Goal: Task Accomplishment & Management: Manage account settings

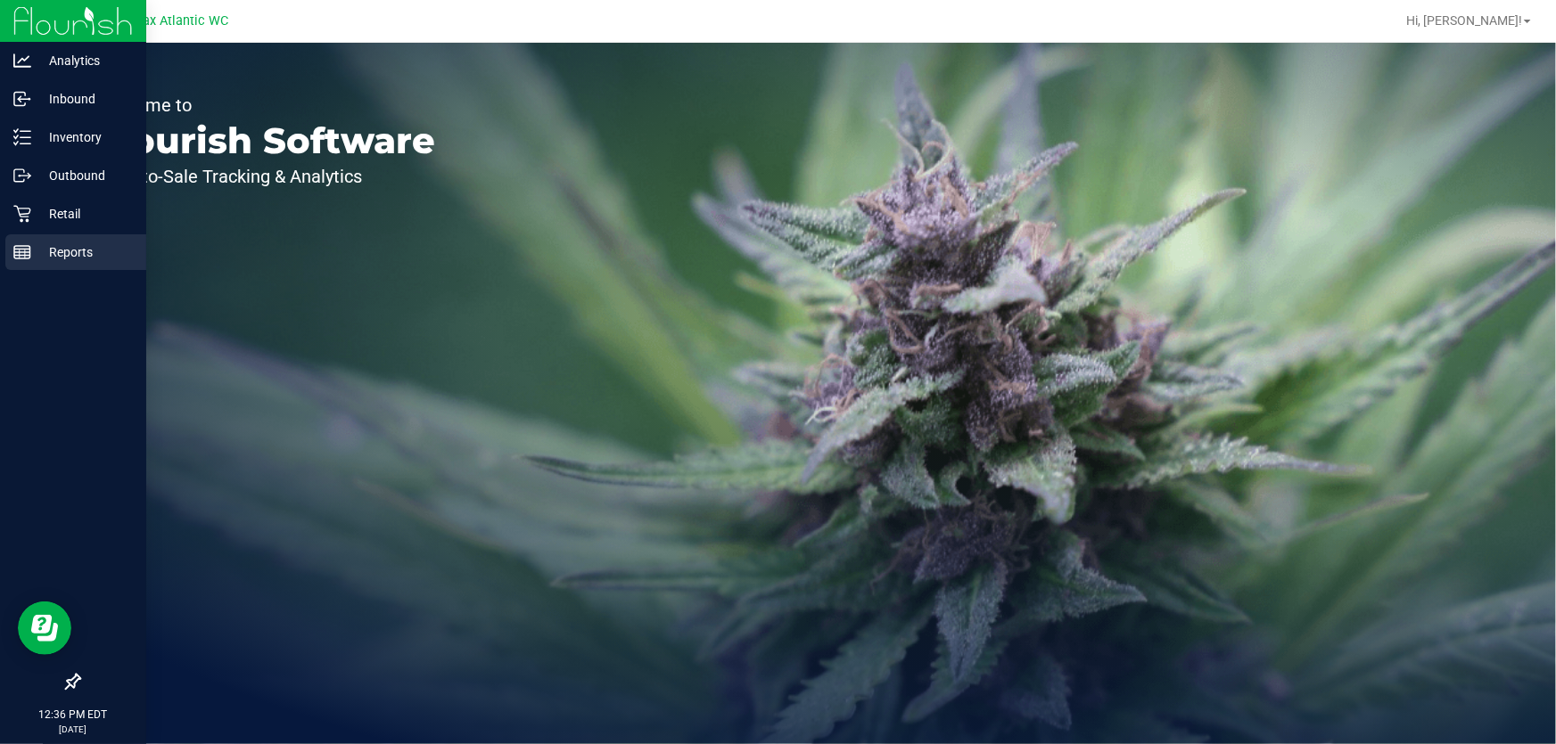
click at [37, 255] on p "Reports" at bounding box center [84, 252] width 107 height 21
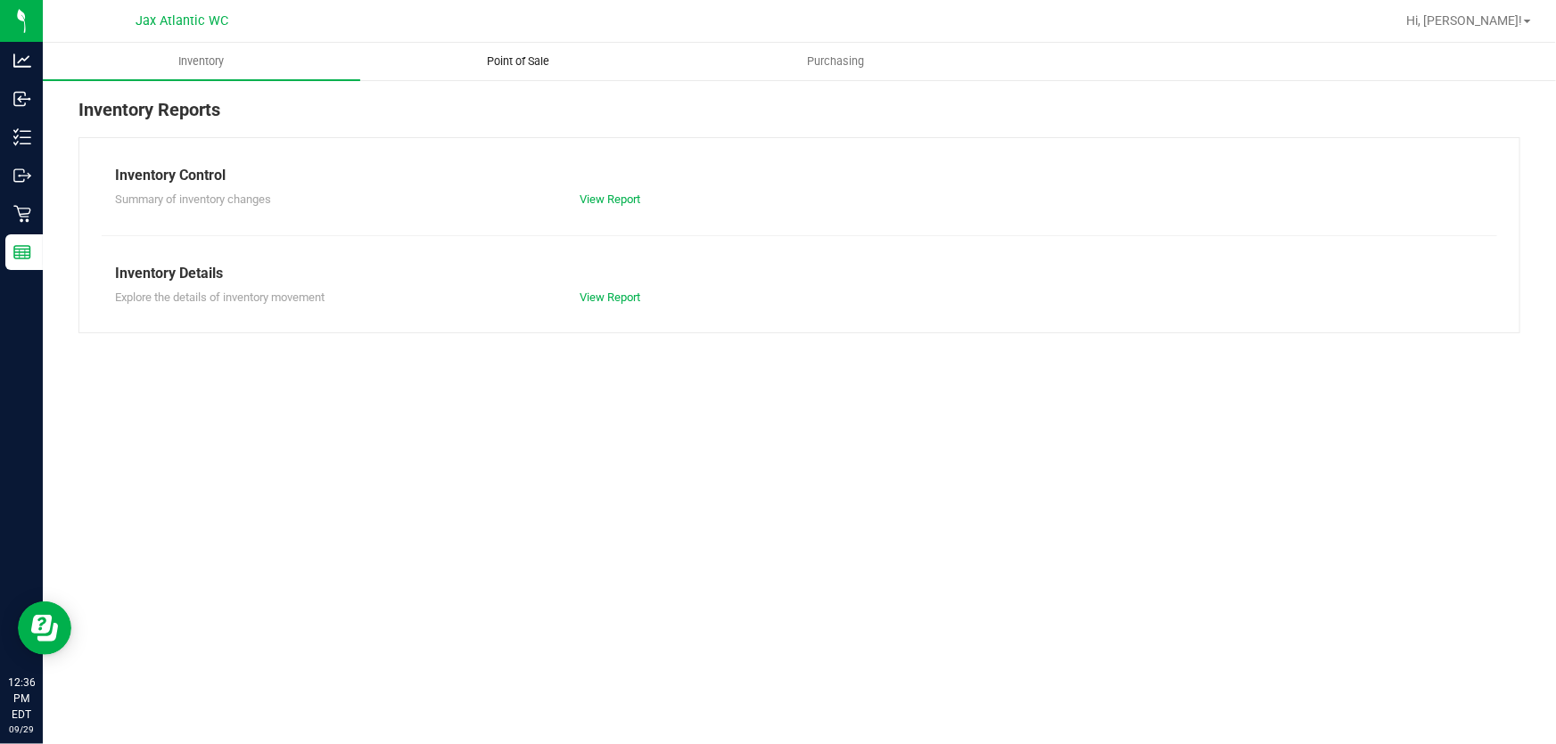
click at [513, 64] on span "Point of Sale" at bounding box center [519, 61] width 111 height 16
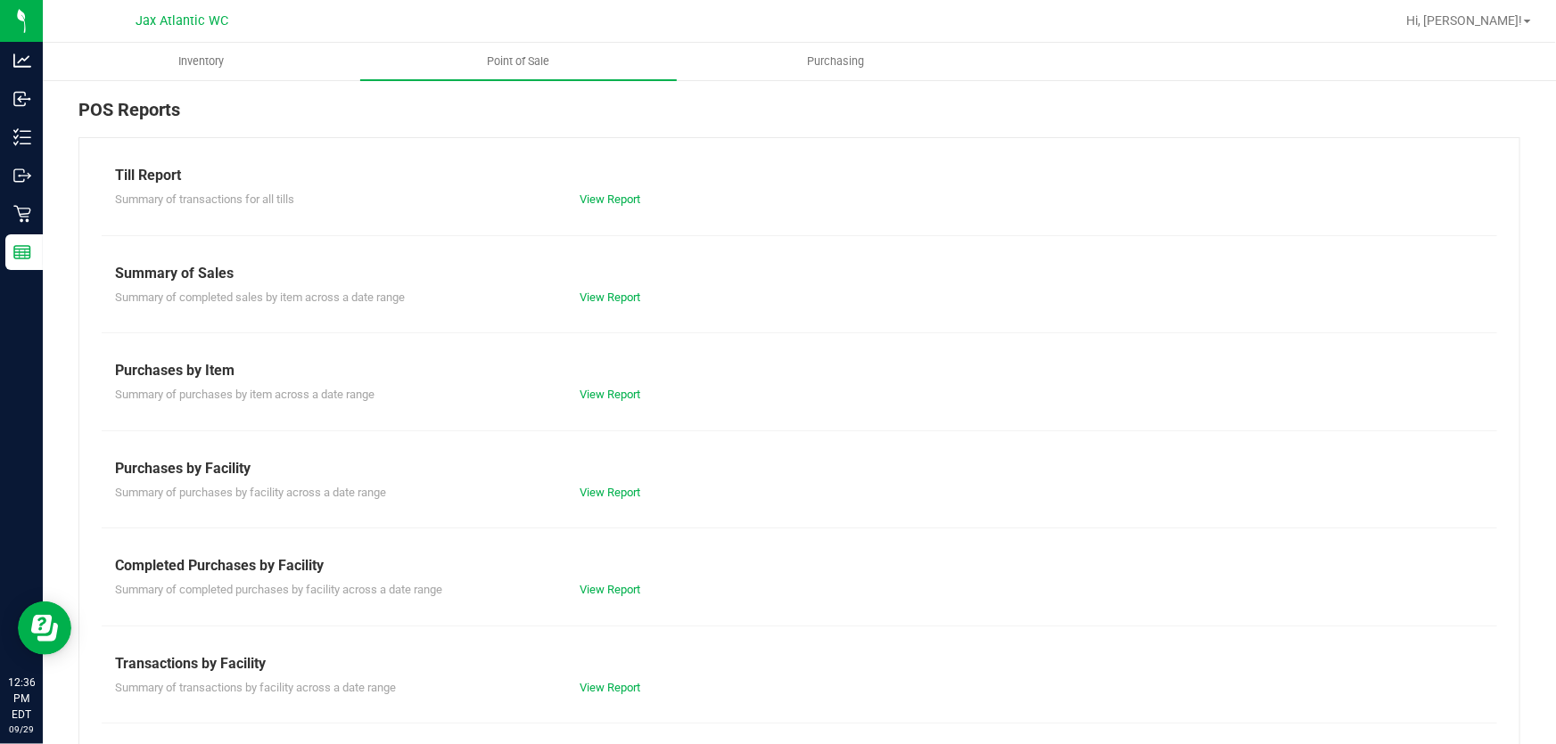
click at [591, 578] on div "Summary of completed purchases by facility across a date range View Report" at bounding box center [799, 588] width 1395 height 22
click at [594, 588] on link "View Report" at bounding box center [610, 589] width 61 height 13
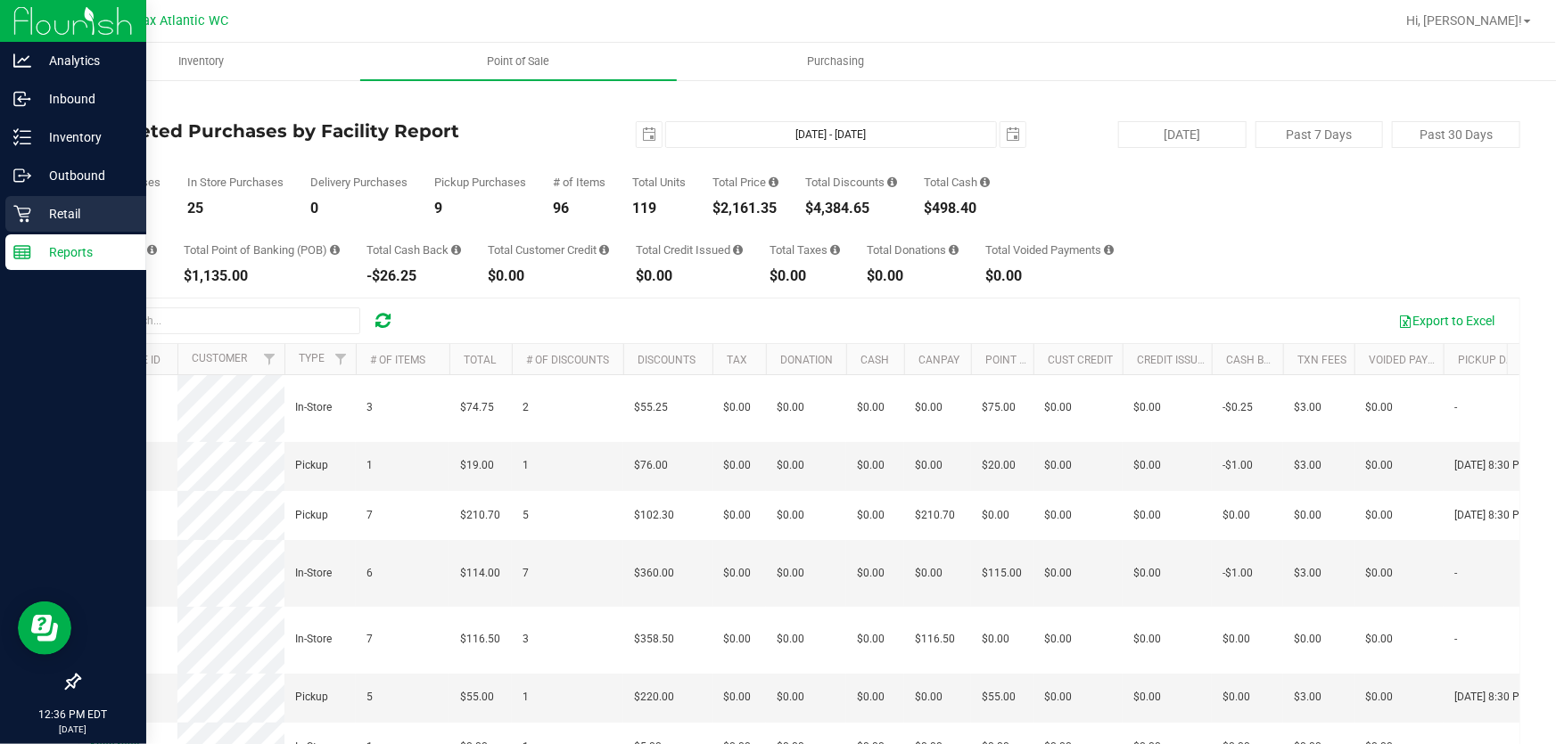
click at [39, 213] on p "Retail" at bounding box center [84, 213] width 107 height 21
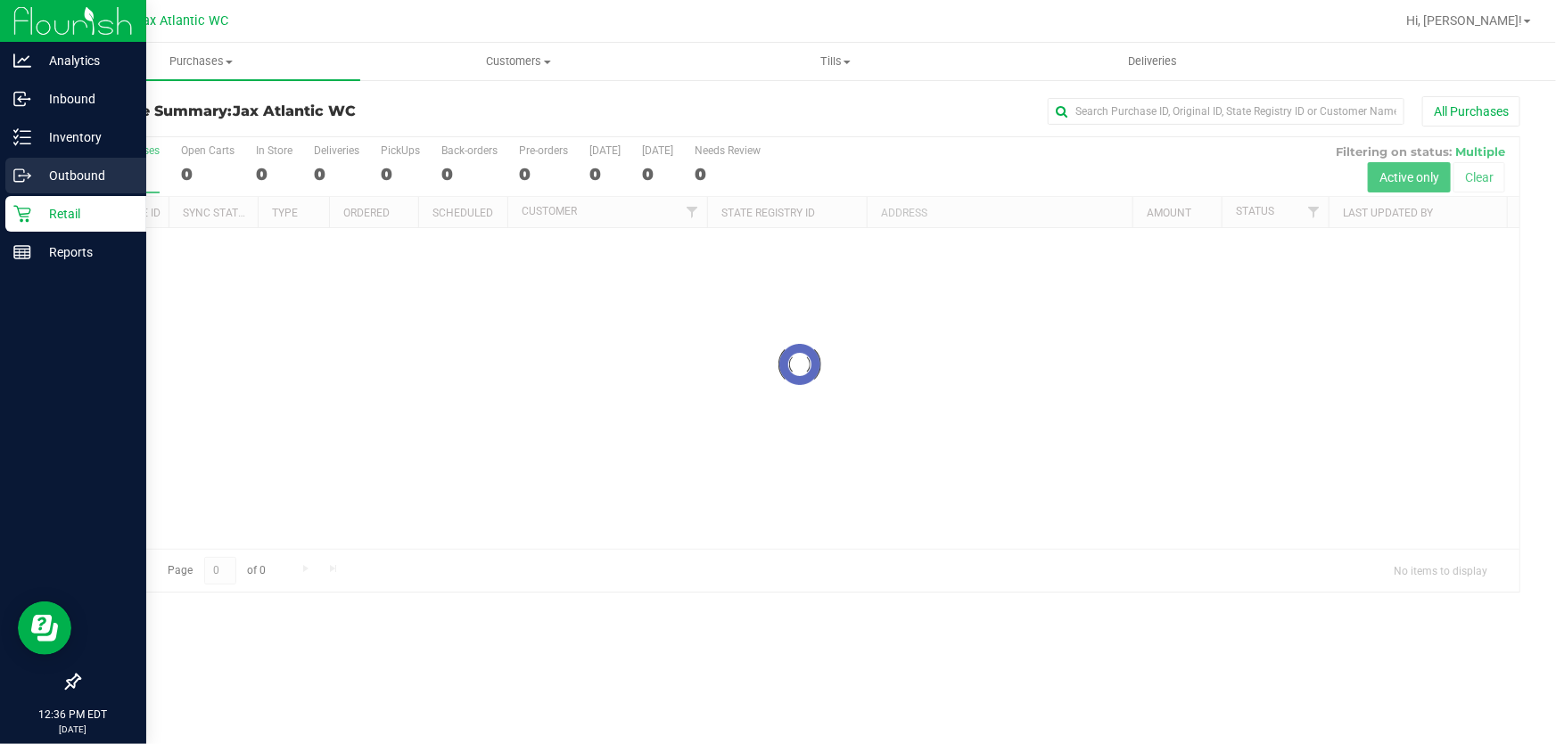
click at [40, 163] on div "Outbound" at bounding box center [75, 176] width 141 height 36
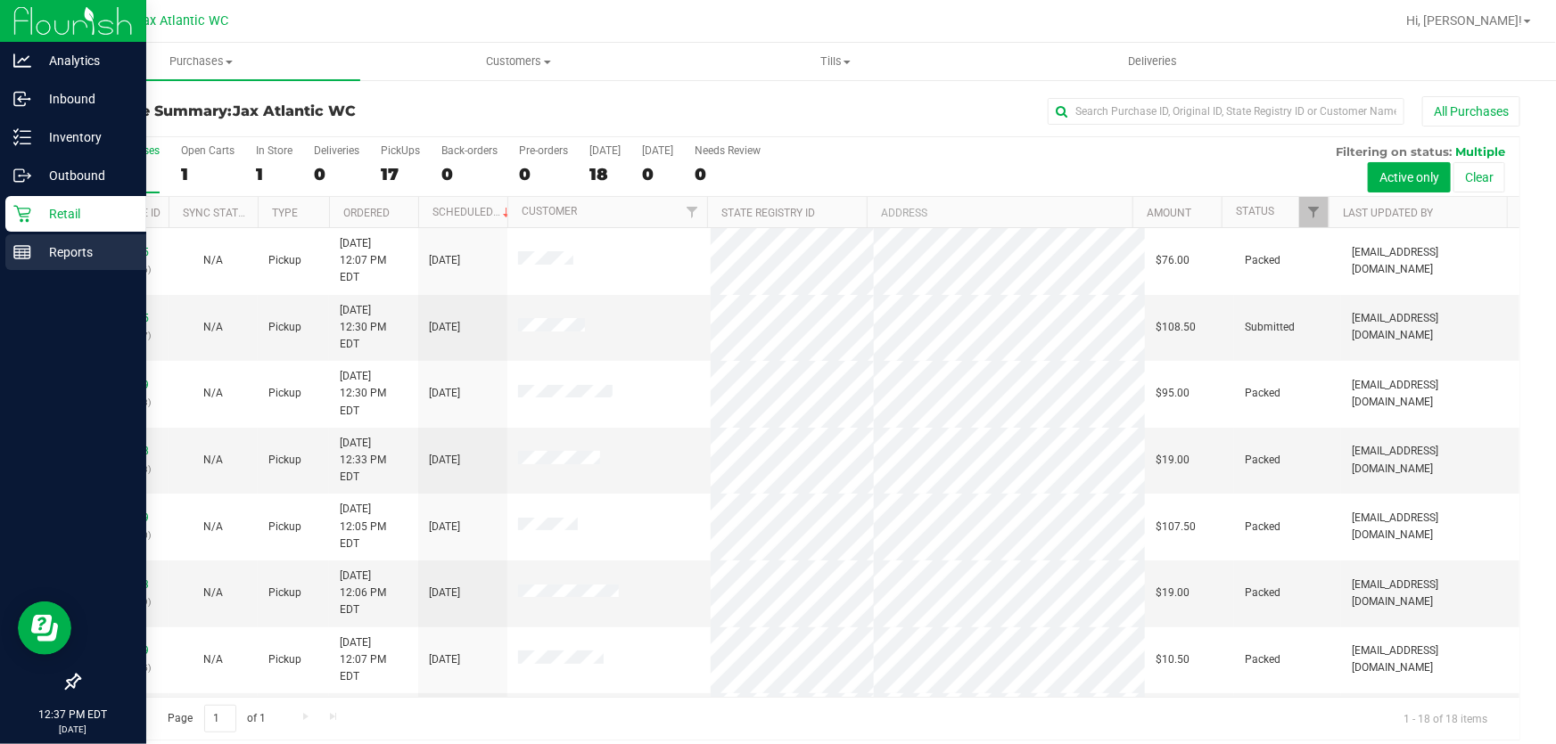
click at [49, 244] on p "Reports" at bounding box center [84, 252] width 107 height 21
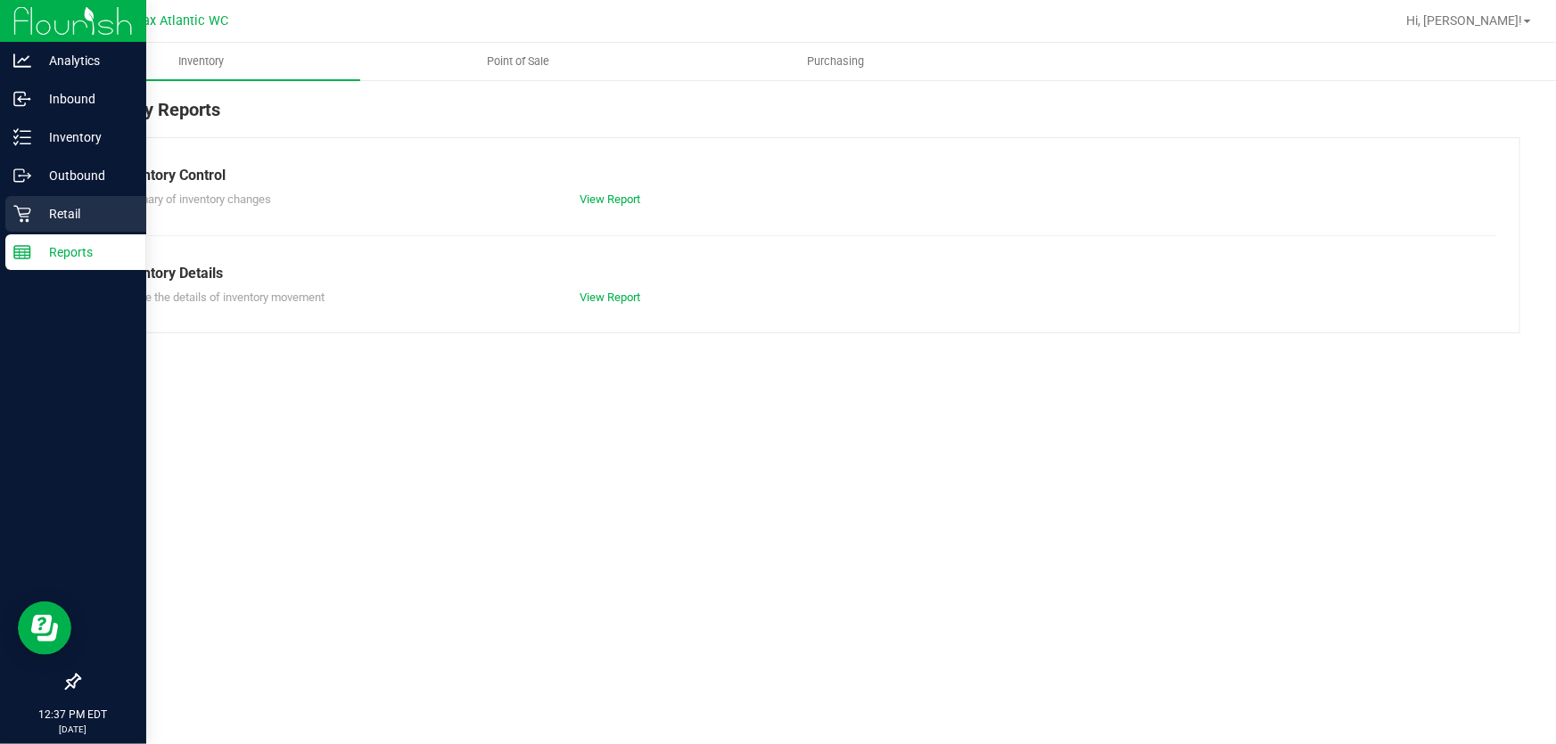
click at [53, 211] on p "Retail" at bounding box center [84, 213] width 107 height 21
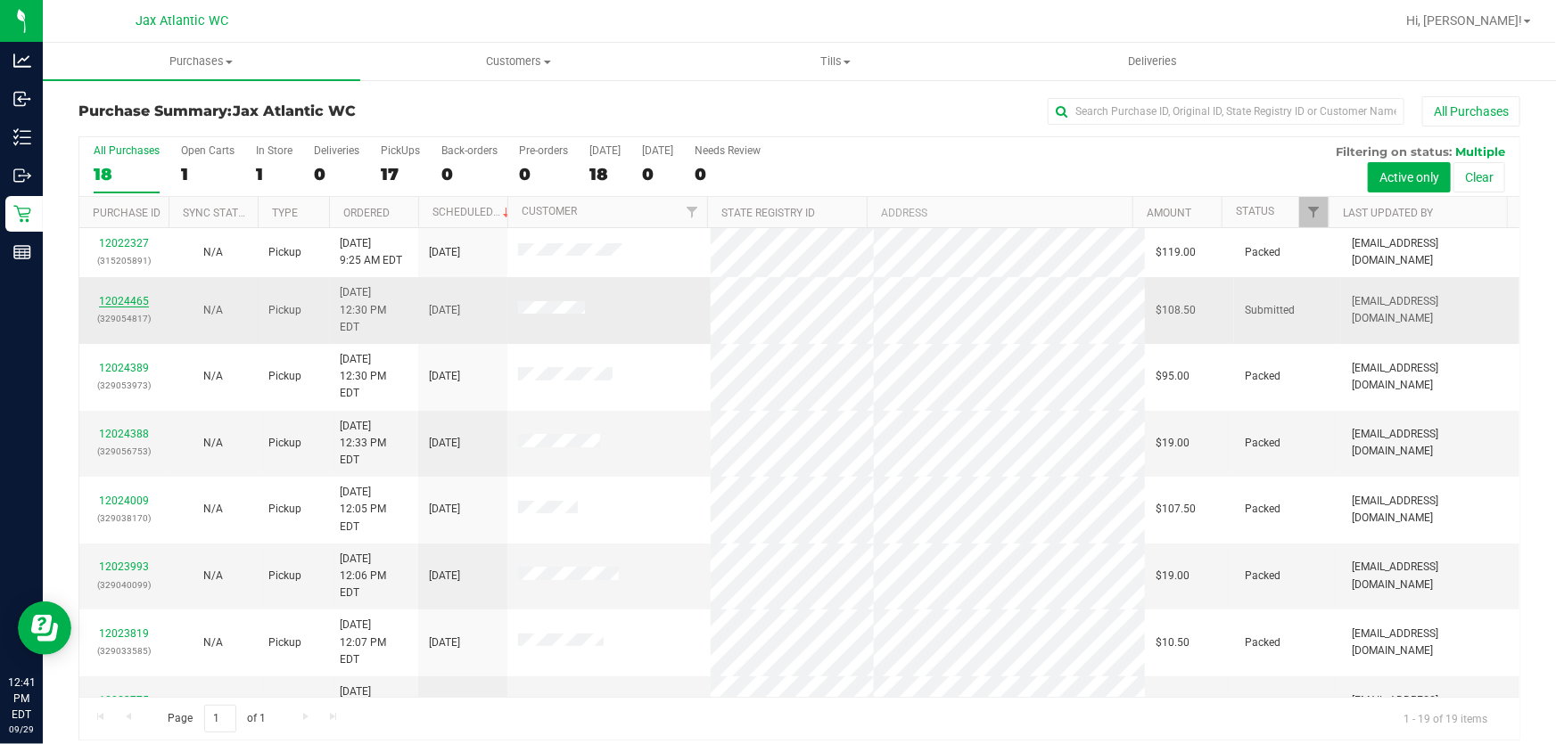
click at [128, 295] on link "12024465" at bounding box center [124, 301] width 50 height 12
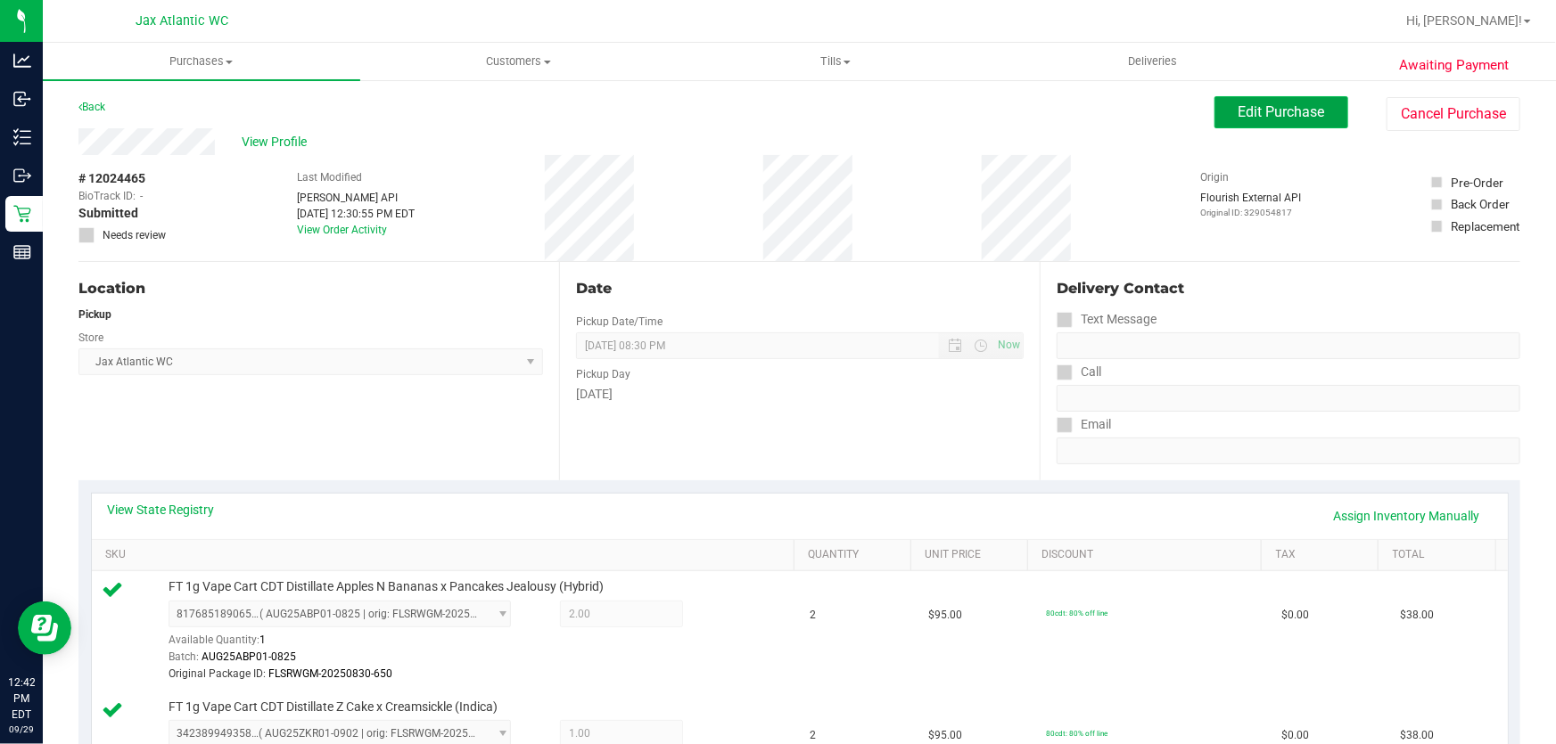
click at [1240, 112] on span "Edit Purchase" at bounding box center [1281, 111] width 86 height 17
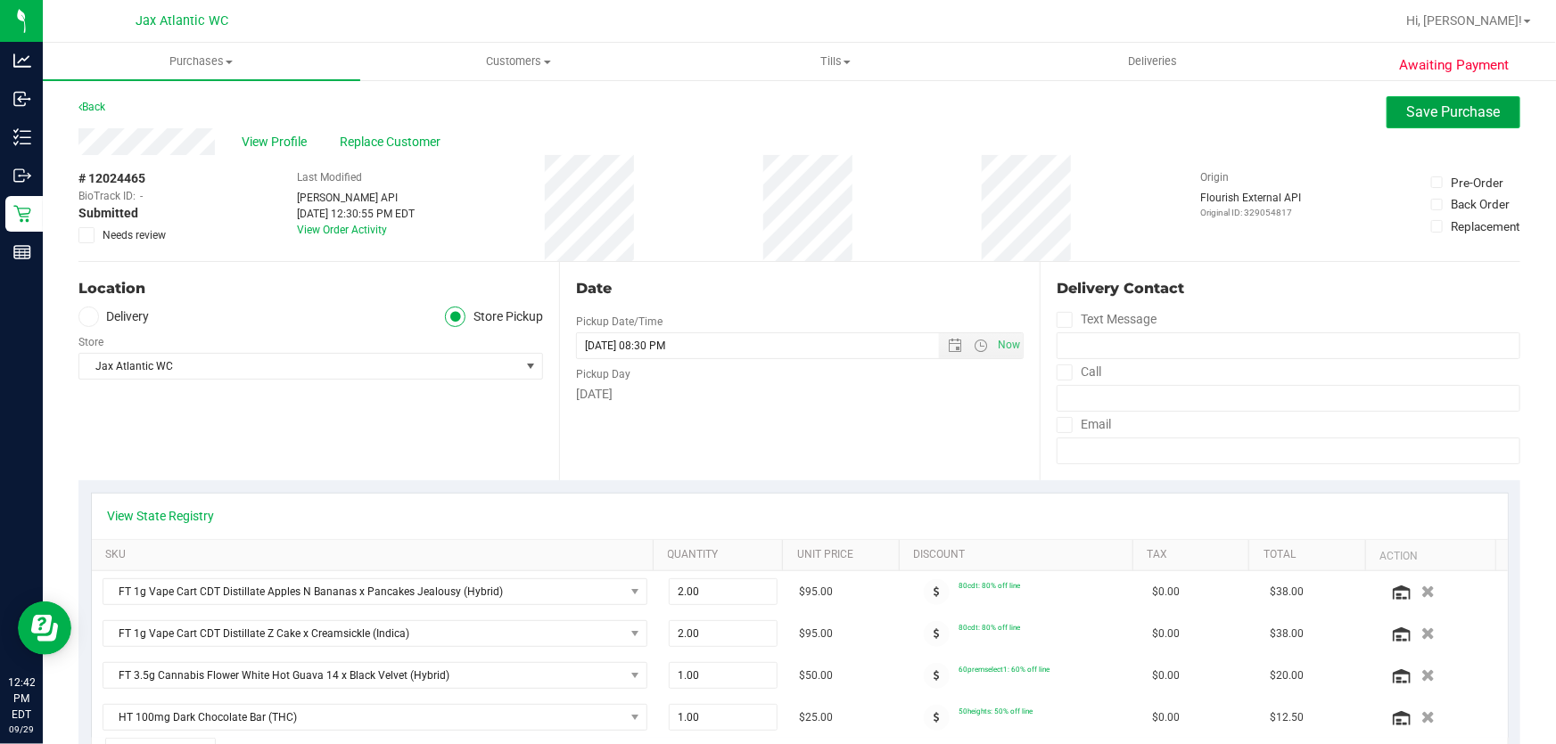
click at [1401, 120] on button "Save Purchase" at bounding box center [1453, 112] width 134 height 32
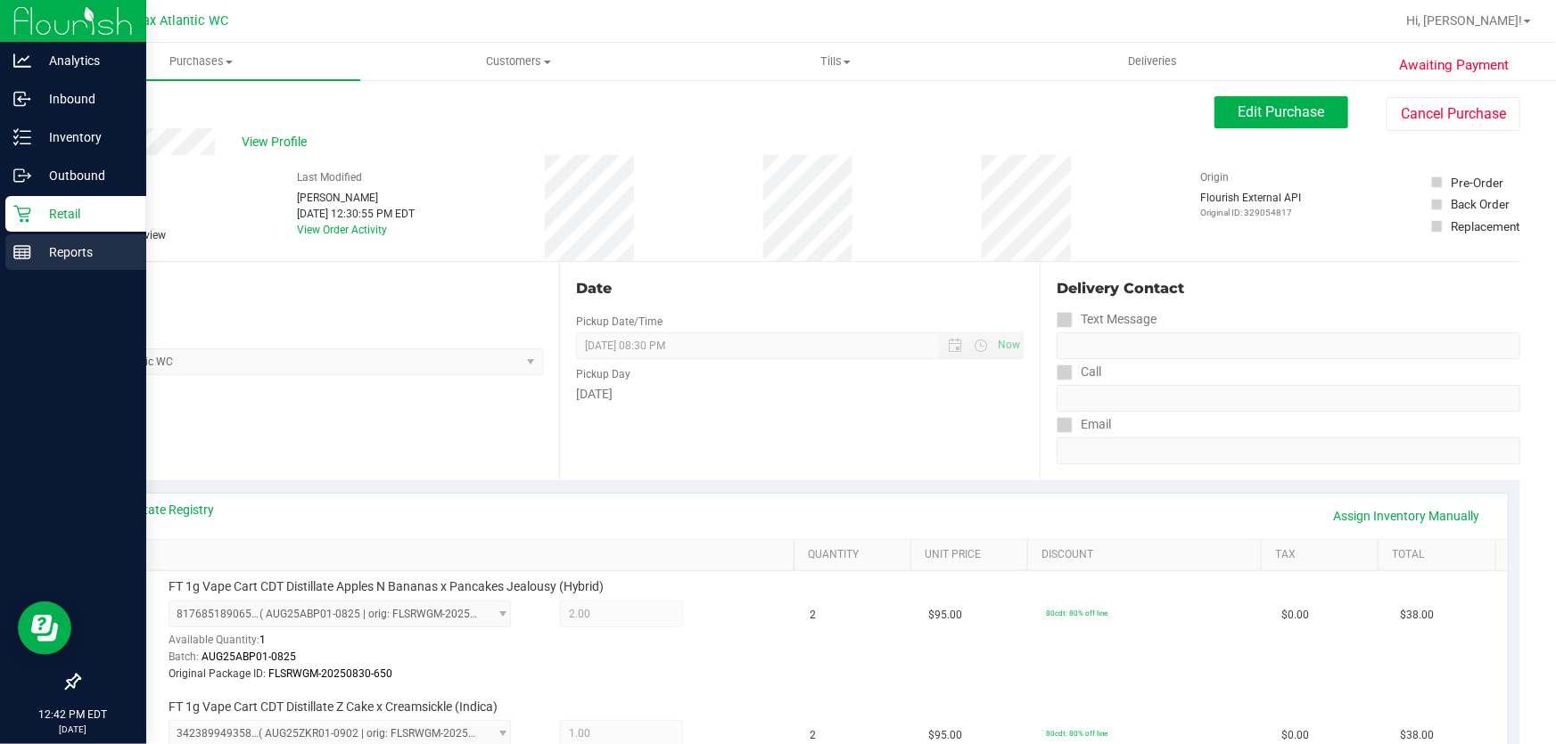
click at [16, 252] on line at bounding box center [22, 252] width 16 height 0
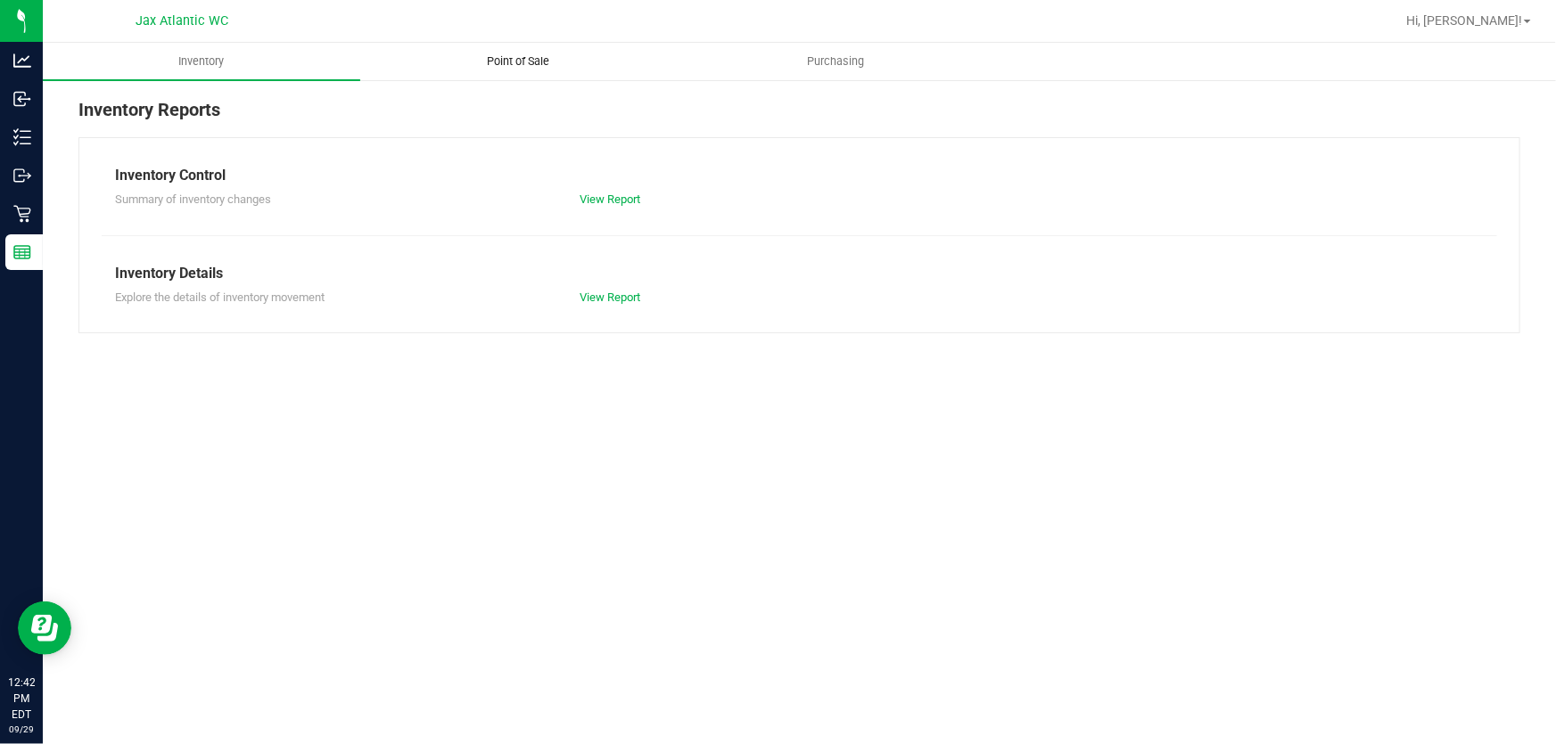
click at [488, 72] on uib-tab-heading "Point of Sale" at bounding box center [519, 62] width 316 height 36
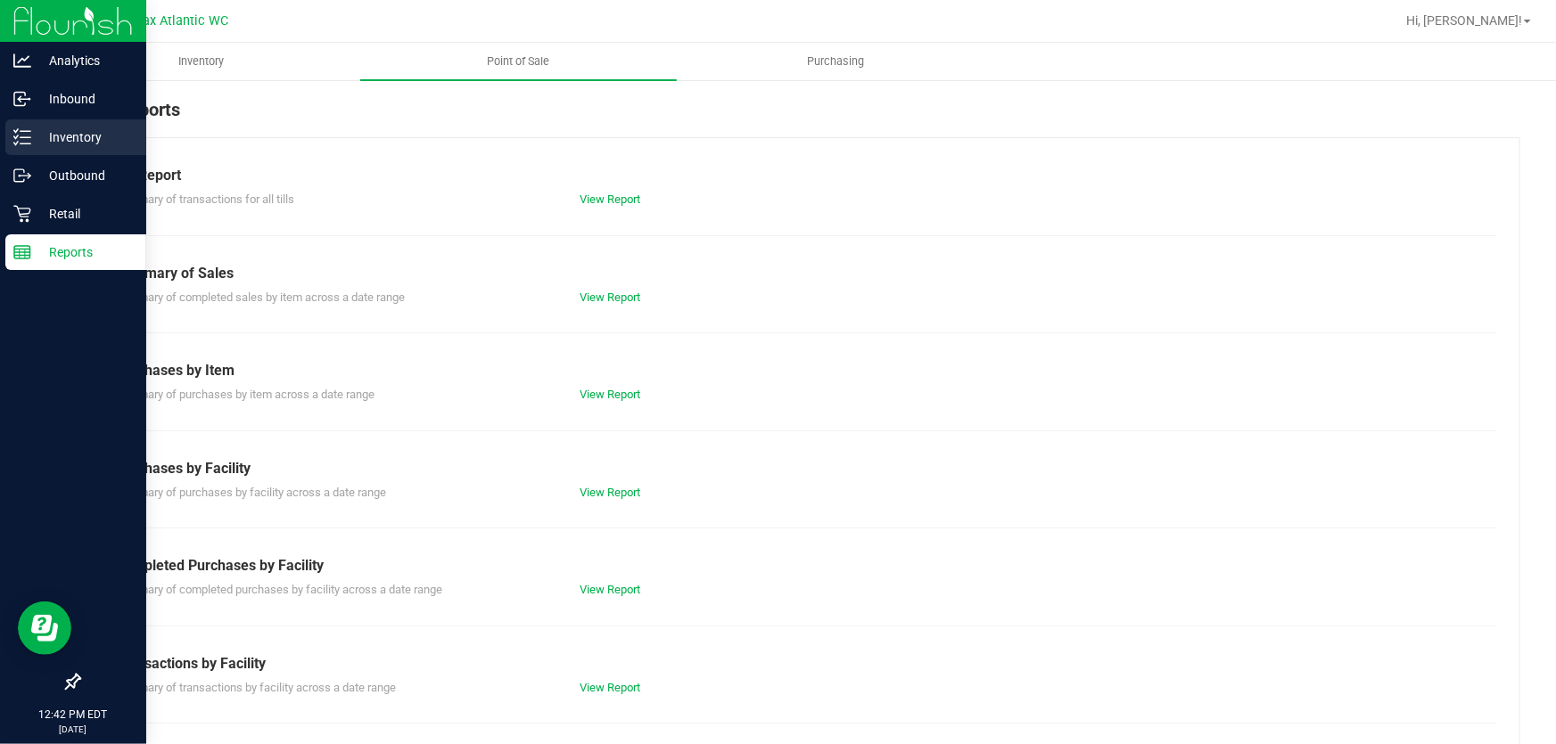
click at [45, 135] on p "Inventory" at bounding box center [84, 137] width 107 height 21
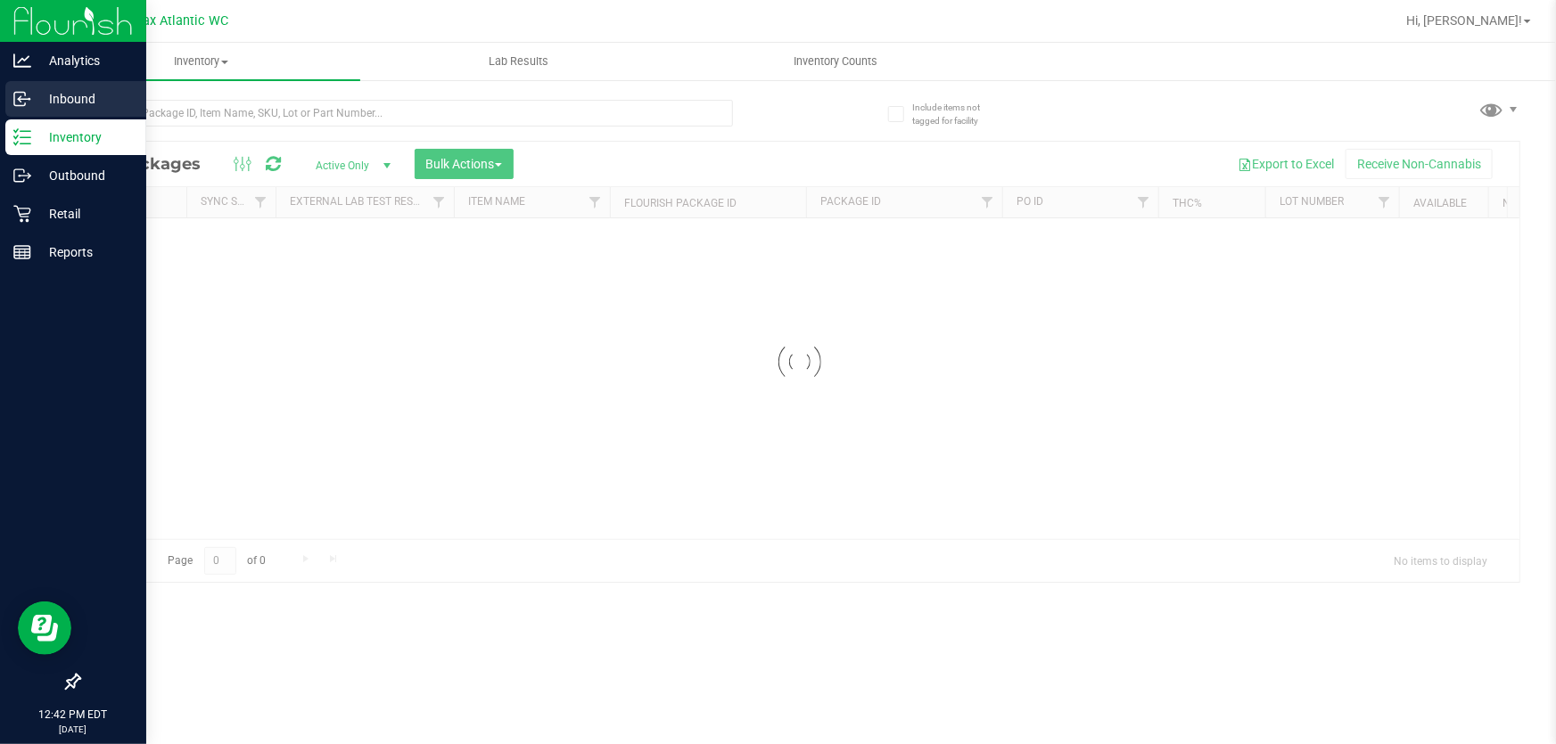
click at [37, 97] on p "Inbound" at bounding box center [84, 98] width 107 height 21
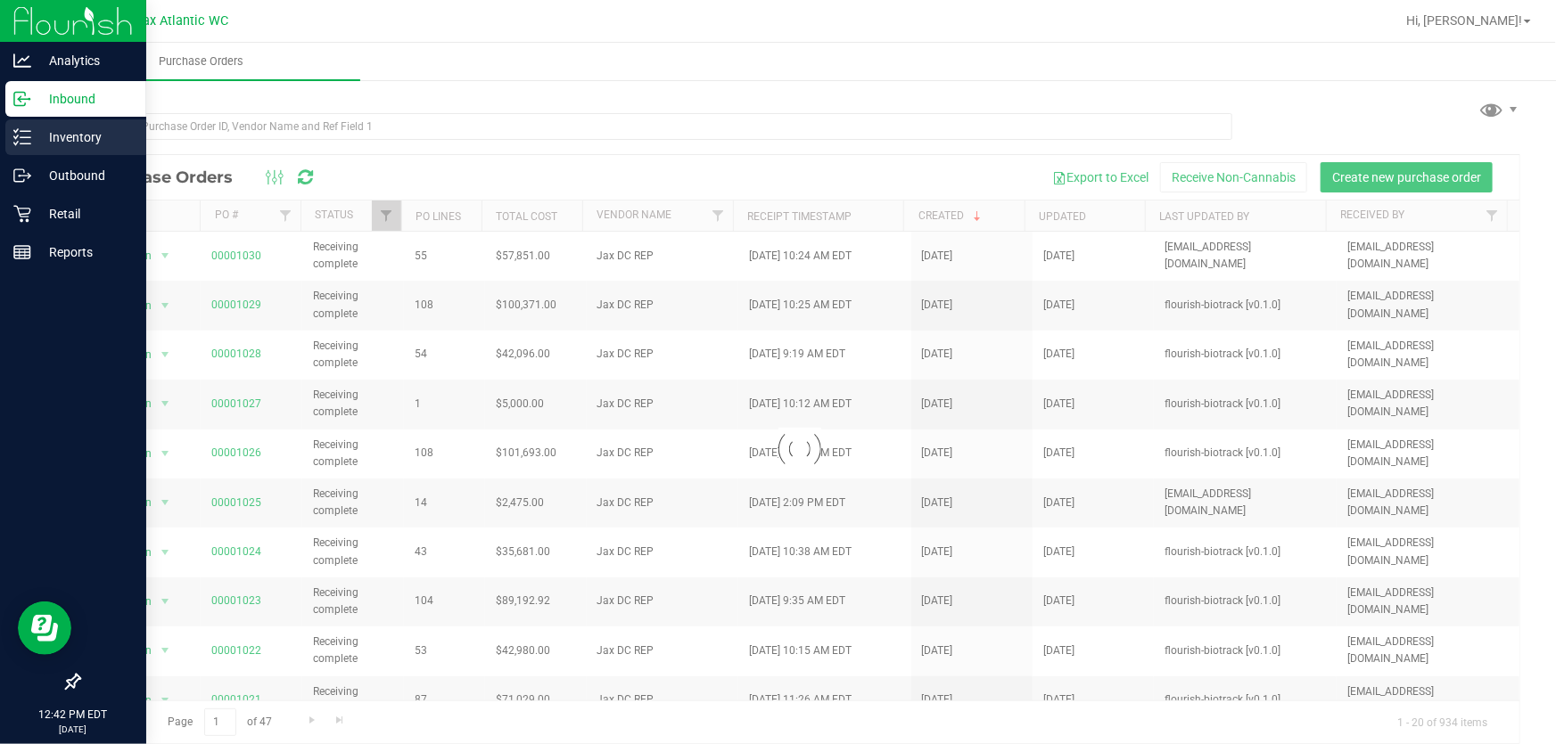
click at [27, 138] on icon at bounding box center [22, 137] width 18 height 18
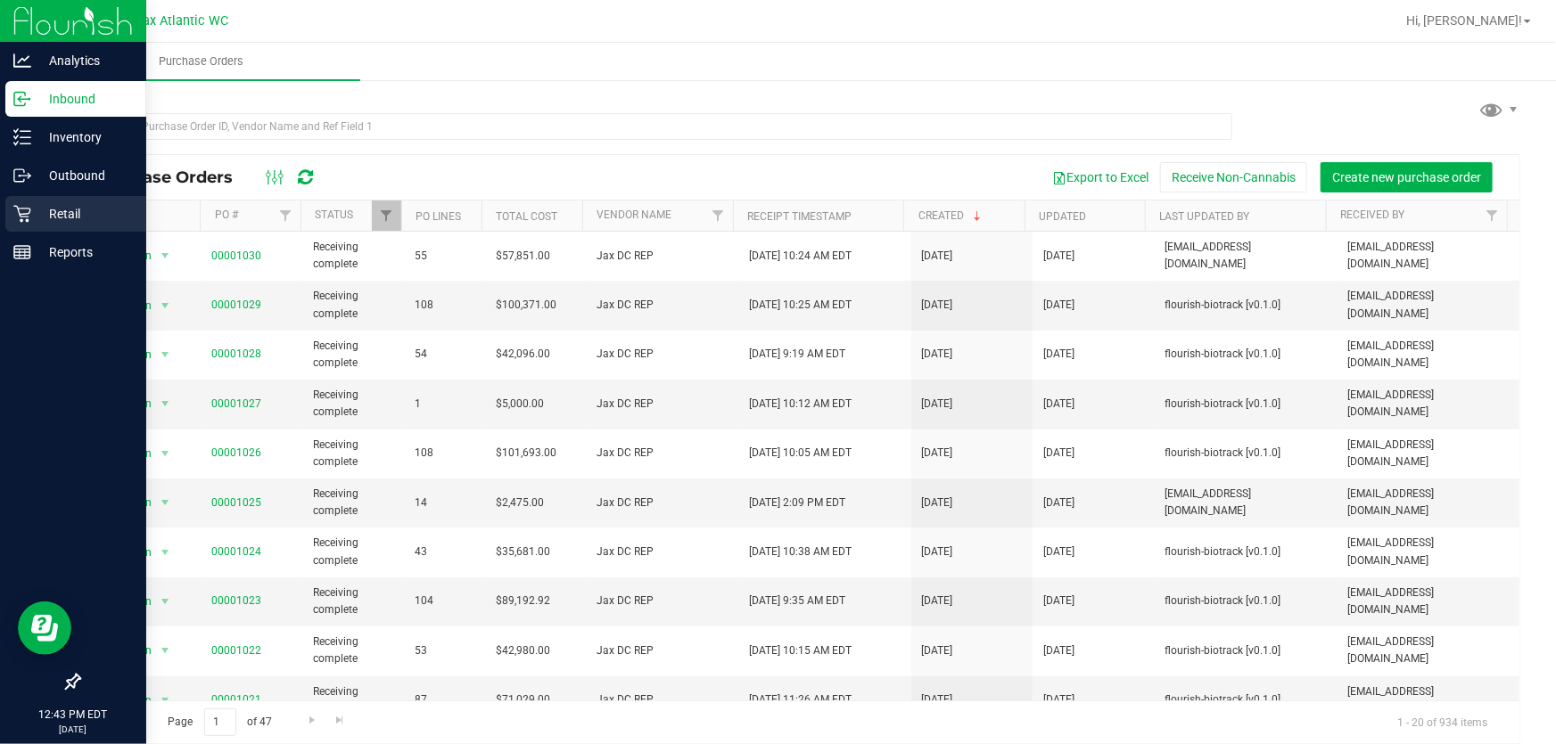
click at [25, 213] on icon at bounding box center [21, 214] width 17 height 17
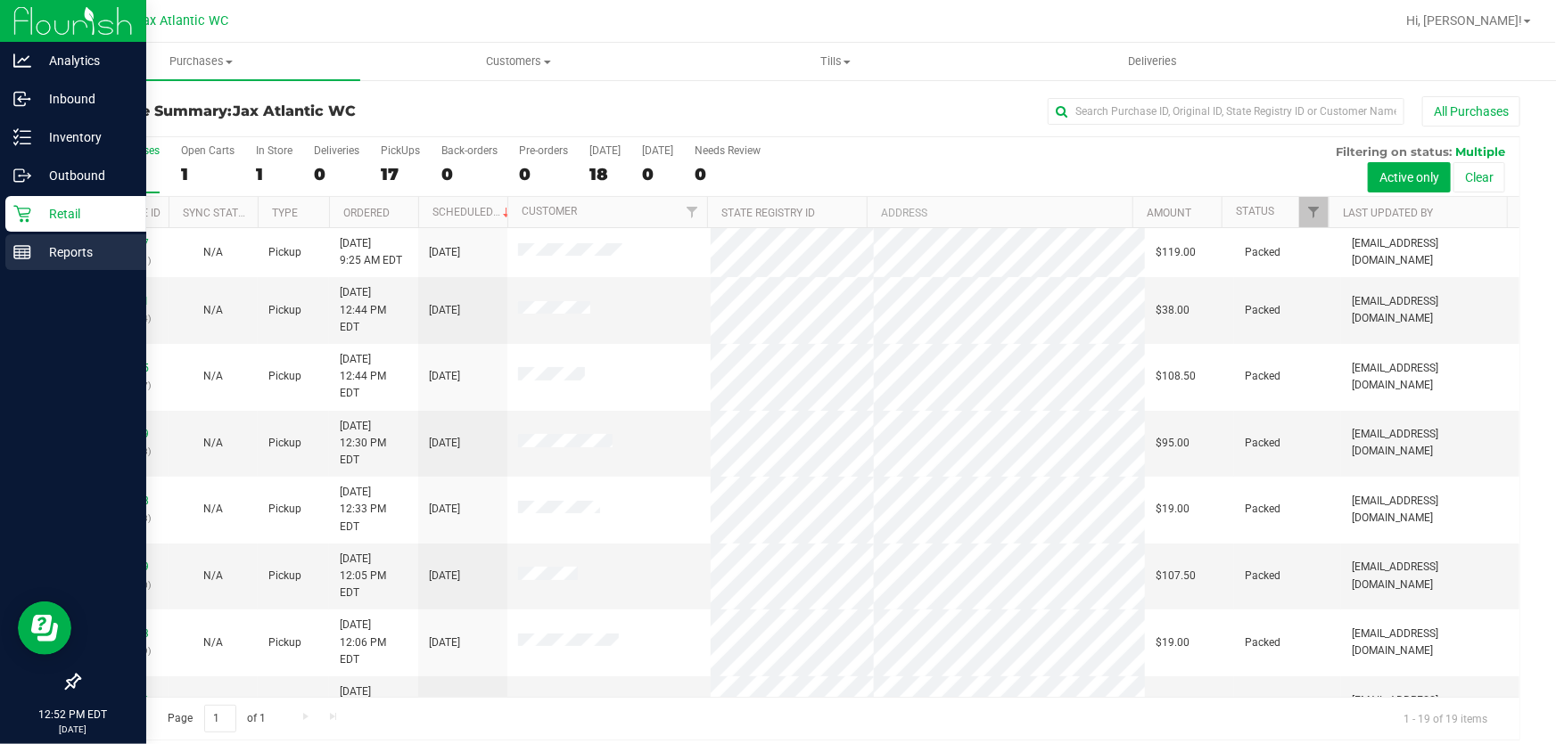
click at [19, 259] on rect at bounding box center [22, 252] width 16 height 12
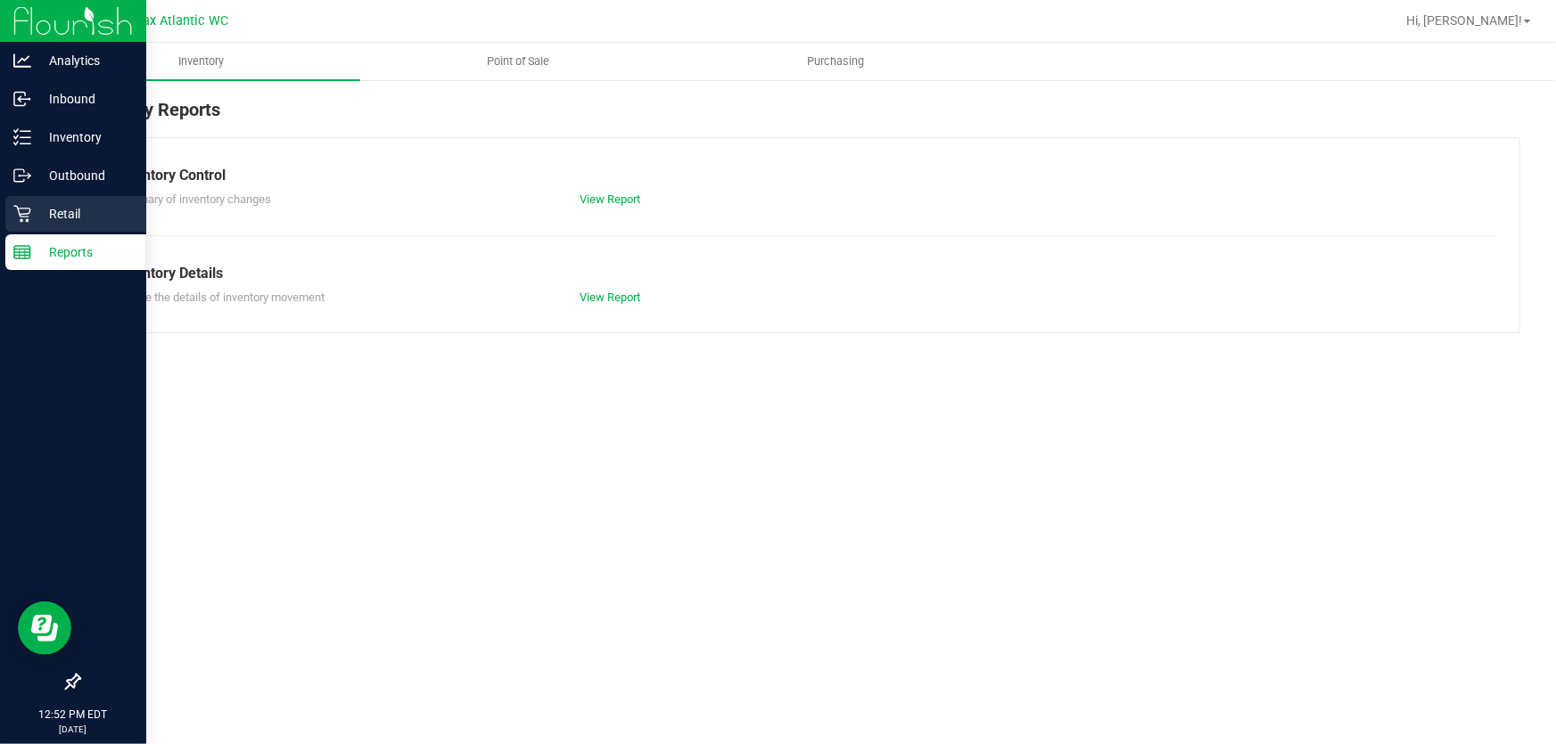
click at [24, 214] on icon at bounding box center [22, 214] width 18 height 18
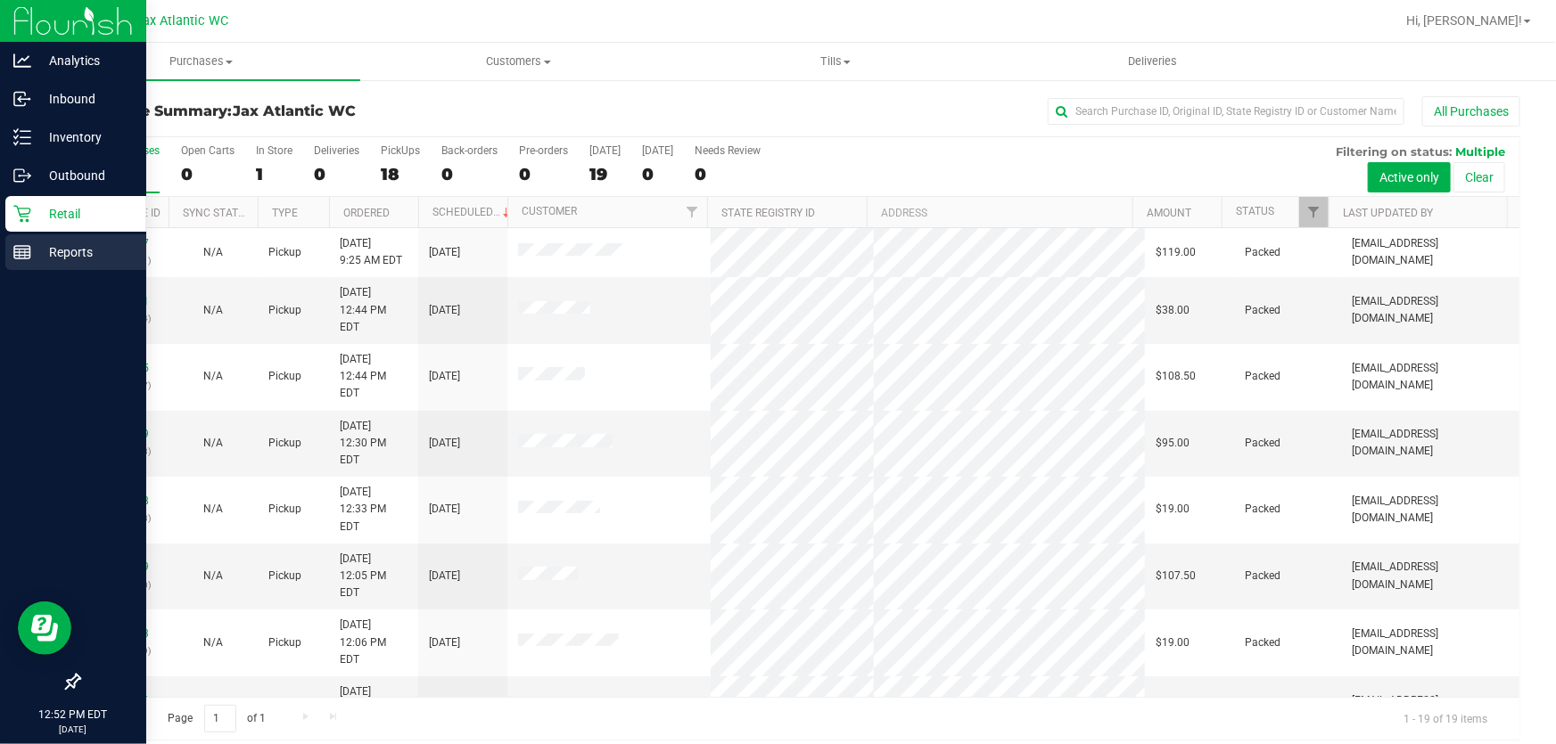
click at [20, 250] on line at bounding box center [20, 254] width 0 height 9
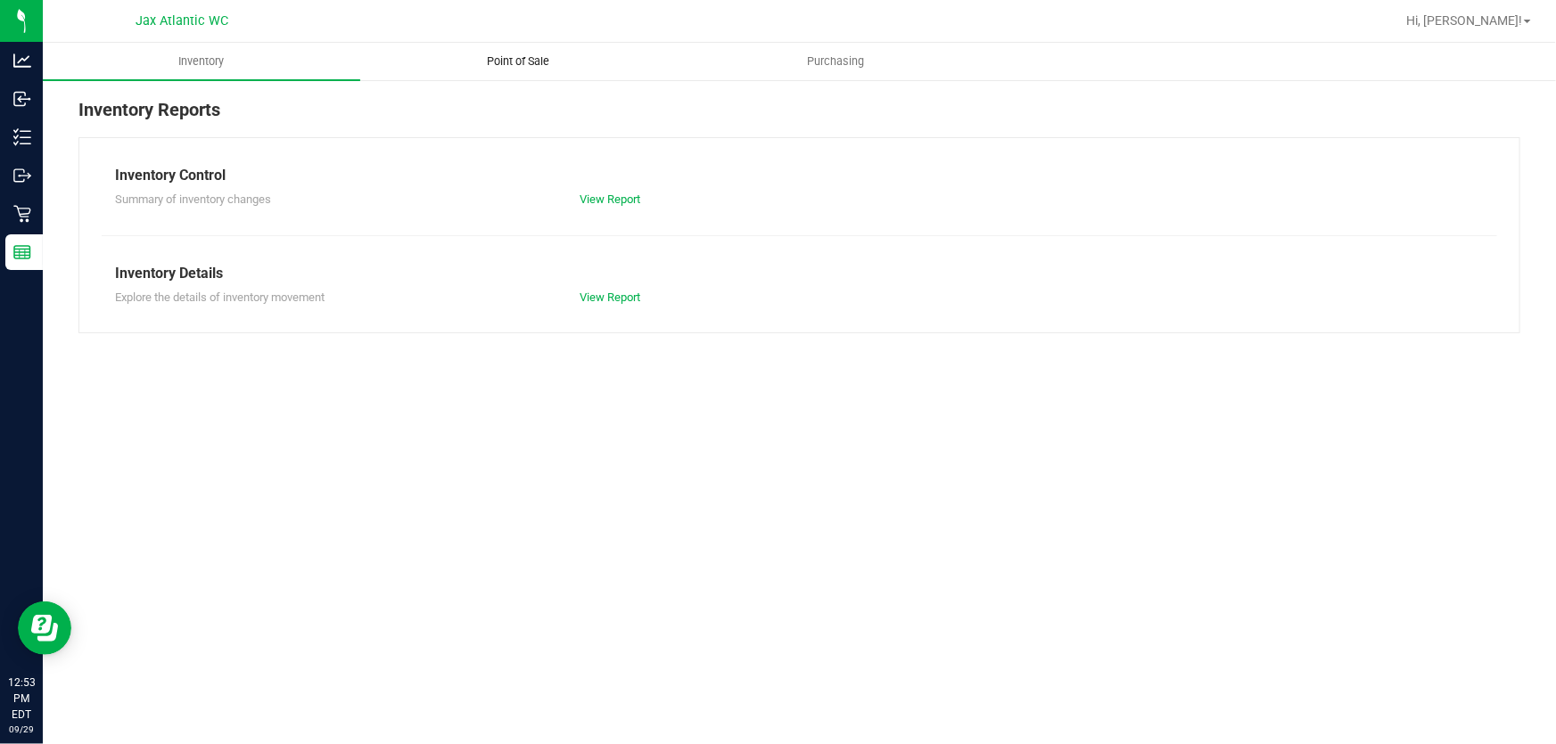
click at [508, 60] on span "Point of Sale" at bounding box center [519, 61] width 111 height 16
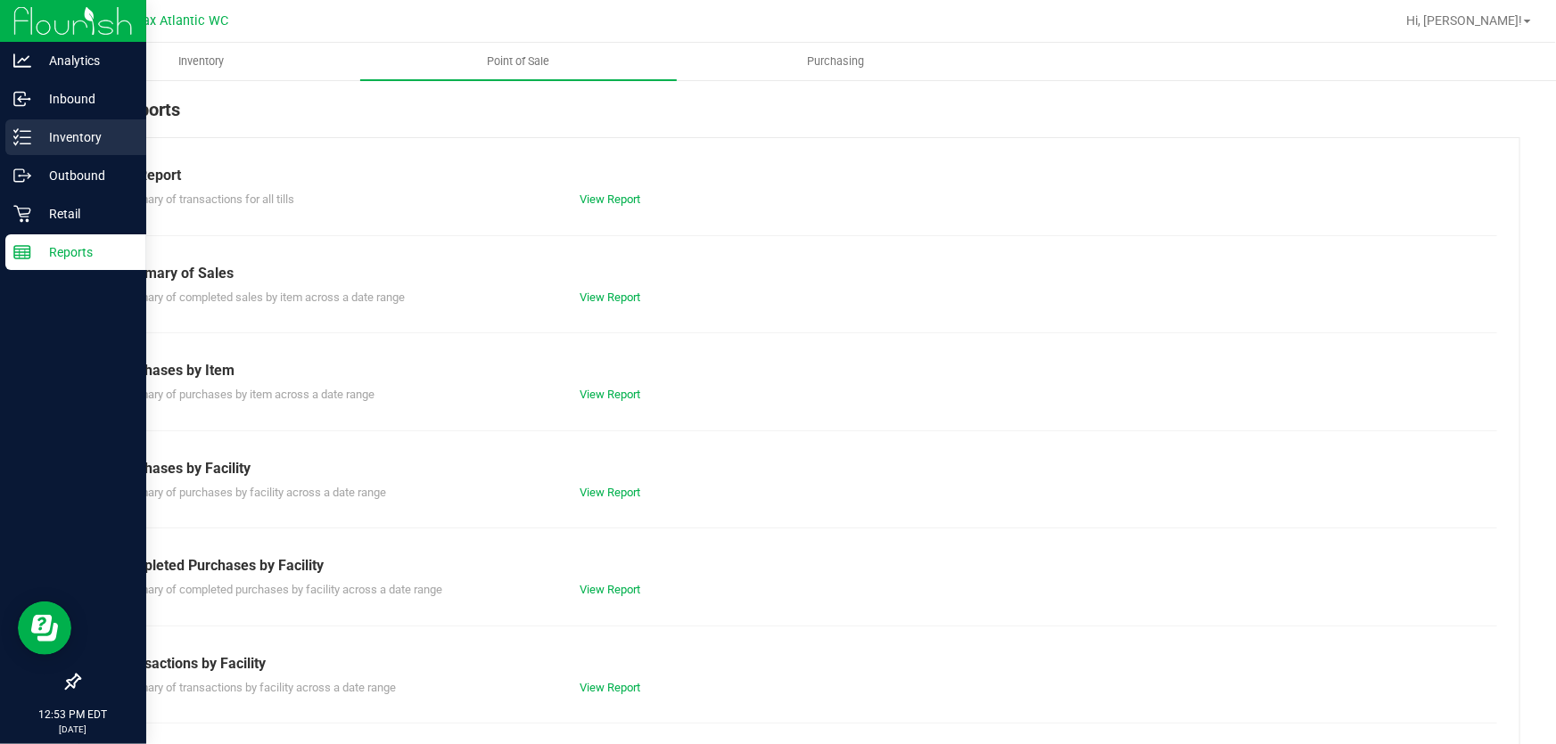
click at [45, 142] on p "Inventory" at bounding box center [84, 137] width 107 height 21
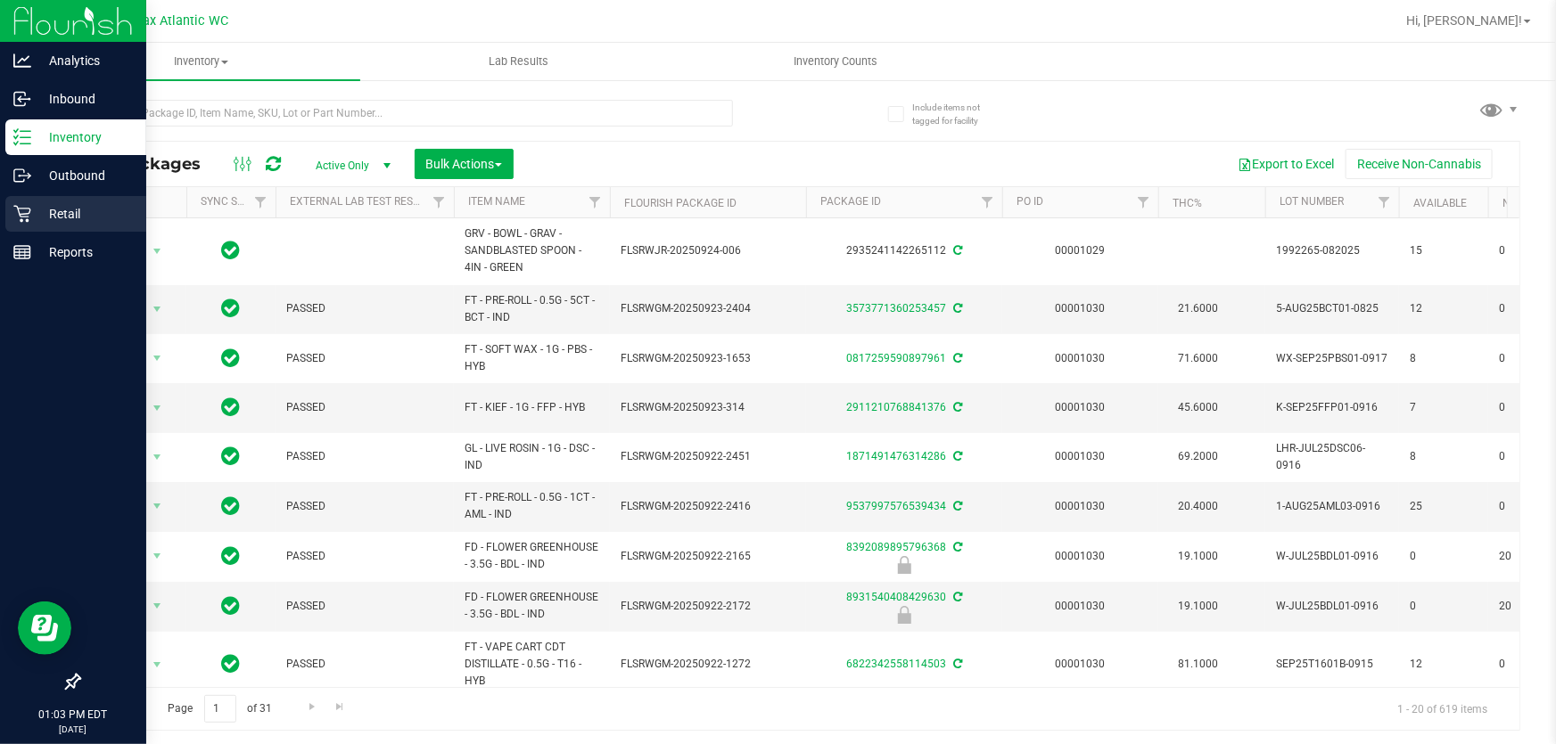
click at [33, 206] on p "Retail" at bounding box center [84, 213] width 107 height 21
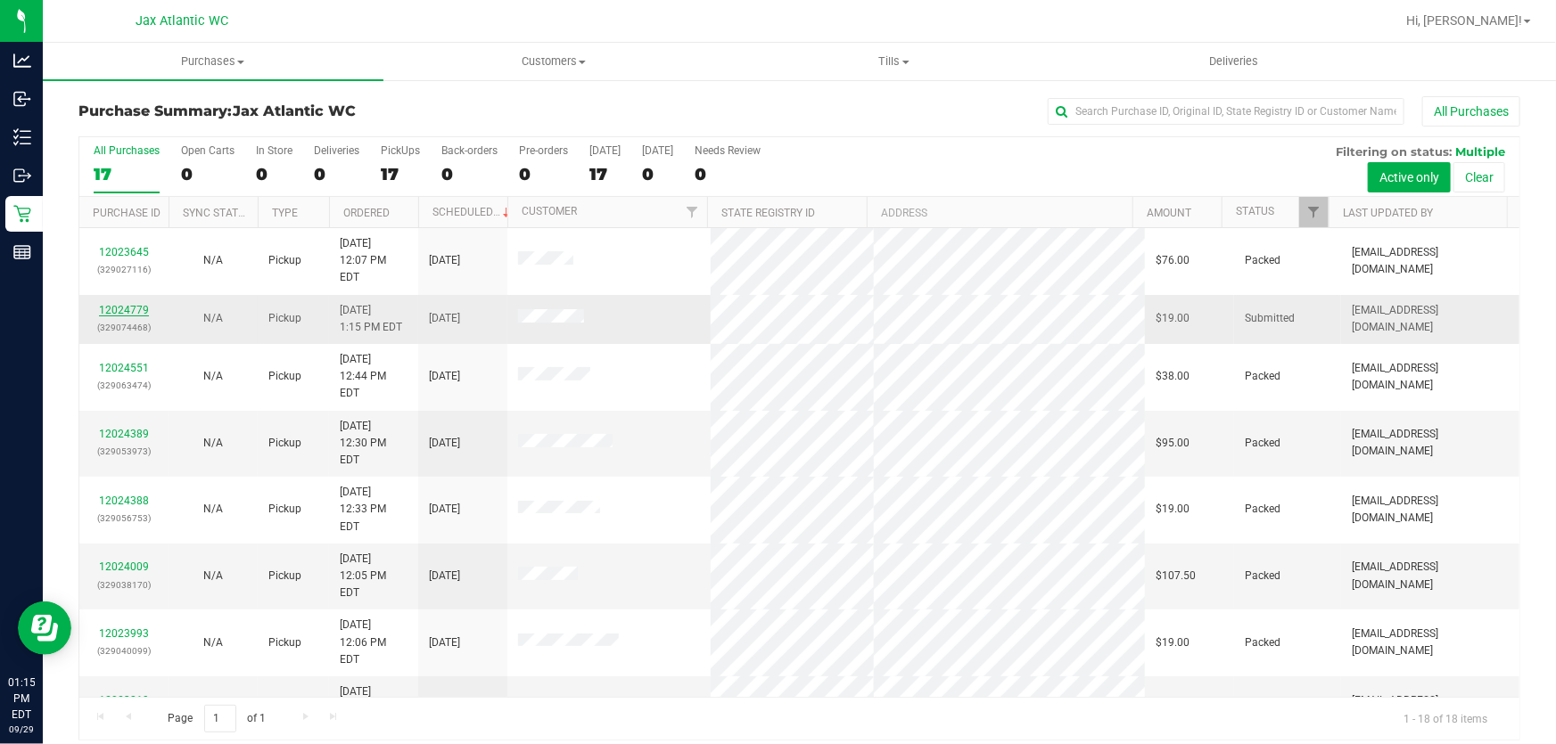
click at [135, 304] on link "12024779" at bounding box center [124, 310] width 50 height 12
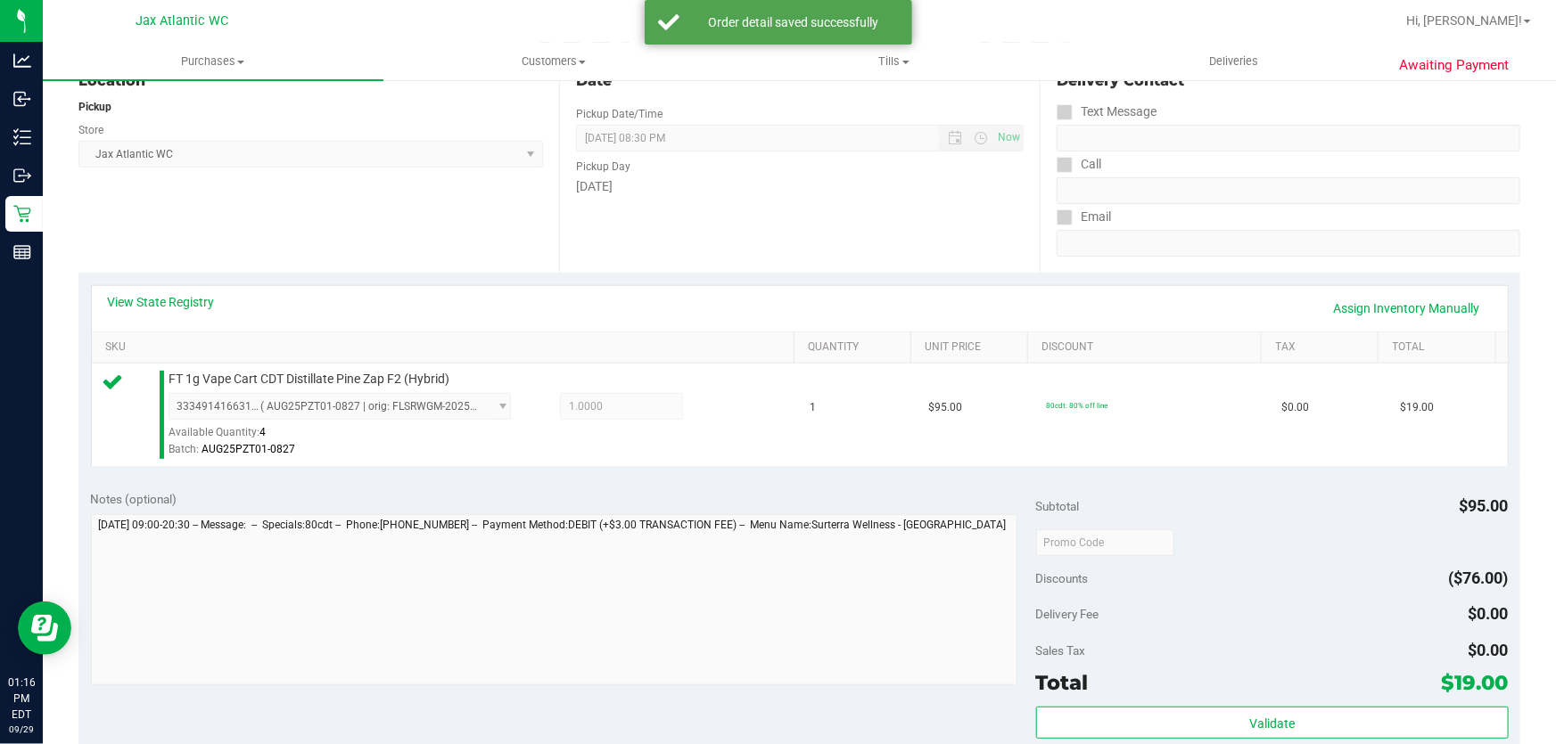
scroll to position [405, 0]
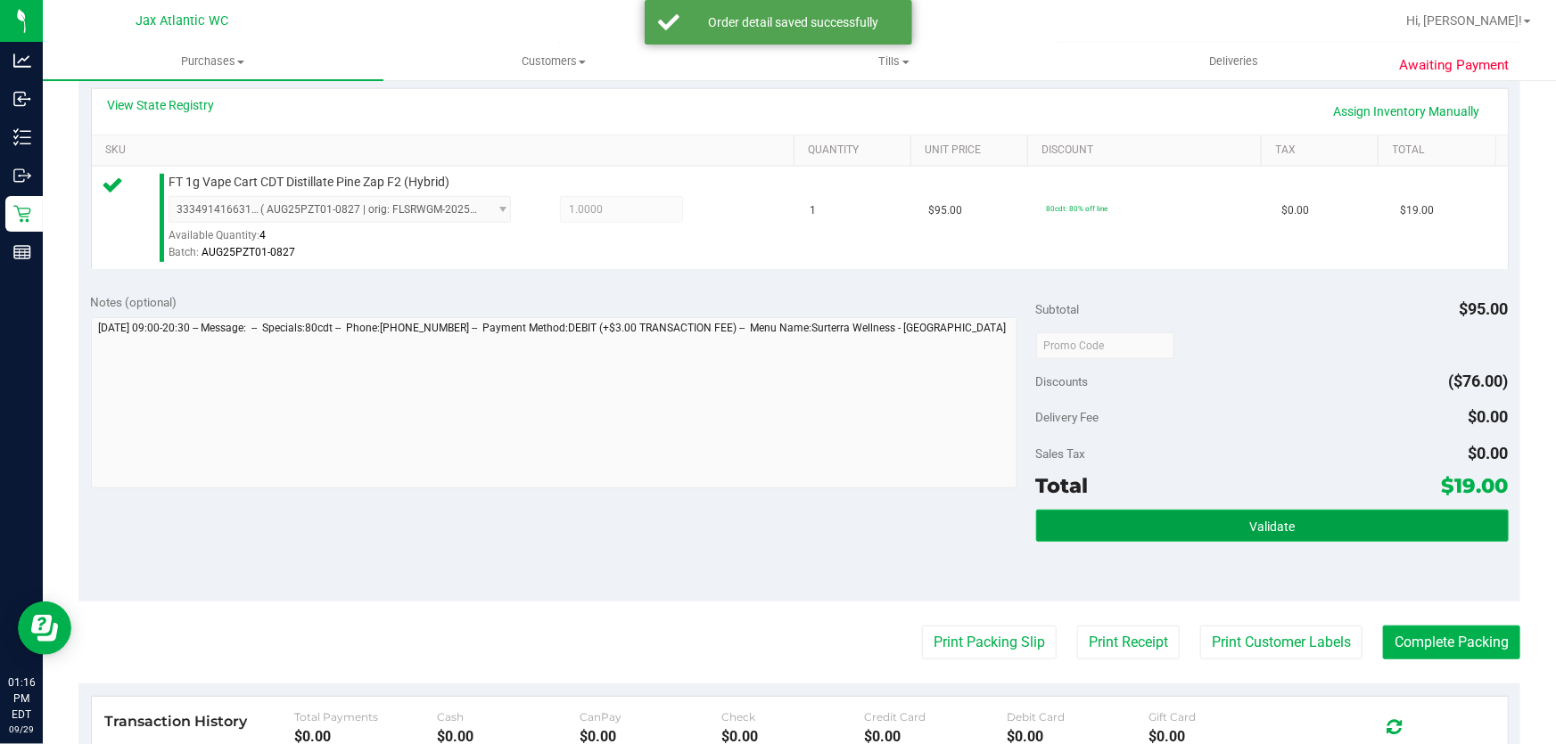
click at [1125, 532] on button "Validate" at bounding box center [1272, 526] width 472 height 32
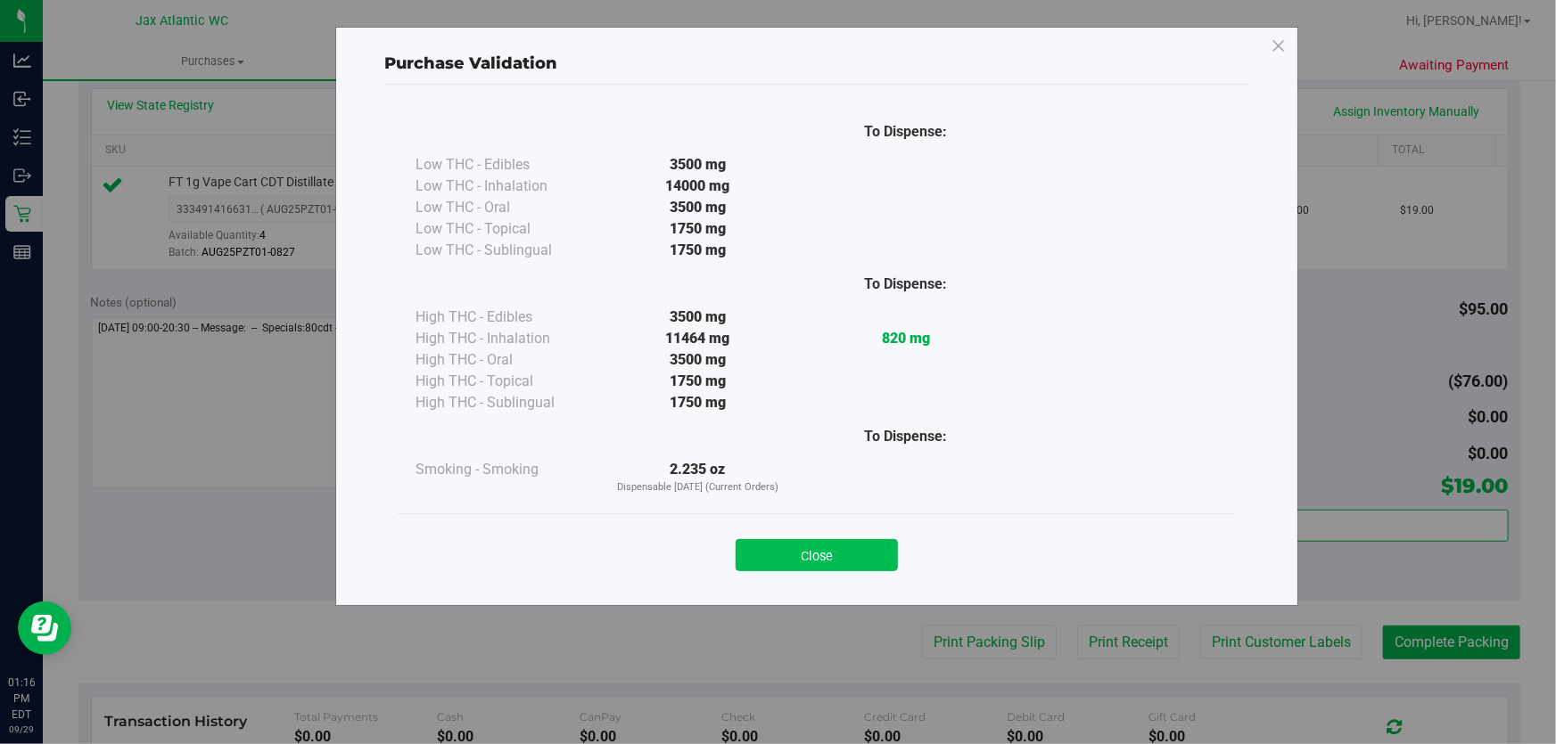
click at [808, 564] on button "Close" at bounding box center [816, 555] width 162 height 32
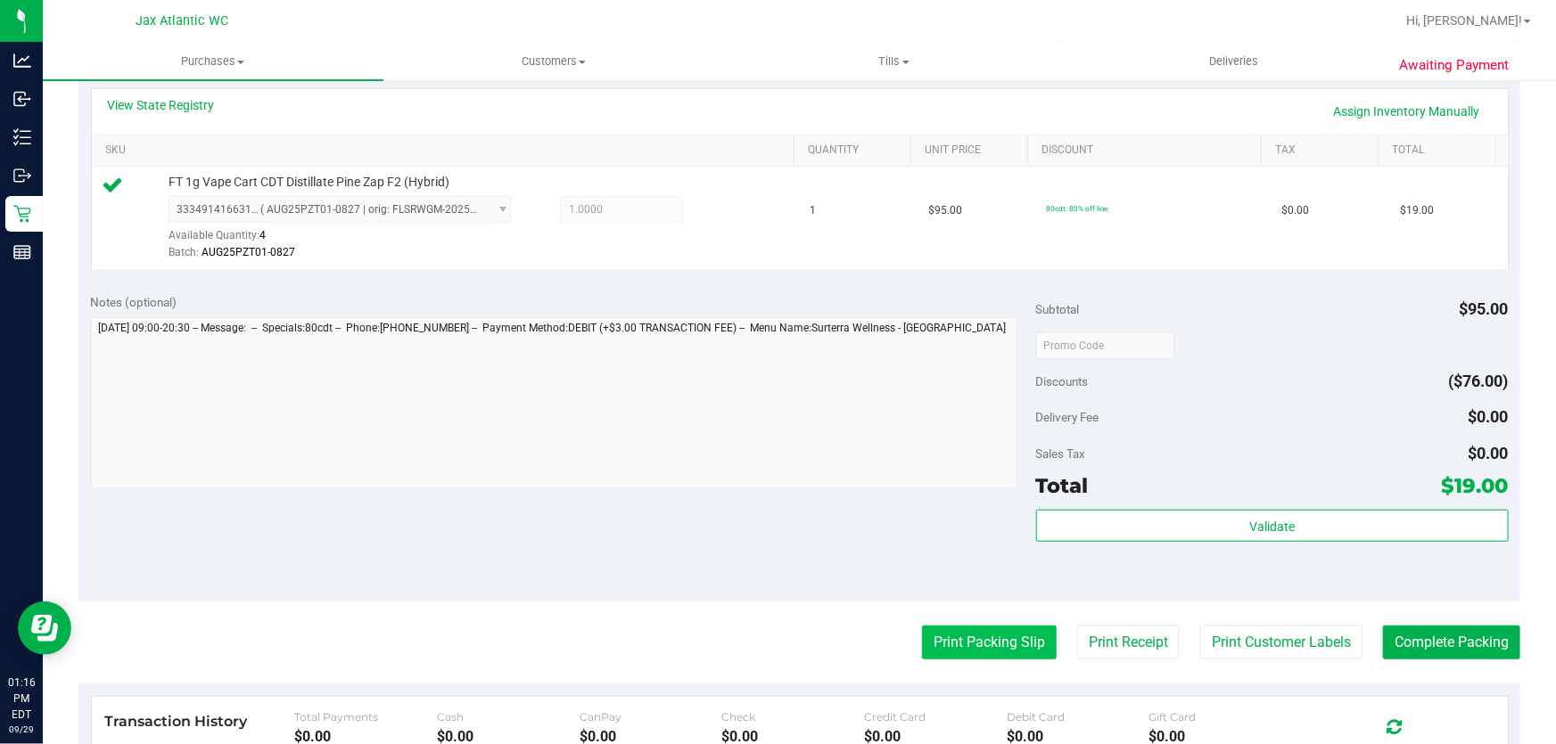
click at [962, 646] on button "Print Packing Slip" at bounding box center [989, 643] width 135 height 34
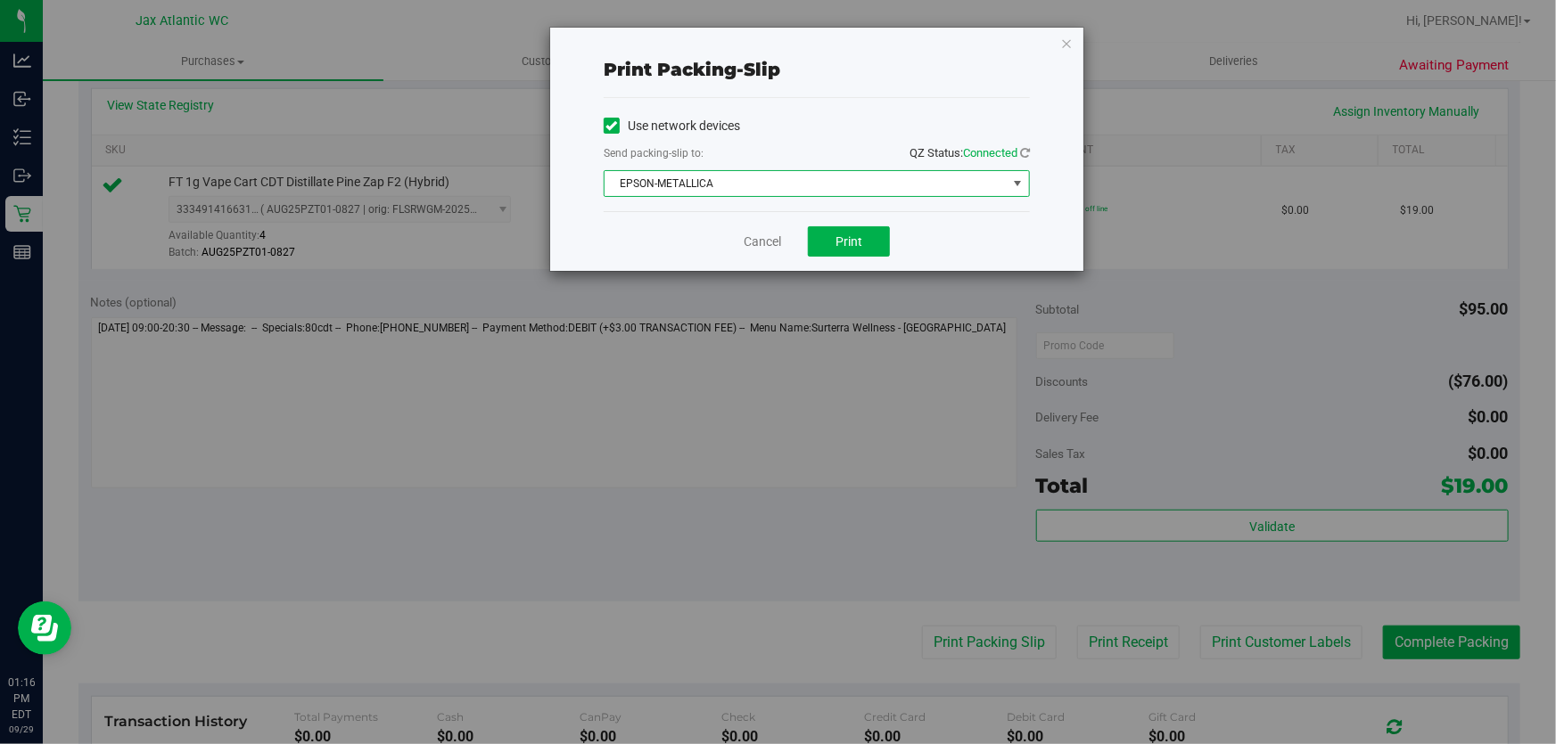
click at [777, 178] on span "EPSON-METALLICA" at bounding box center [805, 183] width 402 height 25
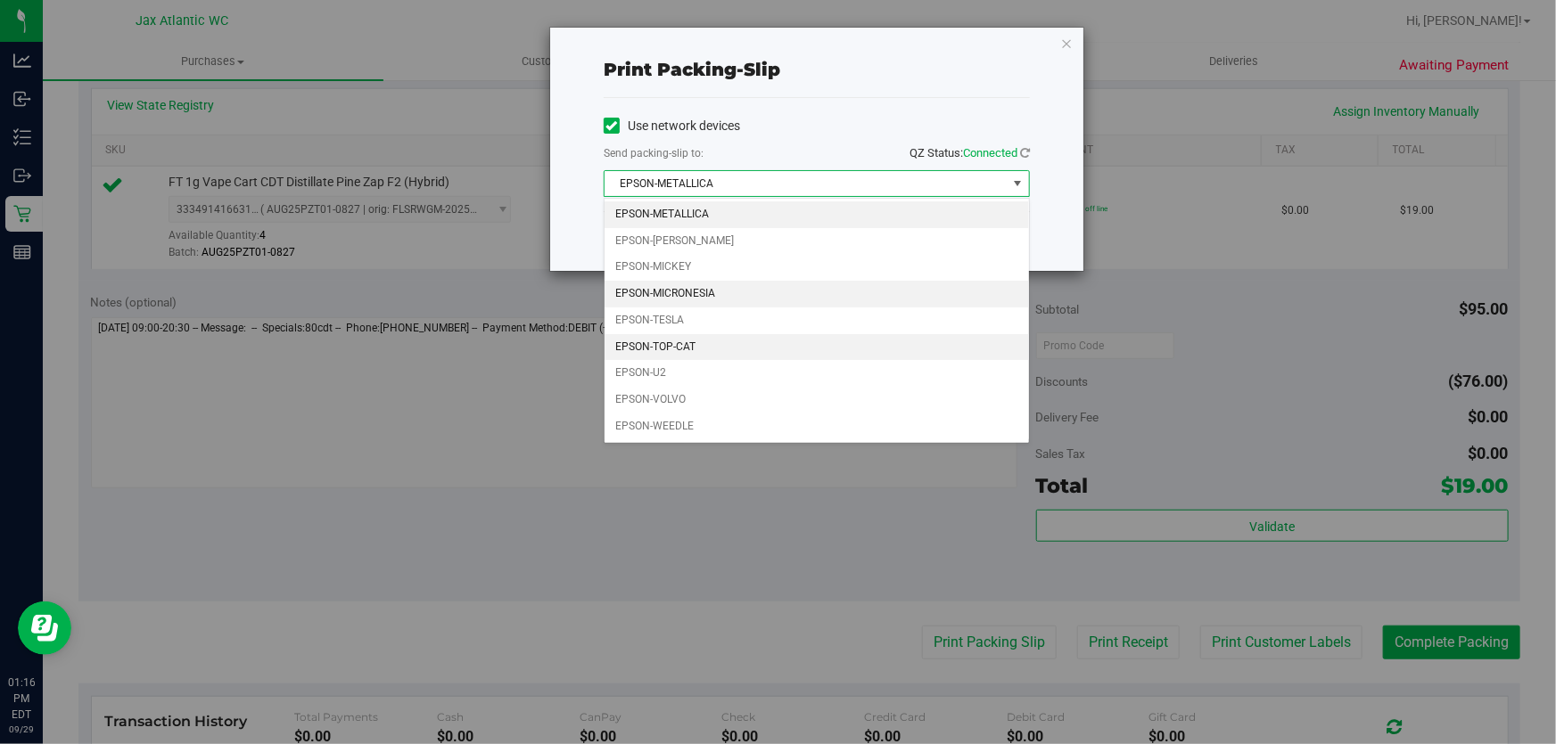
click at [710, 290] on li "EPSON-MICRONESIA" at bounding box center [816, 294] width 424 height 27
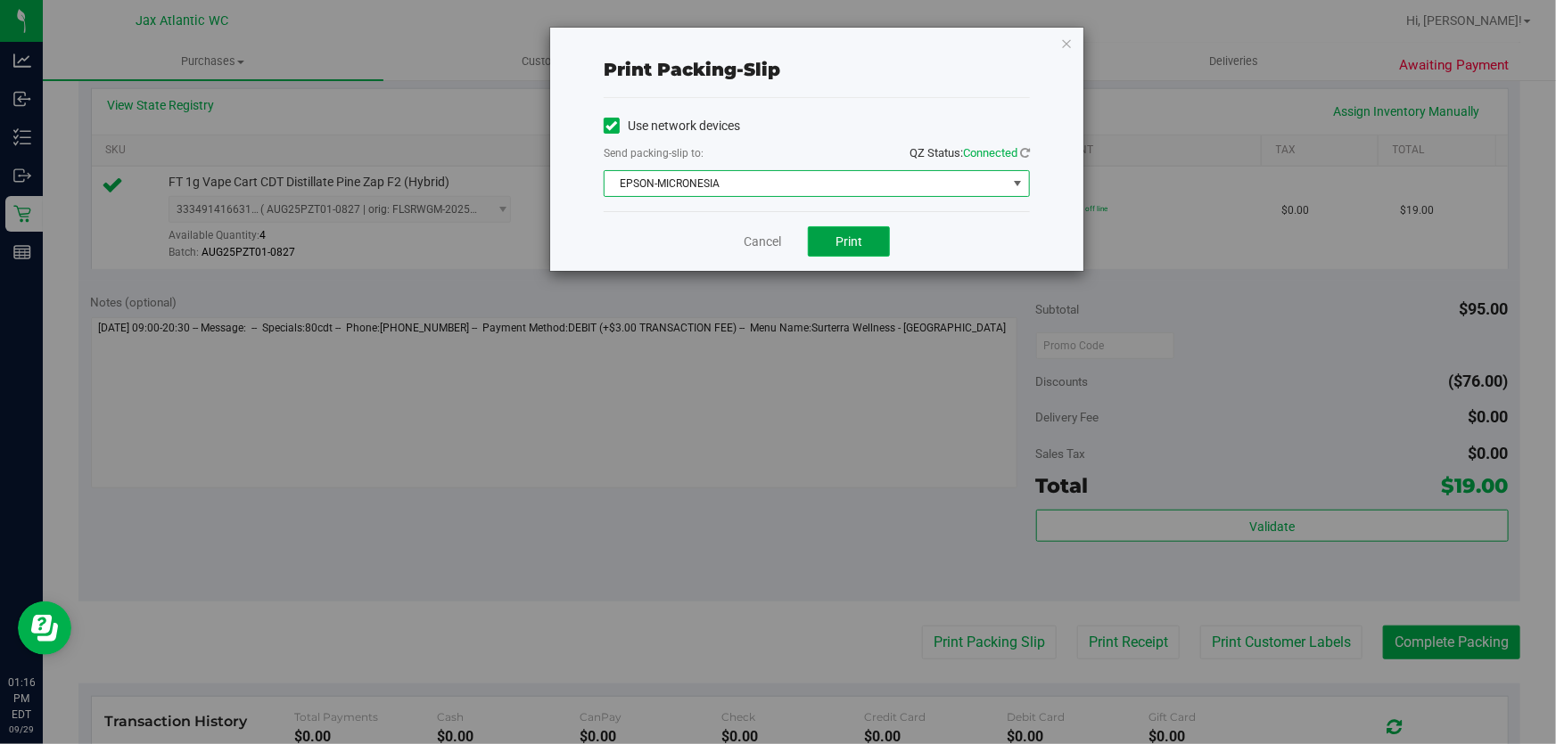
click at [828, 234] on button "Print" at bounding box center [849, 241] width 82 height 30
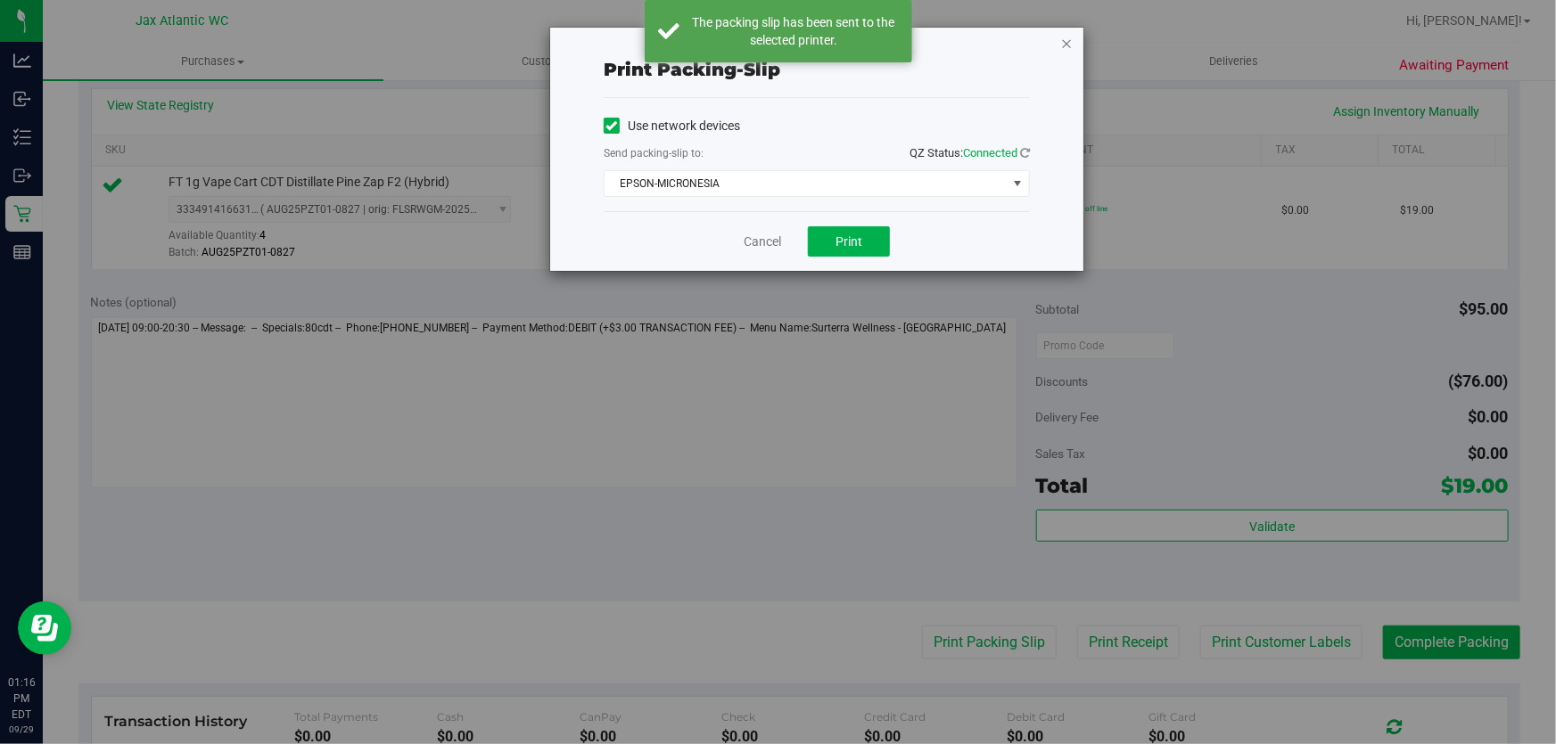
click at [1064, 42] on icon "button" at bounding box center [1066, 42] width 12 height 21
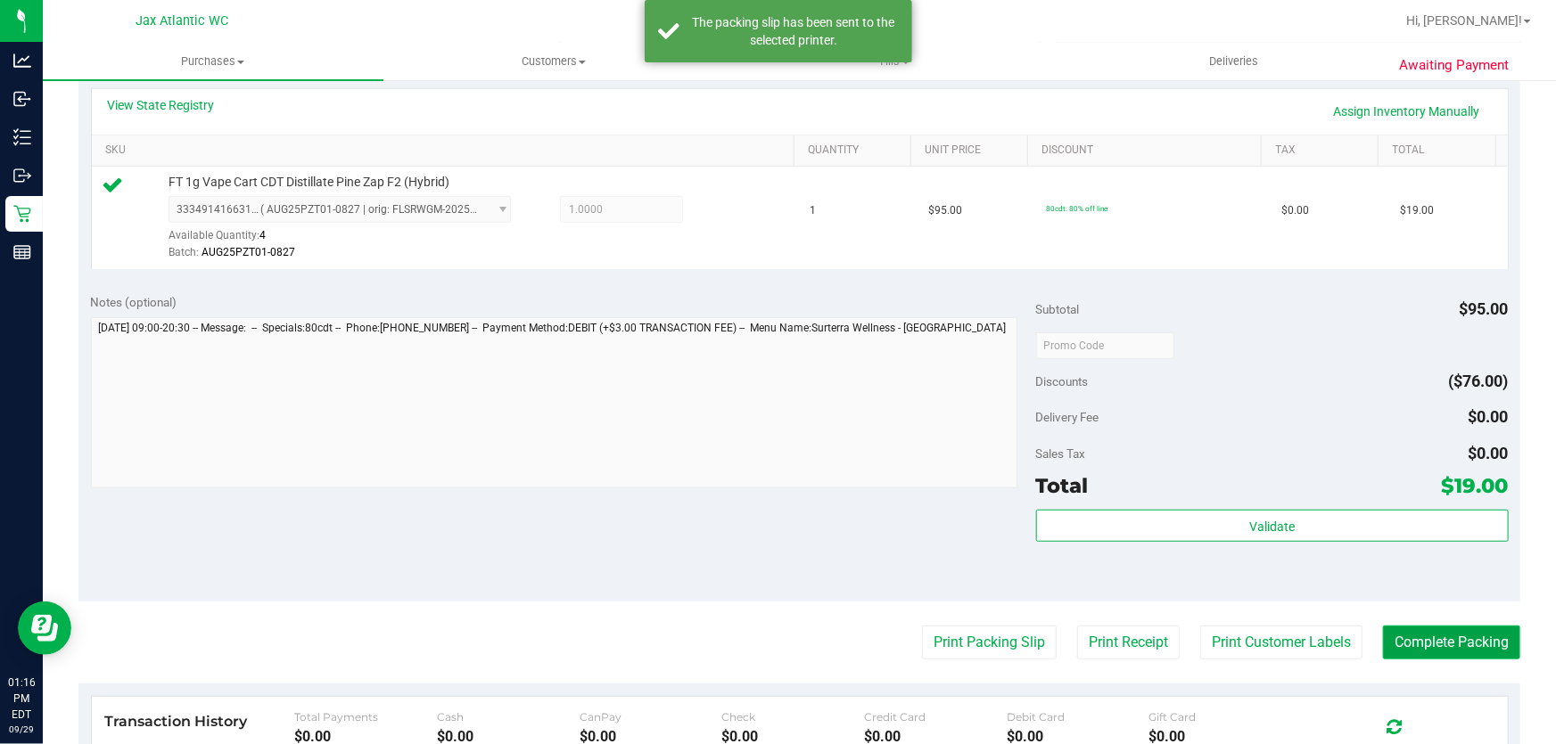
click at [1449, 645] on button "Complete Packing" at bounding box center [1451, 643] width 137 height 34
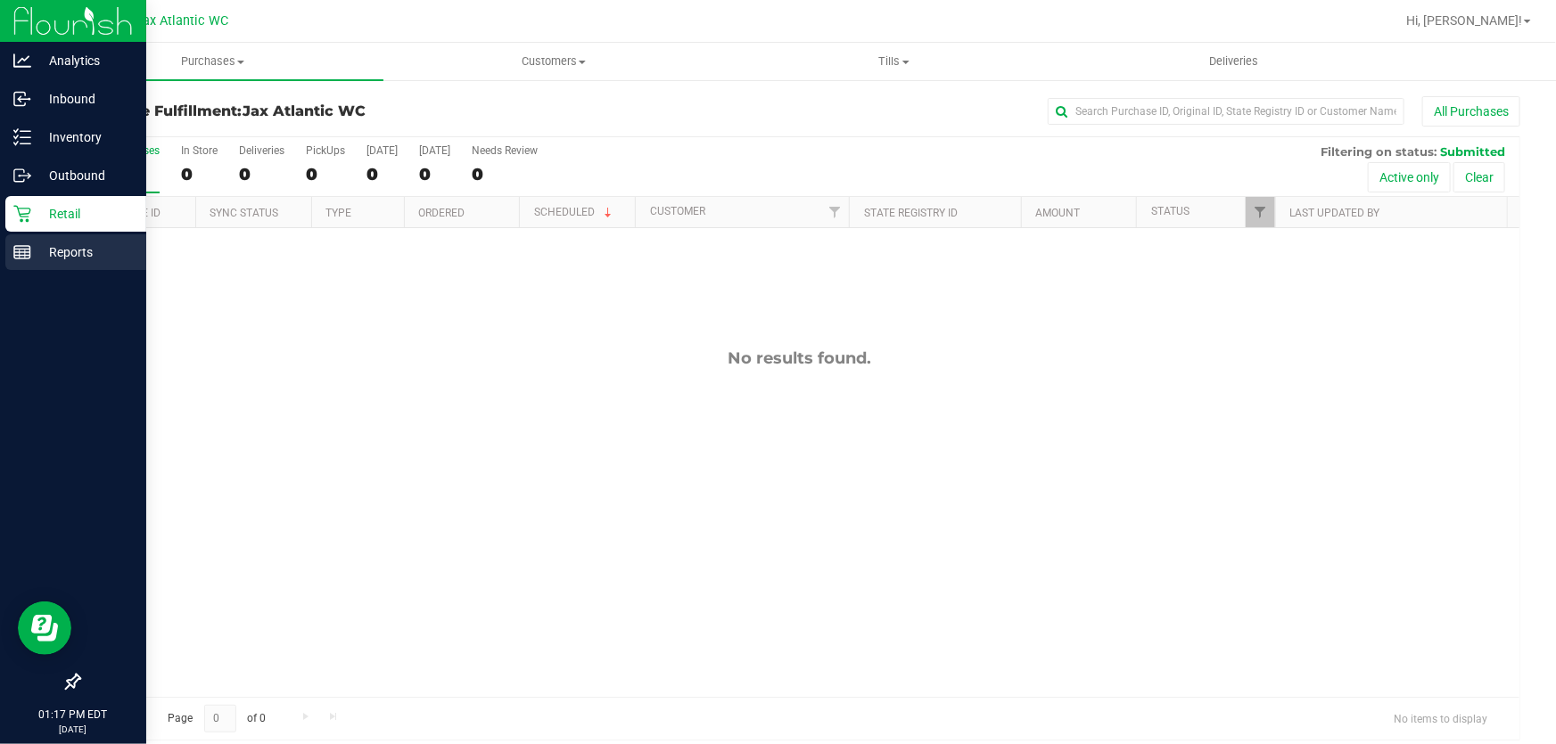
click at [25, 263] on div "Reports" at bounding box center [75, 252] width 141 height 36
click at [14, 257] on rect at bounding box center [22, 252] width 16 height 12
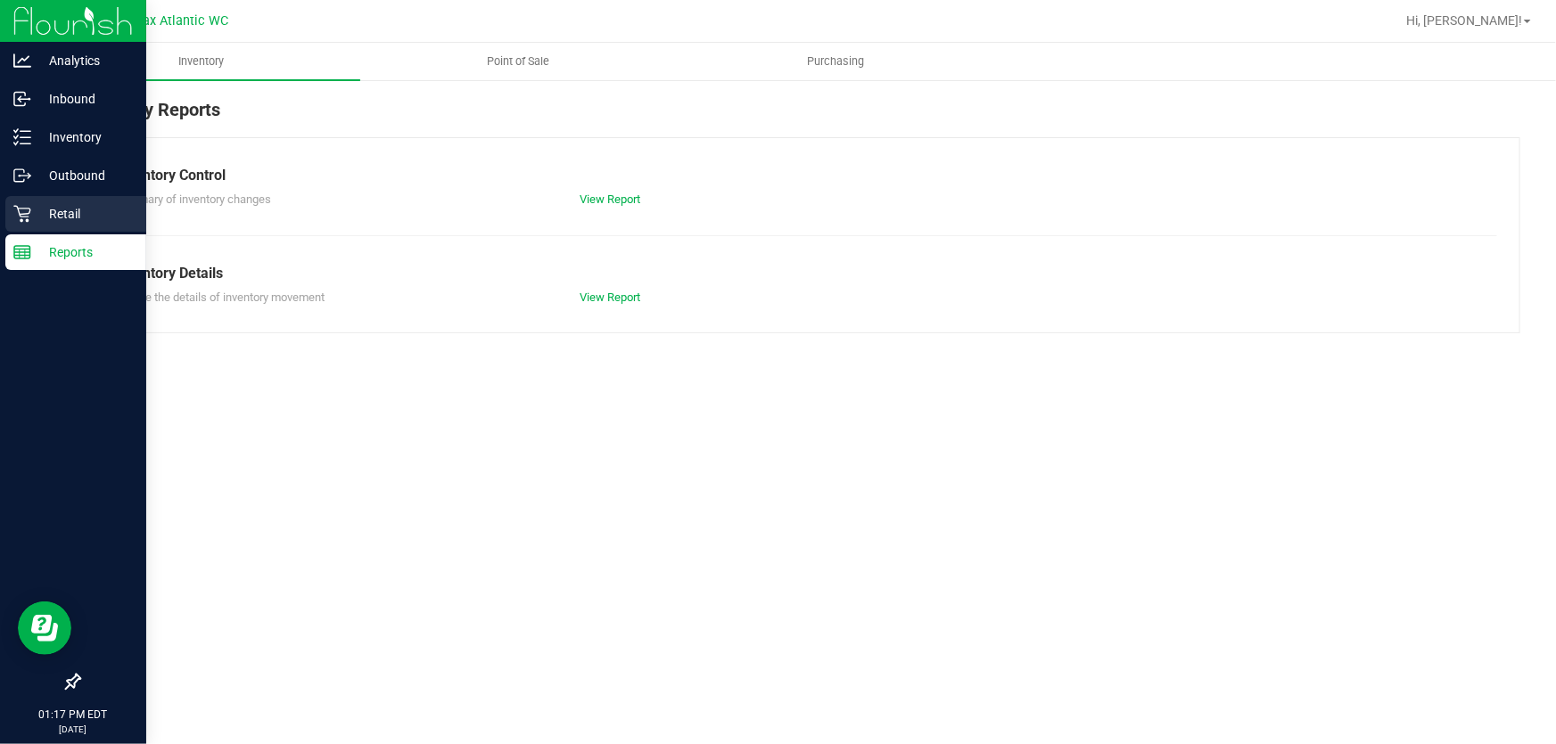
click at [33, 227] on div "Retail" at bounding box center [75, 214] width 141 height 36
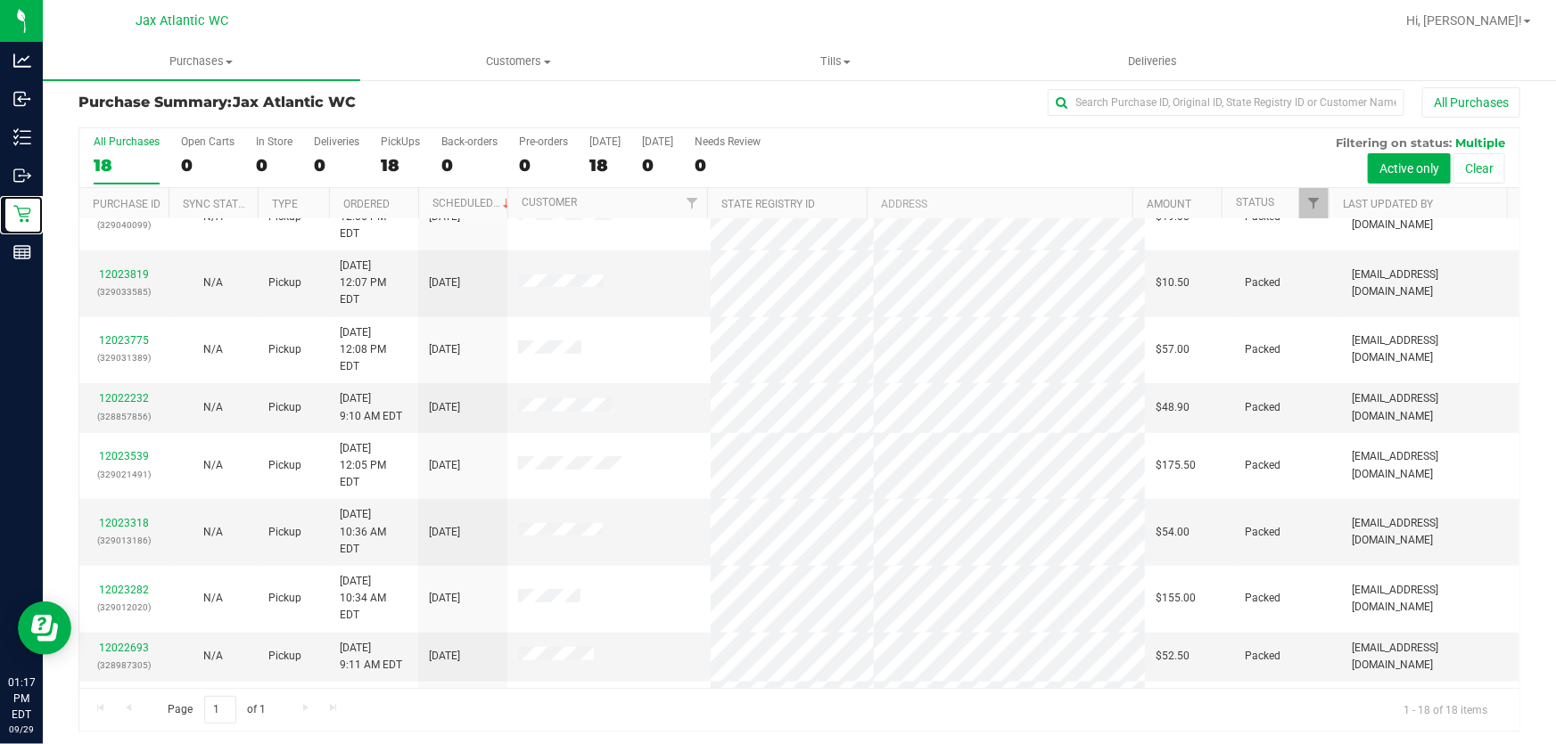
scroll to position [13, 0]
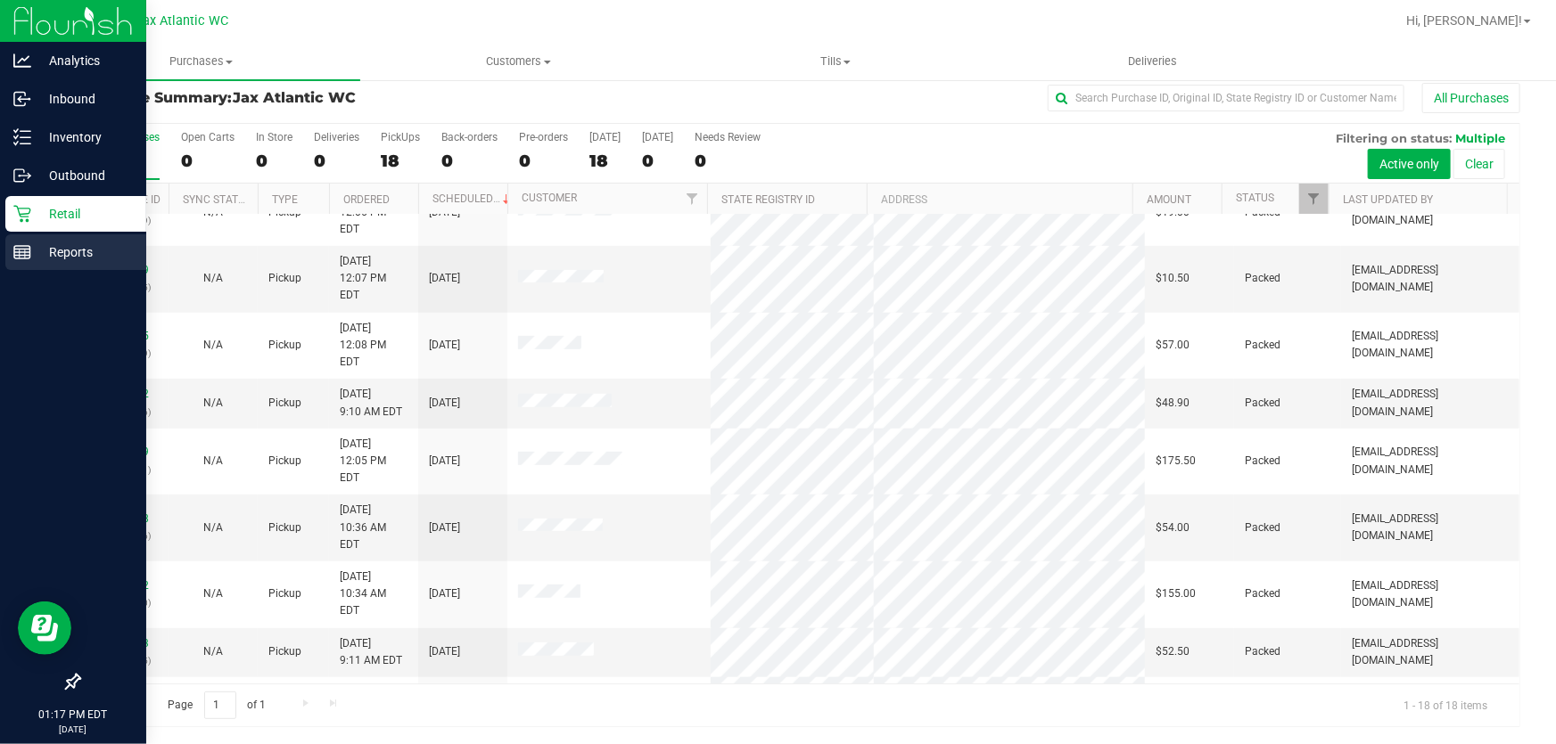
click at [17, 259] on icon at bounding box center [22, 252] width 18 height 18
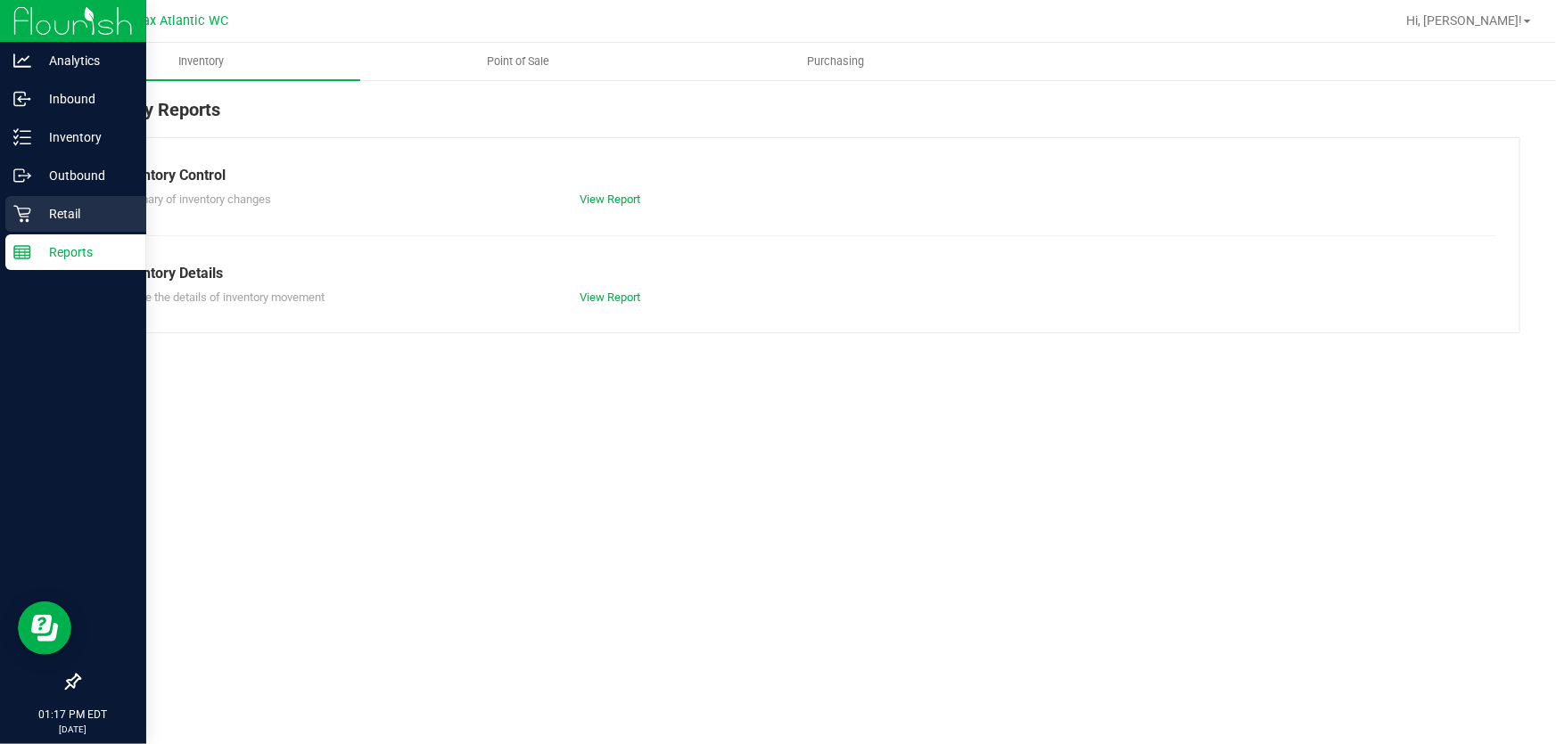
click at [39, 214] on p "Retail" at bounding box center [84, 213] width 107 height 21
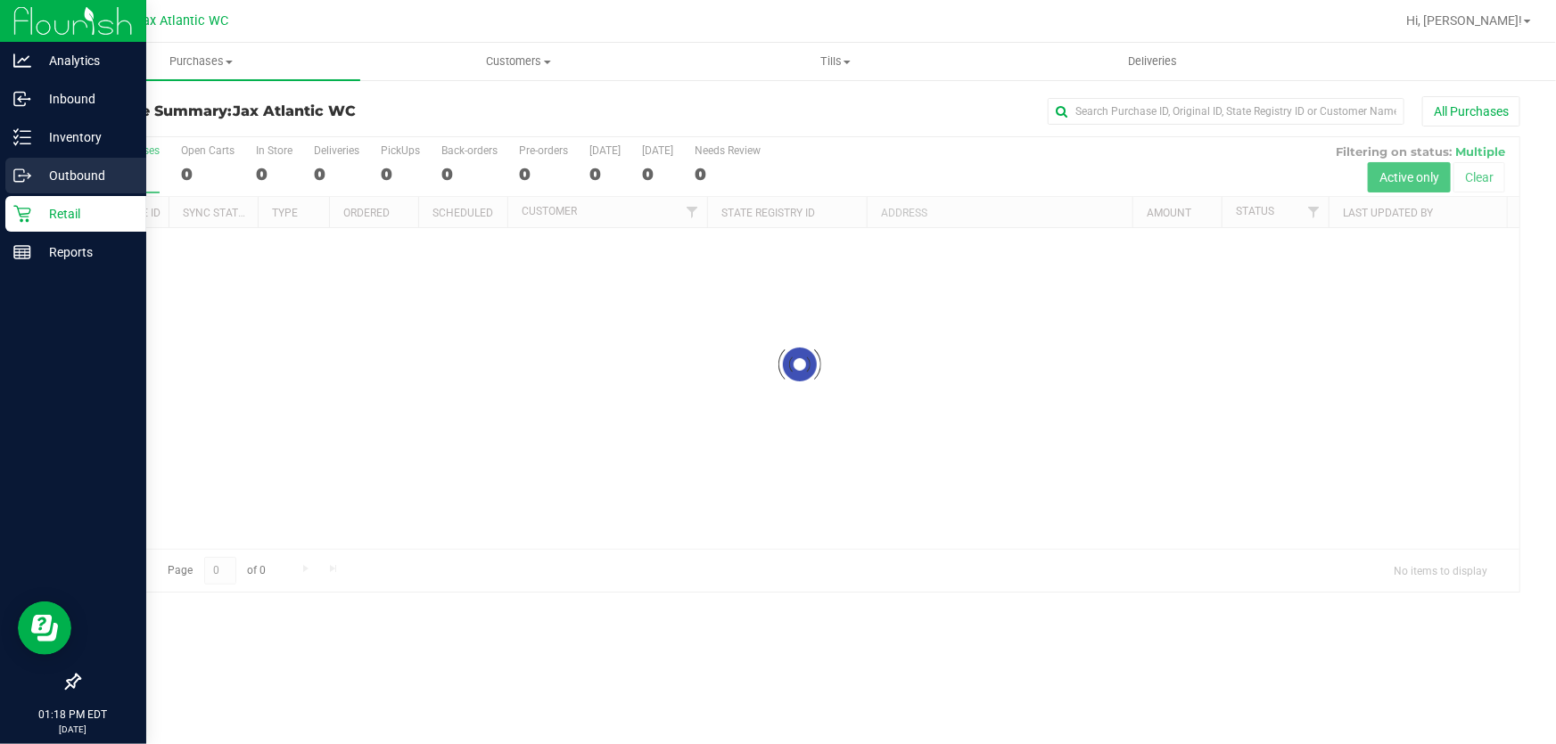
click at [58, 177] on p "Outbound" at bounding box center [84, 175] width 107 height 21
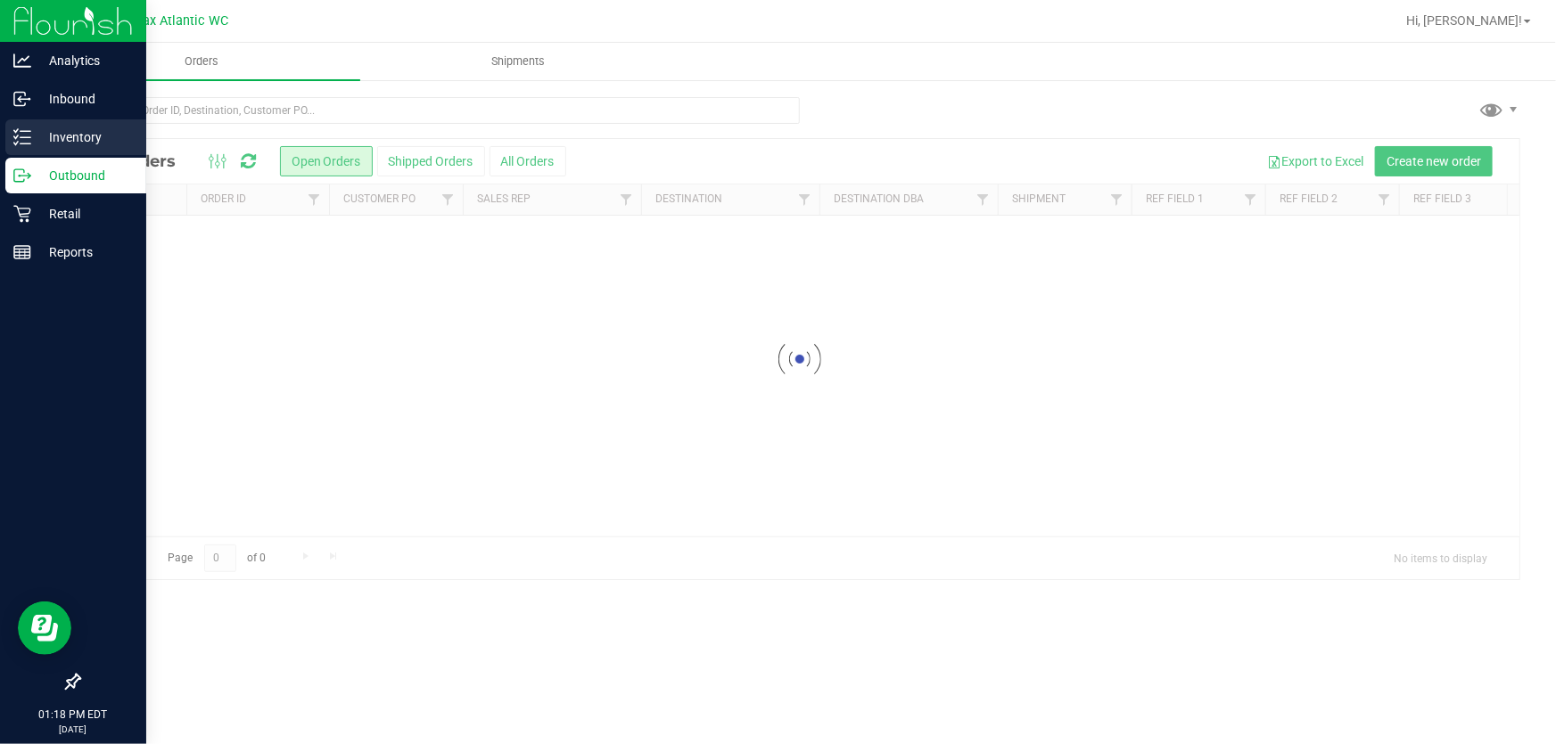
click at [53, 137] on p "Inventory" at bounding box center [84, 137] width 107 height 21
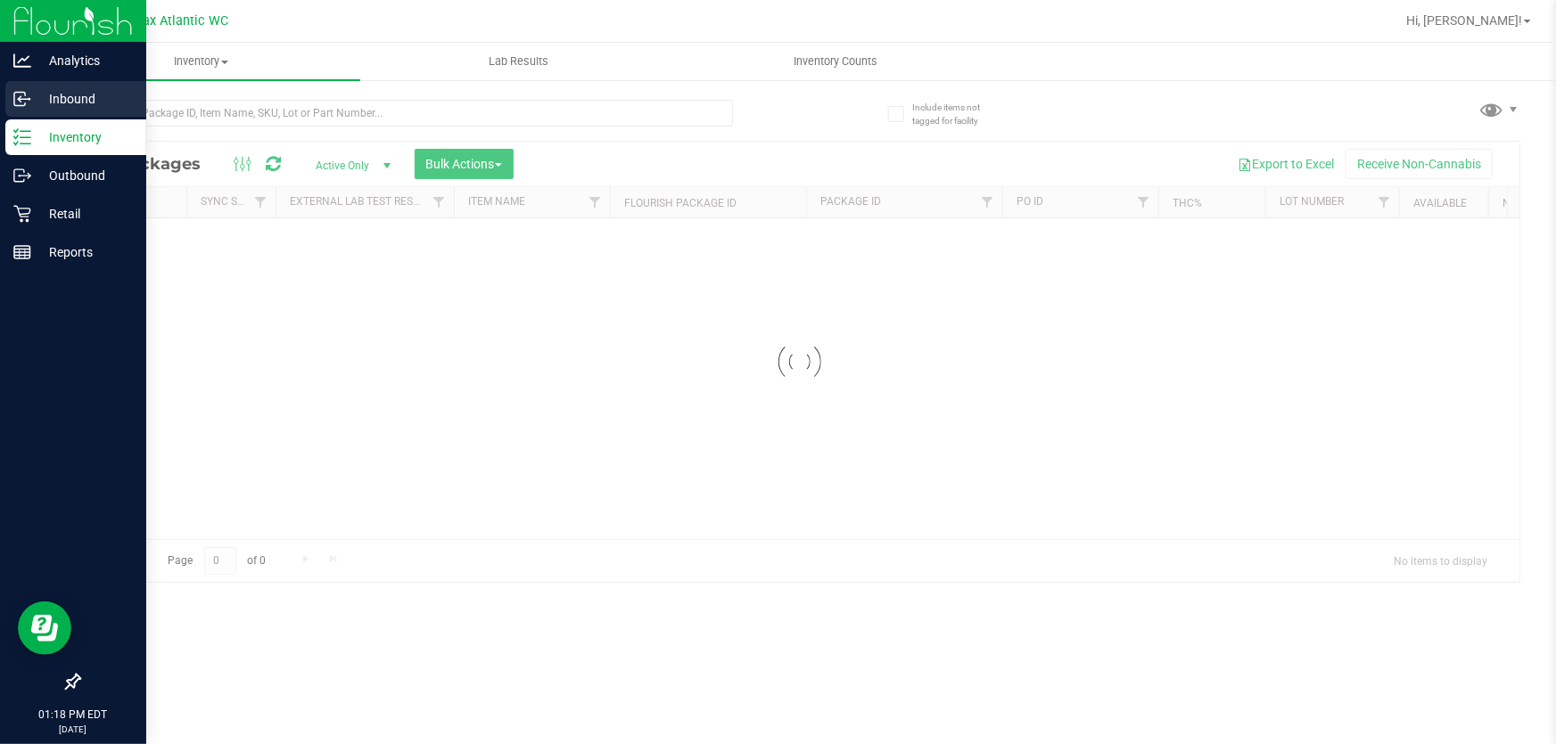
click at [68, 95] on p "Inbound" at bounding box center [84, 98] width 107 height 21
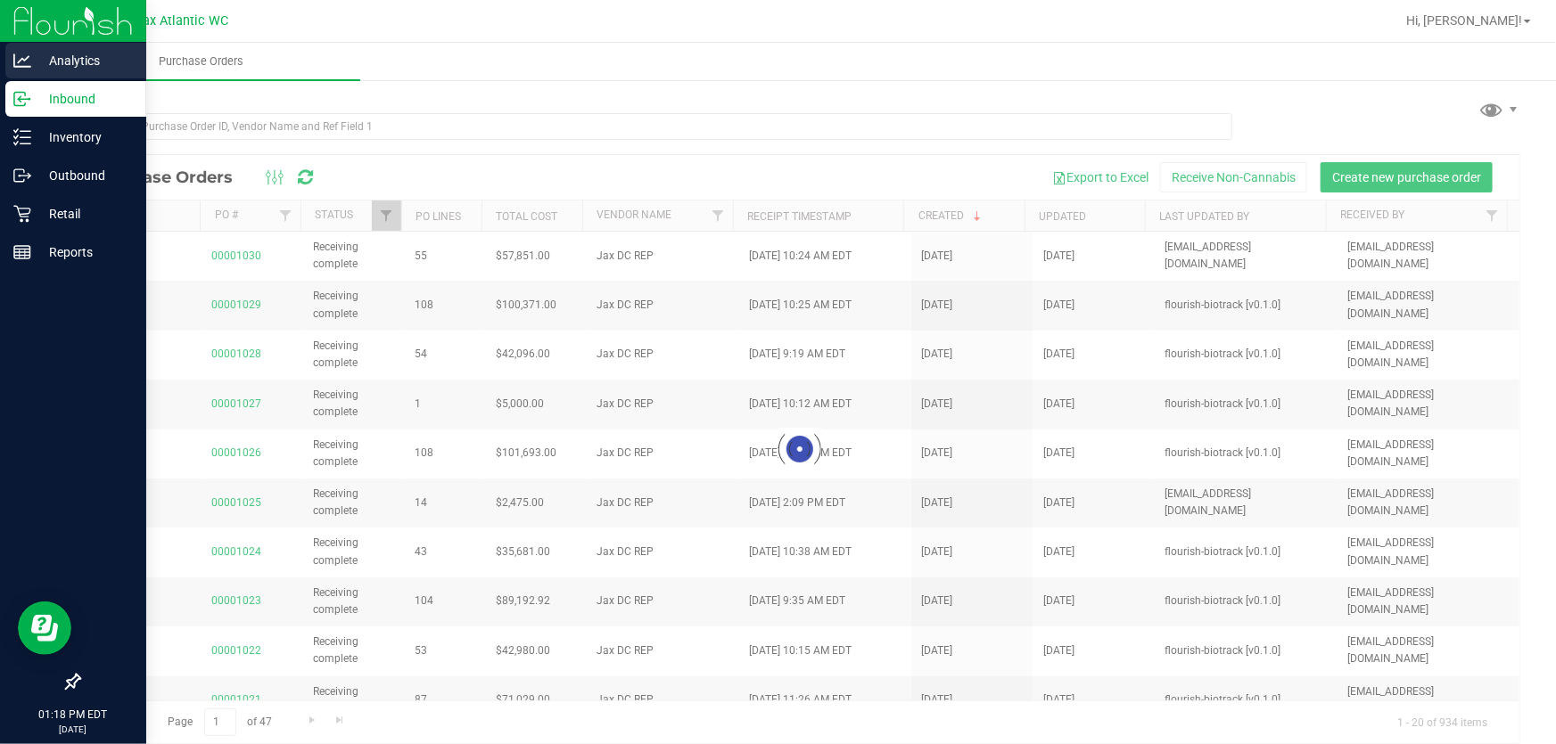
click at [79, 62] on p "Analytics" at bounding box center [84, 60] width 107 height 21
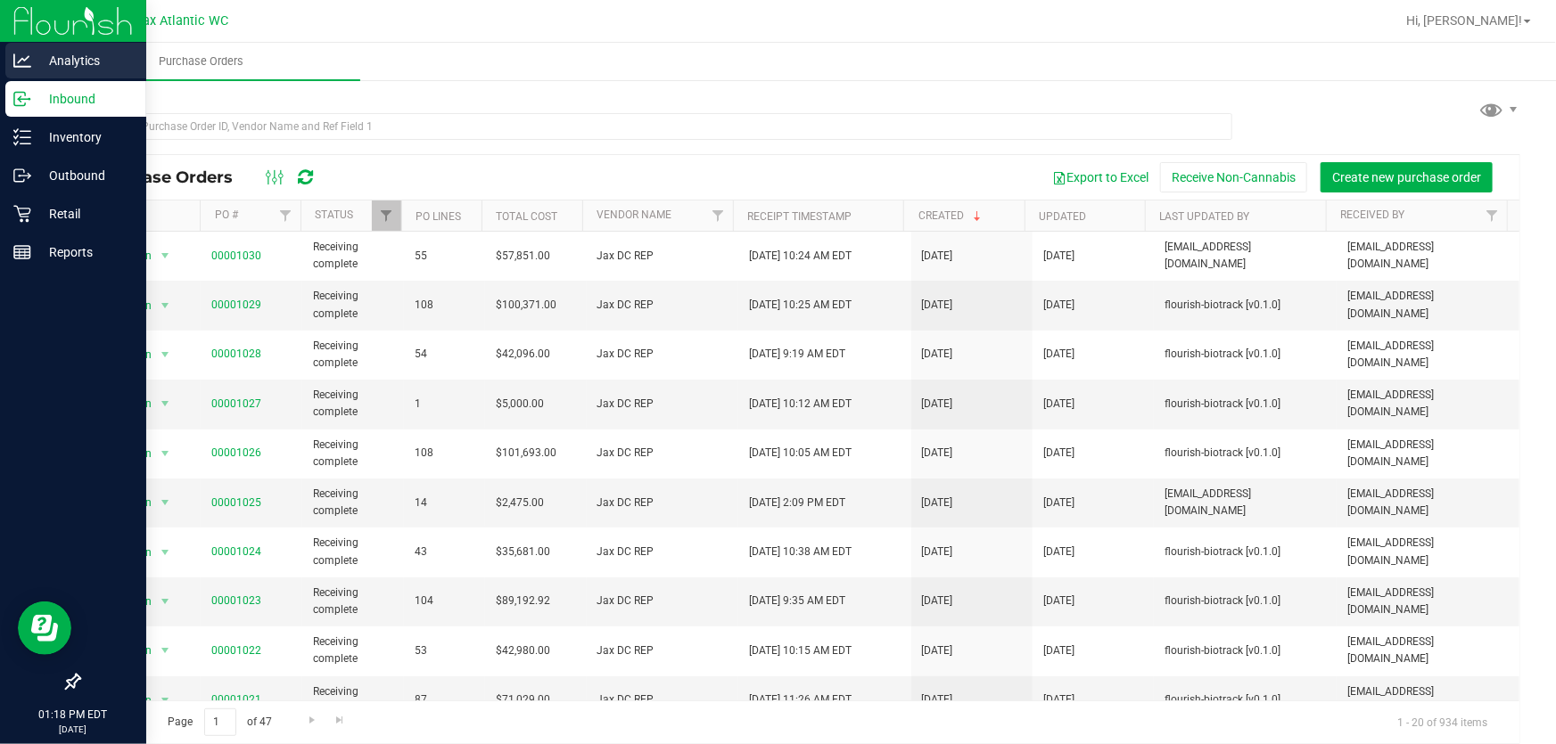
click at [58, 63] on p "Analytics" at bounding box center [84, 60] width 107 height 21
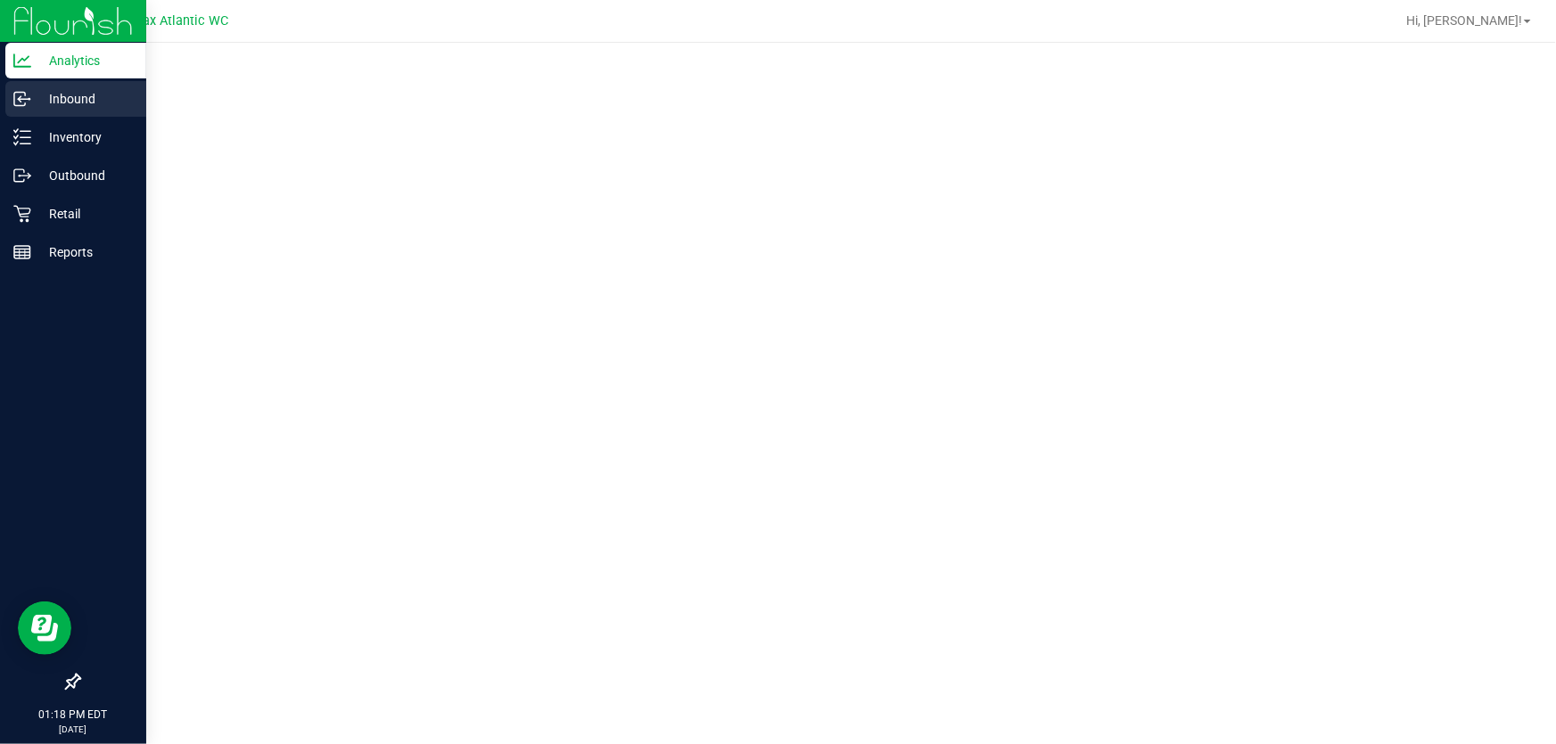
click at [26, 103] on icon at bounding box center [22, 99] width 18 height 18
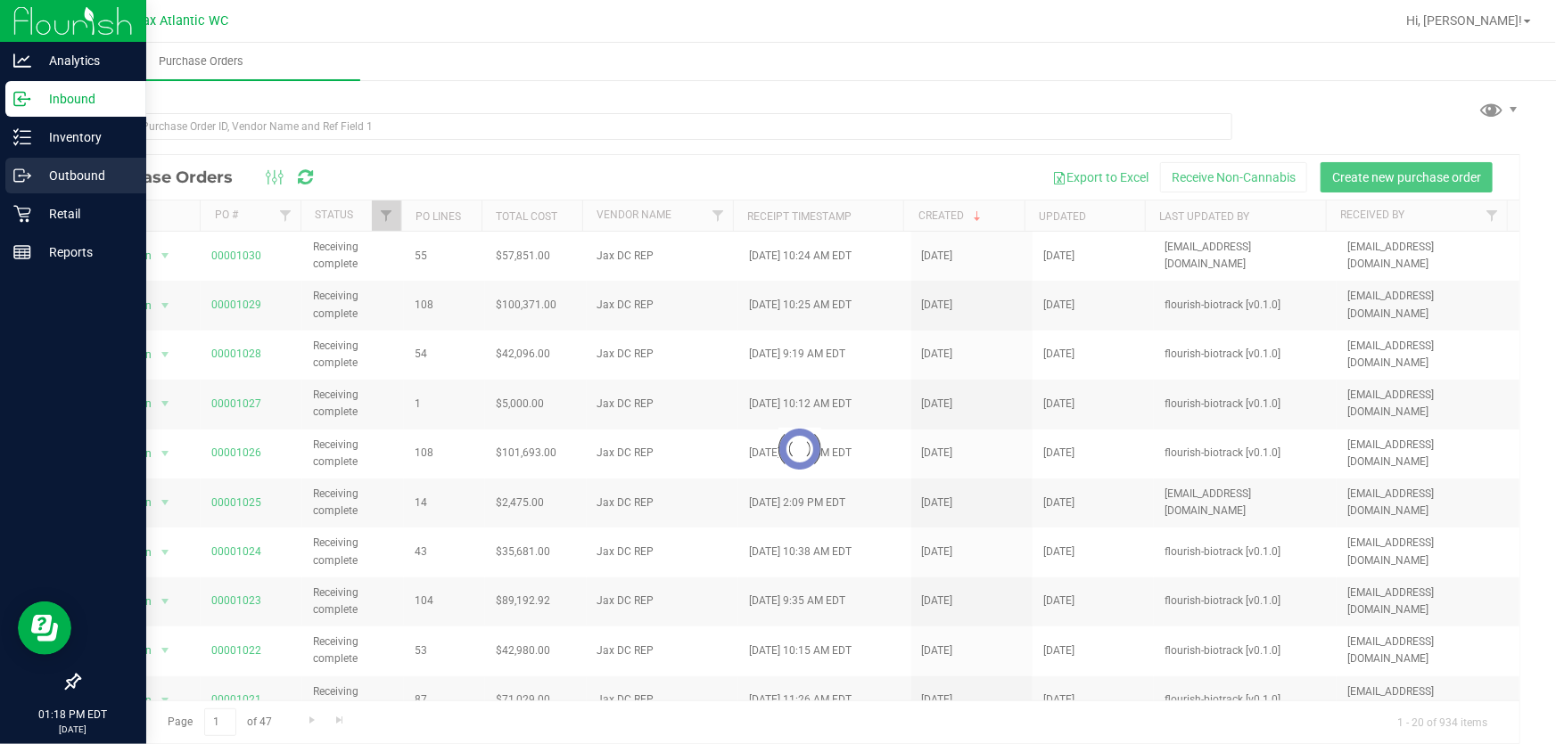
click at [42, 178] on p "Outbound" at bounding box center [84, 175] width 107 height 21
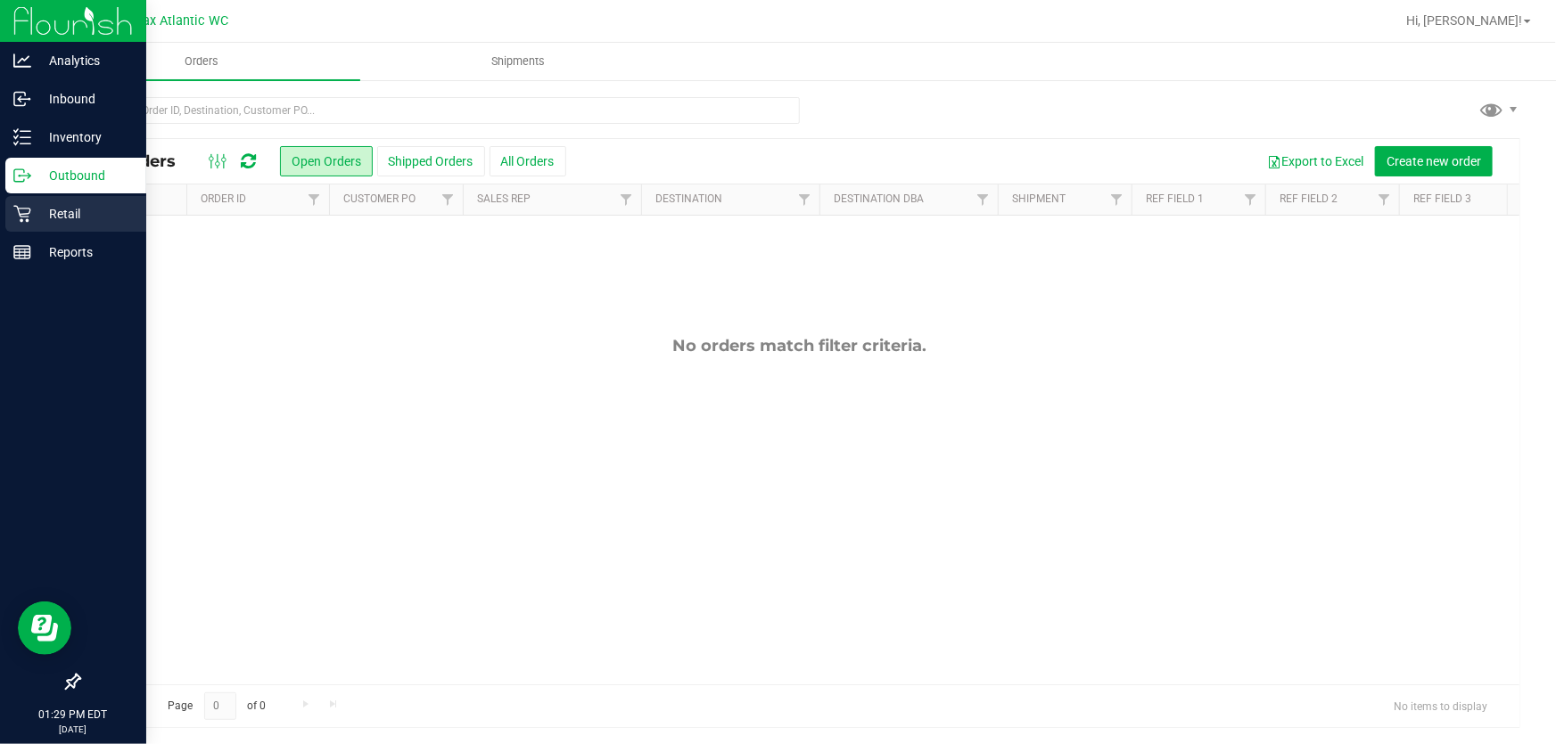
click at [27, 213] on icon at bounding box center [21, 214] width 17 height 17
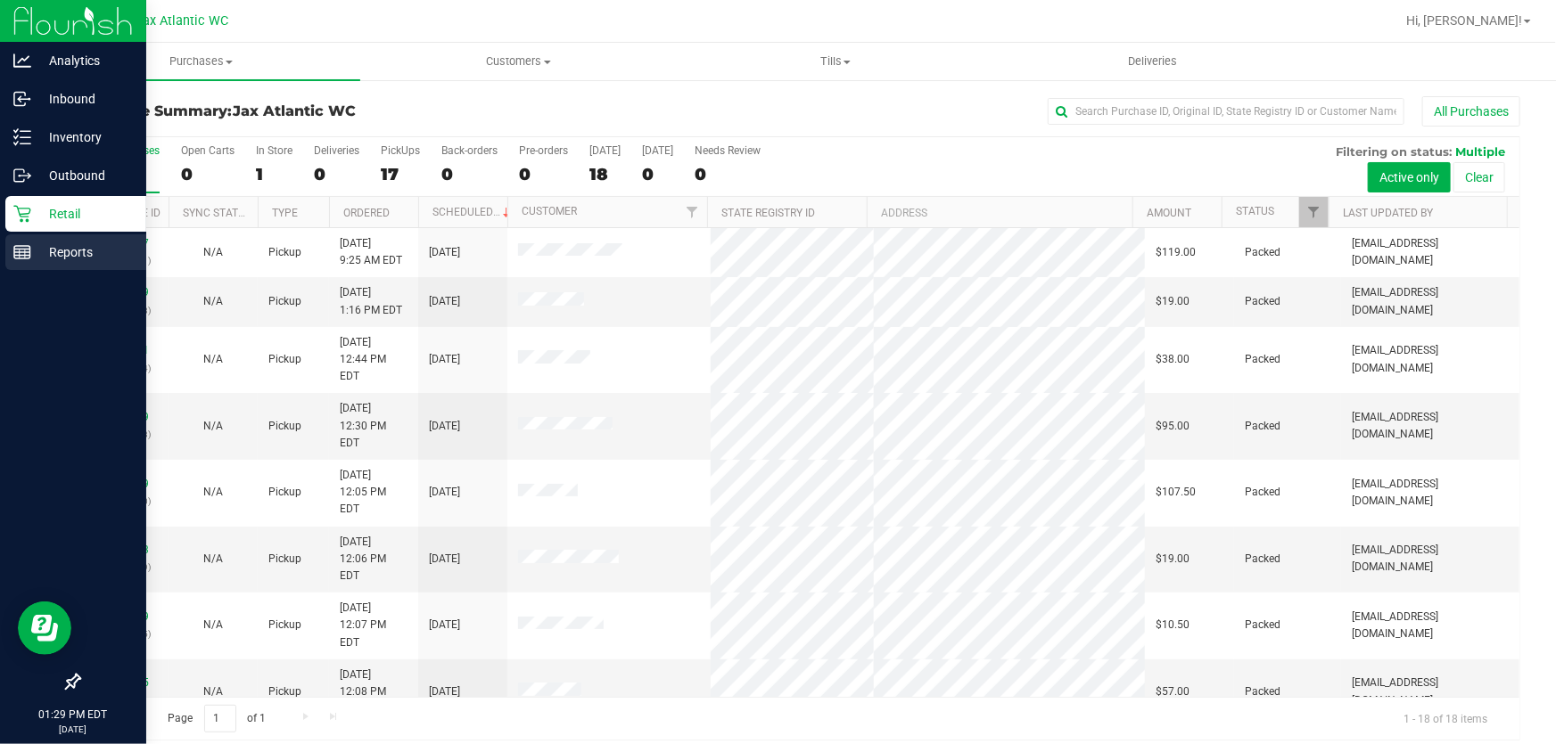
click at [16, 256] on line at bounding box center [22, 256] width 16 height 0
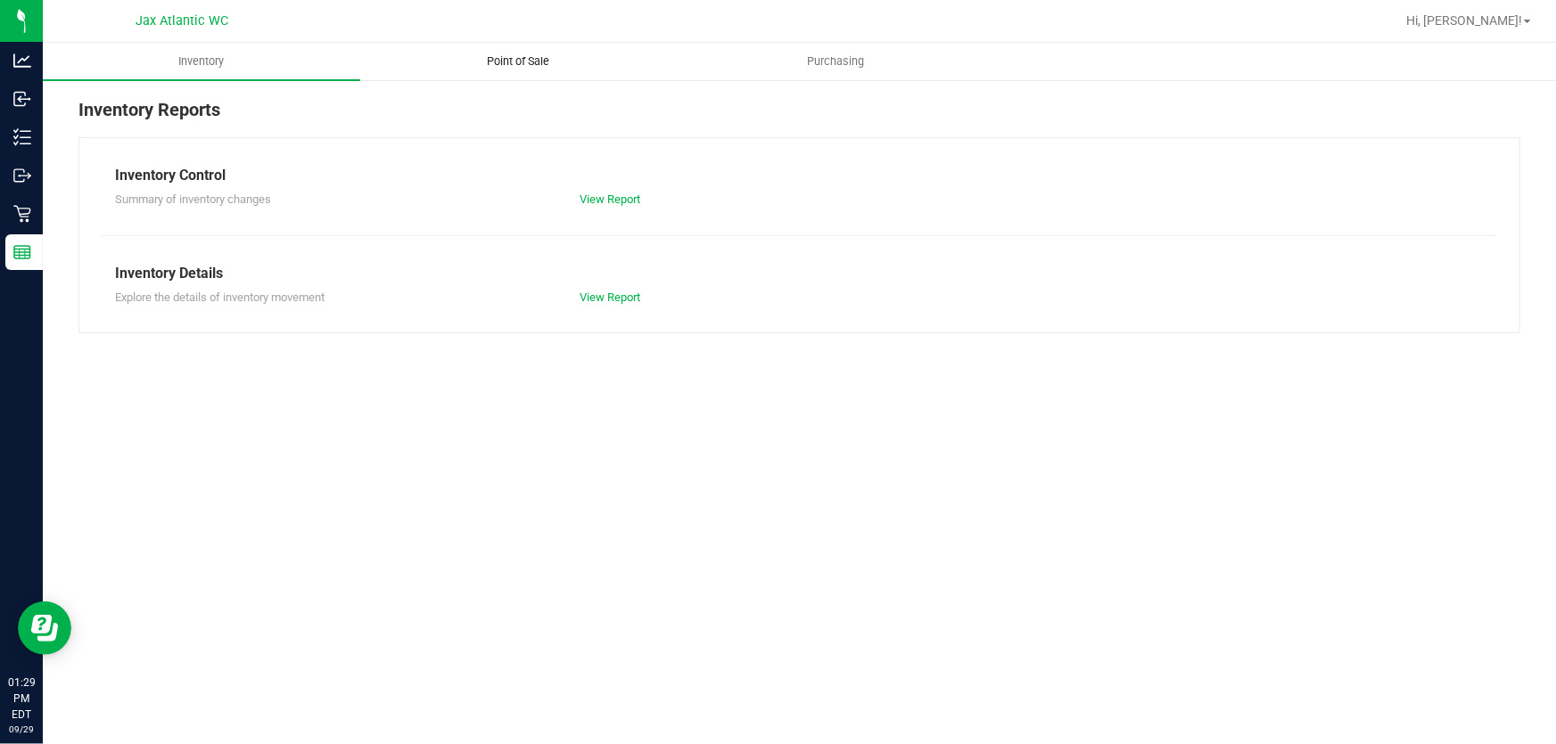
click at [524, 62] on span "Point of Sale" at bounding box center [519, 61] width 111 height 16
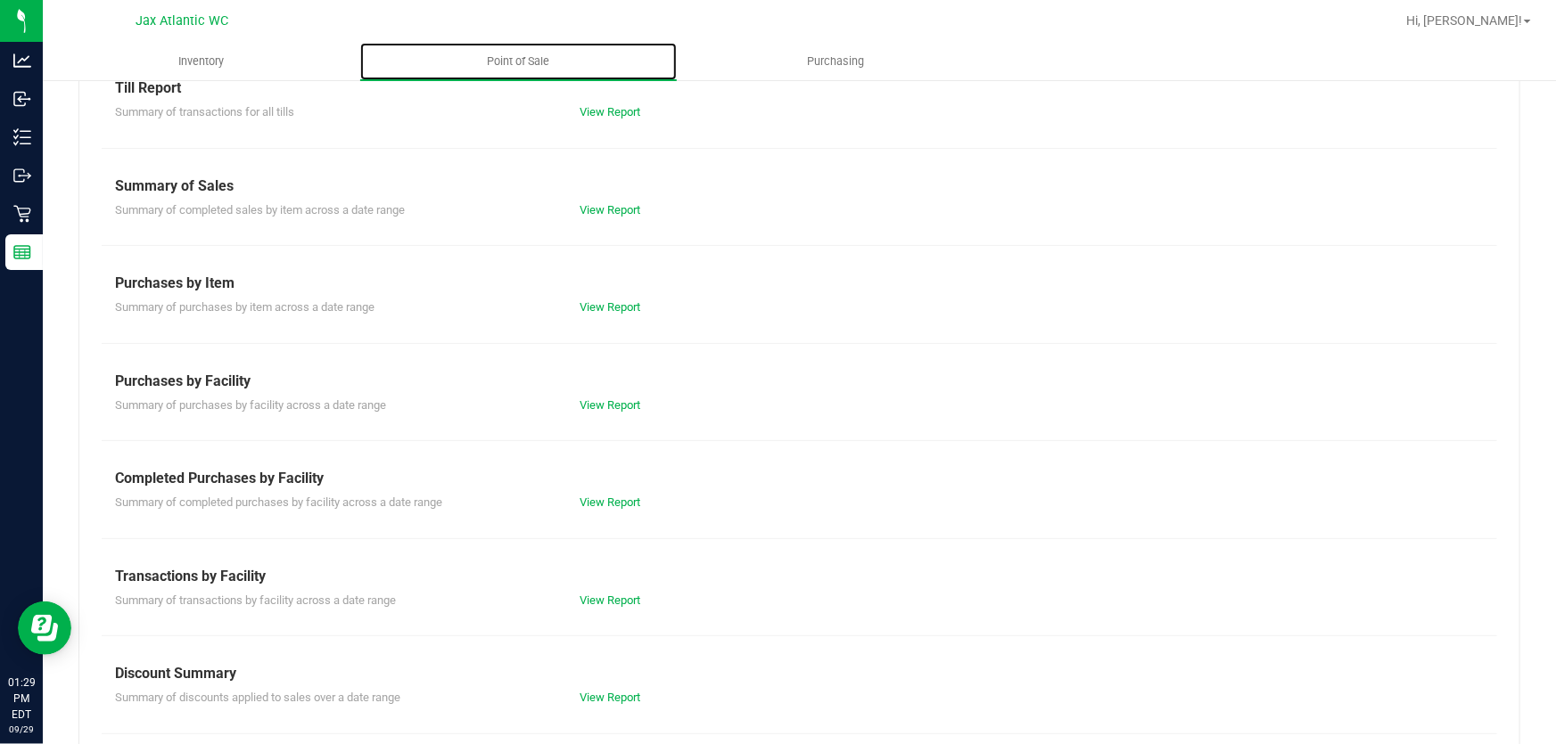
scroll to position [191, 0]
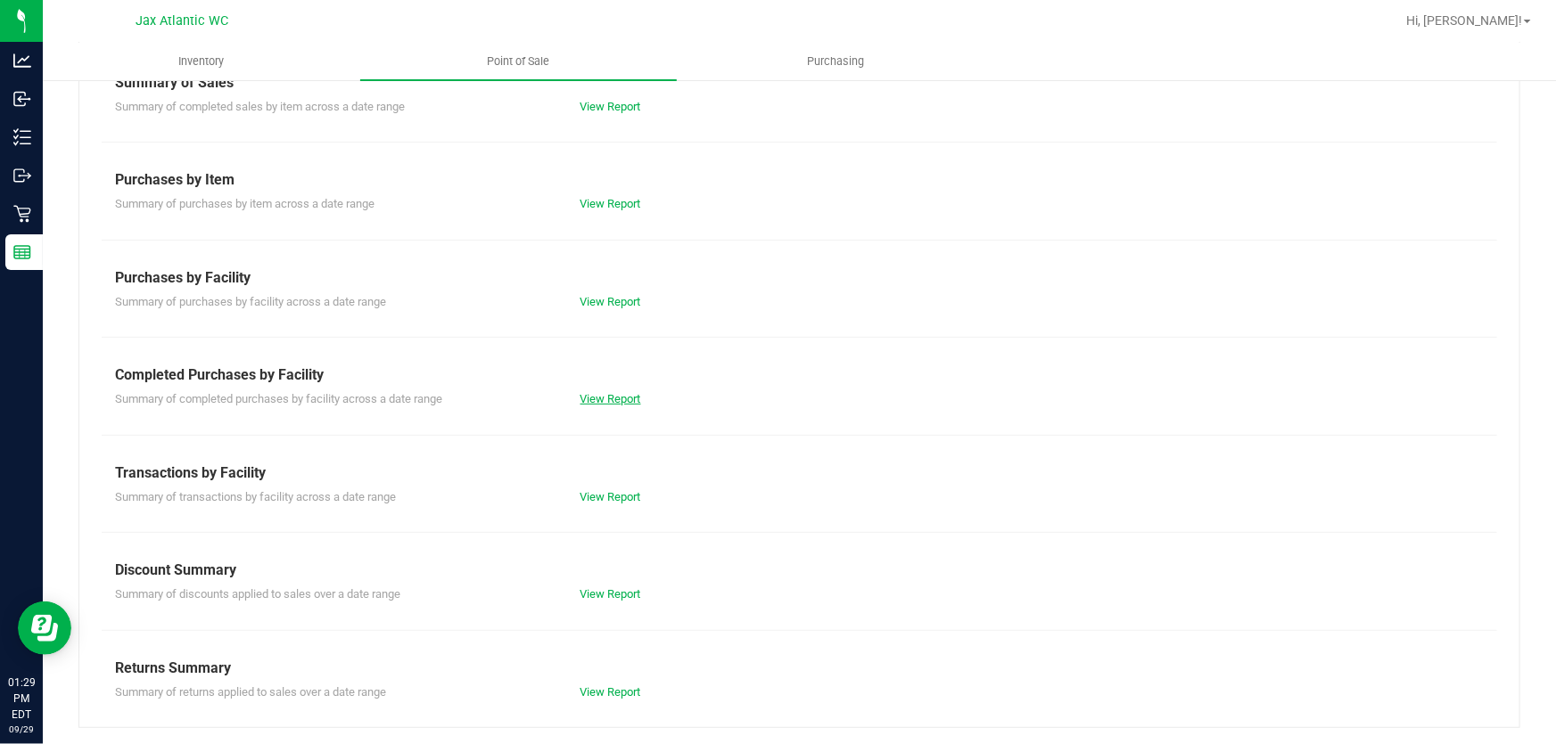
click at [603, 395] on link "View Report" at bounding box center [610, 398] width 61 height 13
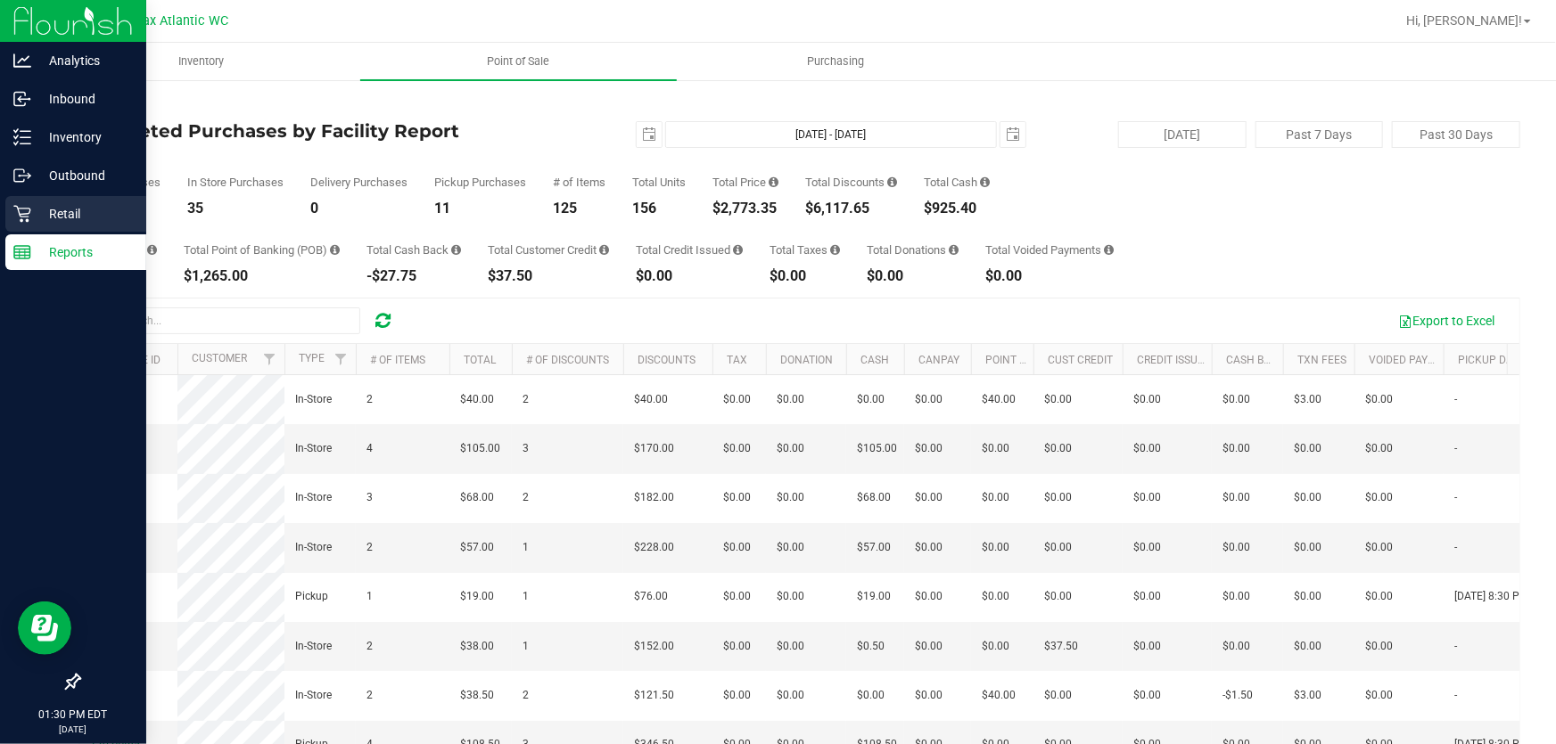
click at [20, 213] on icon at bounding box center [21, 214] width 17 height 17
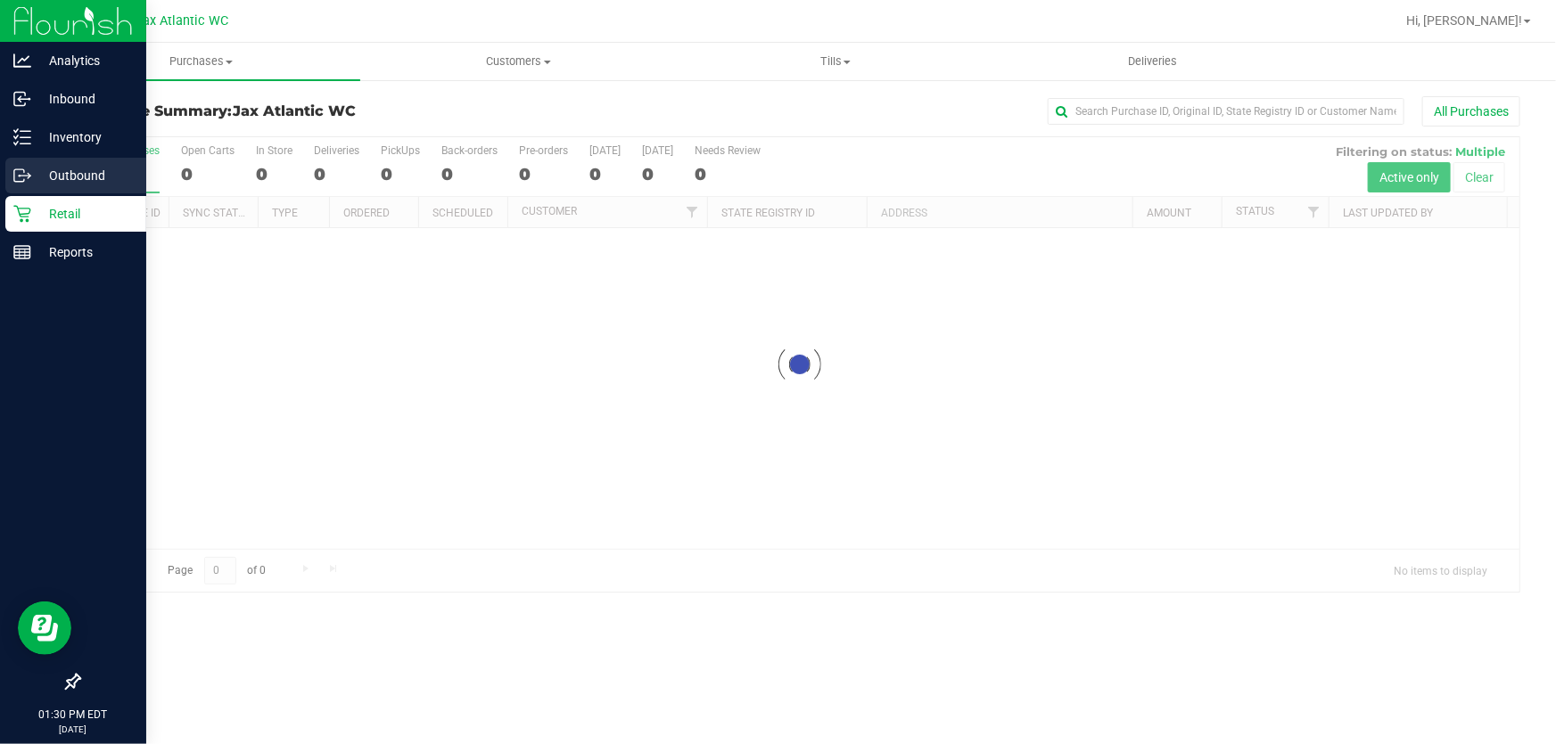
click at [35, 174] on p "Outbound" at bounding box center [84, 175] width 107 height 21
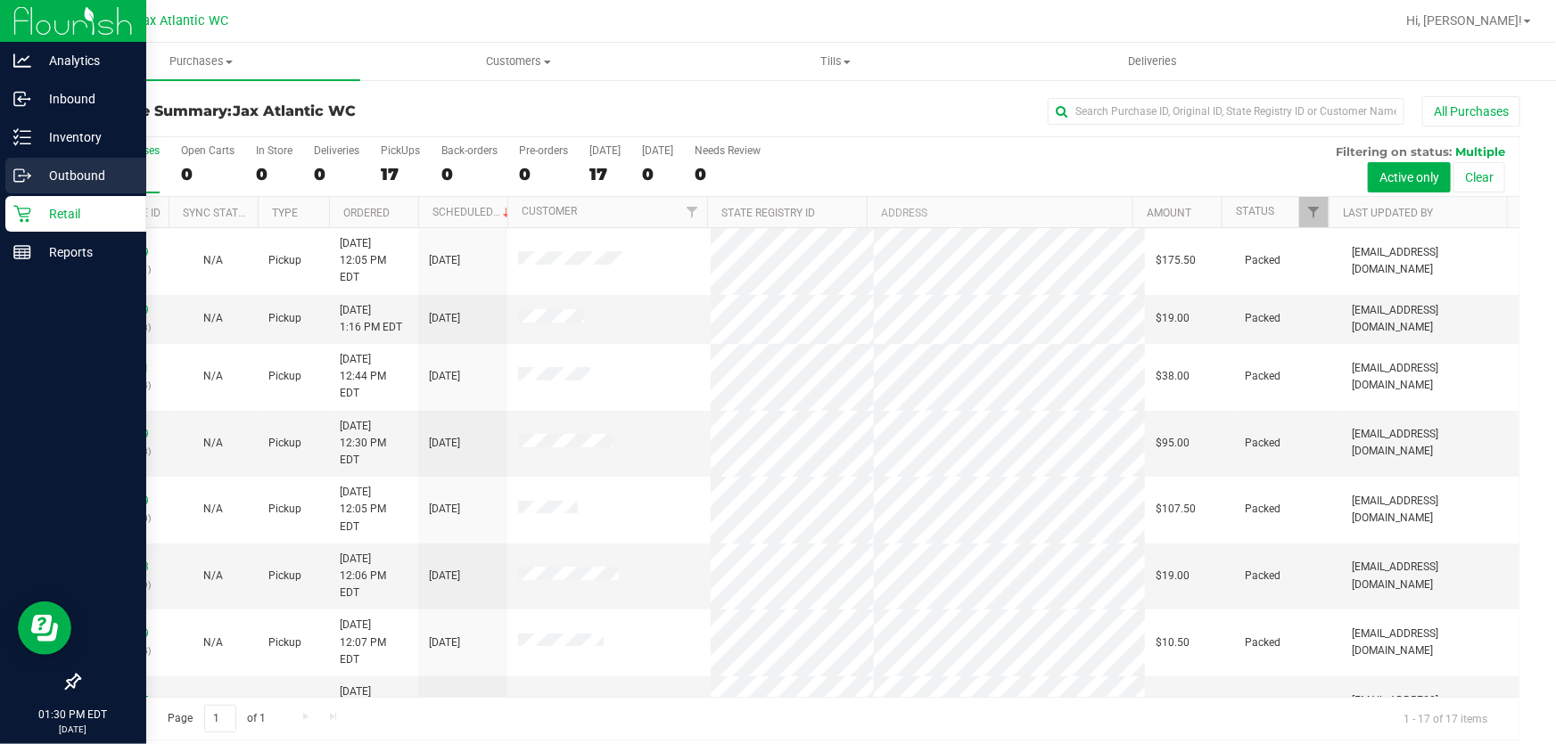
click at [19, 187] on div "Outbound" at bounding box center [75, 176] width 141 height 36
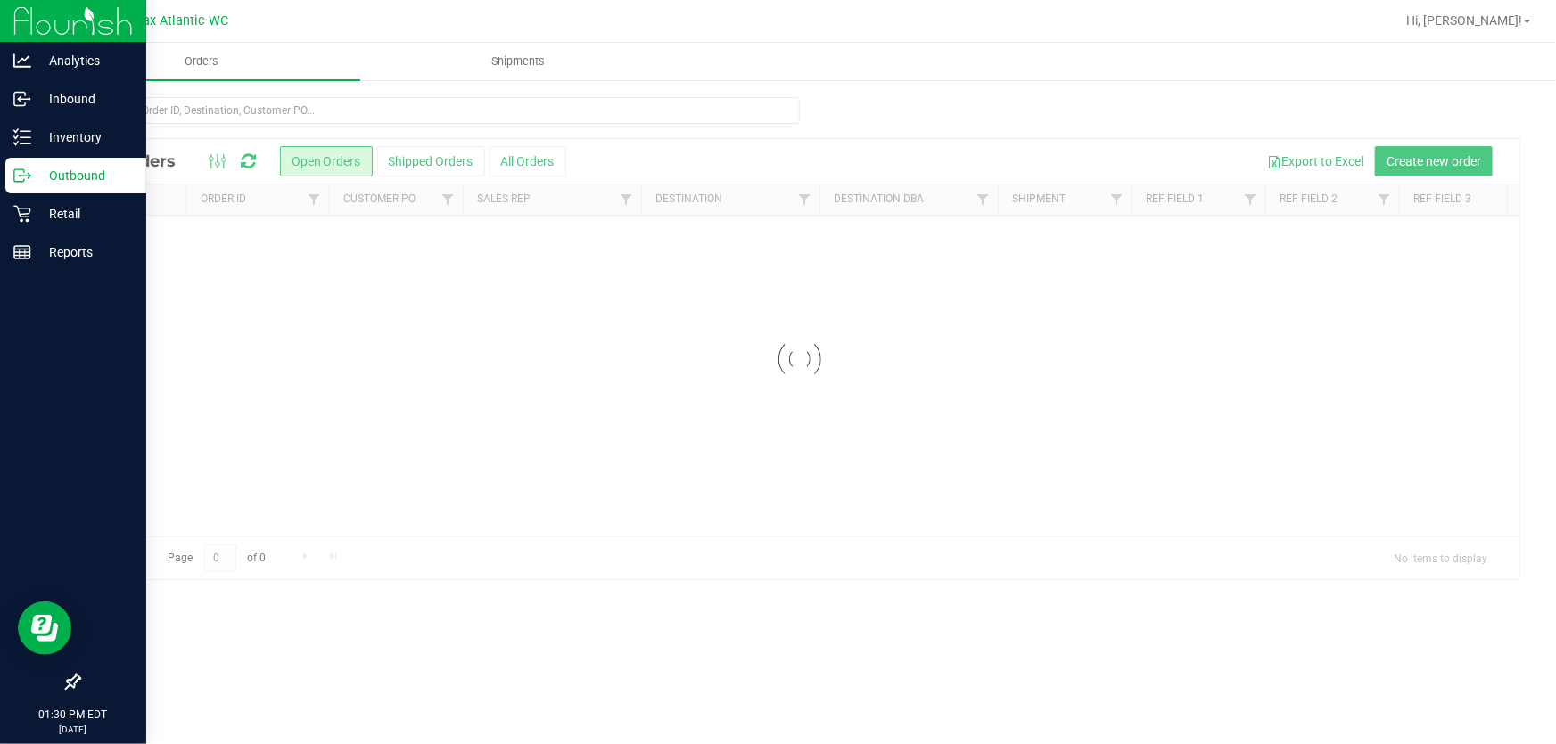
click at [44, 179] on p "Outbound" at bounding box center [84, 175] width 107 height 21
click at [18, 135] on icon at bounding box center [22, 137] width 18 height 18
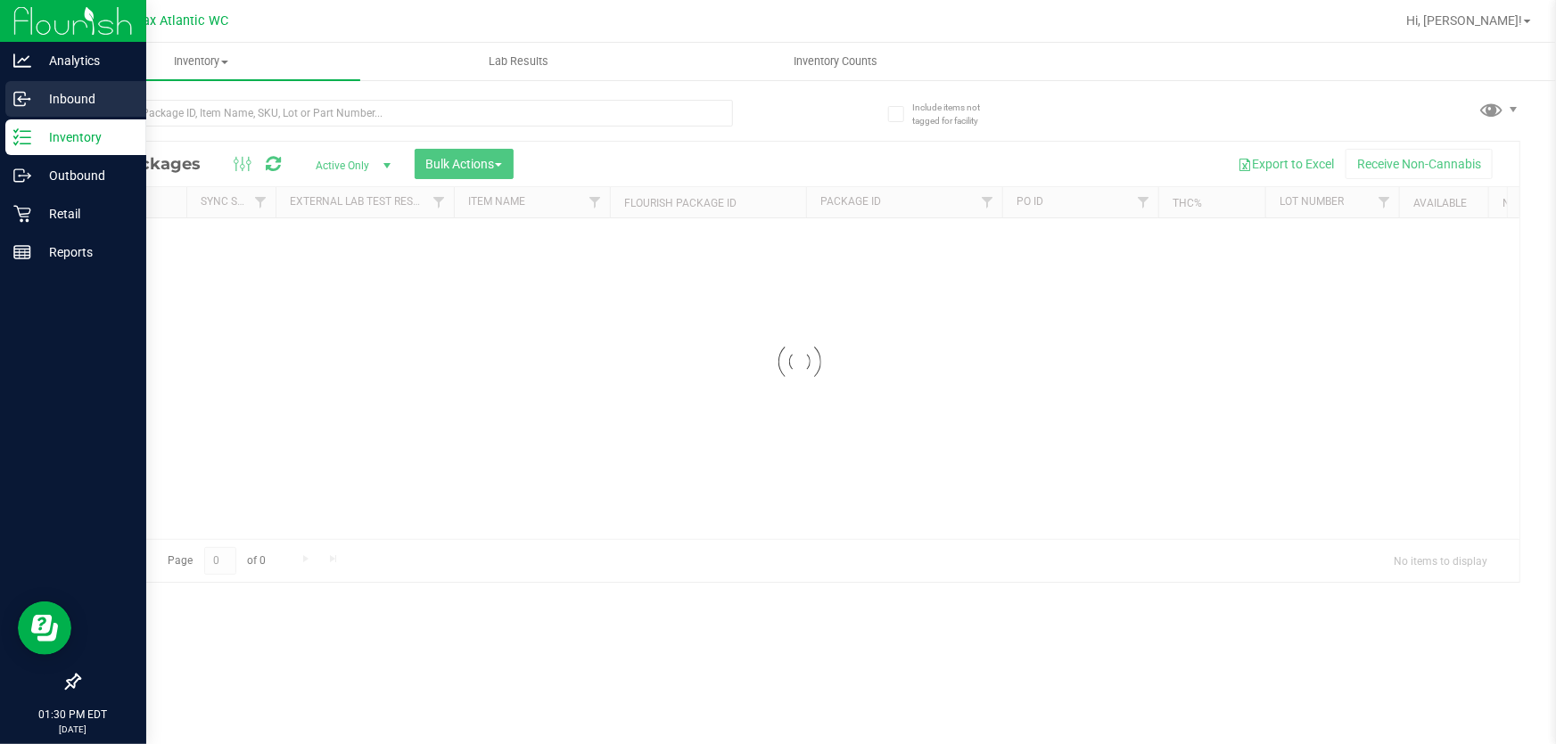
click at [53, 98] on p "Inbound" at bounding box center [84, 98] width 107 height 21
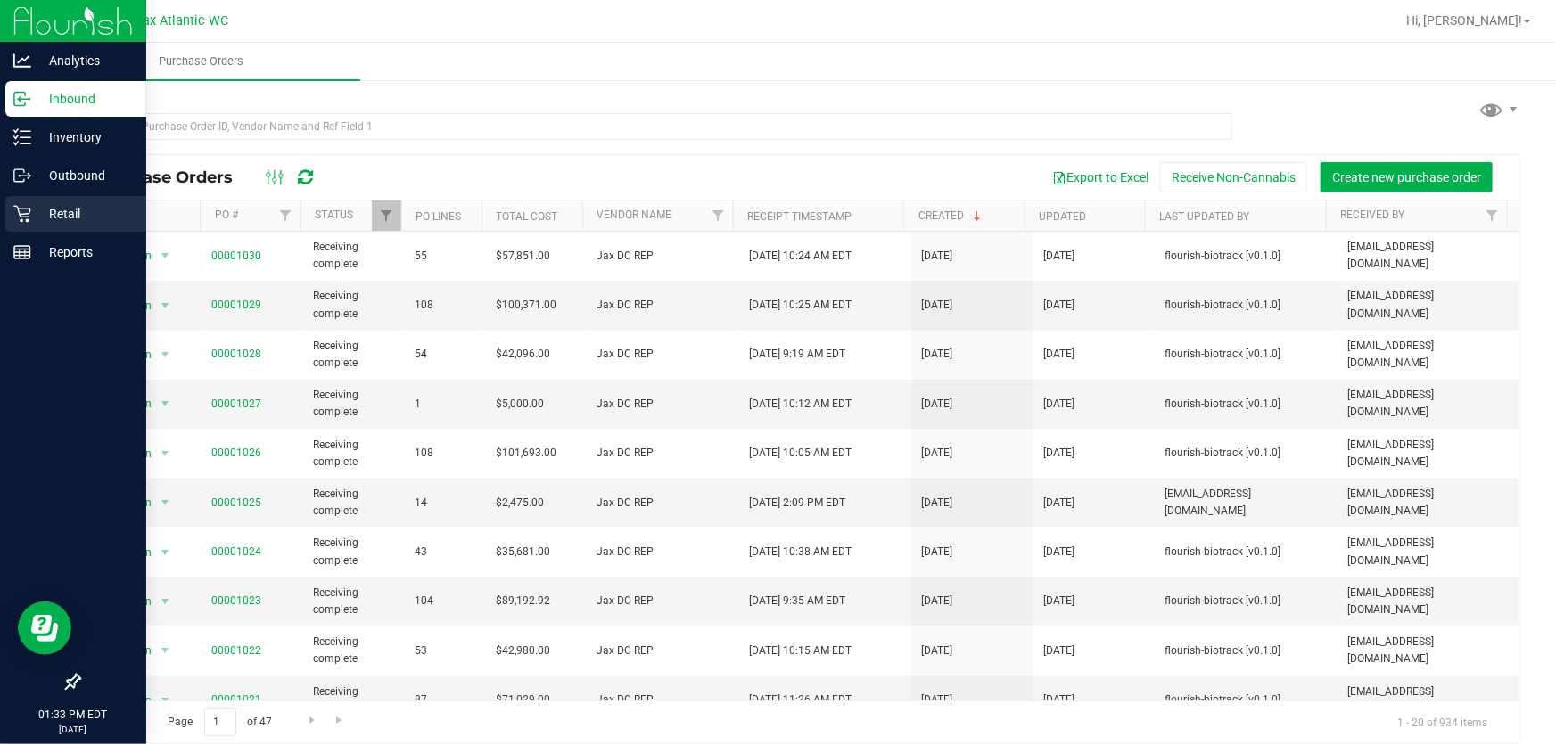
click at [17, 215] on icon at bounding box center [22, 214] width 18 height 18
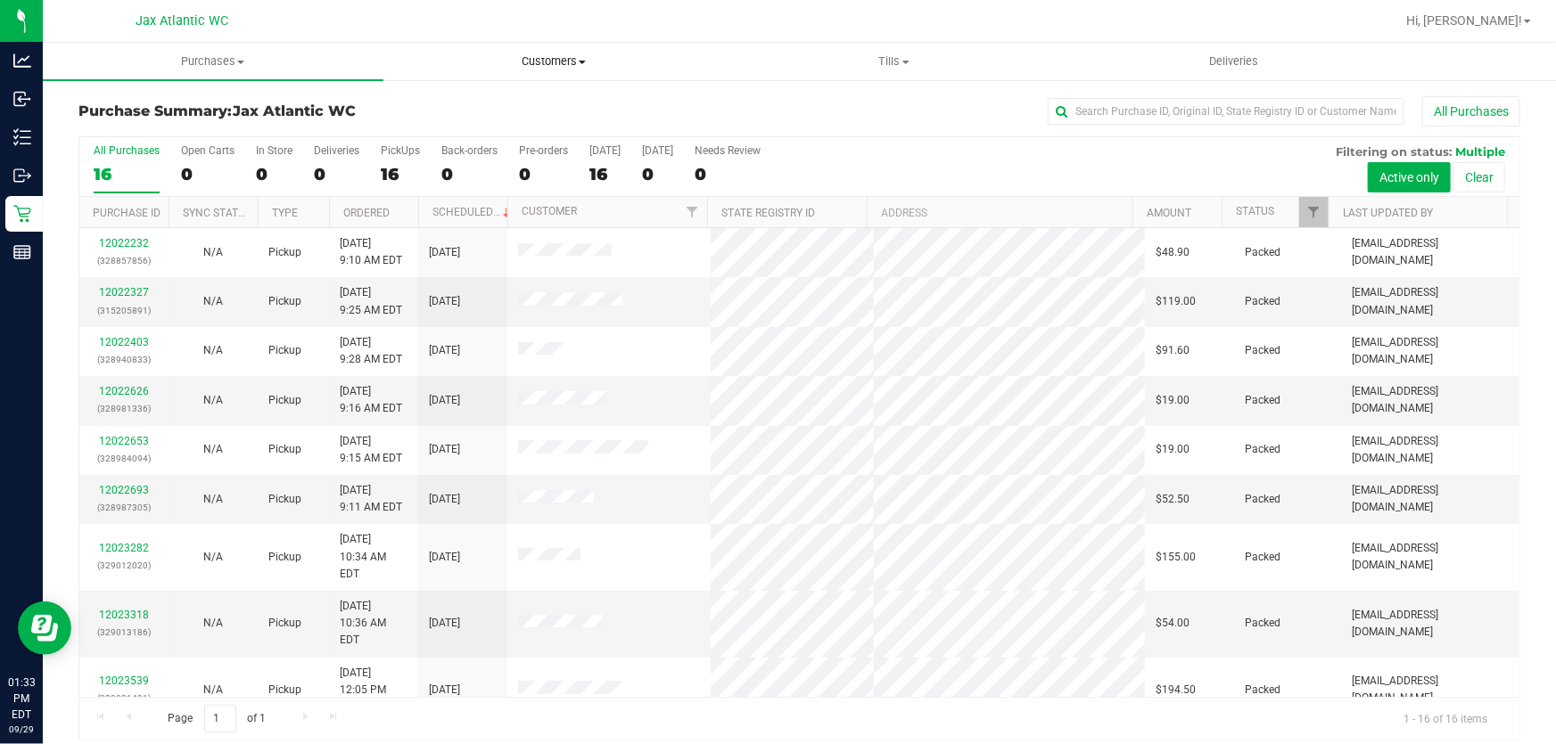
click at [579, 67] on span "Customers" at bounding box center [553, 61] width 339 height 16
click at [576, 62] on span "Customers" at bounding box center [553, 61] width 341 height 16
click at [888, 64] on span "Tills" at bounding box center [894, 61] width 339 height 16
click at [897, 67] on span "Tills" at bounding box center [894, 61] width 341 height 16
click at [892, 62] on span "Tills" at bounding box center [894, 61] width 341 height 16
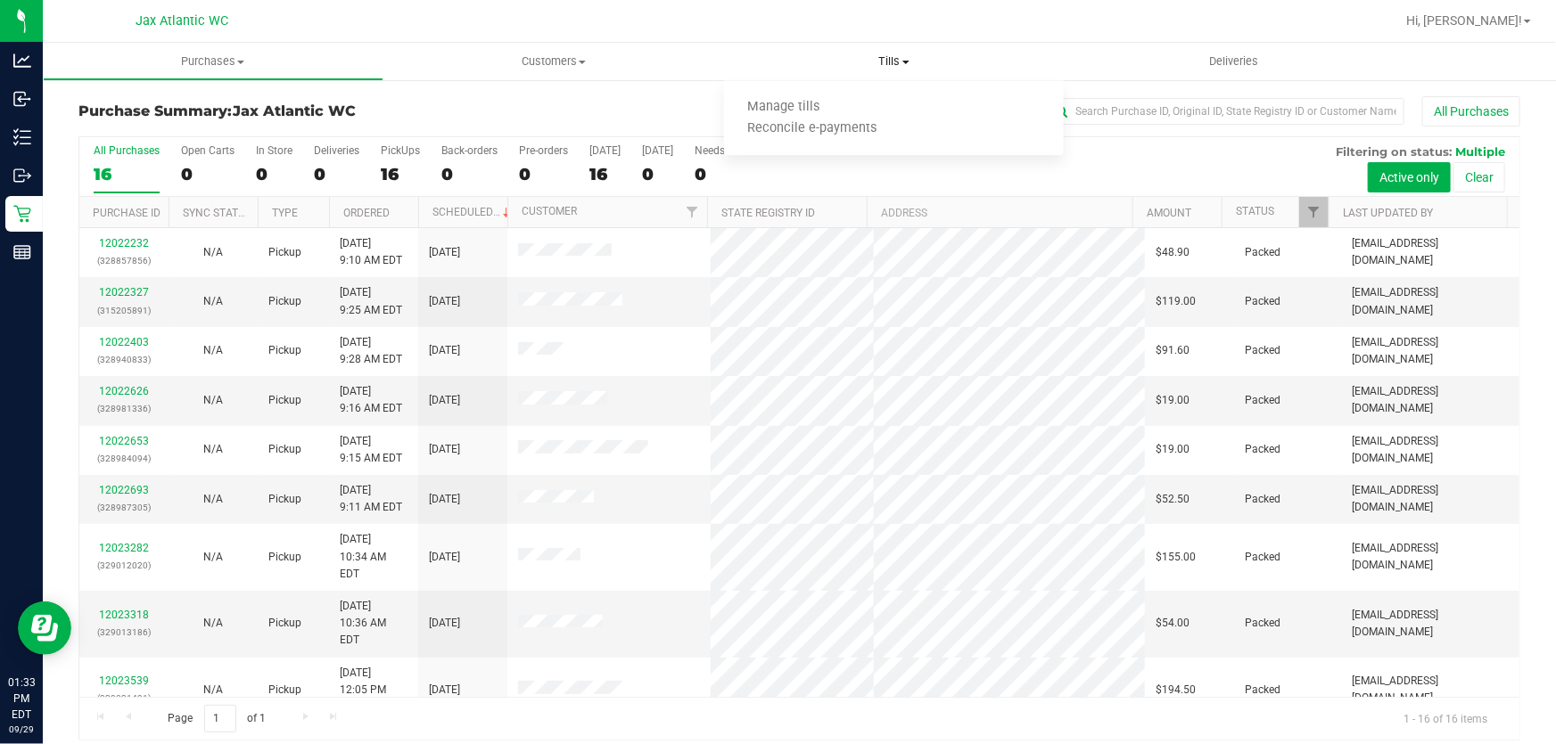
click at [903, 63] on span "Tills" at bounding box center [894, 61] width 341 height 16
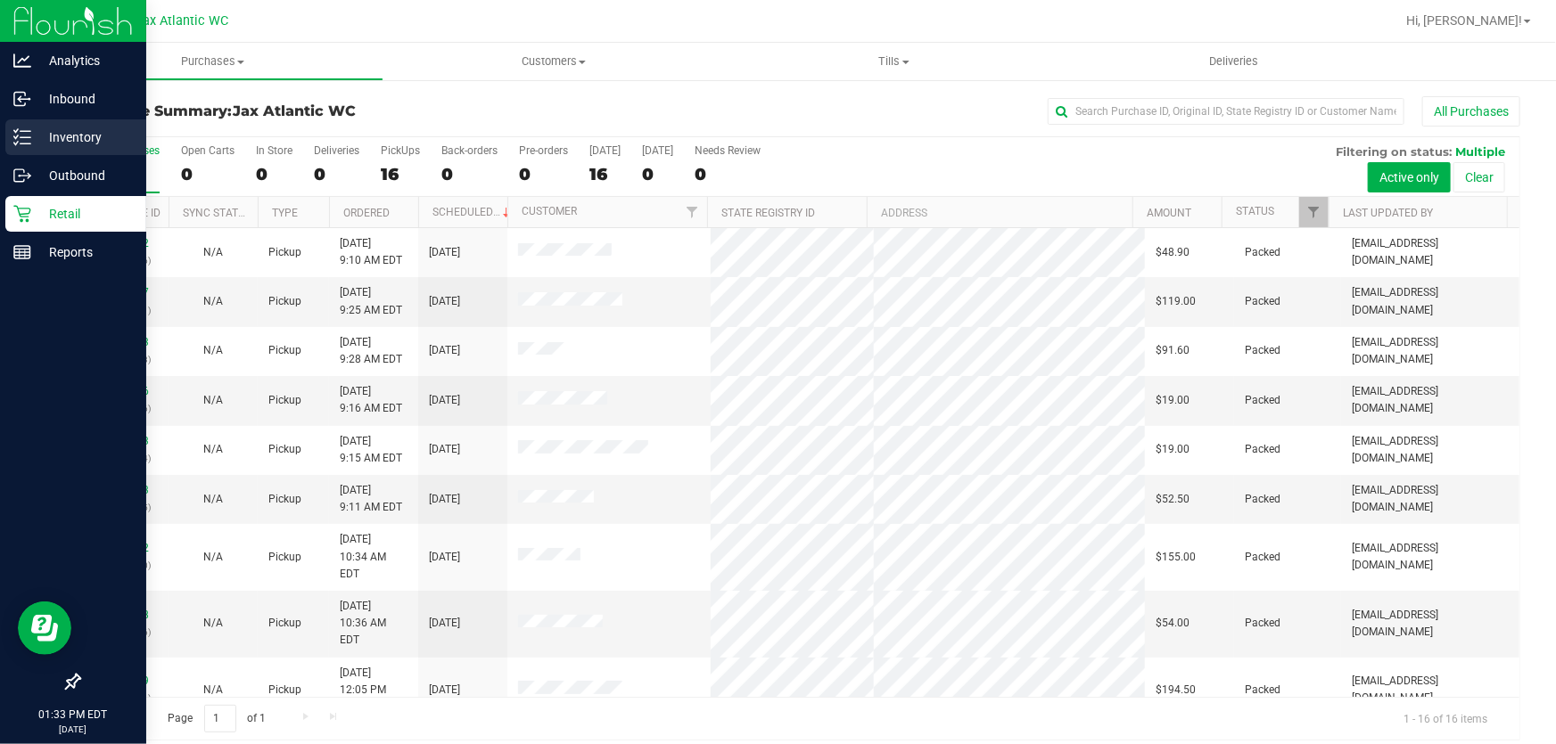
click at [37, 144] on p "Inventory" at bounding box center [84, 137] width 107 height 21
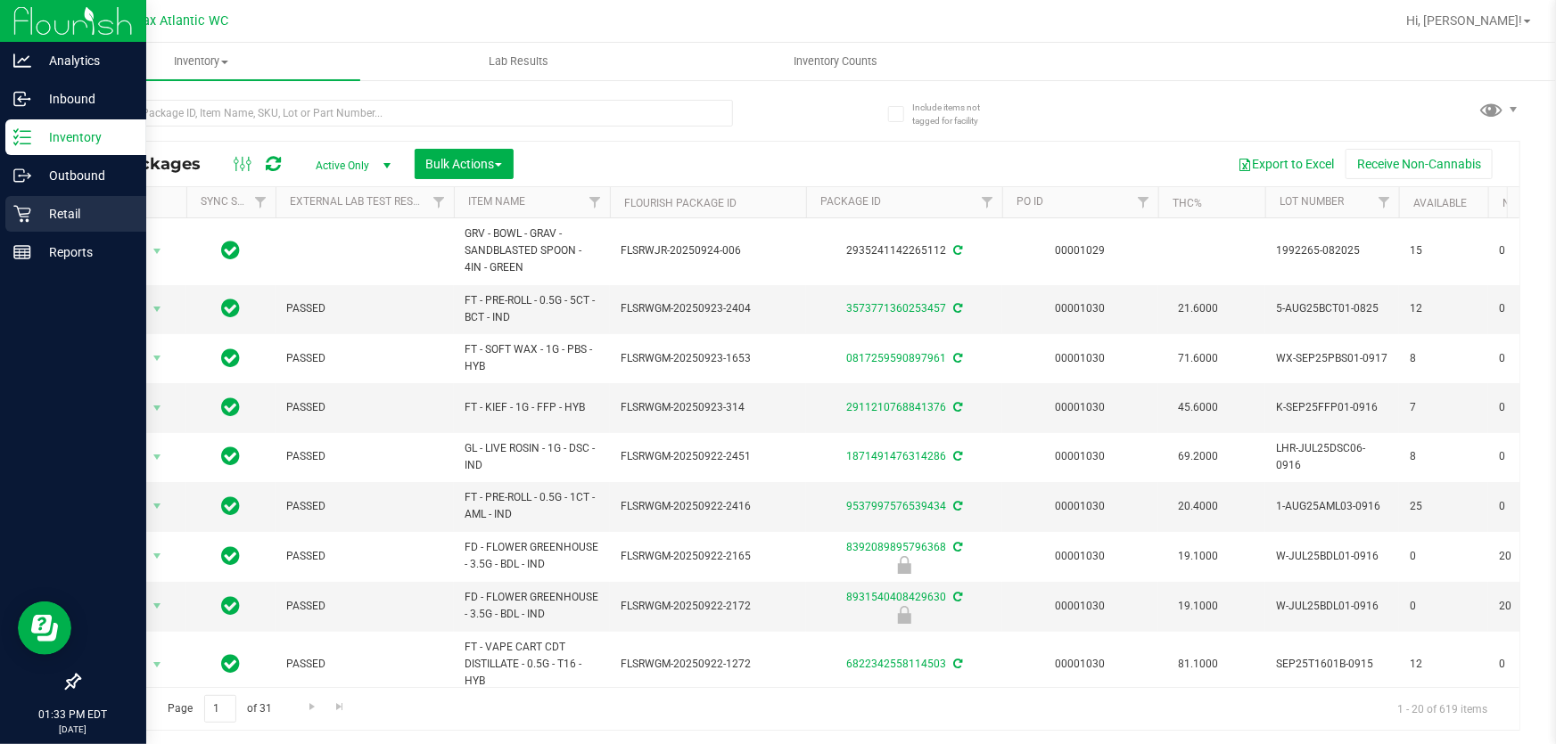
click at [25, 213] on icon at bounding box center [22, 214] width 18 height 18
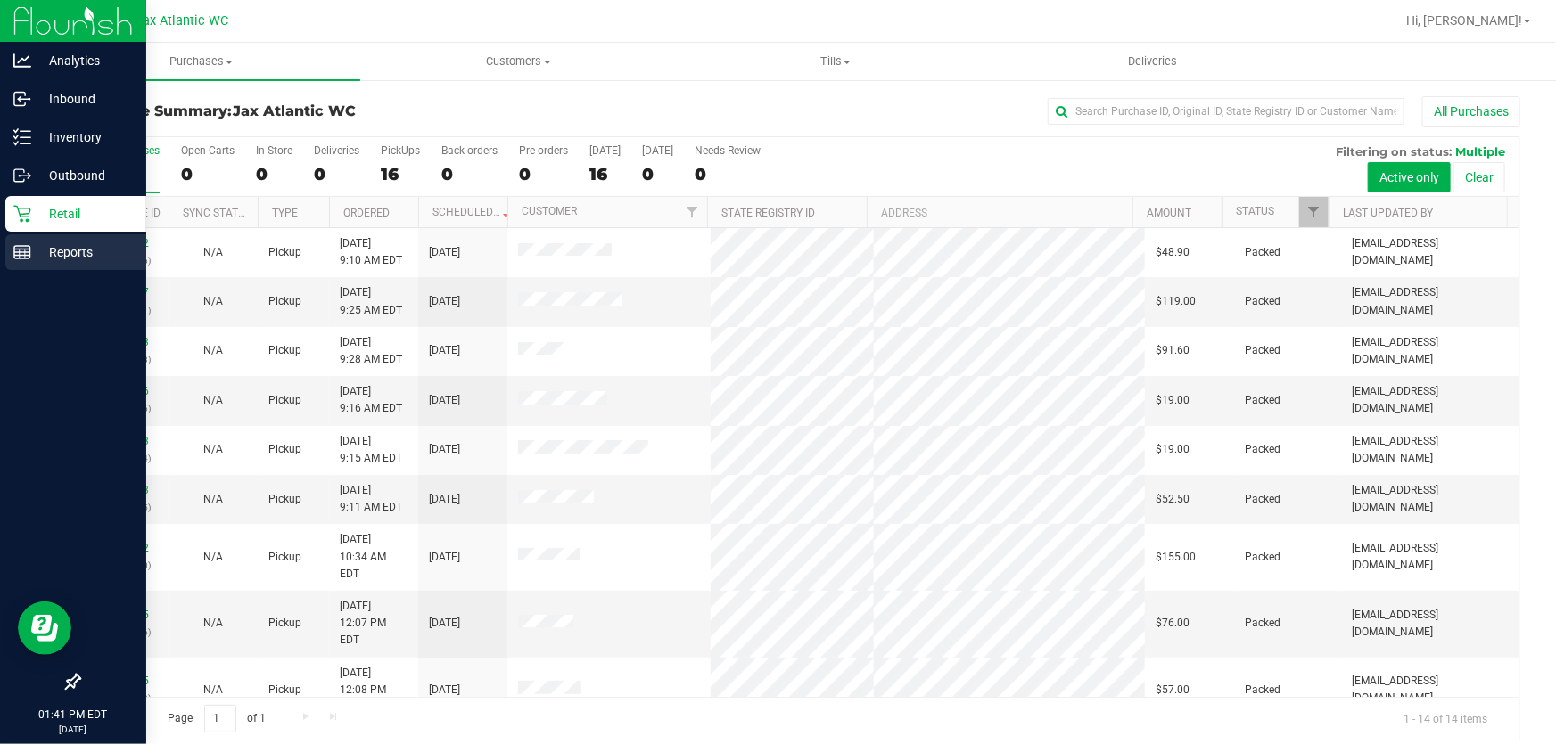
click at [15, 250] on line at bounding box center [22, 250] width 16 height 0
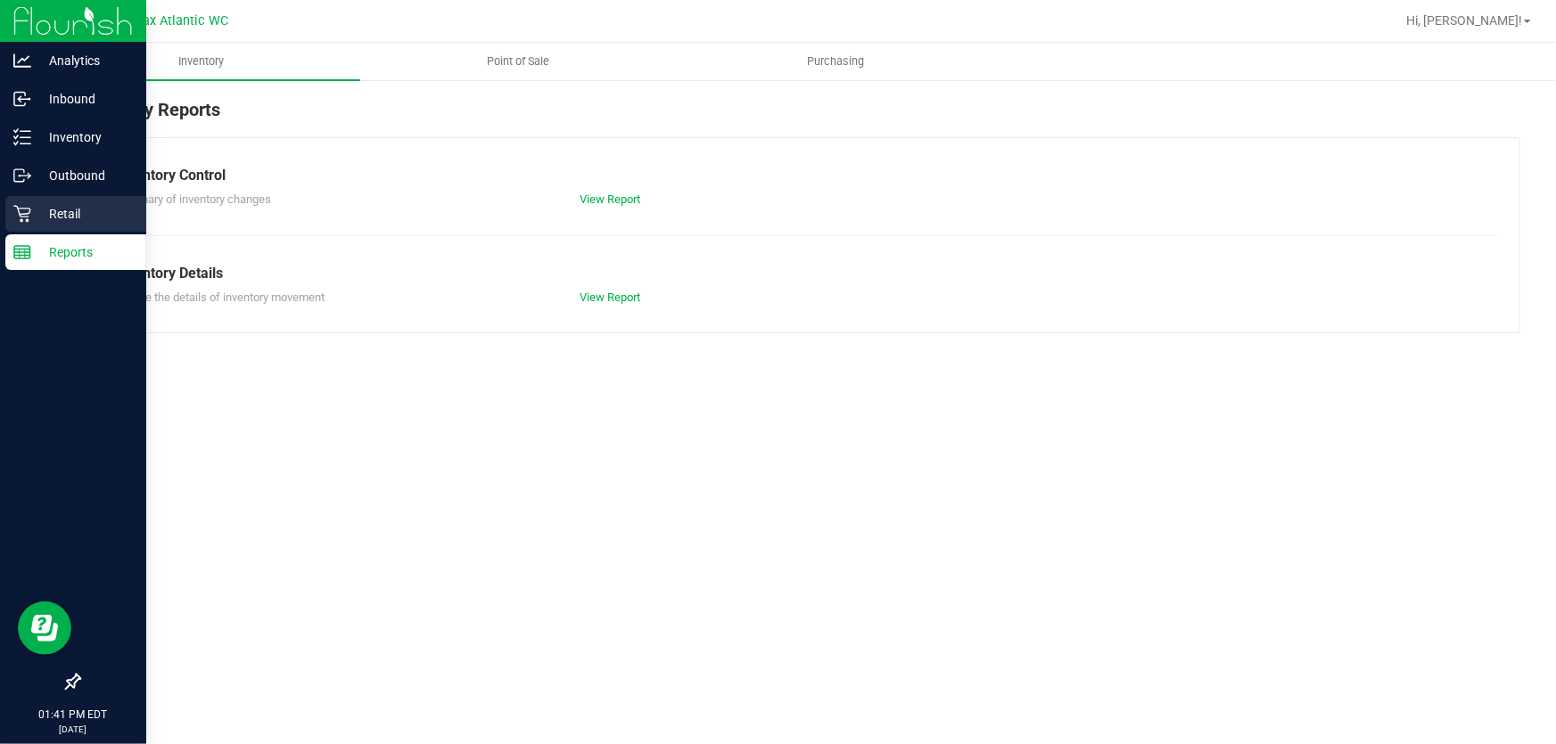
click at [36, 212] on p "Retail" at bounding box center [84, 213] width 107 height 21
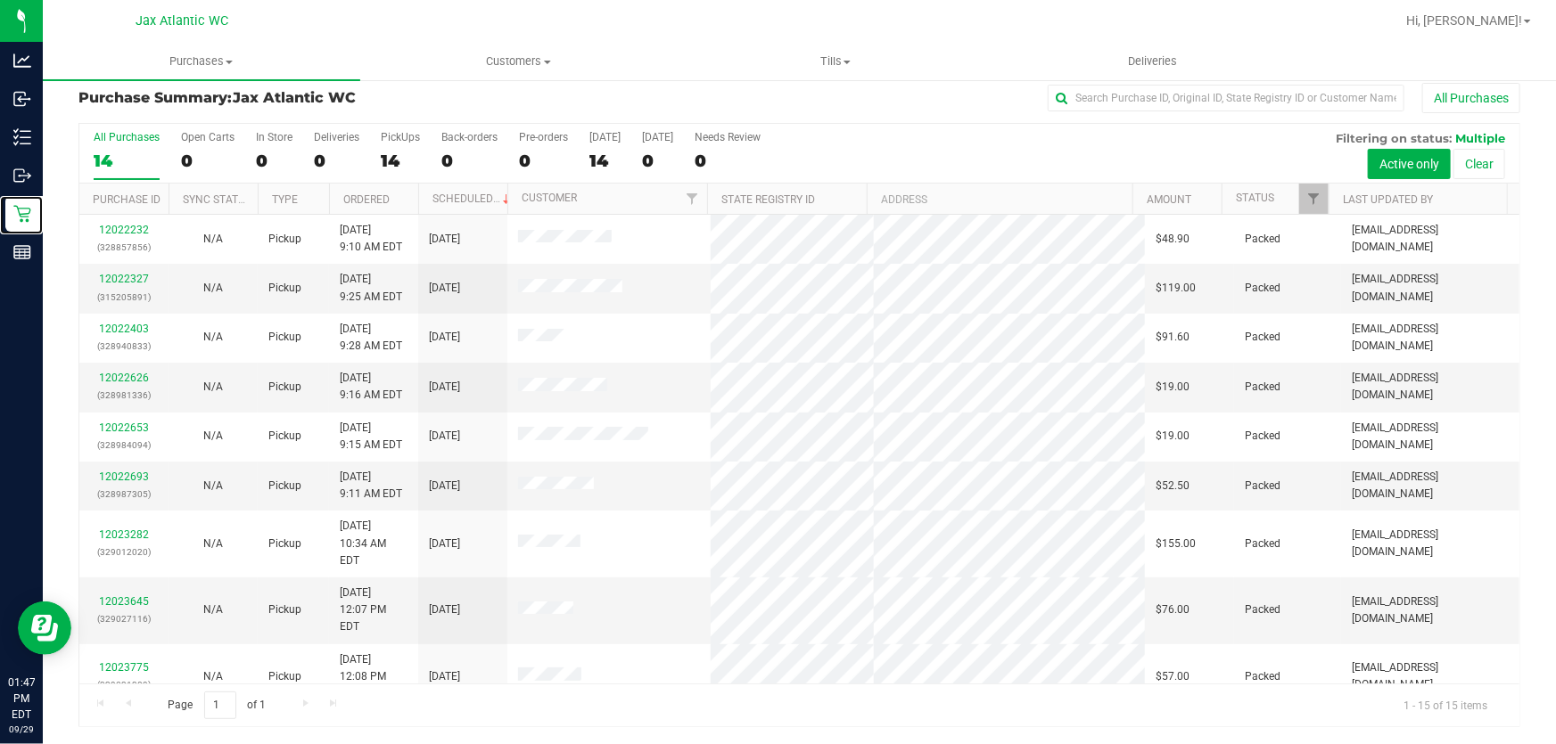
scroll to position [269, 0]
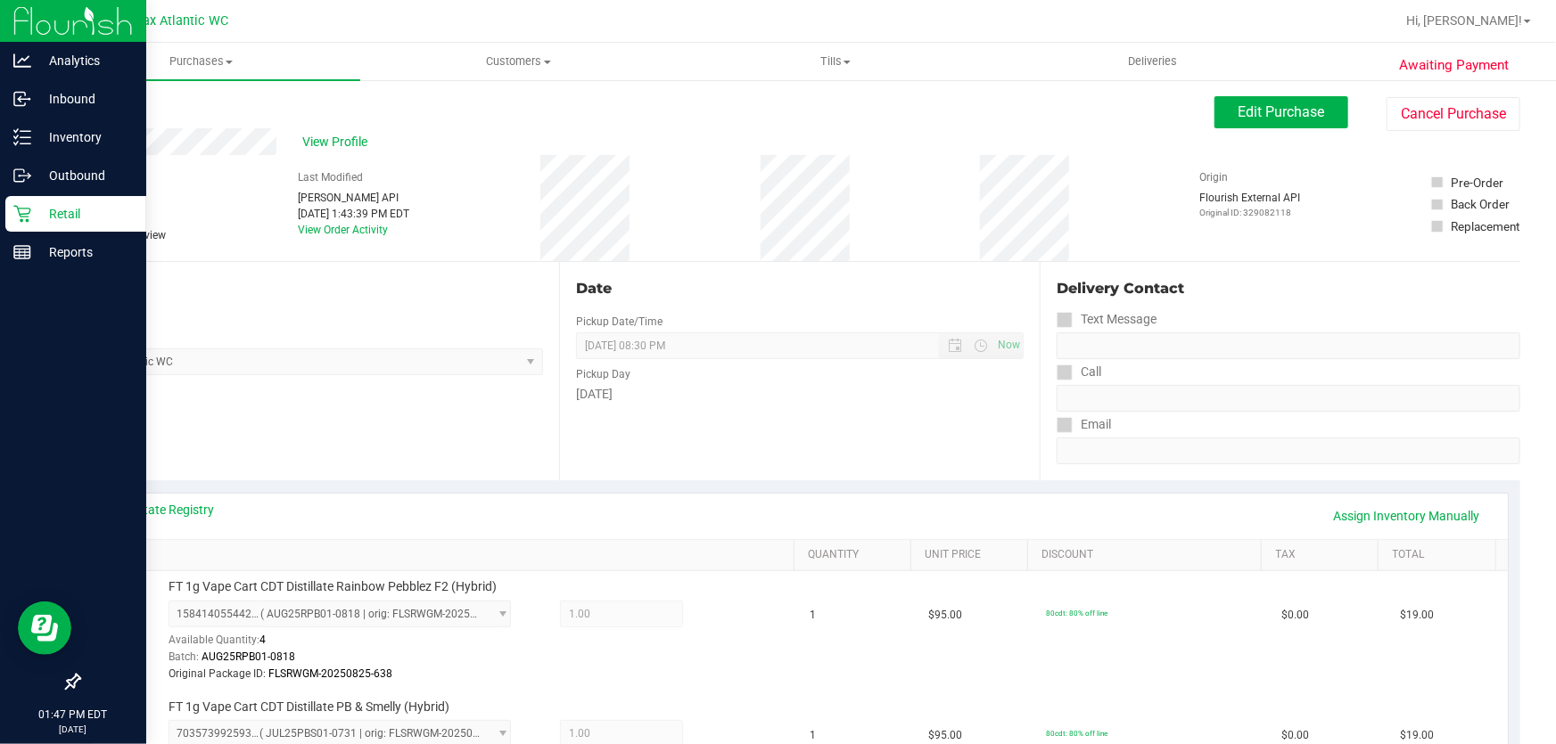
click at [21, 217] on icon at bounding box center [21, 214] width 17 height 17
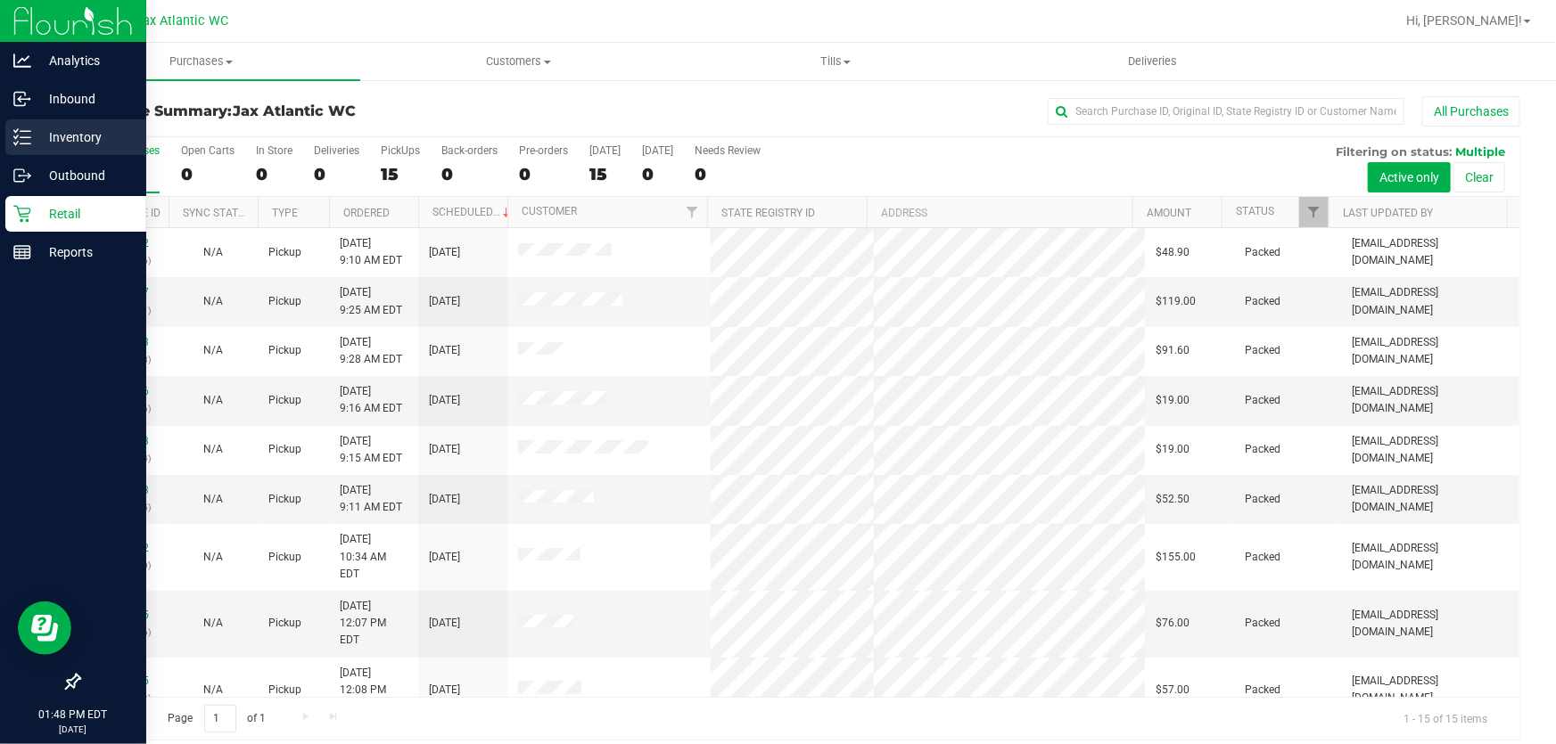
click at [34, 140] on p "Inventory" at bounding box center [84, 137] width 107 height 21
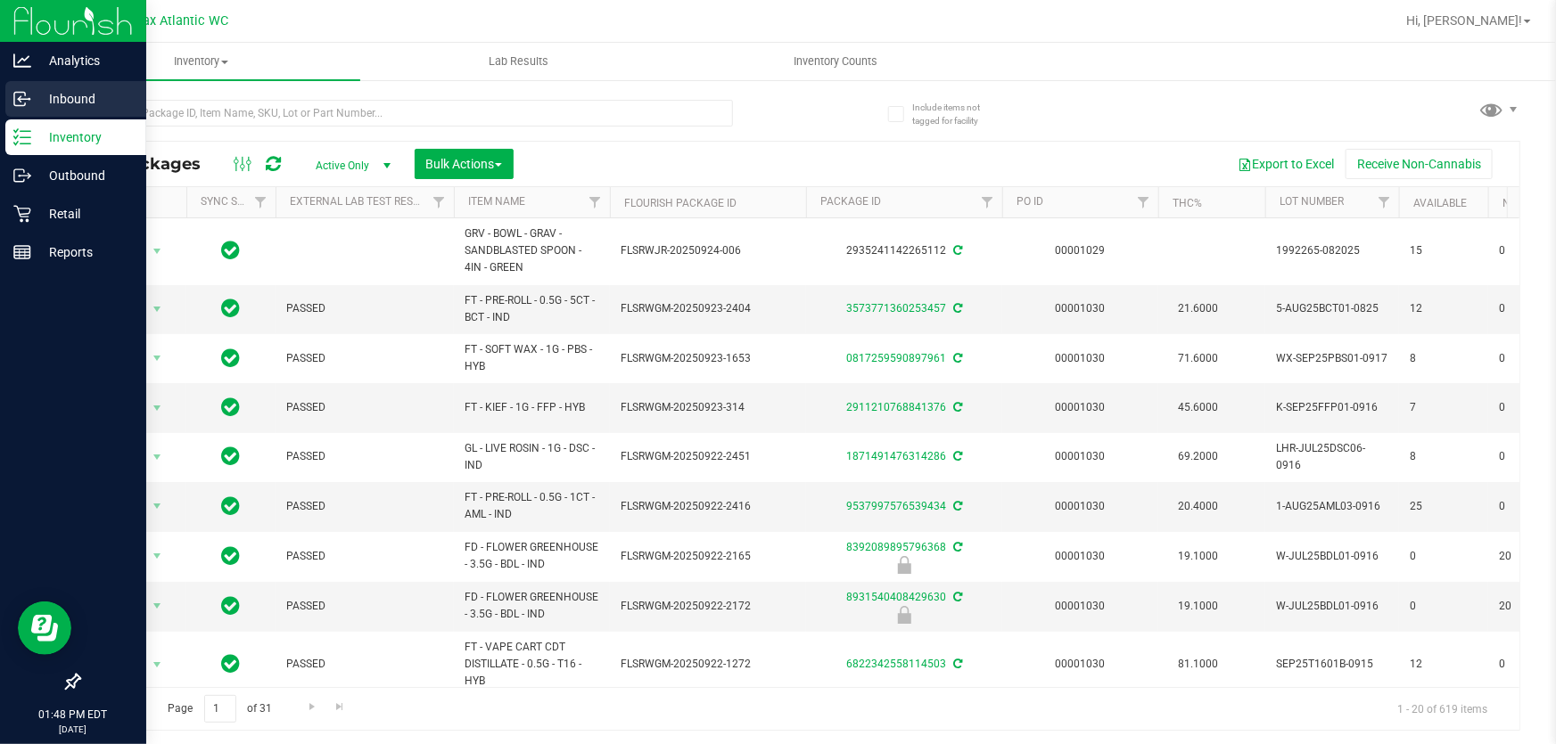
click at [25, 99] on line at bounding box center [23, 99] width 11 height 0
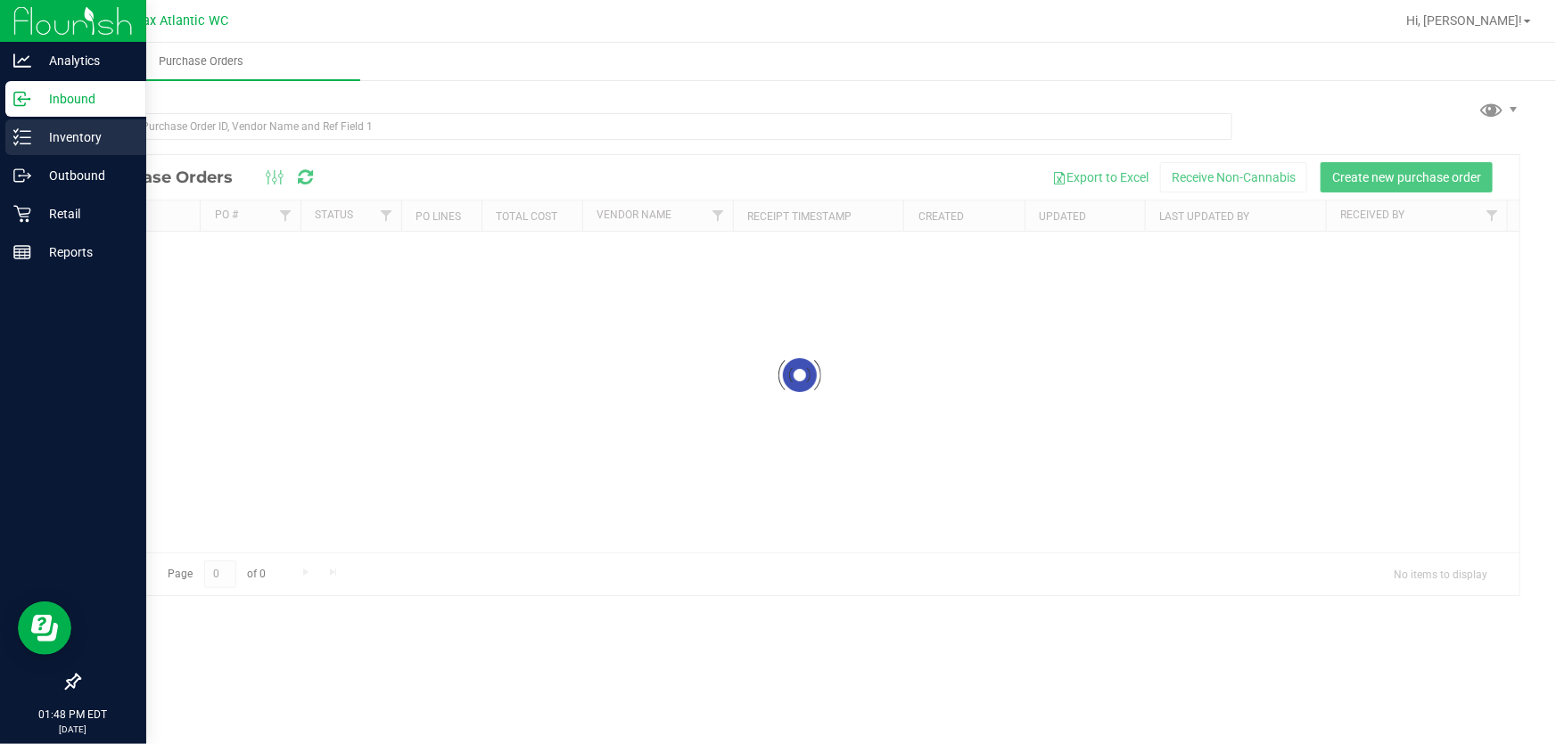
click at [22, 135] on icon at bounding box center [22, 137] width 18 height 18
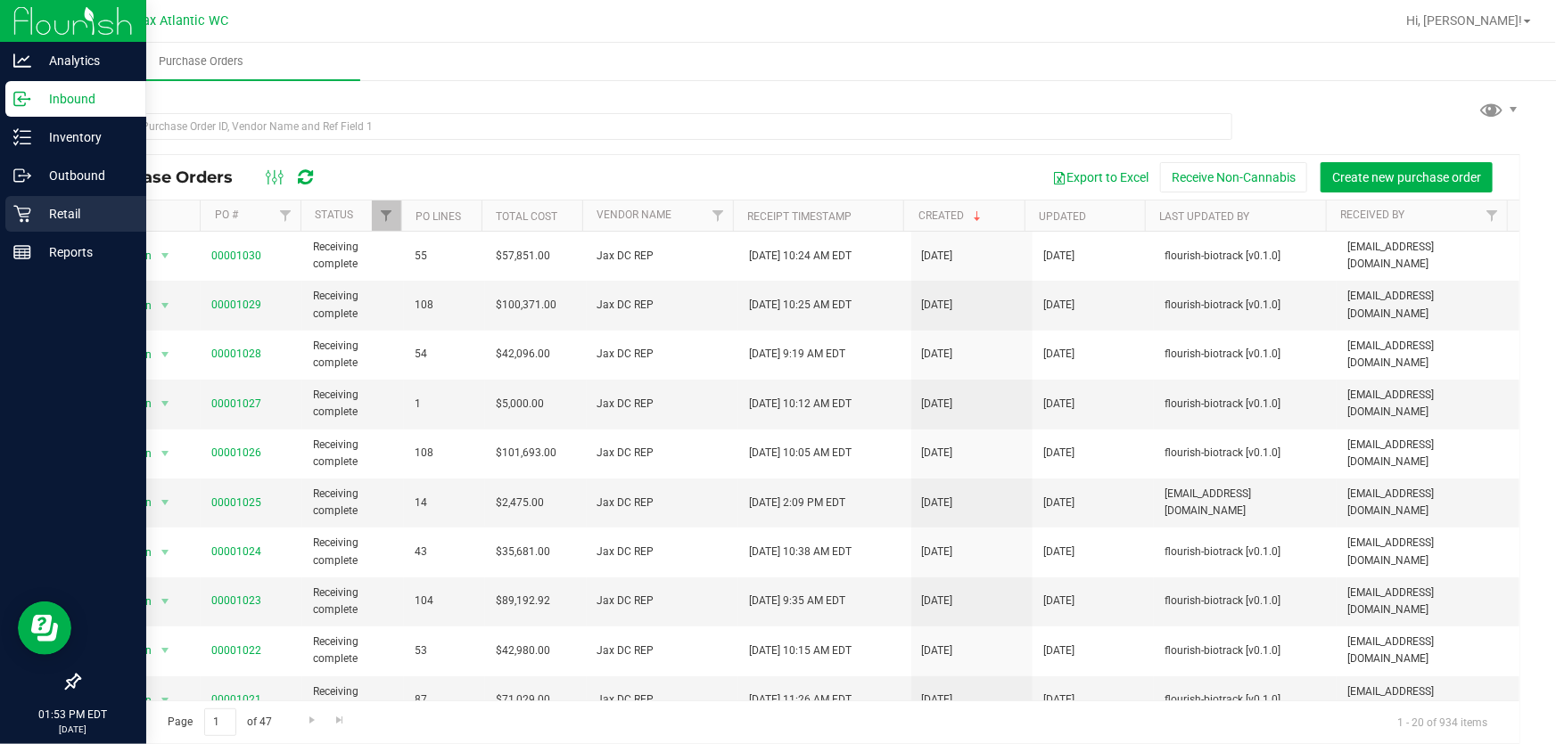
click at [22, 215] on icon at bounding box center [22, 214] width 18 height 18
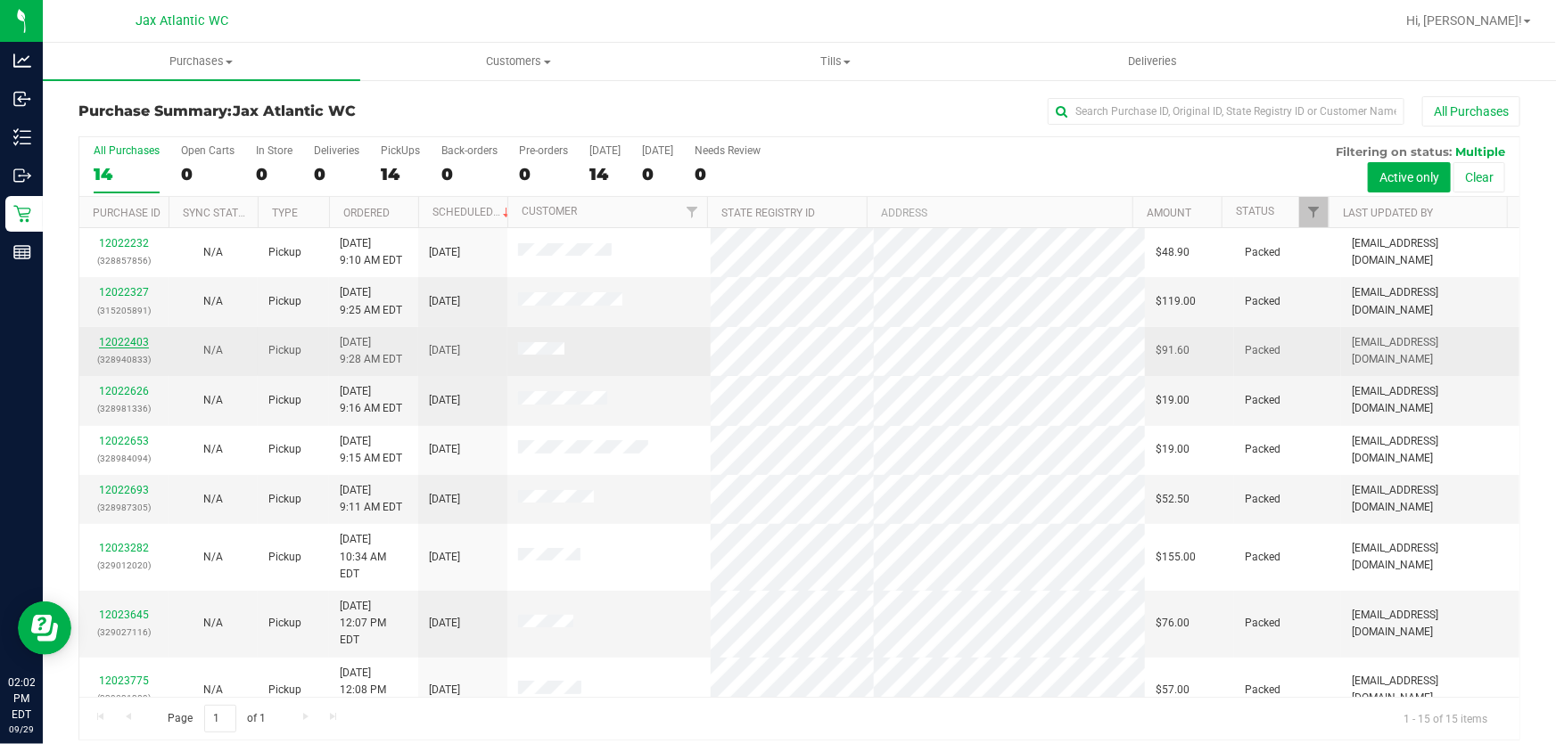
click at [136, 343] on link "12022403" at bounding box center [124, 342] width 50 height 12
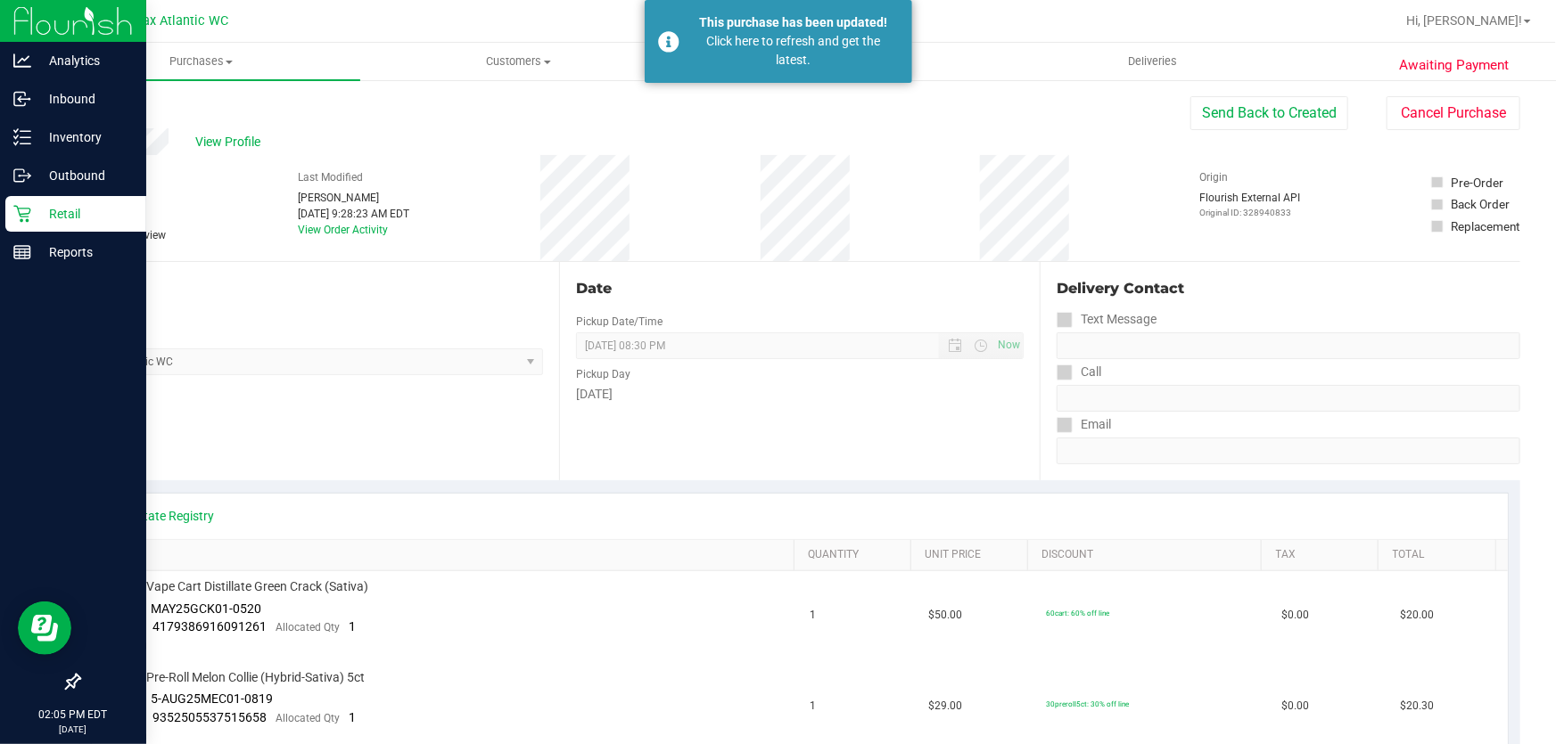
click at [29, 206] on icon at bounding box center [22, 214] width 18 height 18
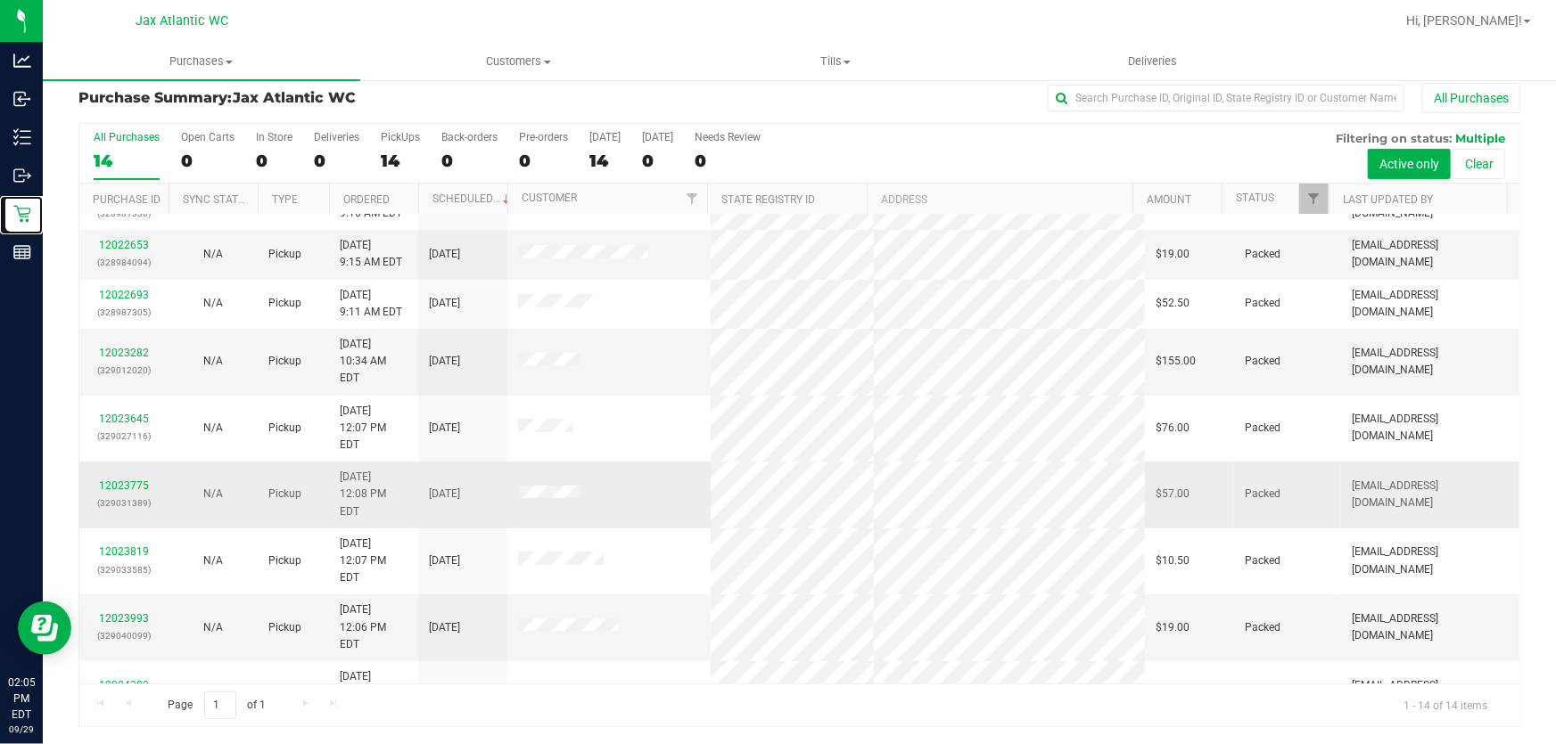
scroll to position [220, 0]
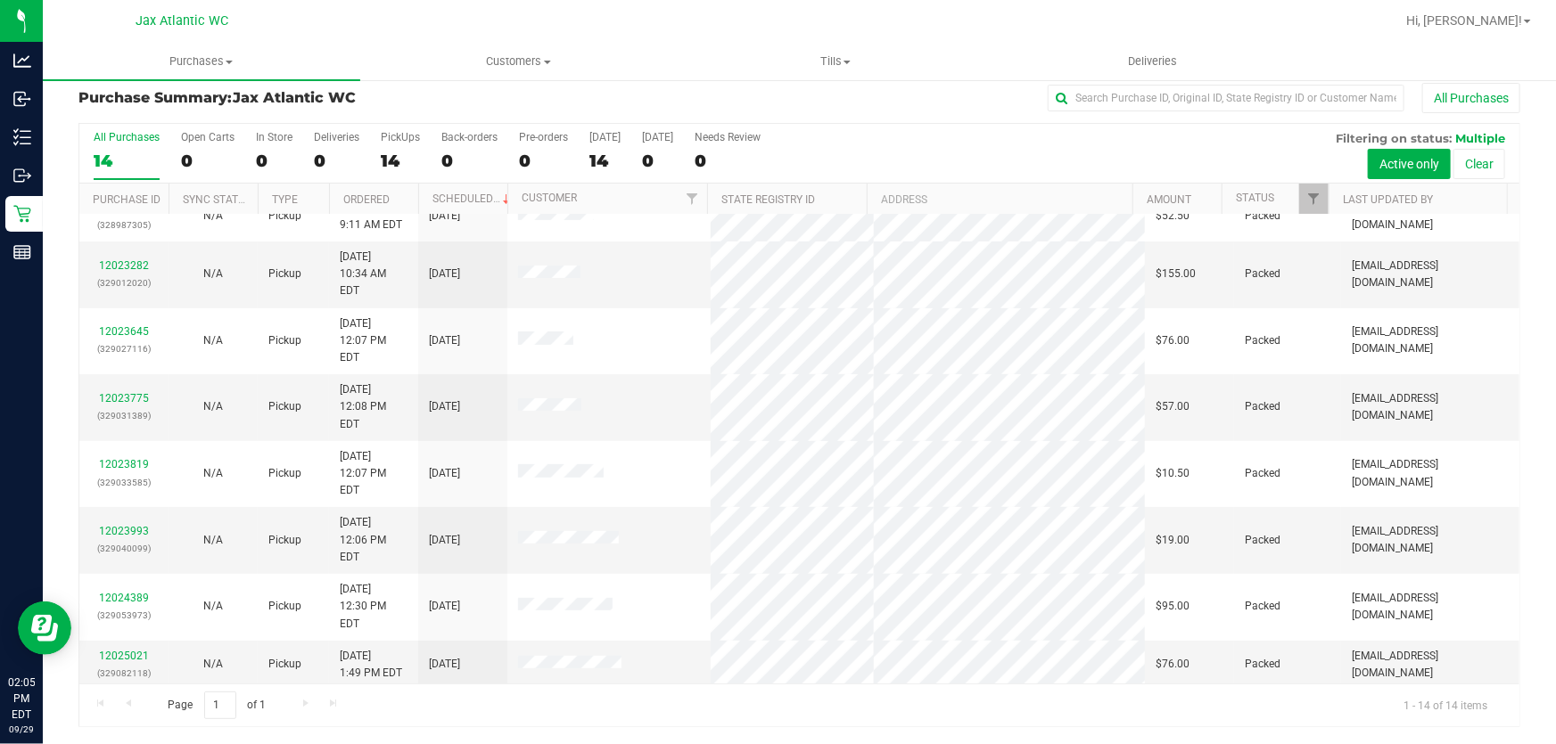
click at [131, 743] on link "12025167" at bounding box center [124, 755] width 50 height 12
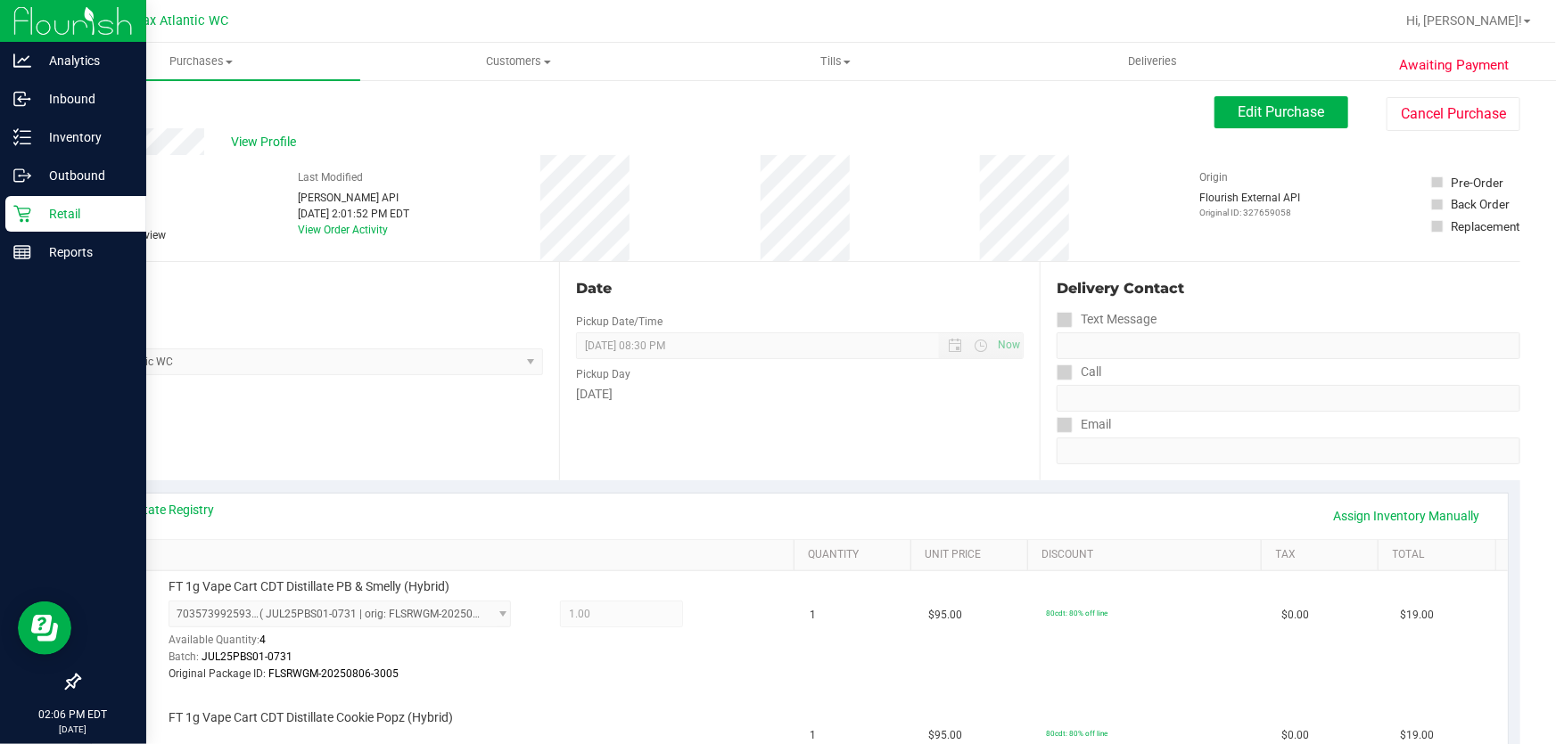
click at [18, 213] on icon at bounding box center [22, 214] width 18 height 18
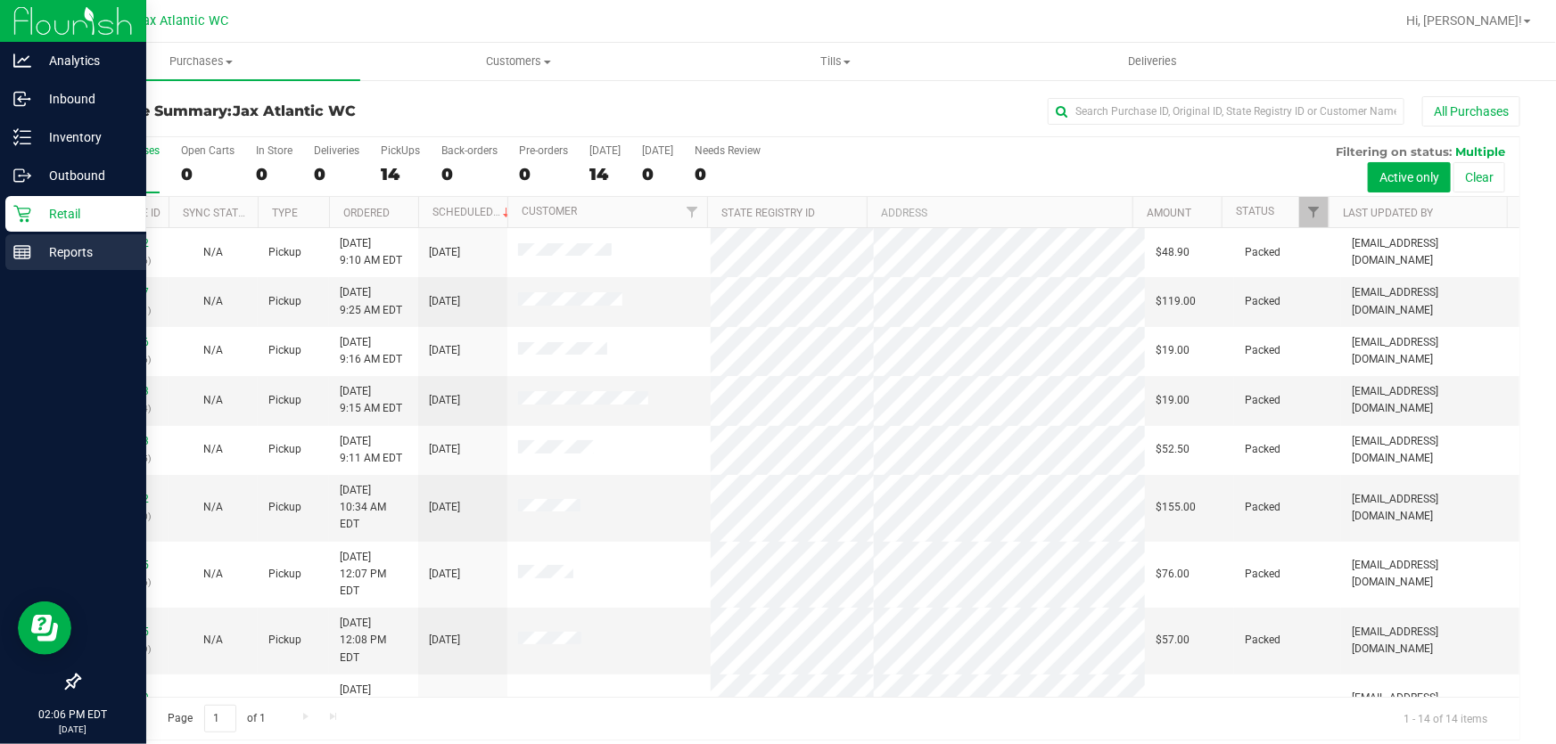
click at [24, 238] on div "Reports" at bounding box center [75, 252] width 141 height 36
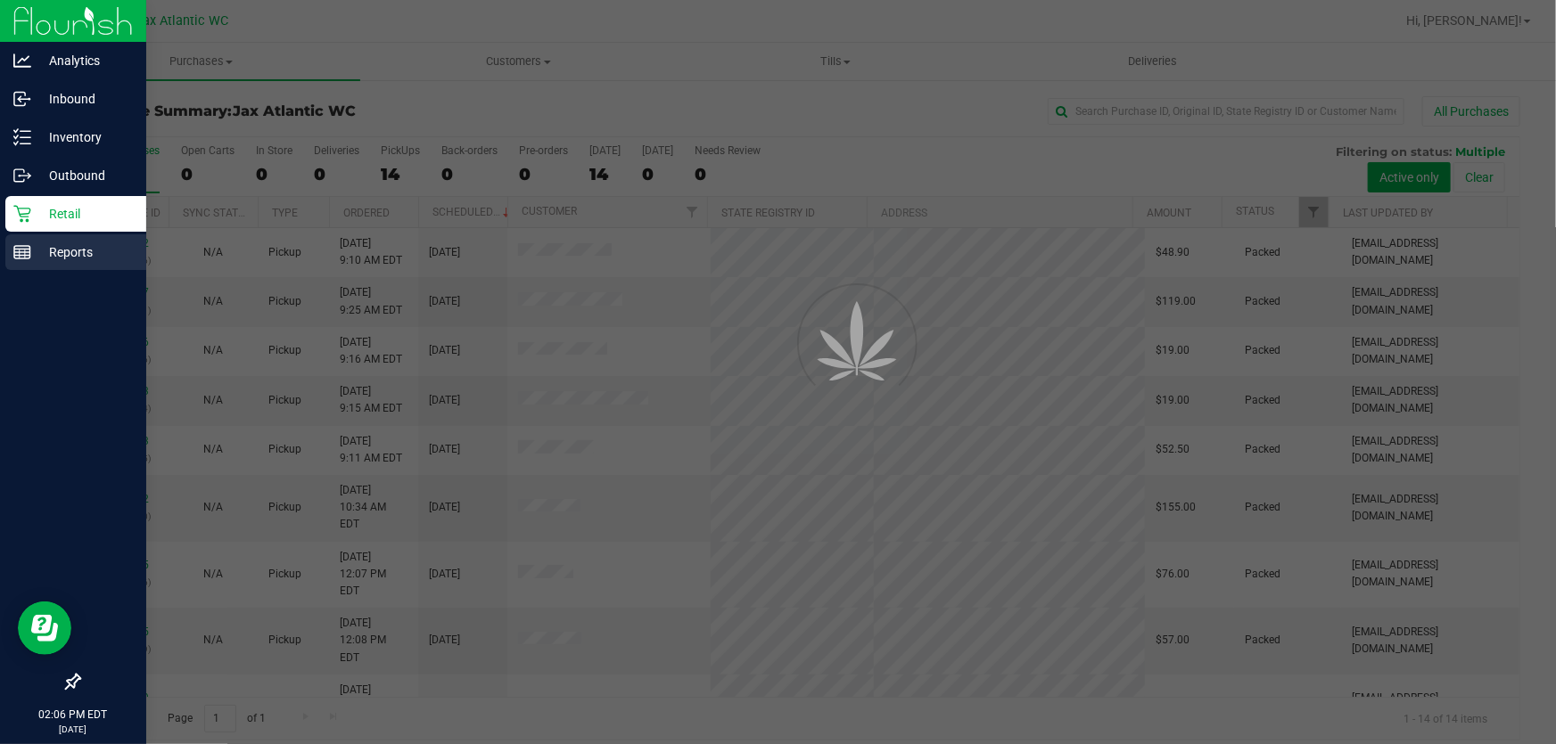
click at [20, 254] on line at bounding box center [20, 254] width 0 height 9
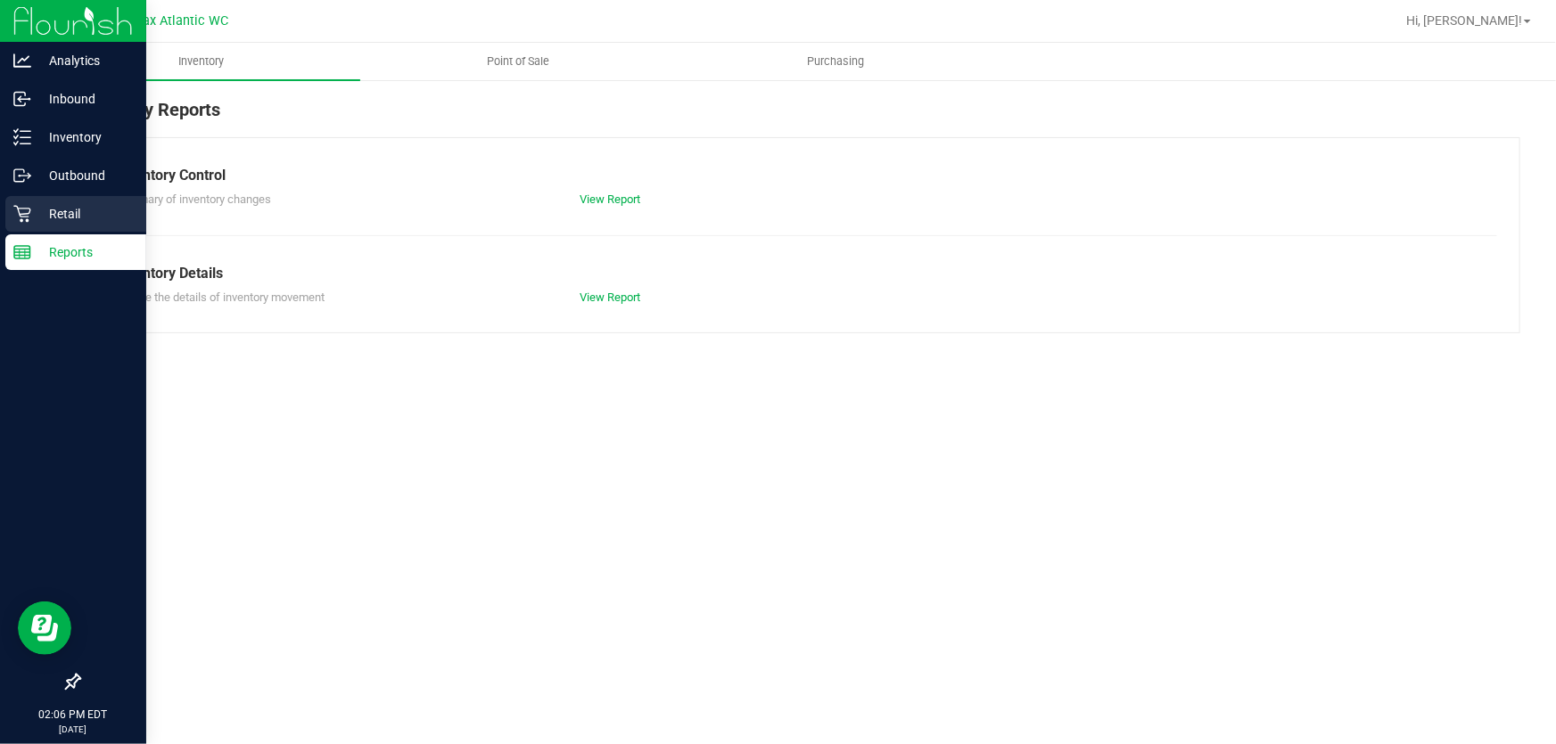
click at [59, 210] on p "Retail" at bounding box center [84, 213] width 107 height 21
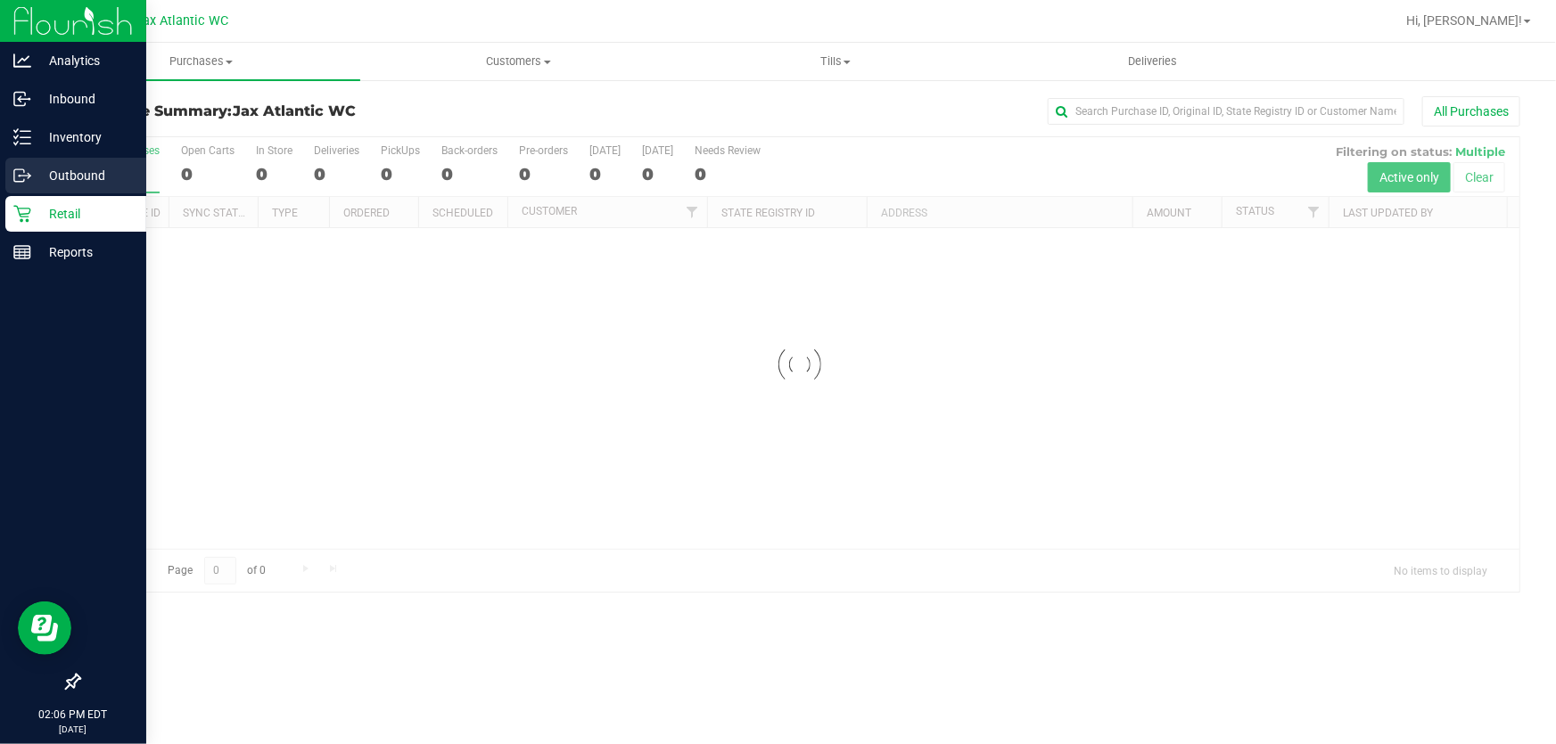
click at [45, 179] on p "Outbound" at bounding box center [84, 175] width 107 height 21
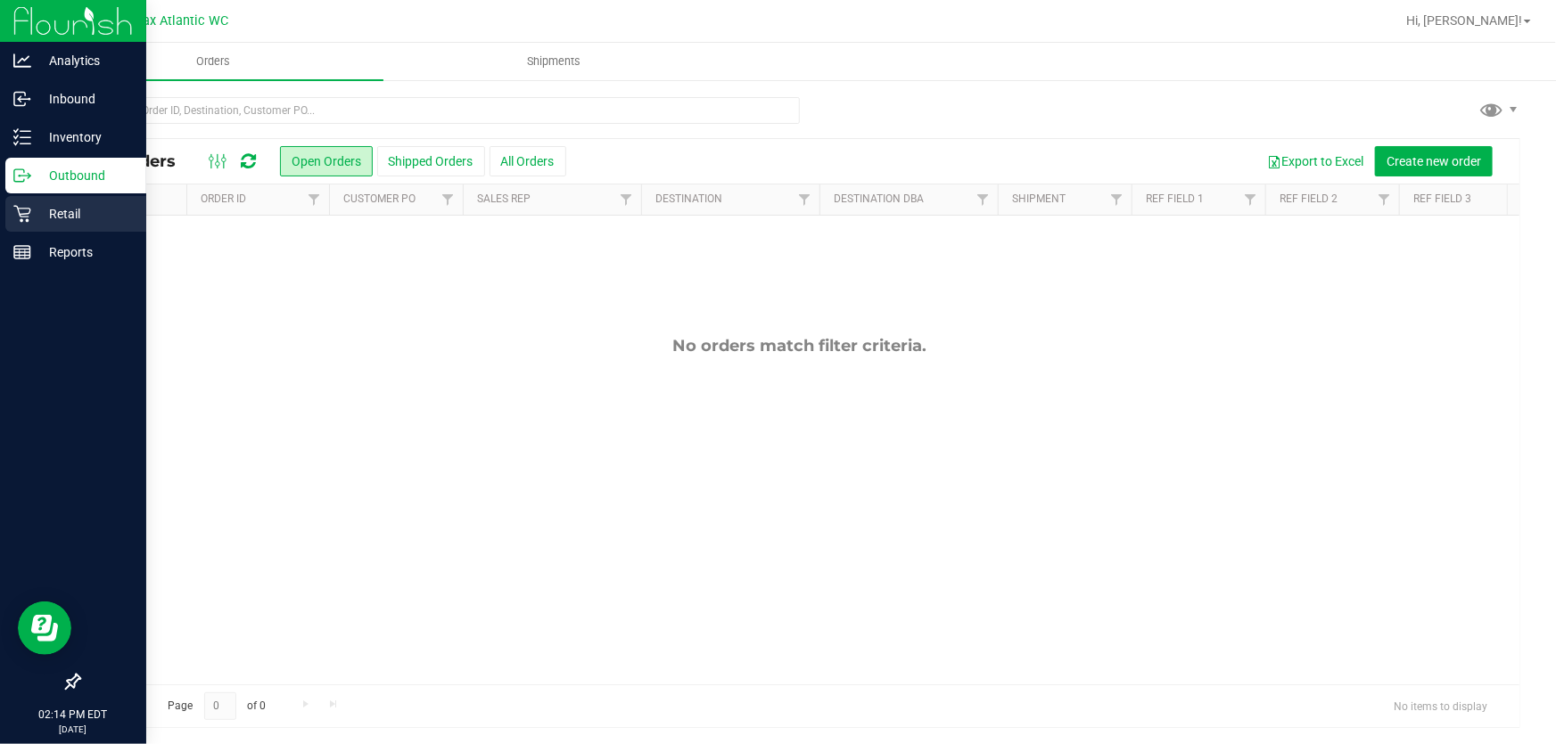
click at [29, 216] on icon at bounding box center [22, 214] width 18 height 18
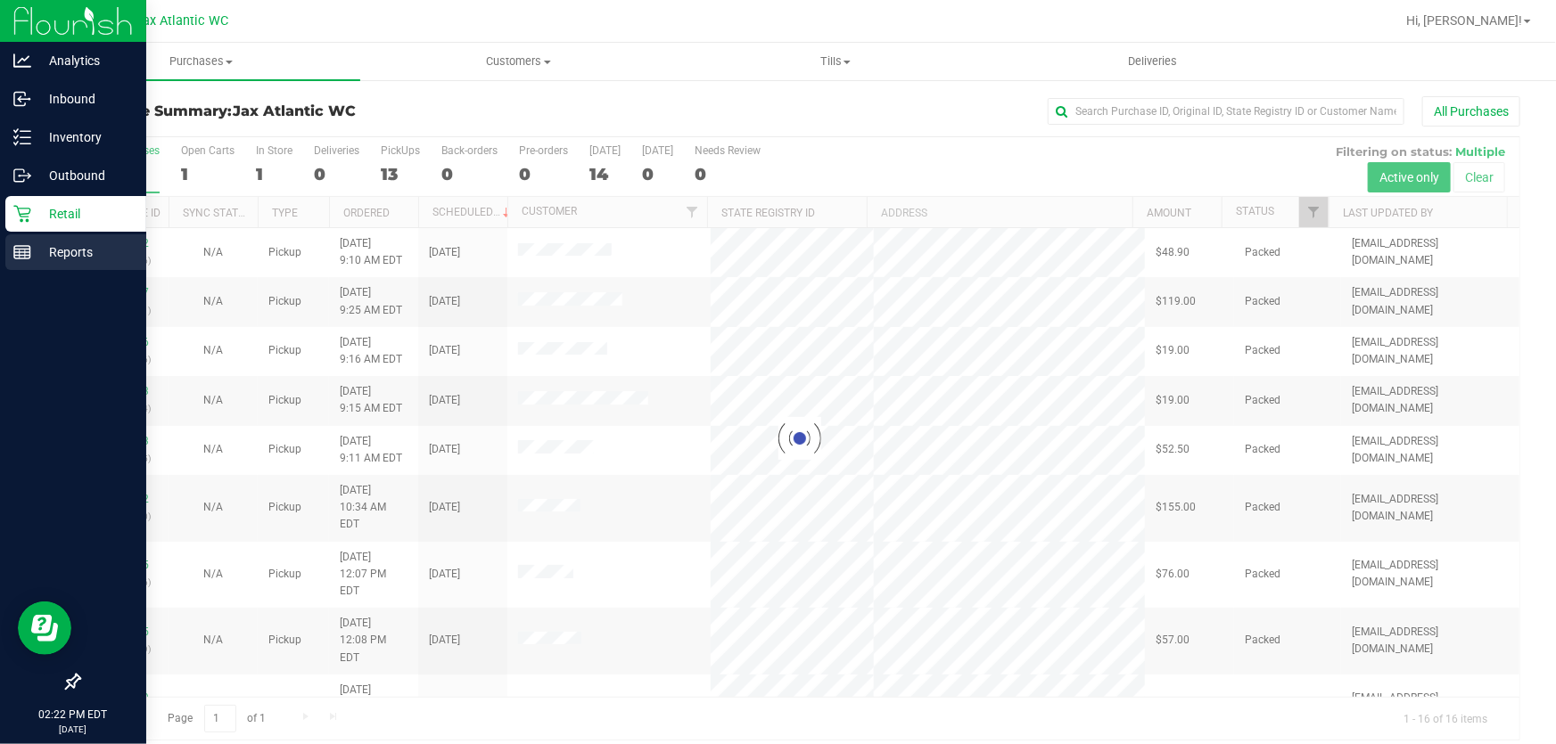
click at [47, 257] on p "Reports" at bounding box center [84, 252] width 107 height 21
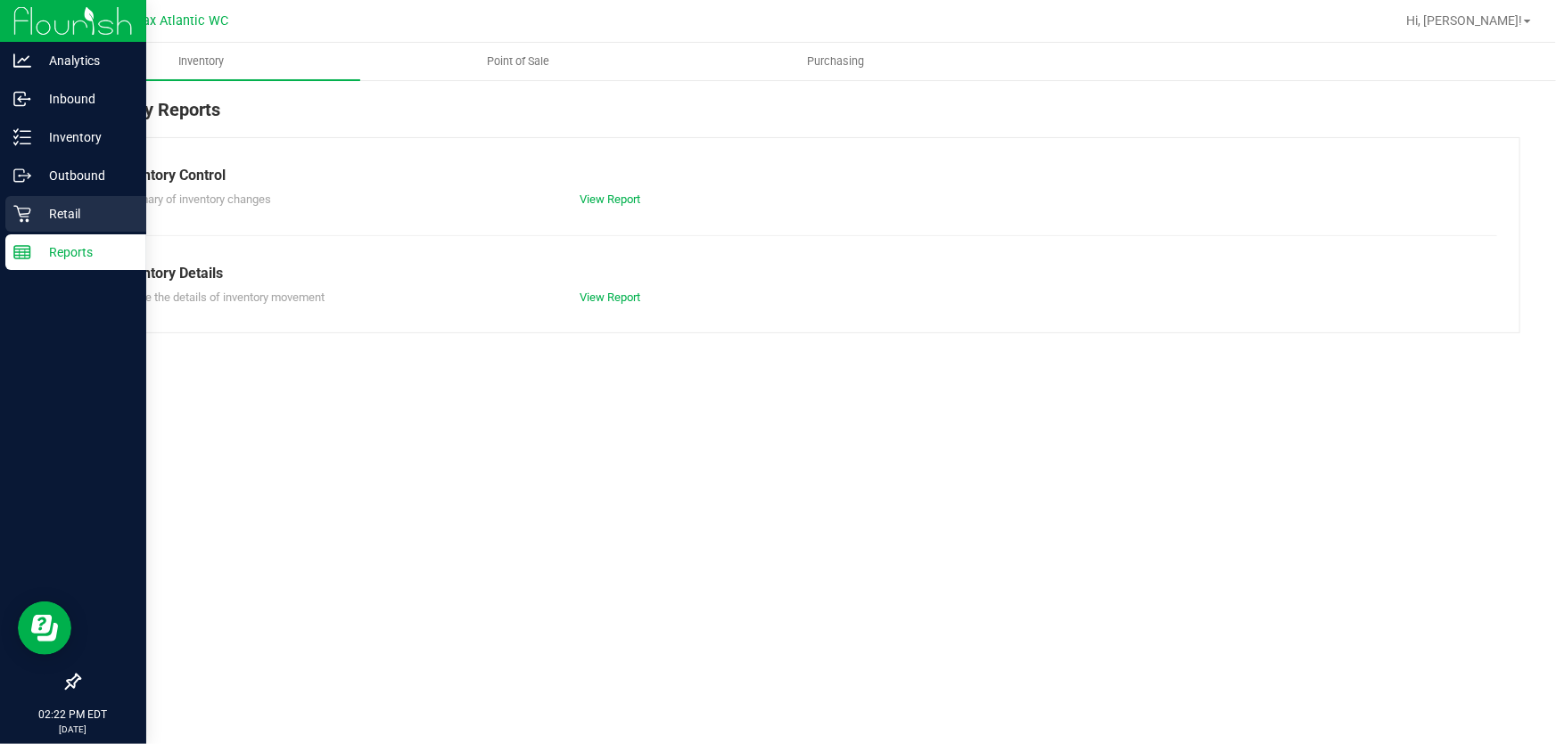
click at [45, 213] on p "Retail" at bounding box center [84, 213] width 107 height 21
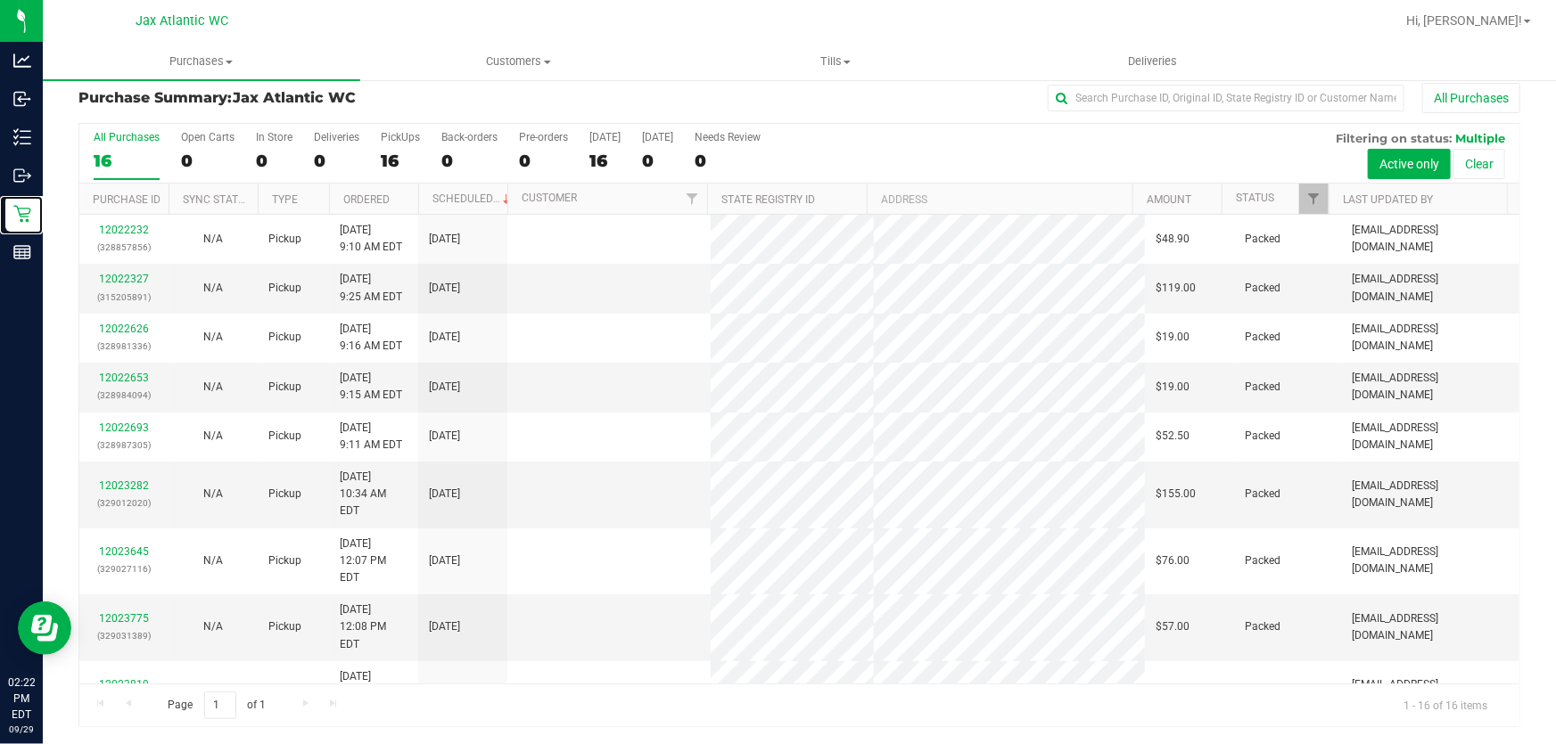
scroll to position [319, 0]
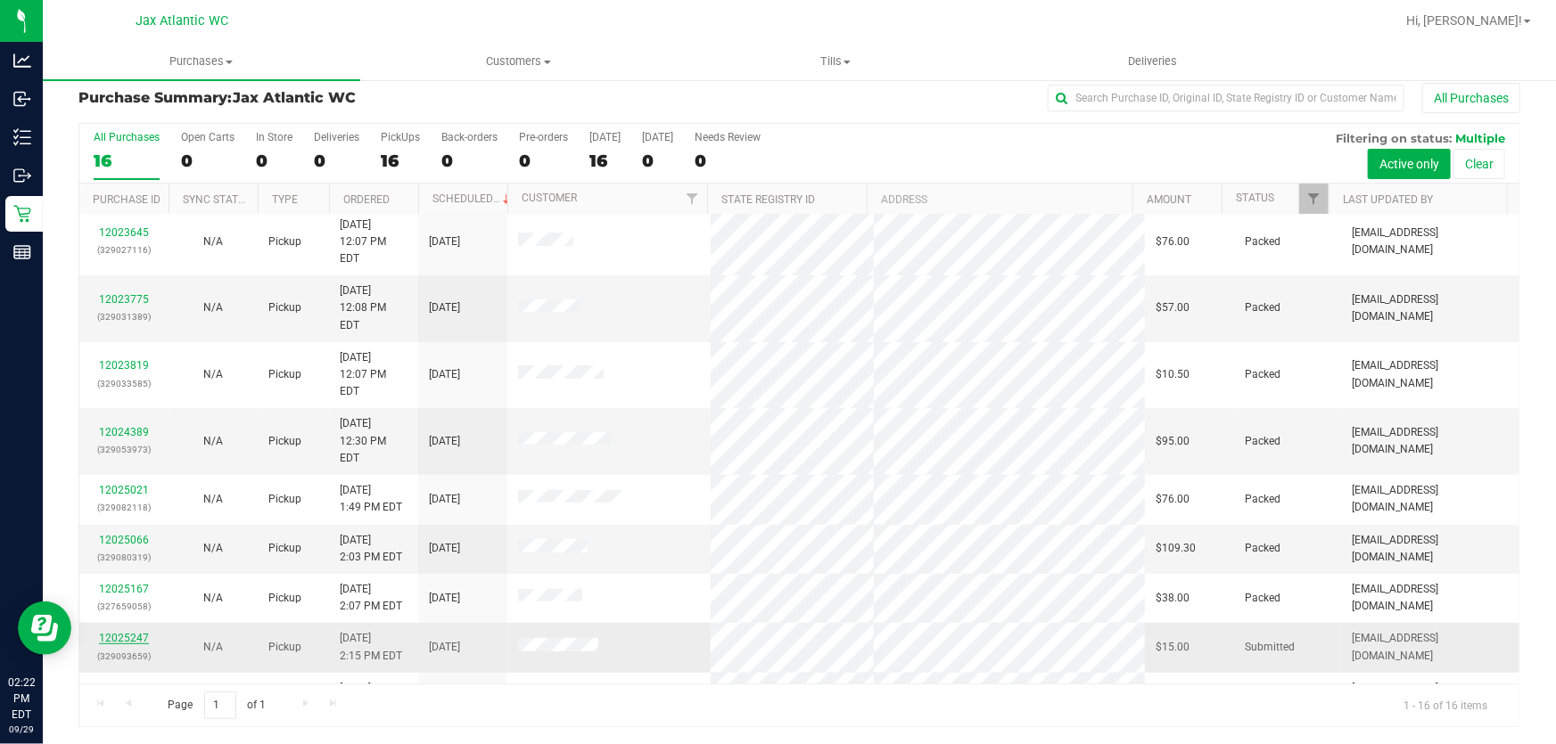
click at [112, 632] on link "12025247" at bounding box center [124, 638] width 50 height 12
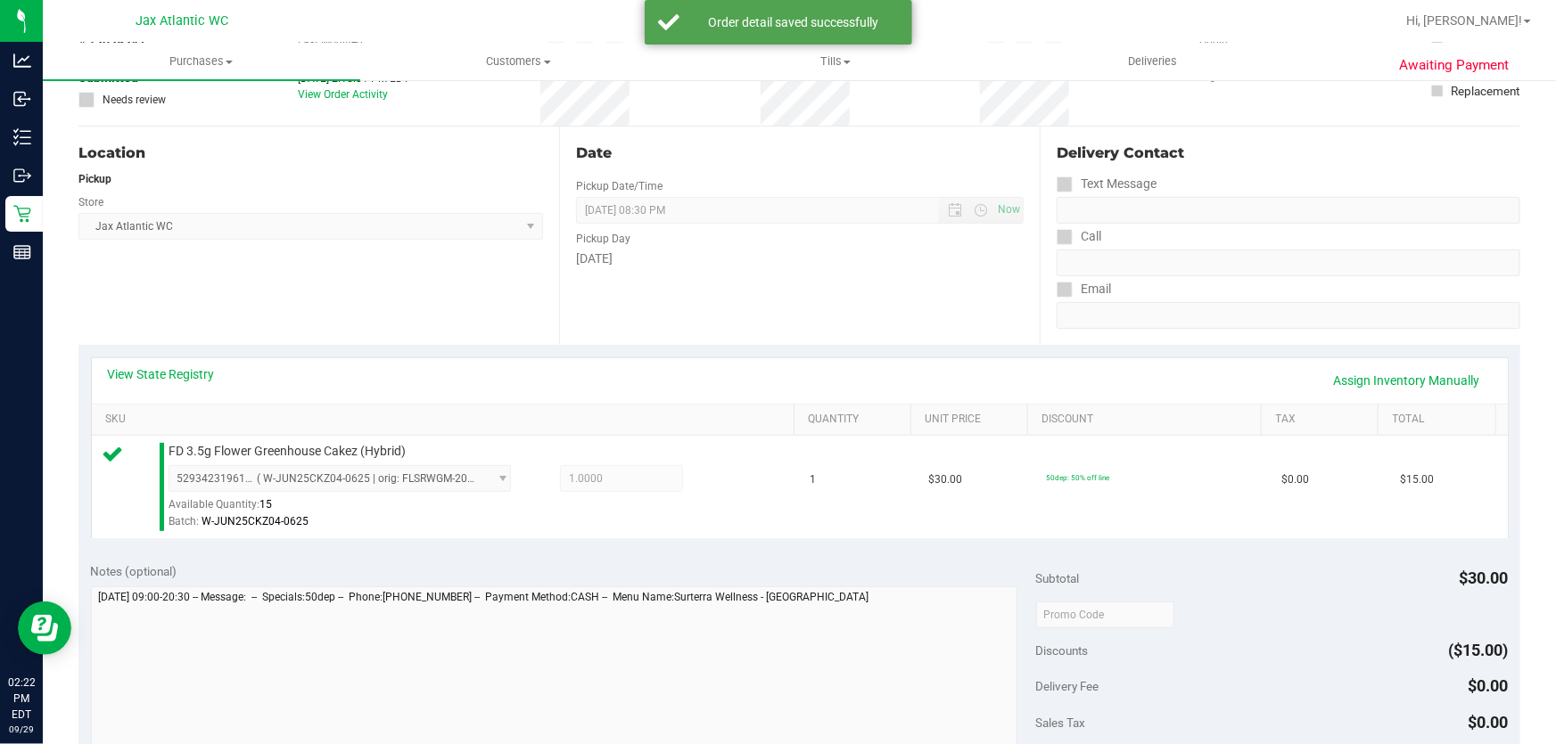
scroll to position [419, 0]
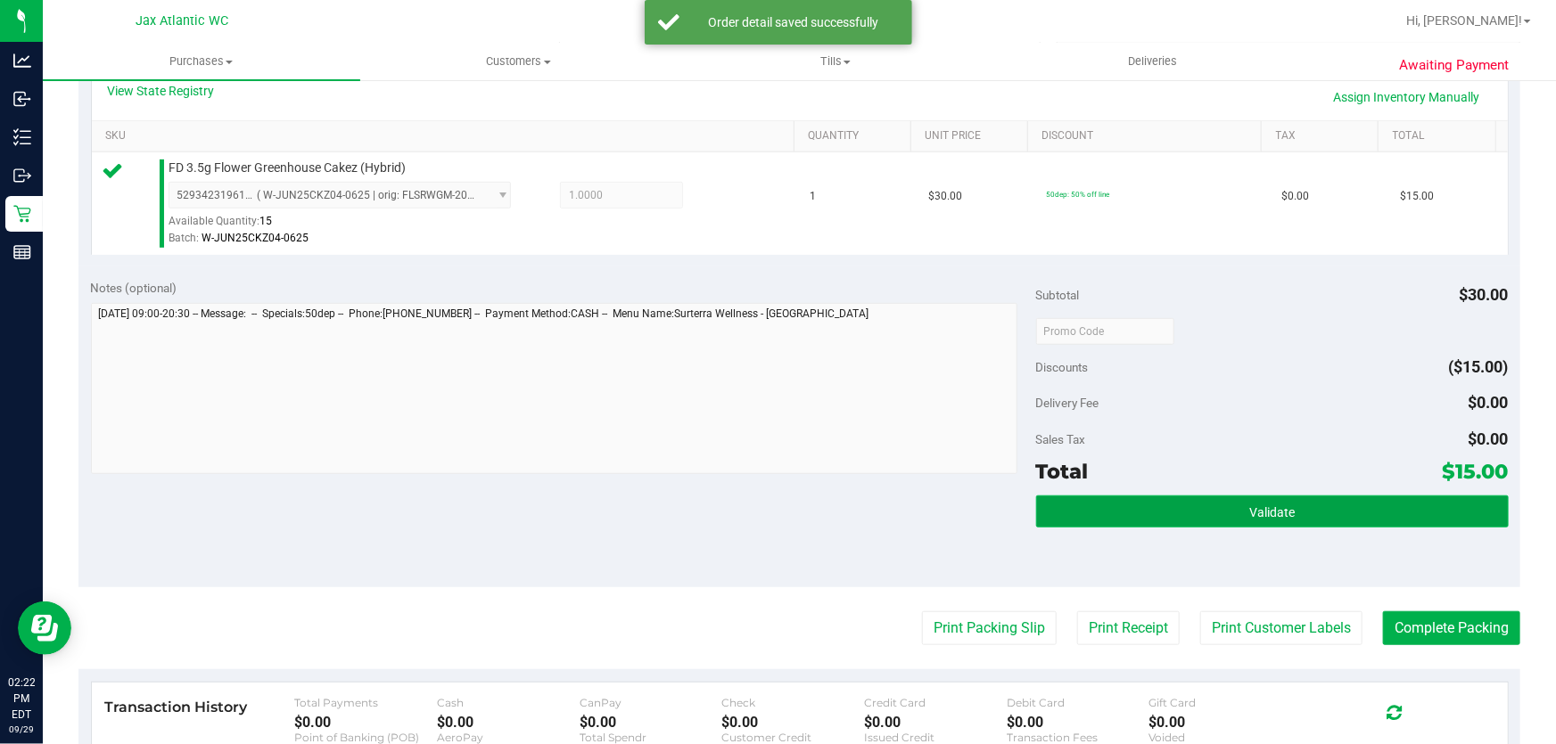
click at [1112, 507] on button "Validate" at bounding box center [1272, 512] width 472 height 32
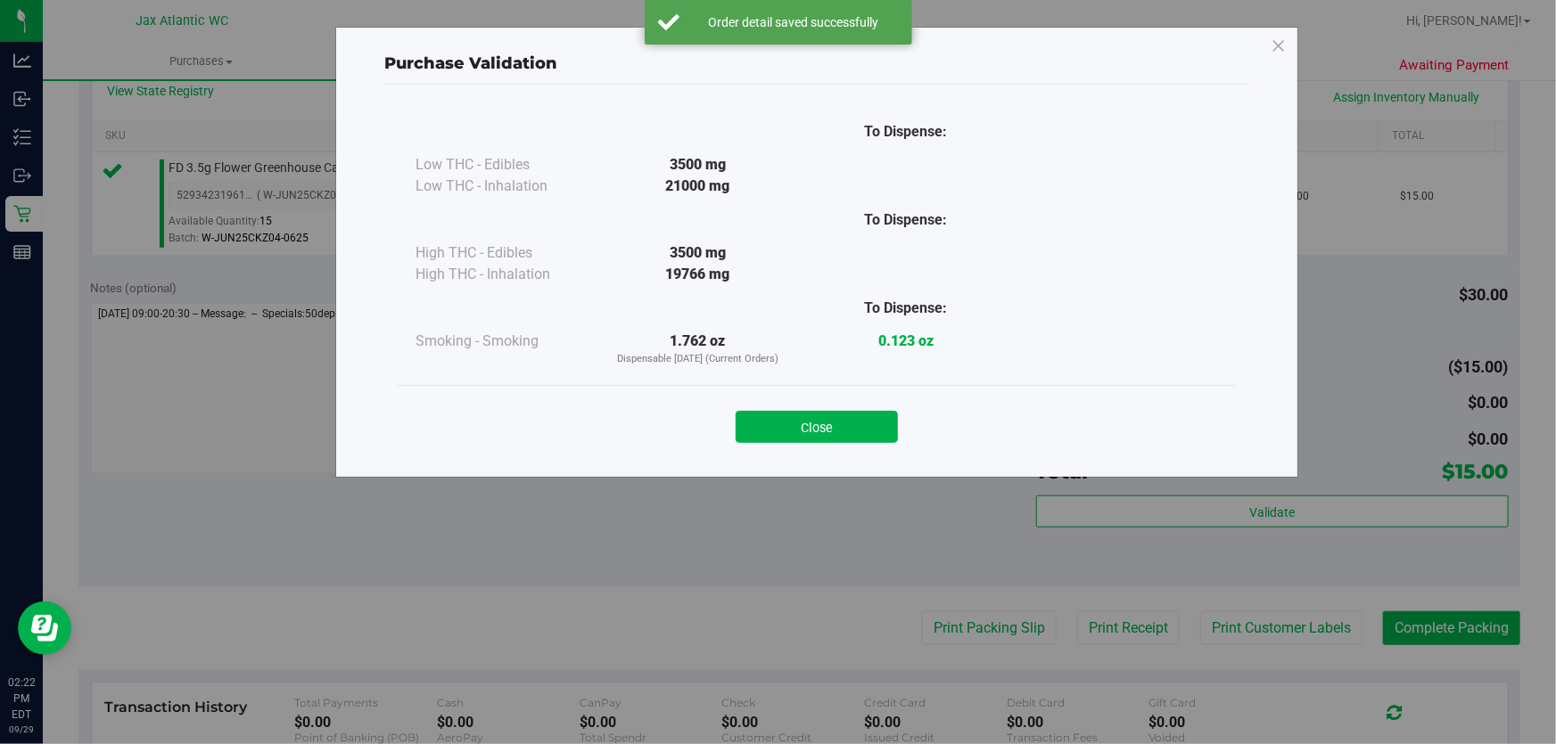
click at [778, 435] on button "Close" at bounding box center [816, 427] width 162 height 32
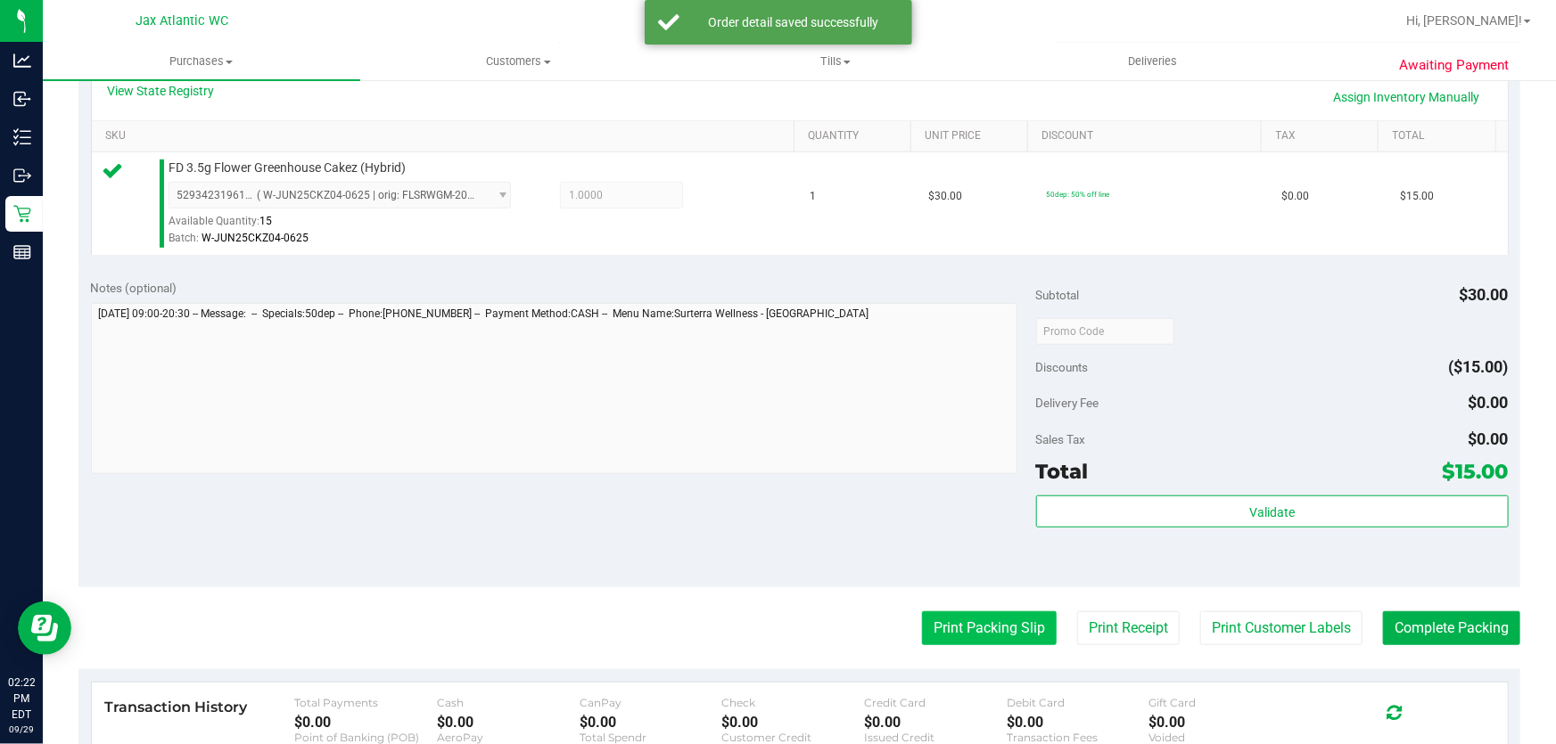
click at [932, 619] on button "Print Packing Slip" at bounding box center [989, 629] width 135 height 34
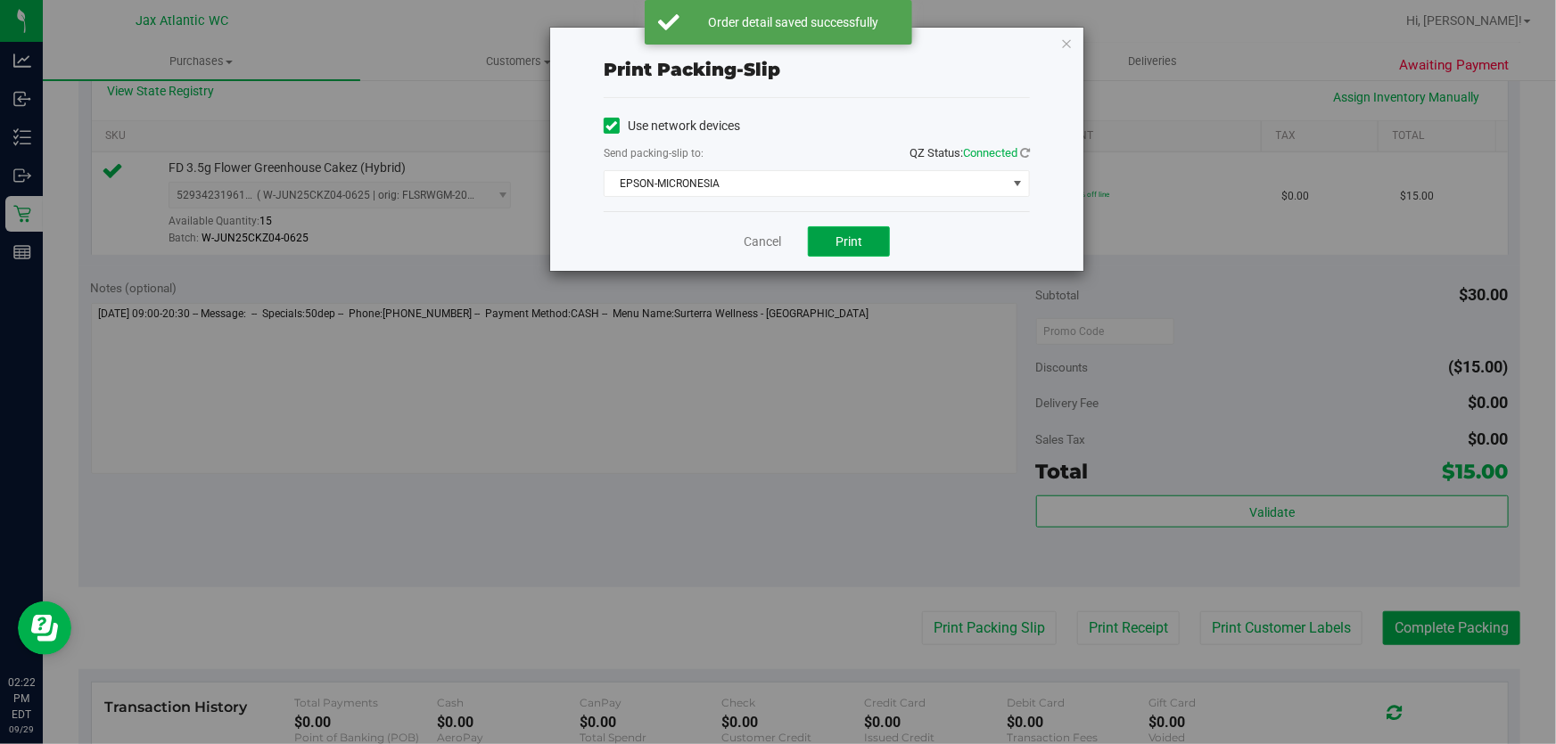
click at [845, 241] on span "Print" at bounding box center [848, 241] width 27 height 14
click at [1070, 45] on icon "button" at bounding box center [1066, 42] width 12 height 21
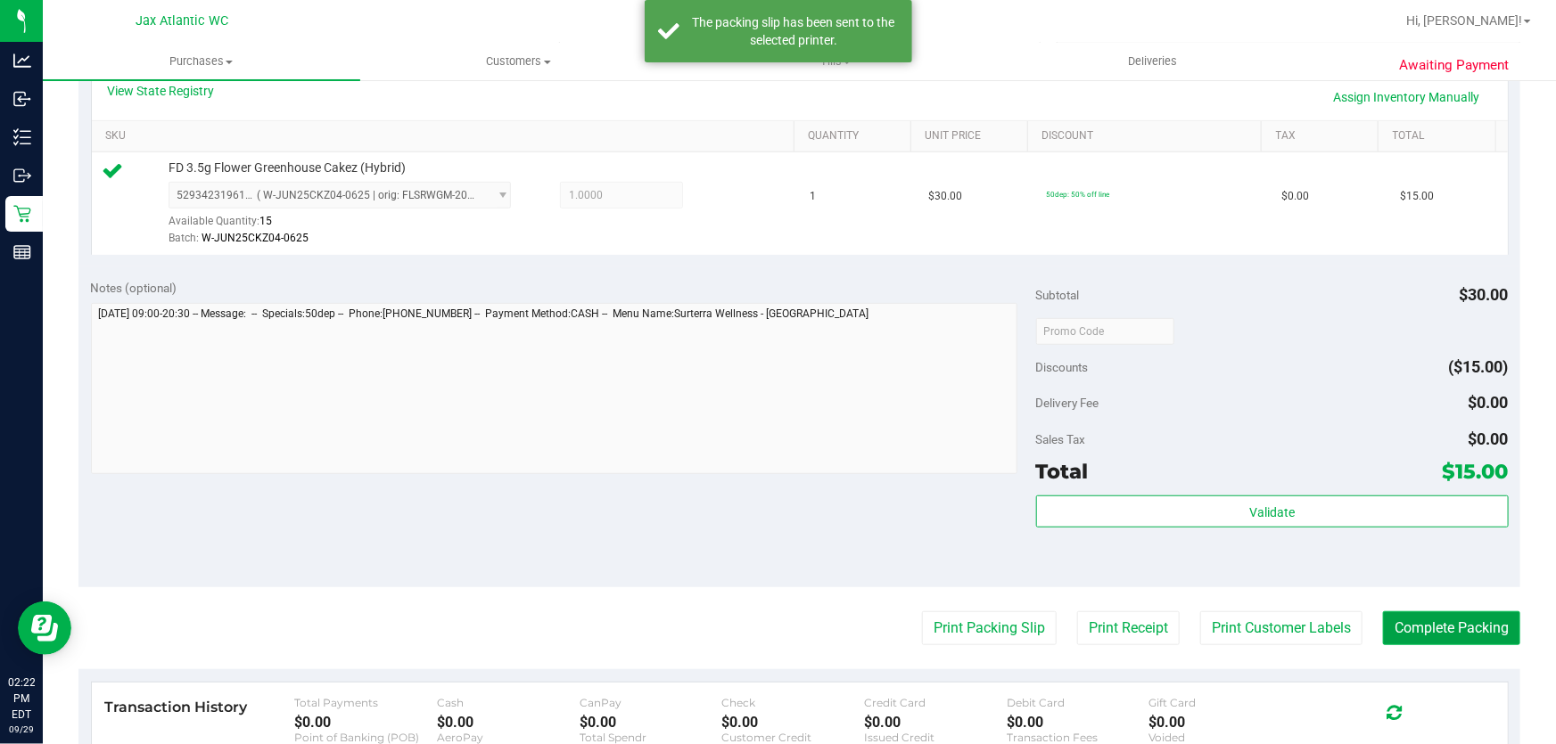
click at [1427, 624] on button "Complete Packing" at bounding box center [1451, 629] width 137 height 34
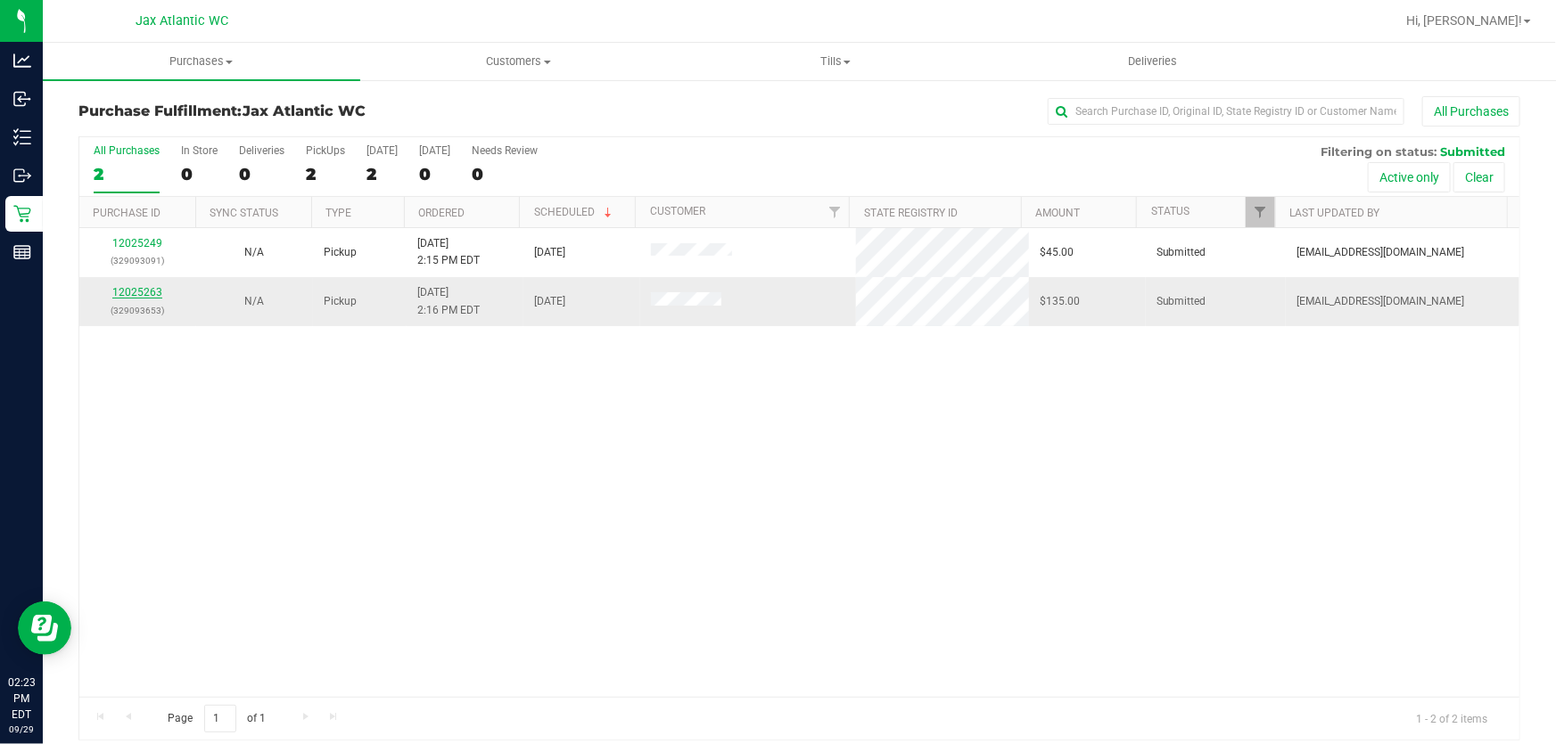
click at [143, 297] on link "12025263" at bounding box center [137, 292] width 50 height 12
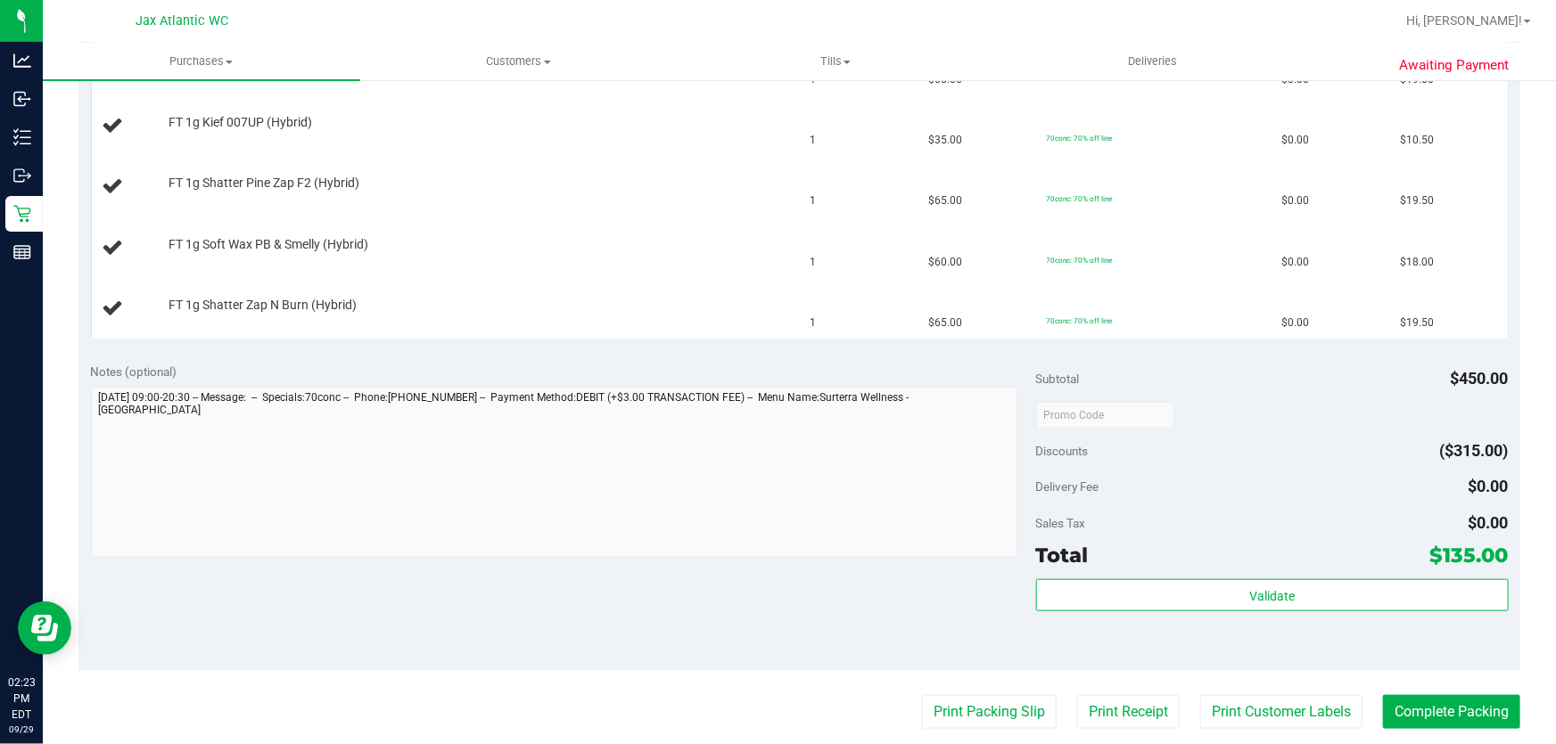
scroll to position [729, 0]
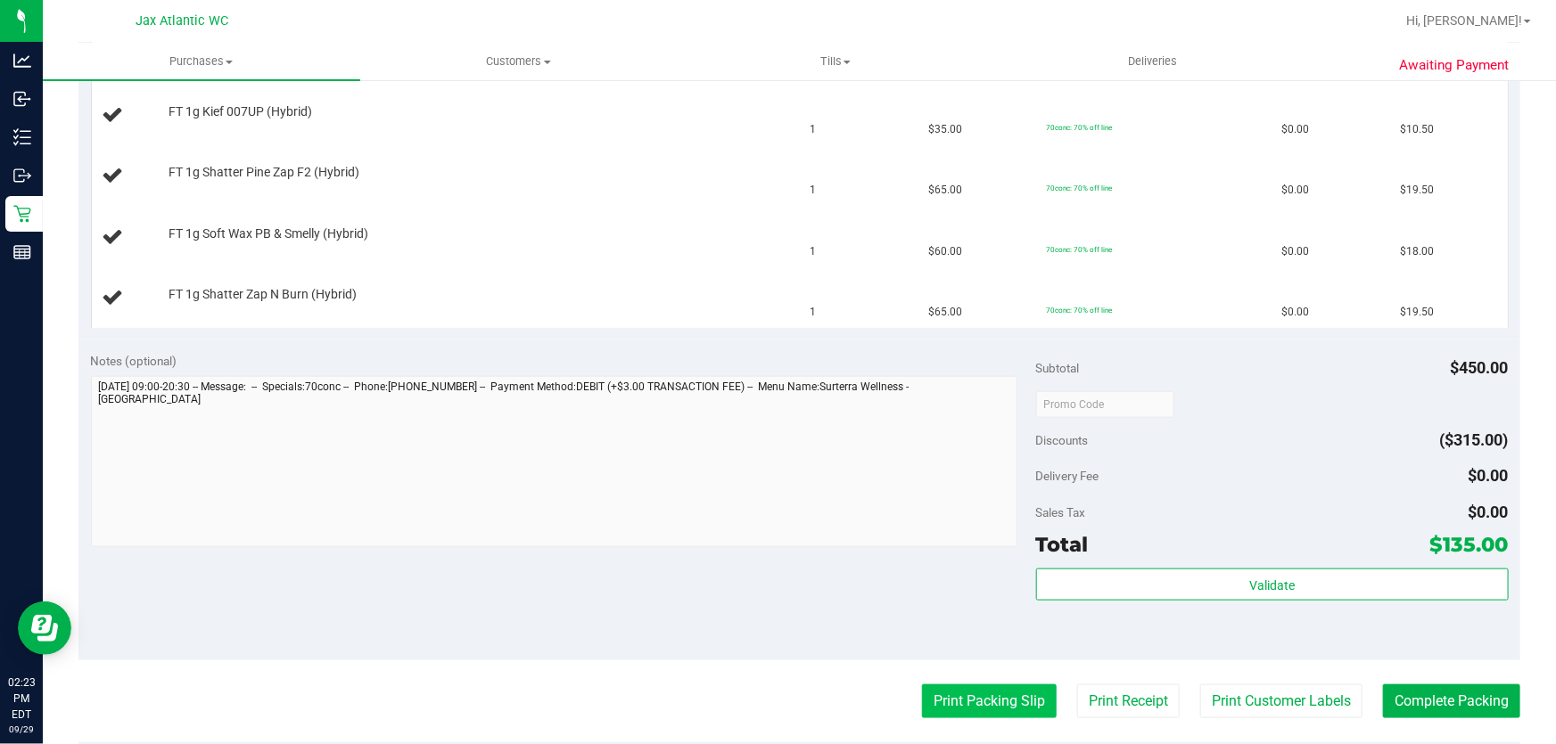
click at [951, 702] on button "Print Packing Slip" at bounding box center [989, 702] width 135 height 34
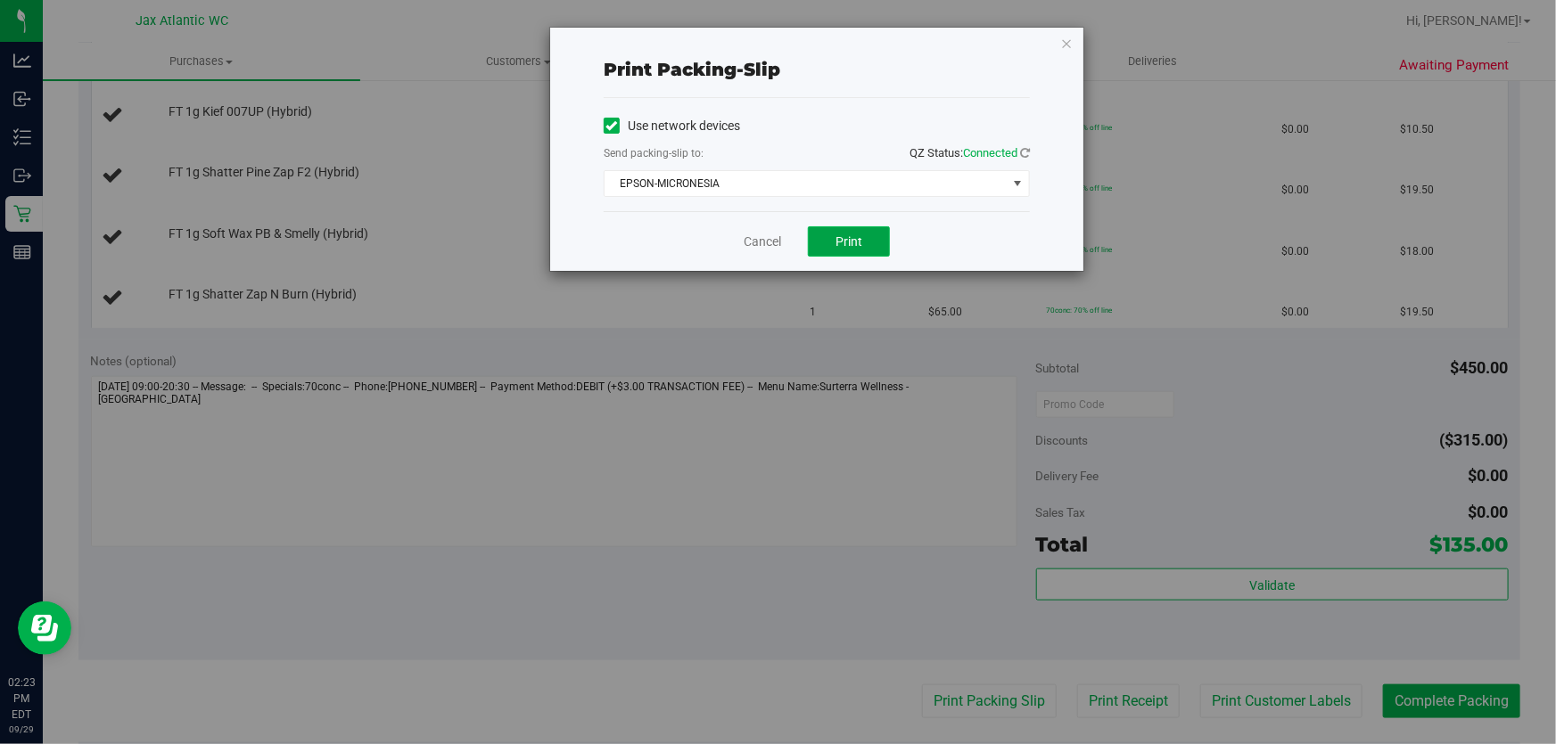
click at [841, 248] on span "Print" at bounding box center [848, 241] width 27 height 14
click at [767, 239] on link "Cancel" at bounding box center [761, 242] width 37 height 19
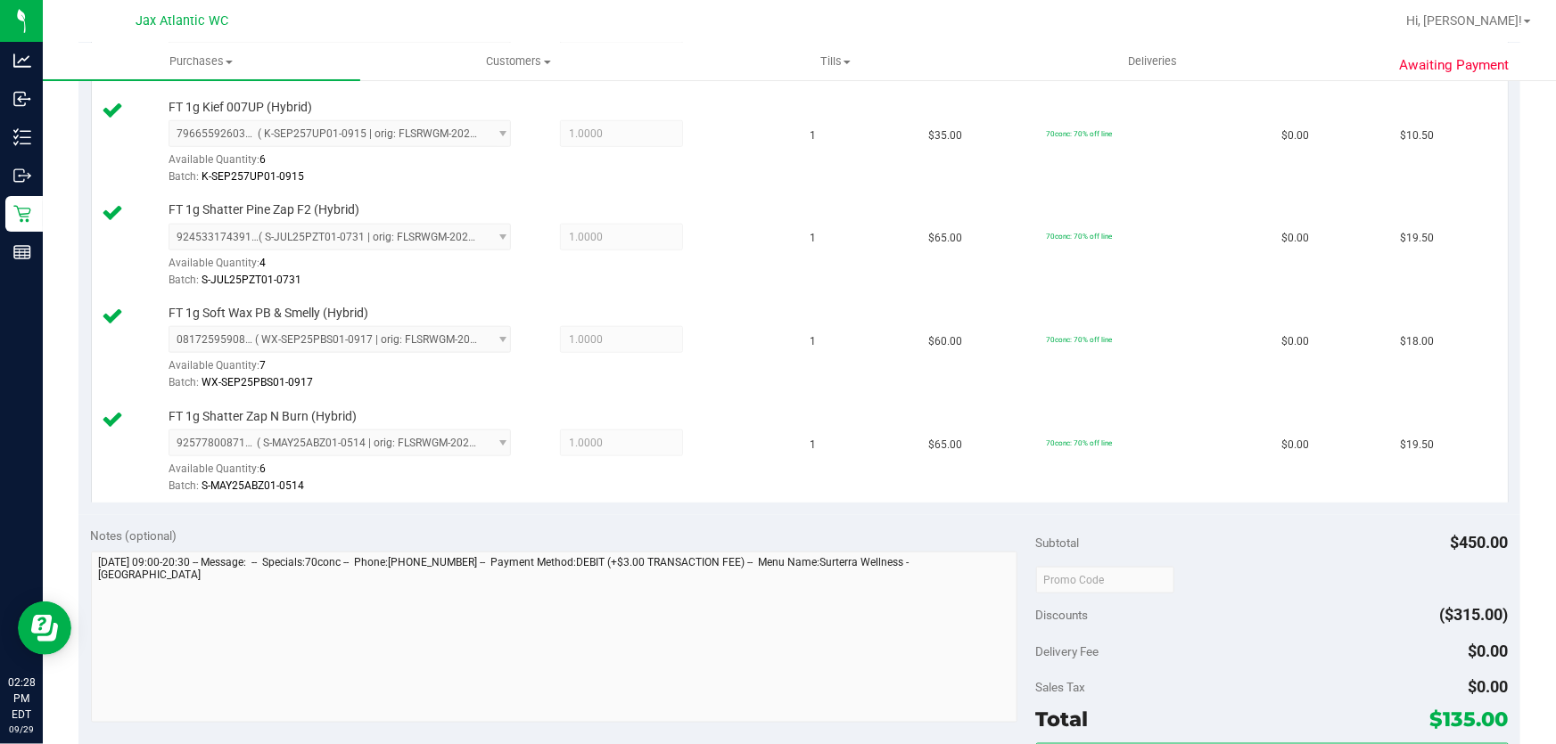
scroll to position [1134, 0]
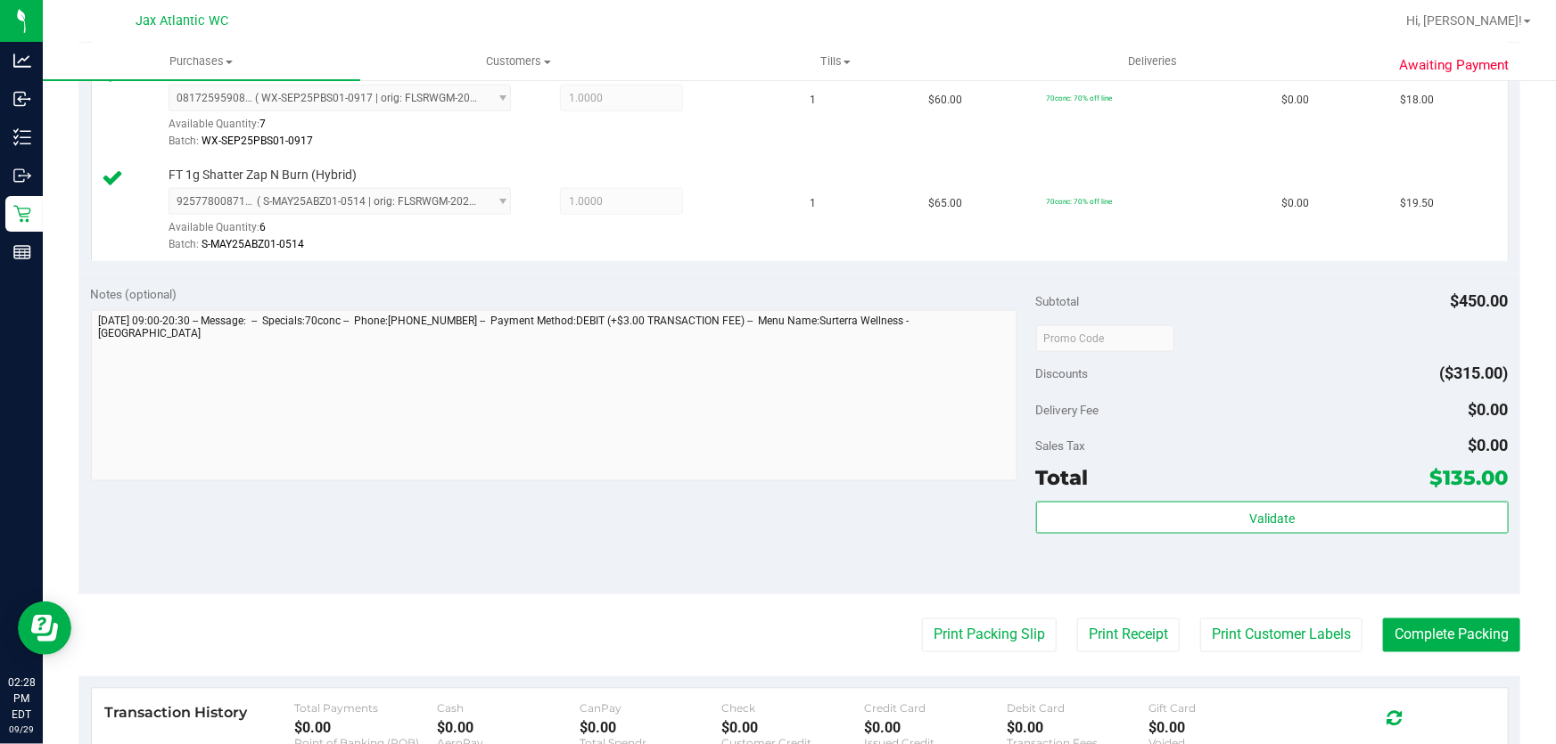
click at [1180, 536] on div "Validate" at bounding box center [1272, 542] width 472 height 80
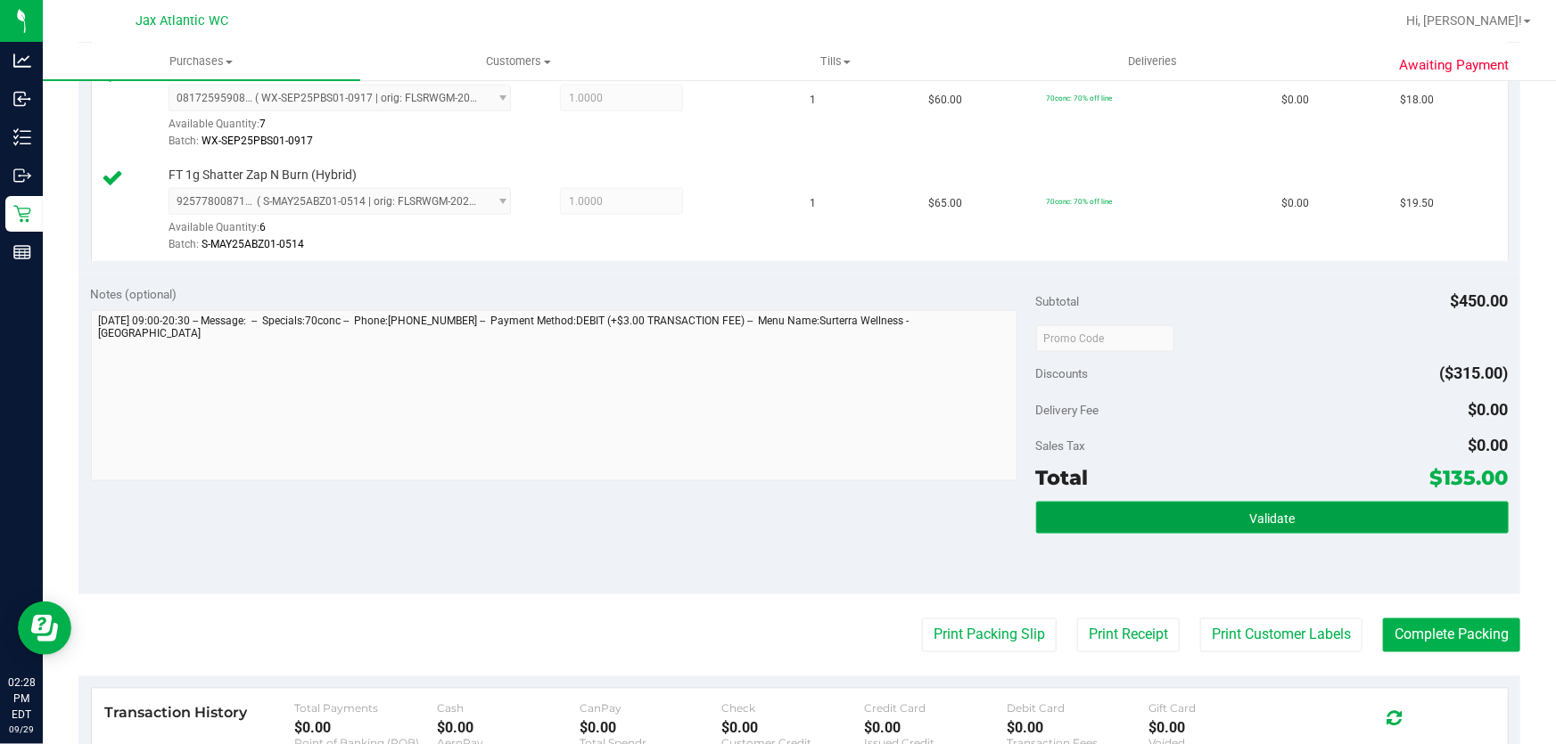
click at [1177, 527] on button "Validate" at bounding box center [1272, 518] width 472 height 32
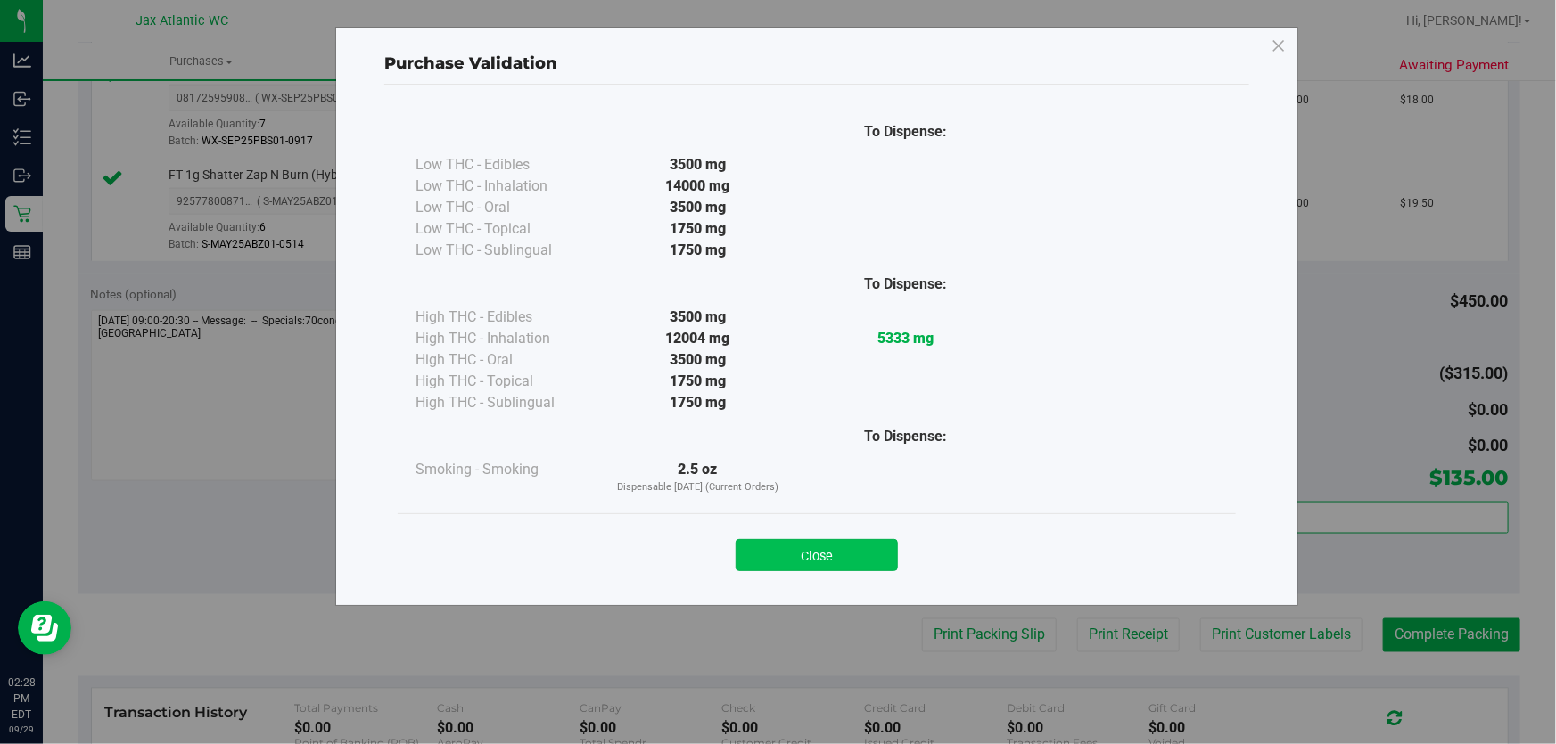
click at [823, 546] on button "Close" at bounding box center [816, 555] width 162 height 32
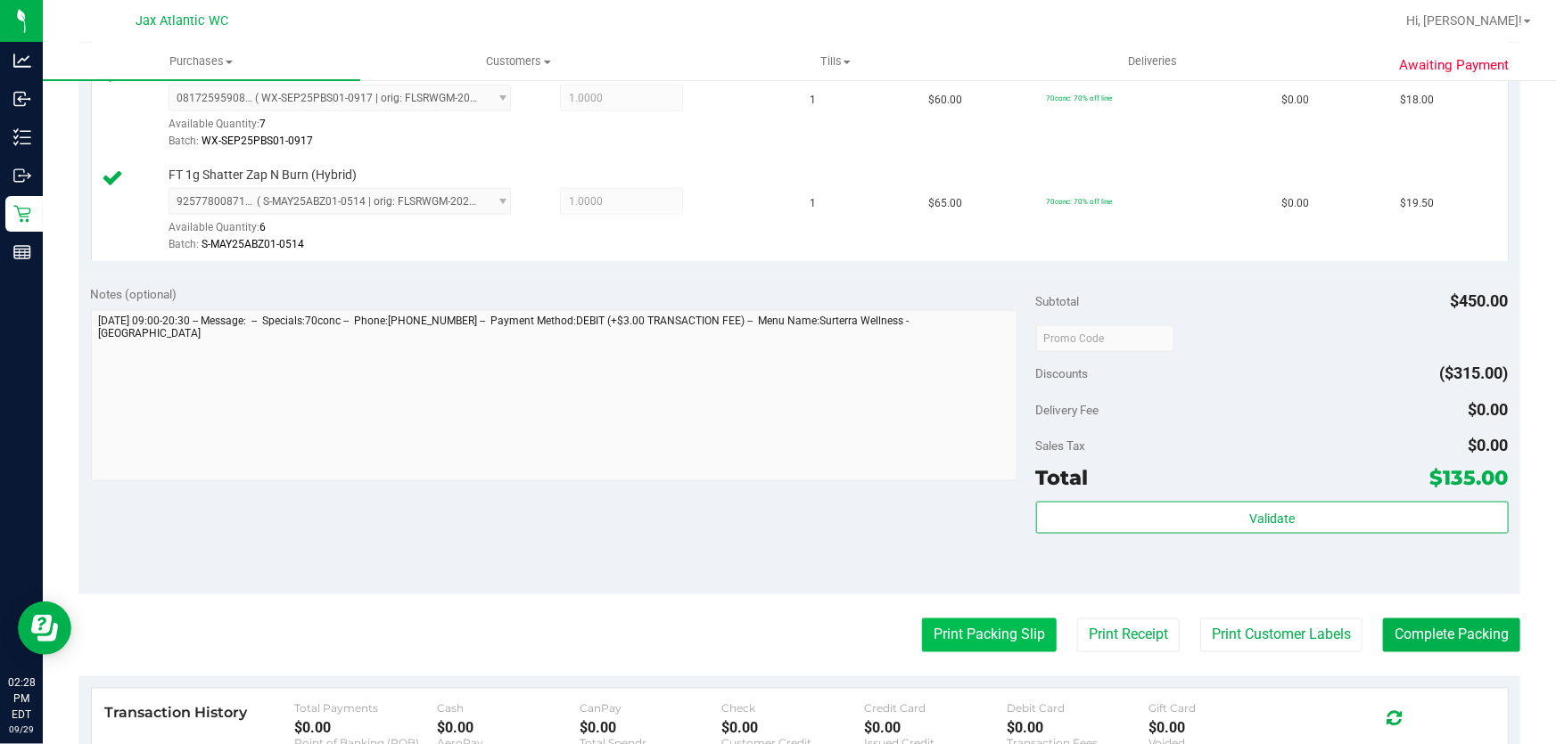
click at [926, 629] on button "Print Packing Slip" at bounding box center [989, 636] width 135 height 34
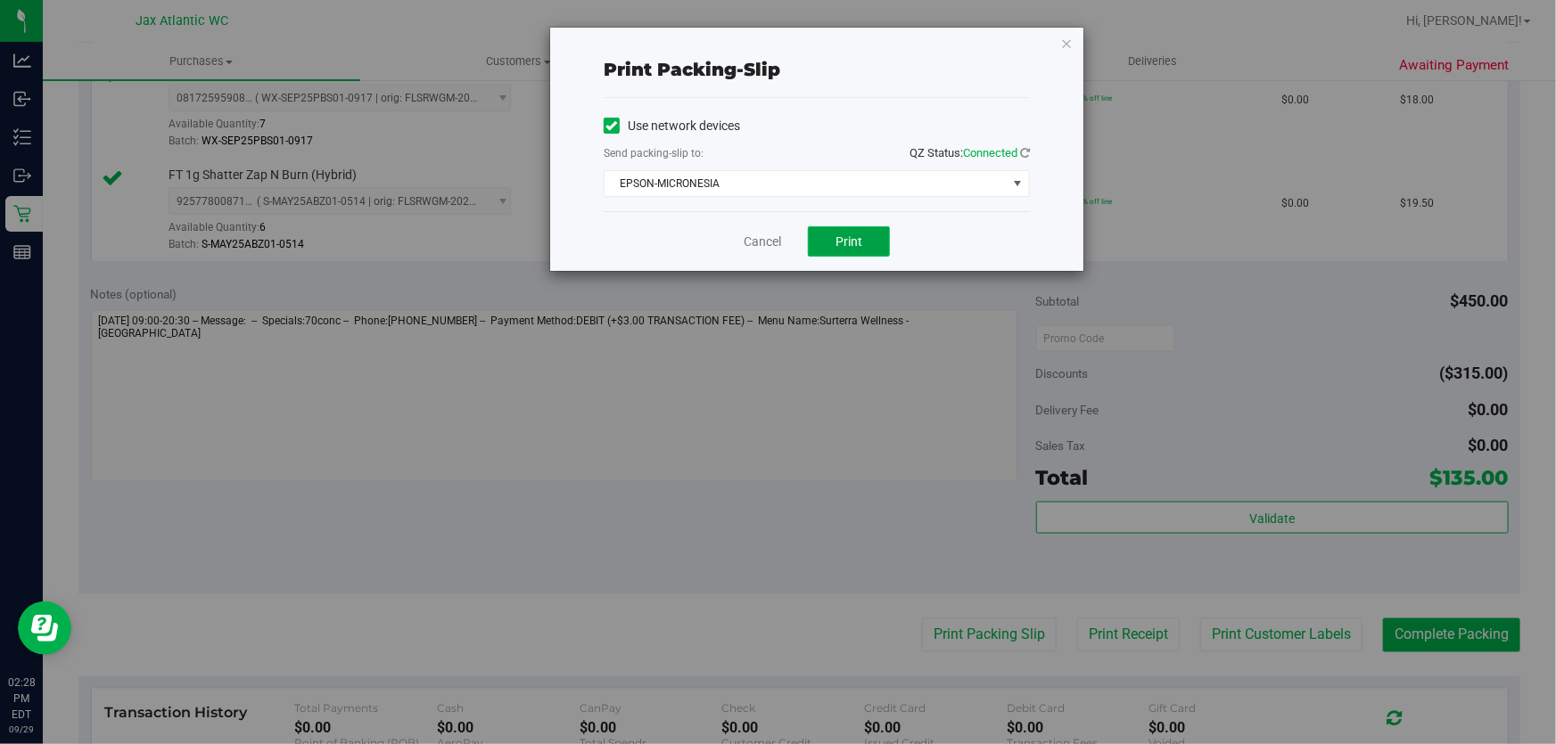
click at [839, 241] on span "Print" at bounding box center [848, 241] width 27 height 14
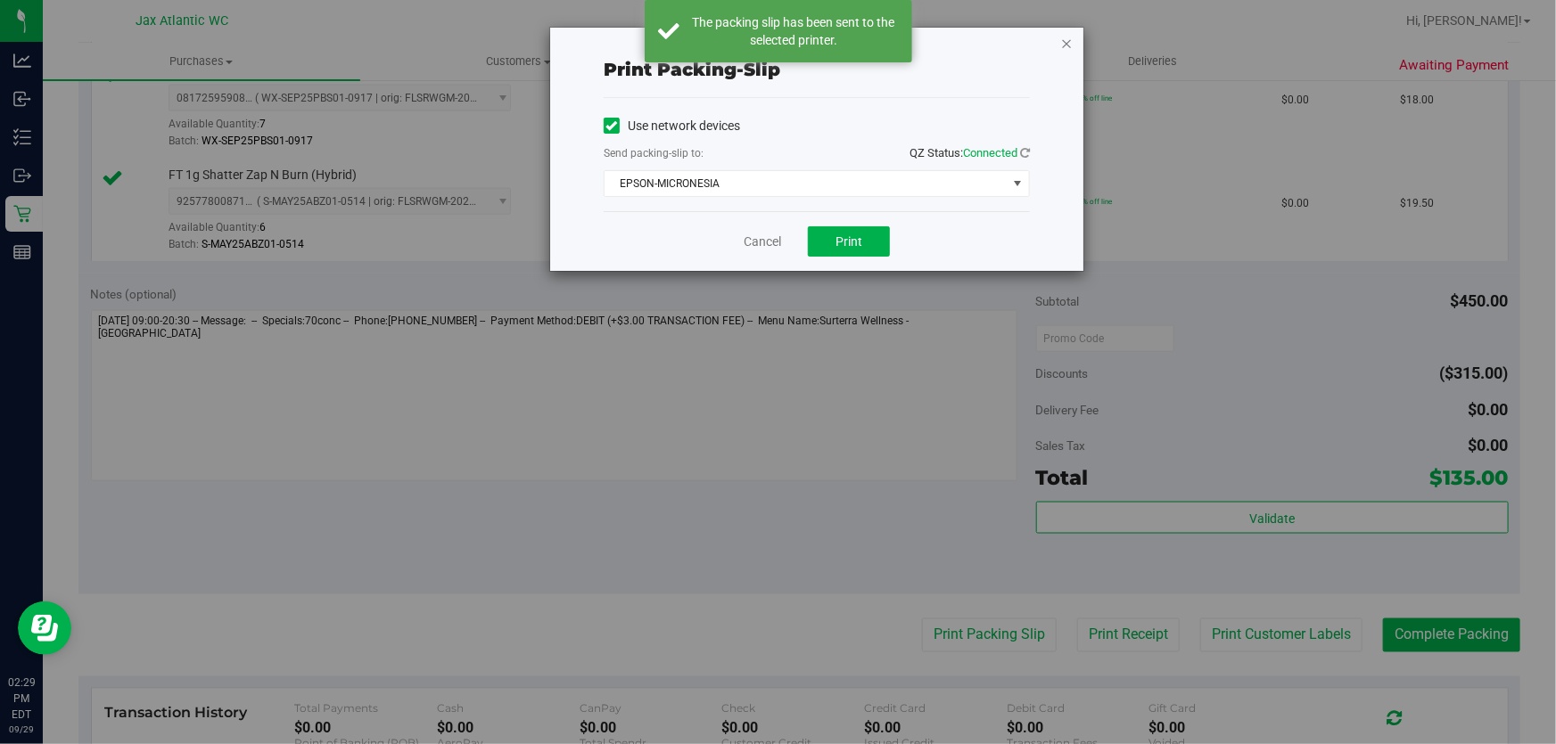
click at [1071, 42] on icon "button" at bounding box center [1066, 42] width 12 height 21
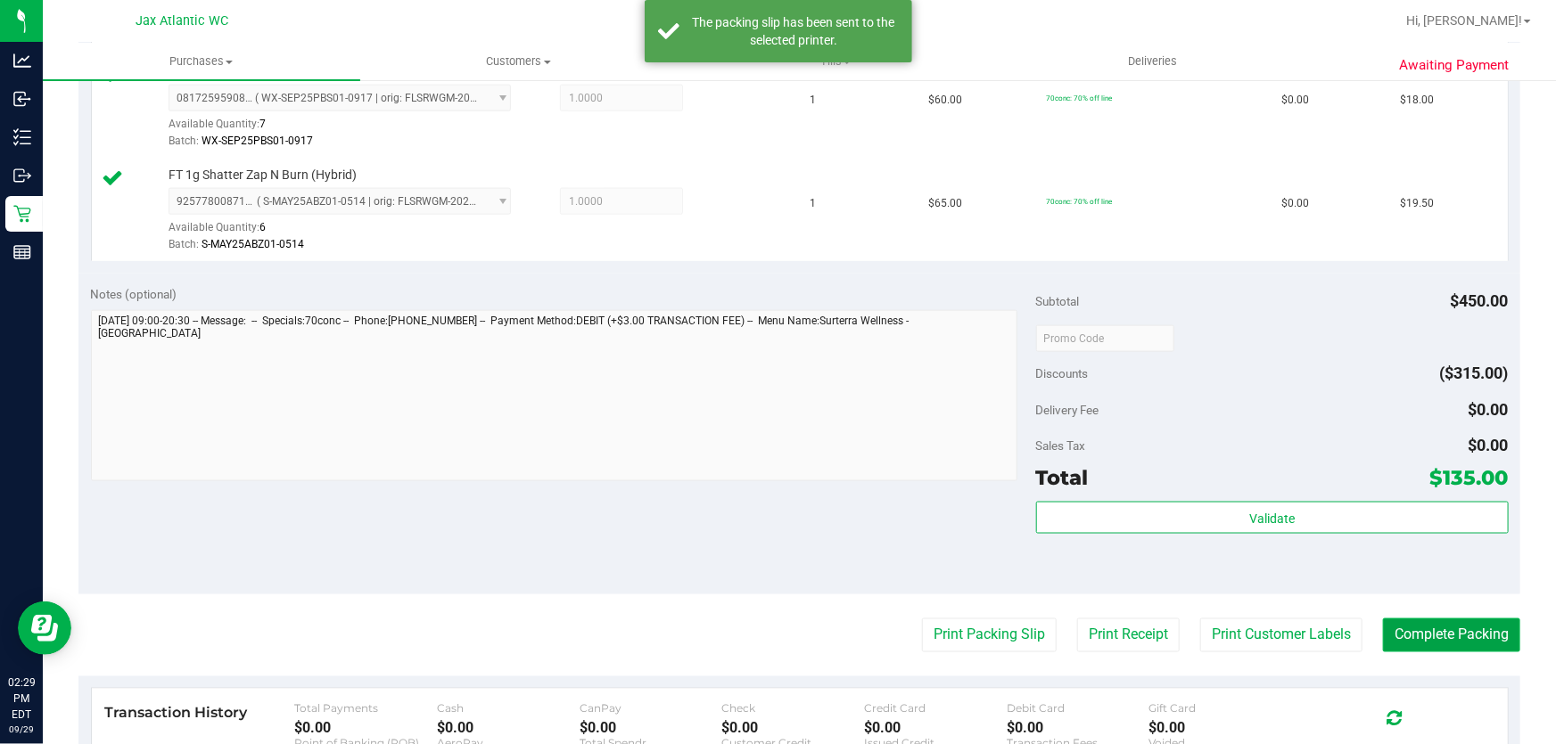
click at [1391, 624] on button "Complete Packing" at bounding box center [1451, 636] width 137 height 34
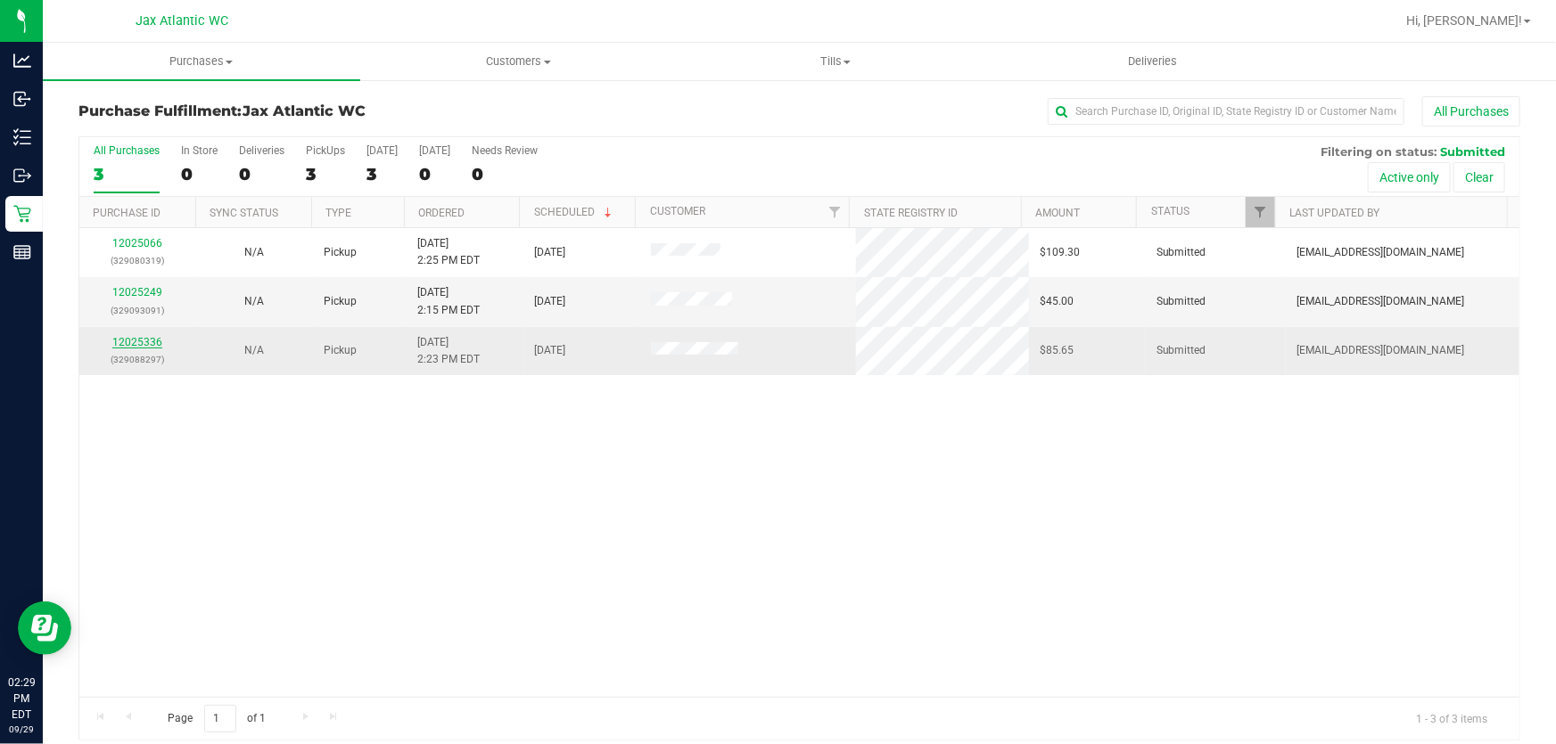
click at [137, 341] on link "12025336" at bounding box center [137, 342] width 50 height 12
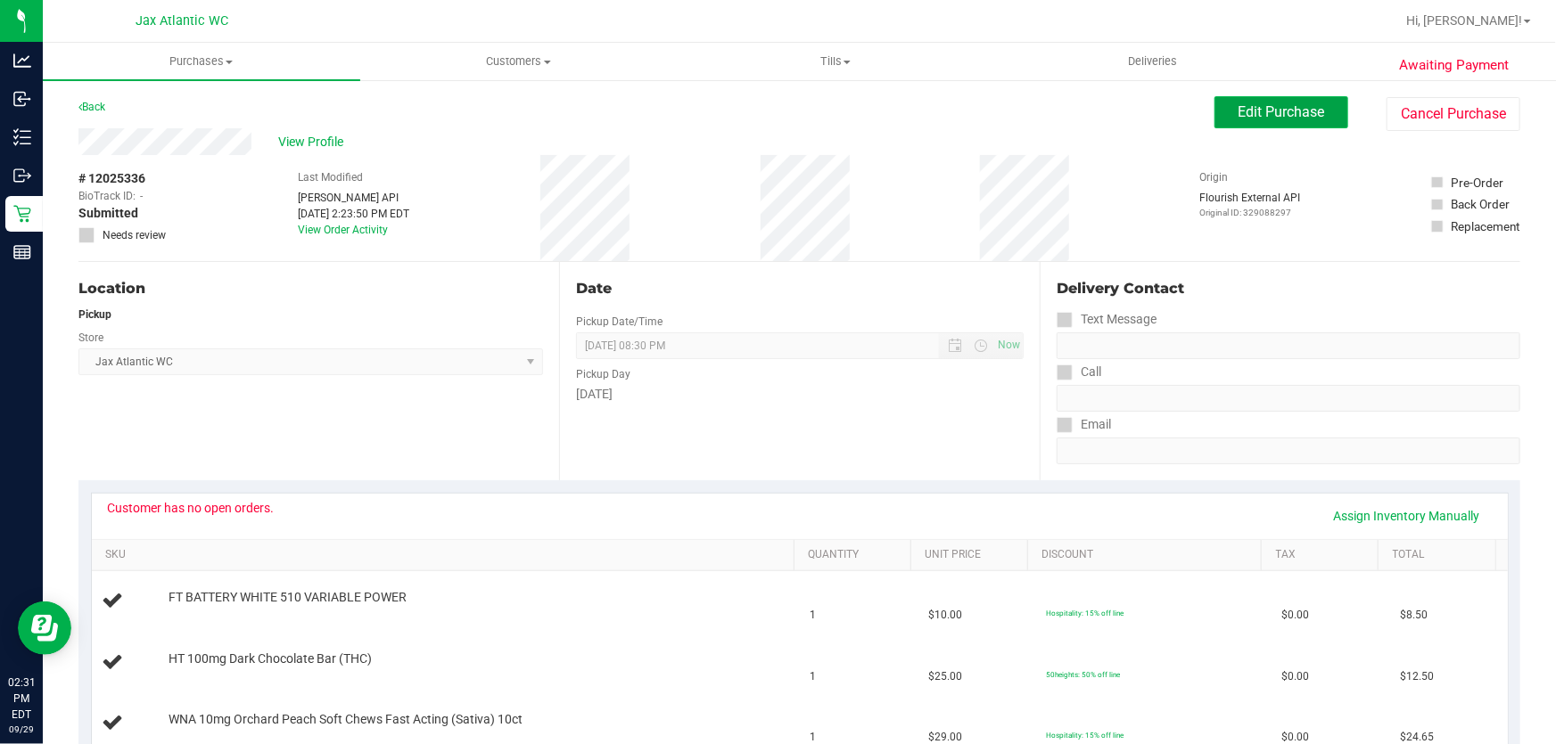
click at [1252, 111] on span "Edit Purchase" at bounding box center [1281, 111] width 86 height 17
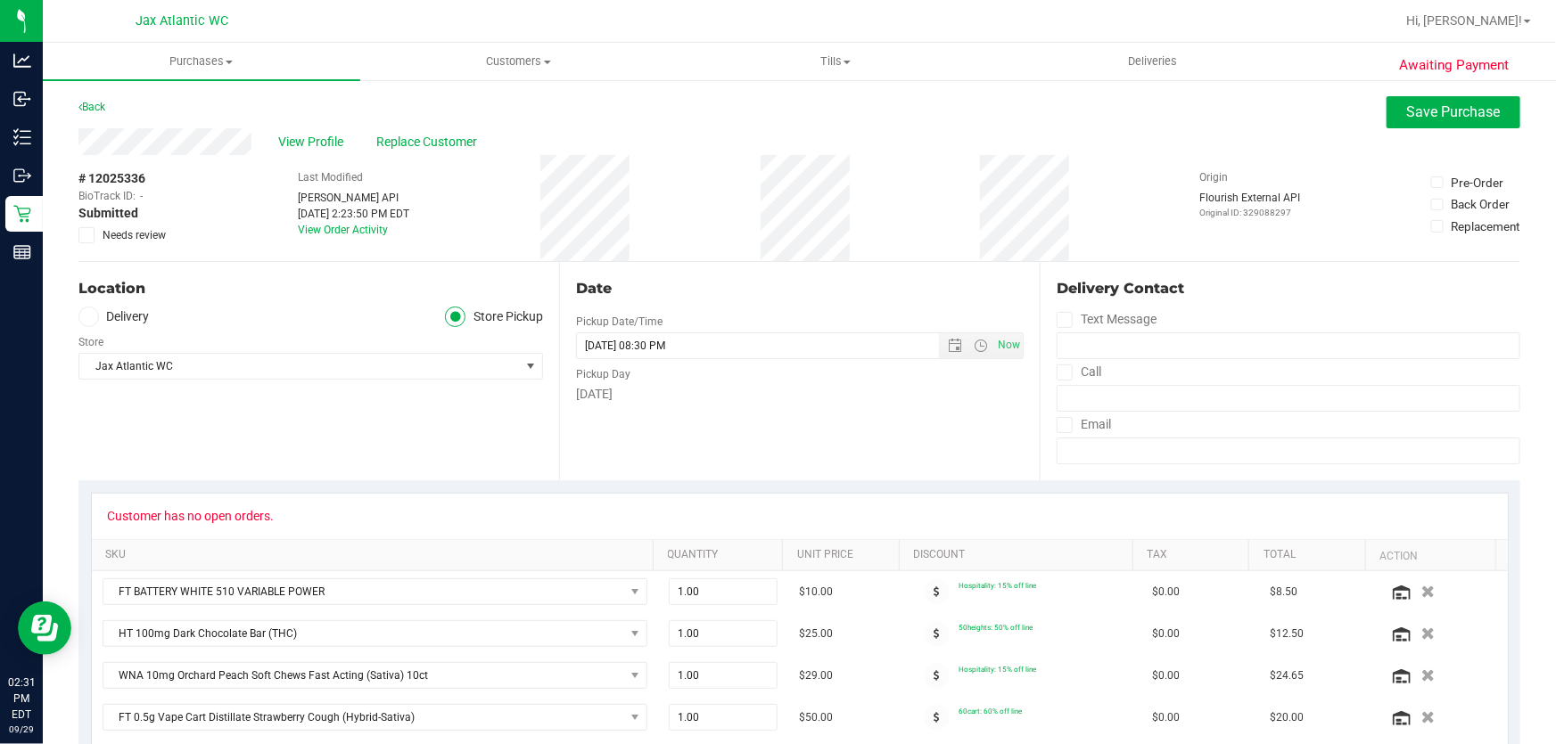
click at [87, 235] on icon at bounding box center [87, 235] width 12 height 0
click at [0, 0] on input "Needs review" at bounding box center [0, 0] width 0 height 0
click at [1453, 105] on span "Save Purchase" at bounding box center [1454, 111] width 94 height 17
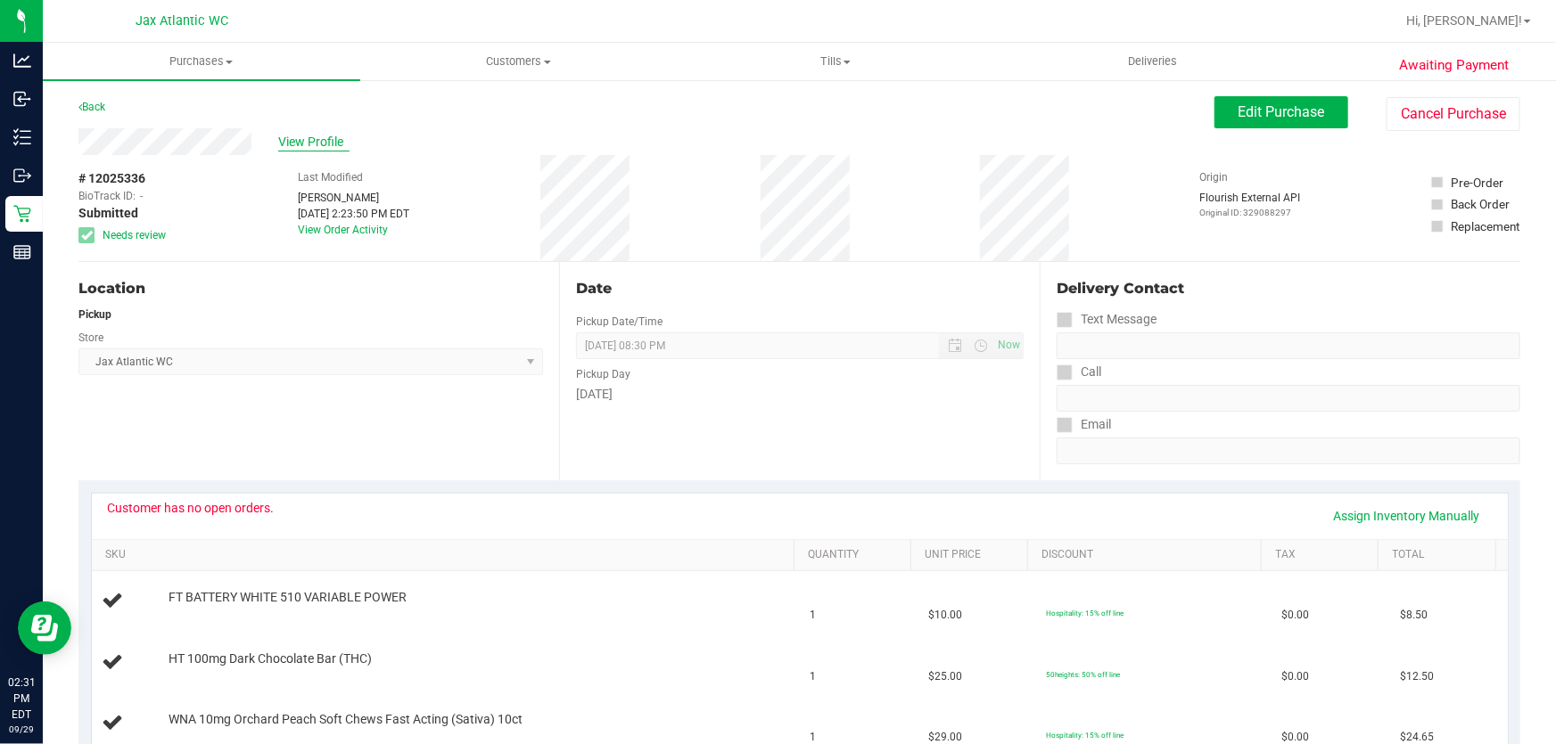
click at [292, 140] on span "View Profile" at bounding box center [313, 142] width 71 height 19
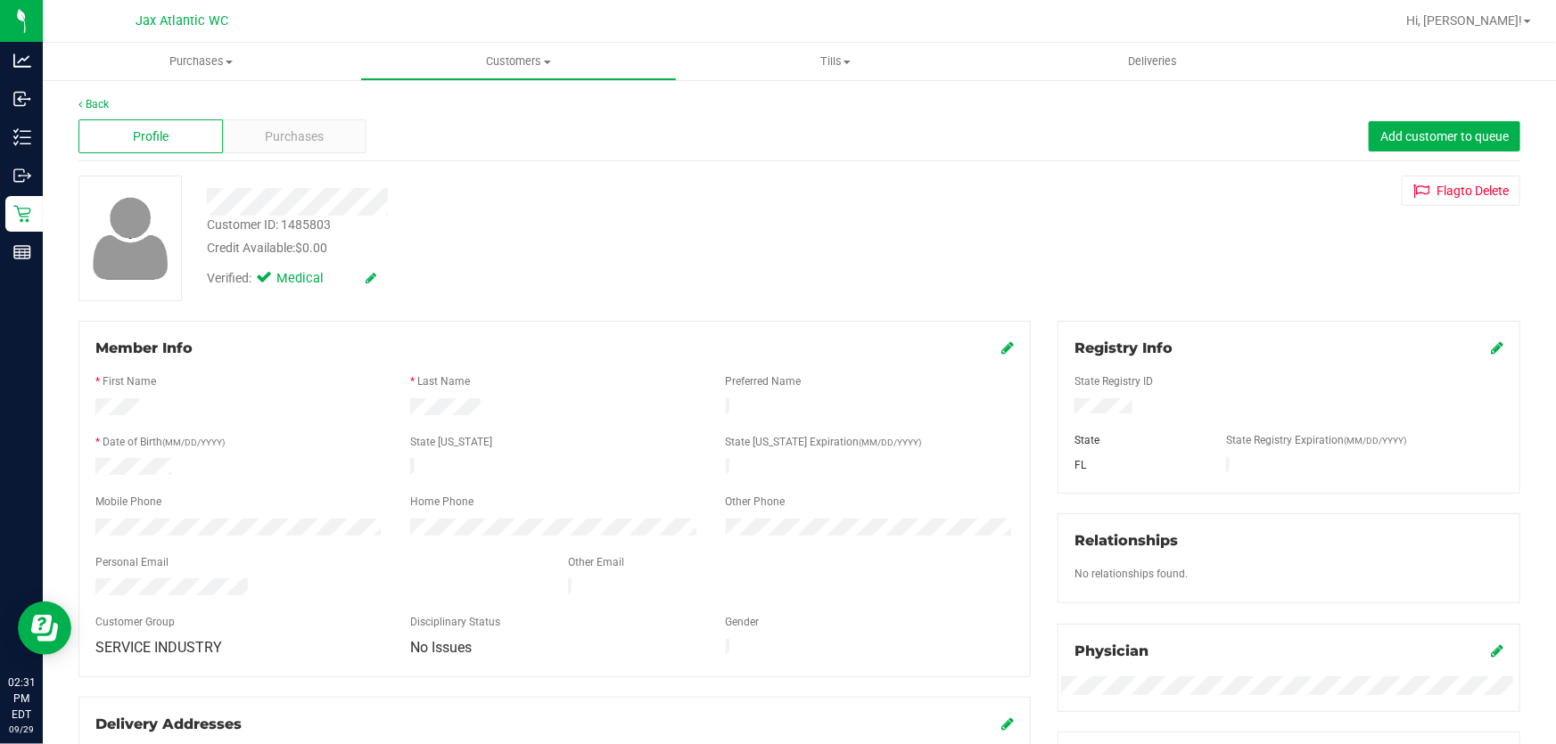
click at [302, 226] on div "Customer ID: 1485803" at bounding box center [269, 225] width 124 height 19
copy div "1485803"
click at [100, 101] on link "Back" at bounding box center [93, 104] width 30 height 12
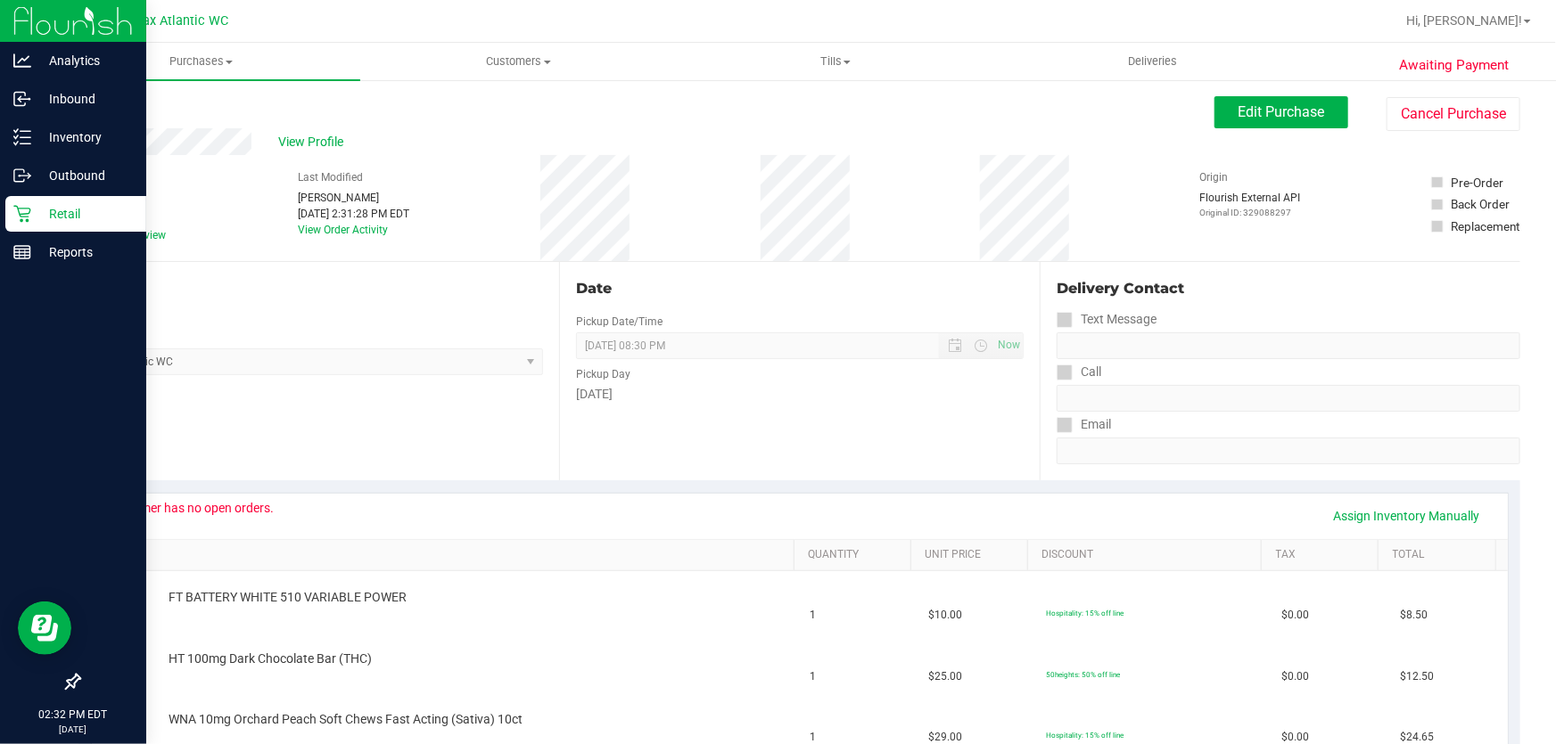
click at [19, 214] on icon at bounding box center [21, 214] width 17 height 17
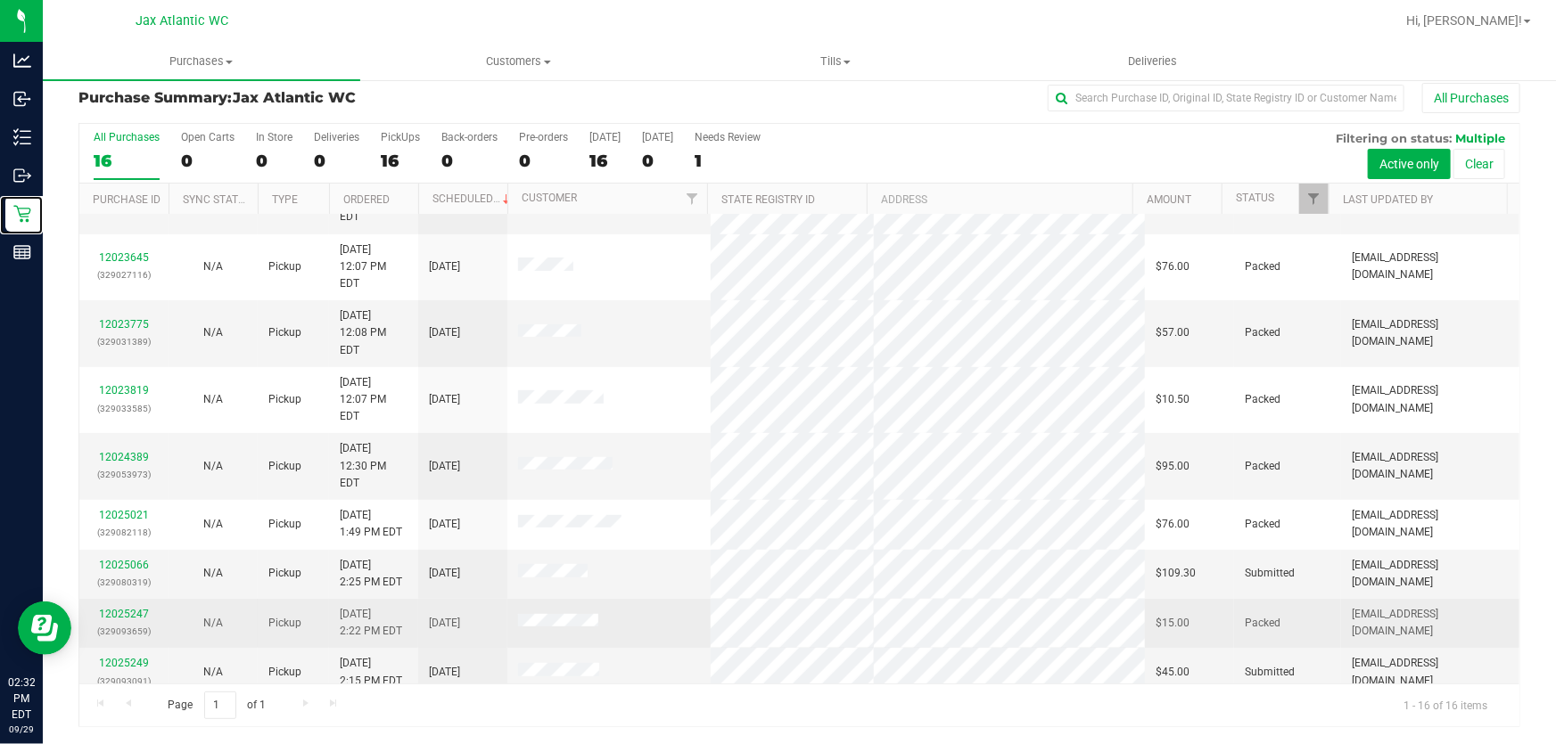
scroll to position [319, 0]
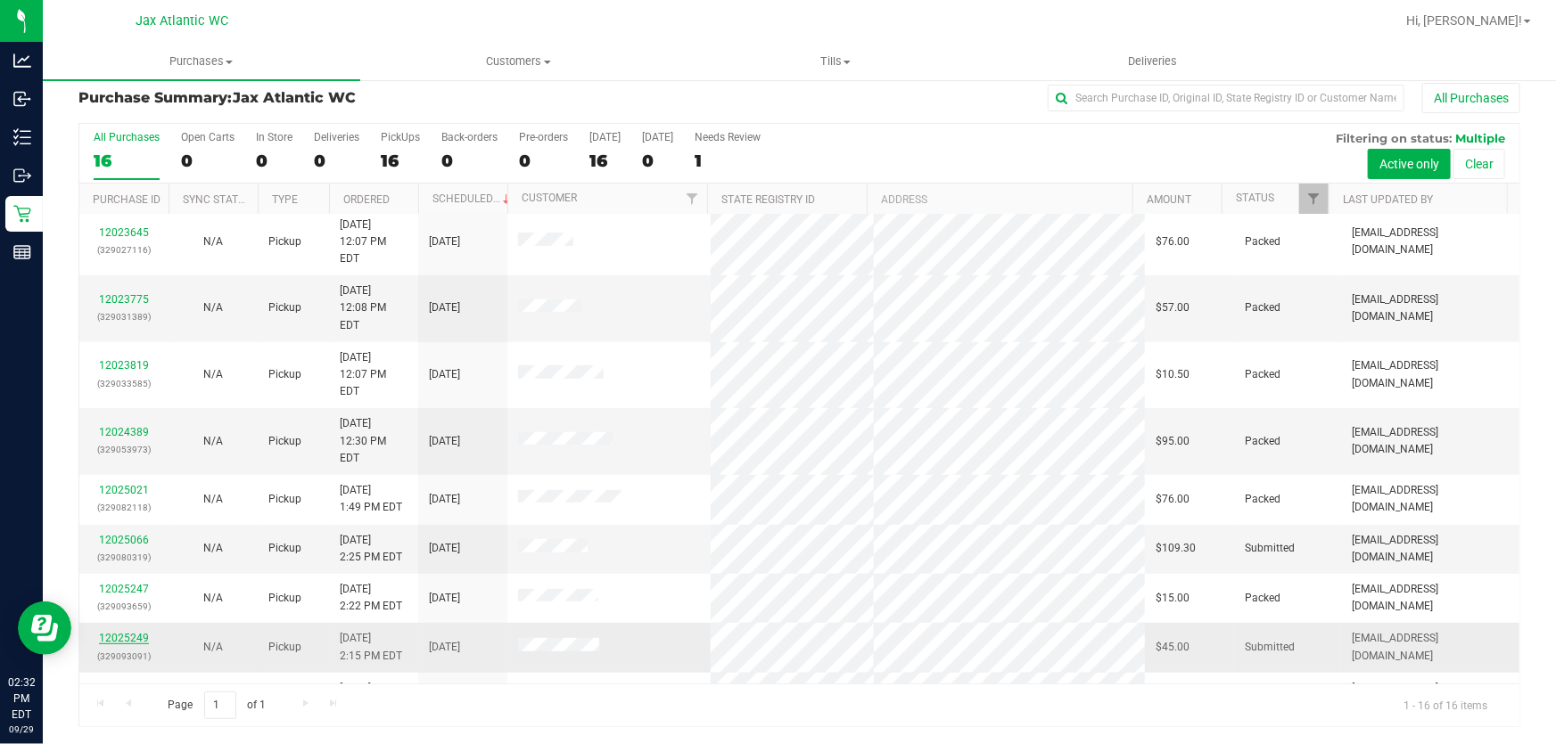
click at [137, 632] on link "12025249" at bounding box center [124, 638] width 50 height 12
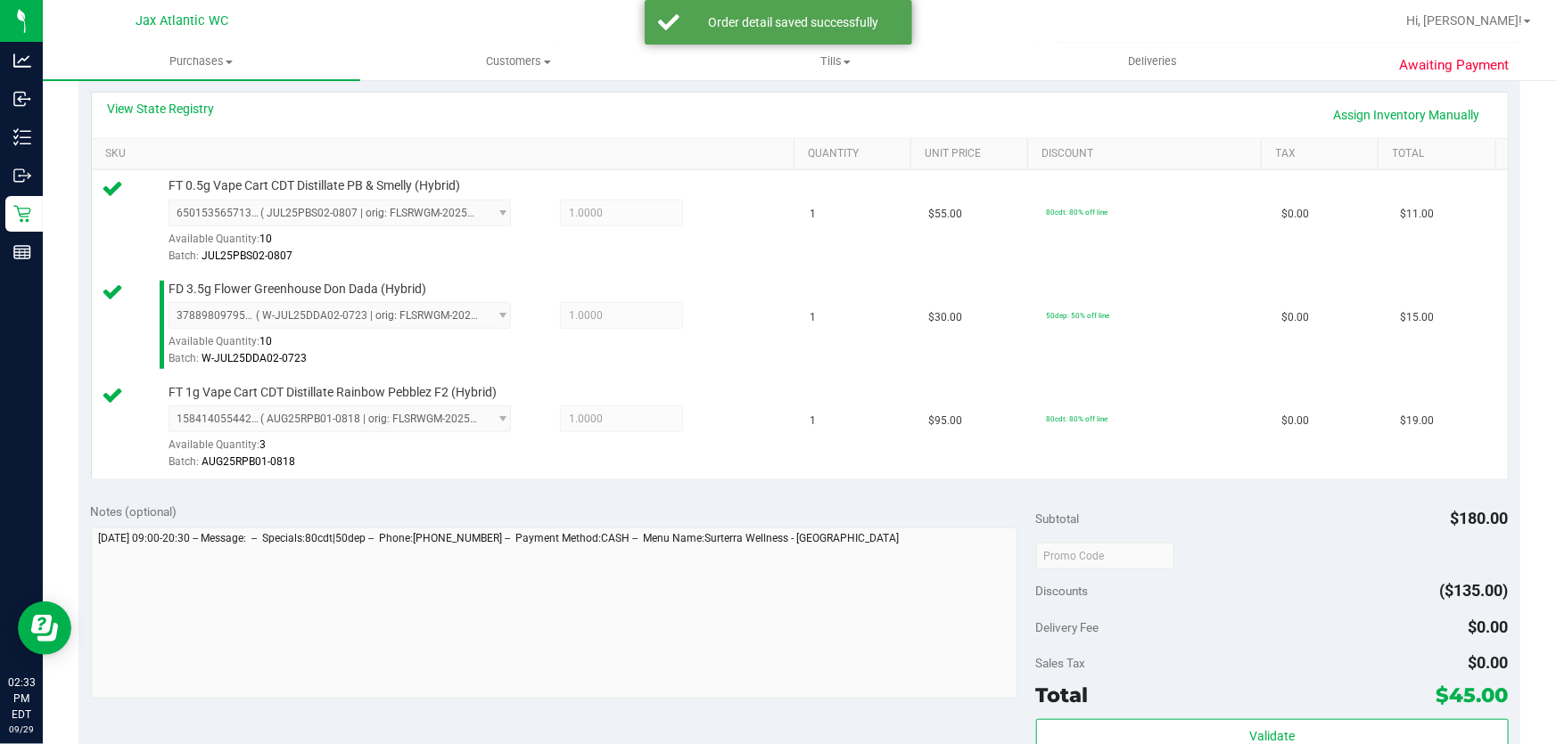
scroll to position [580, 0]
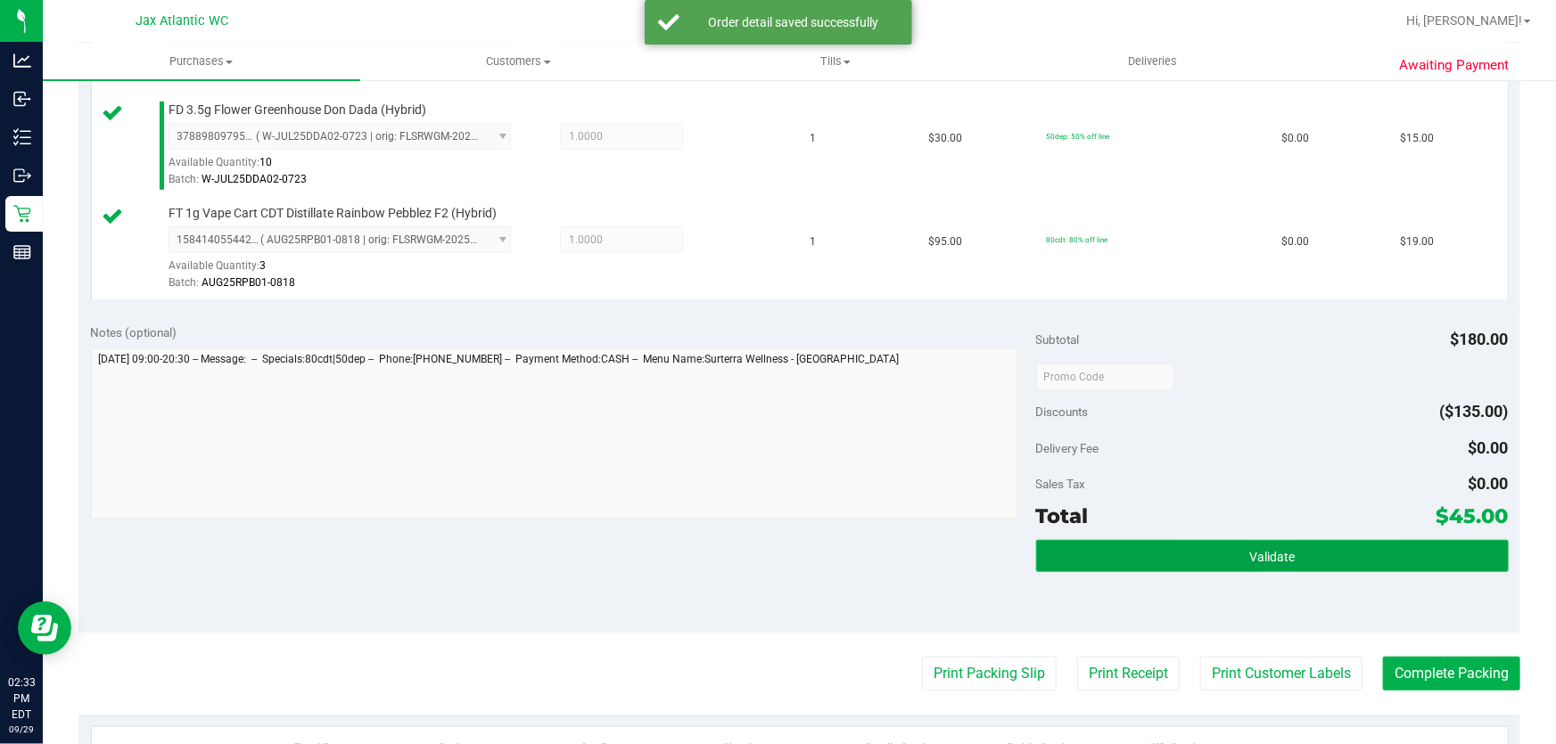
click at [1275, 561] on span "Validate" at bounding box center [1271, 557] width 45 height 14
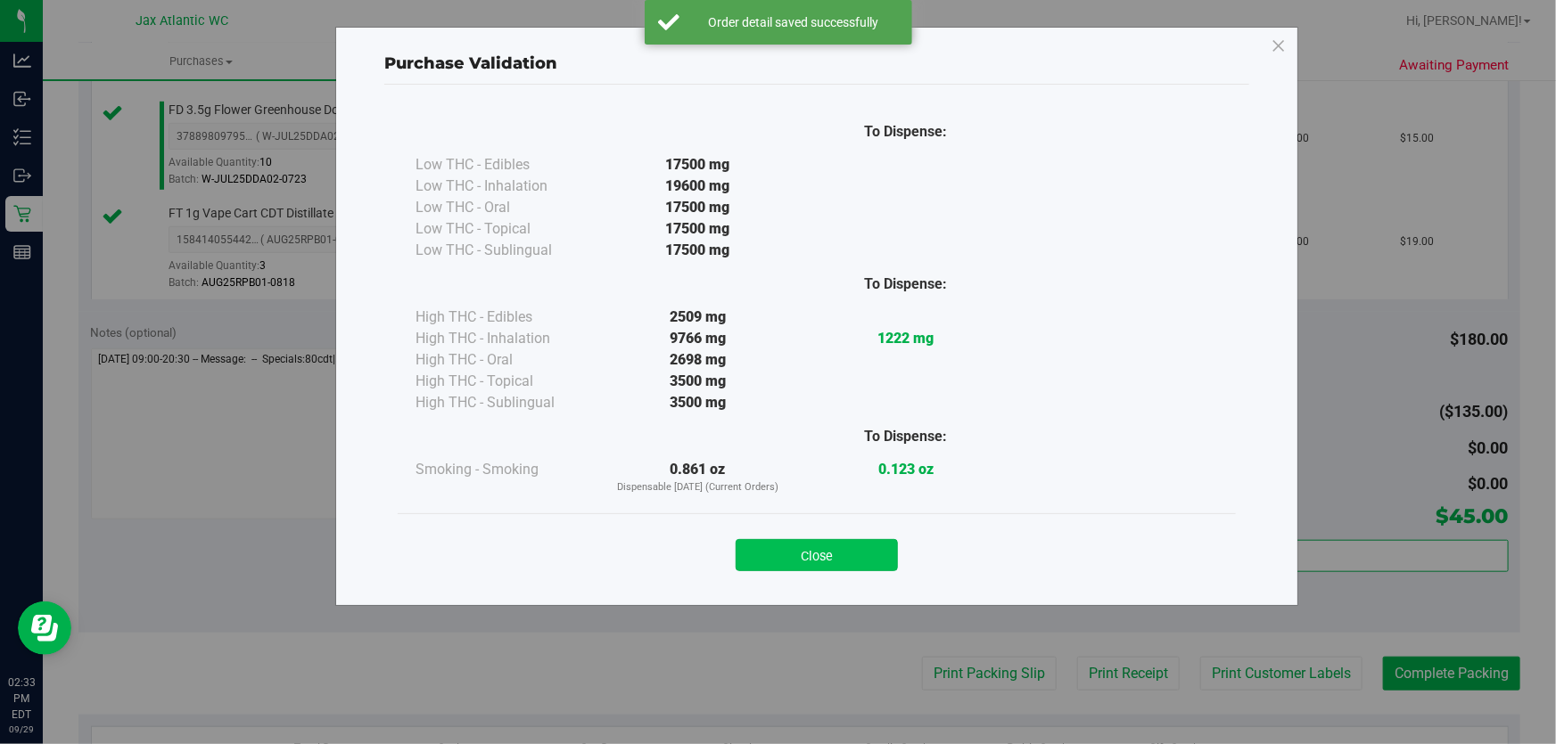
click at [833, 552] on button "Close" at bounding box center [816, 555] width 162 height 32
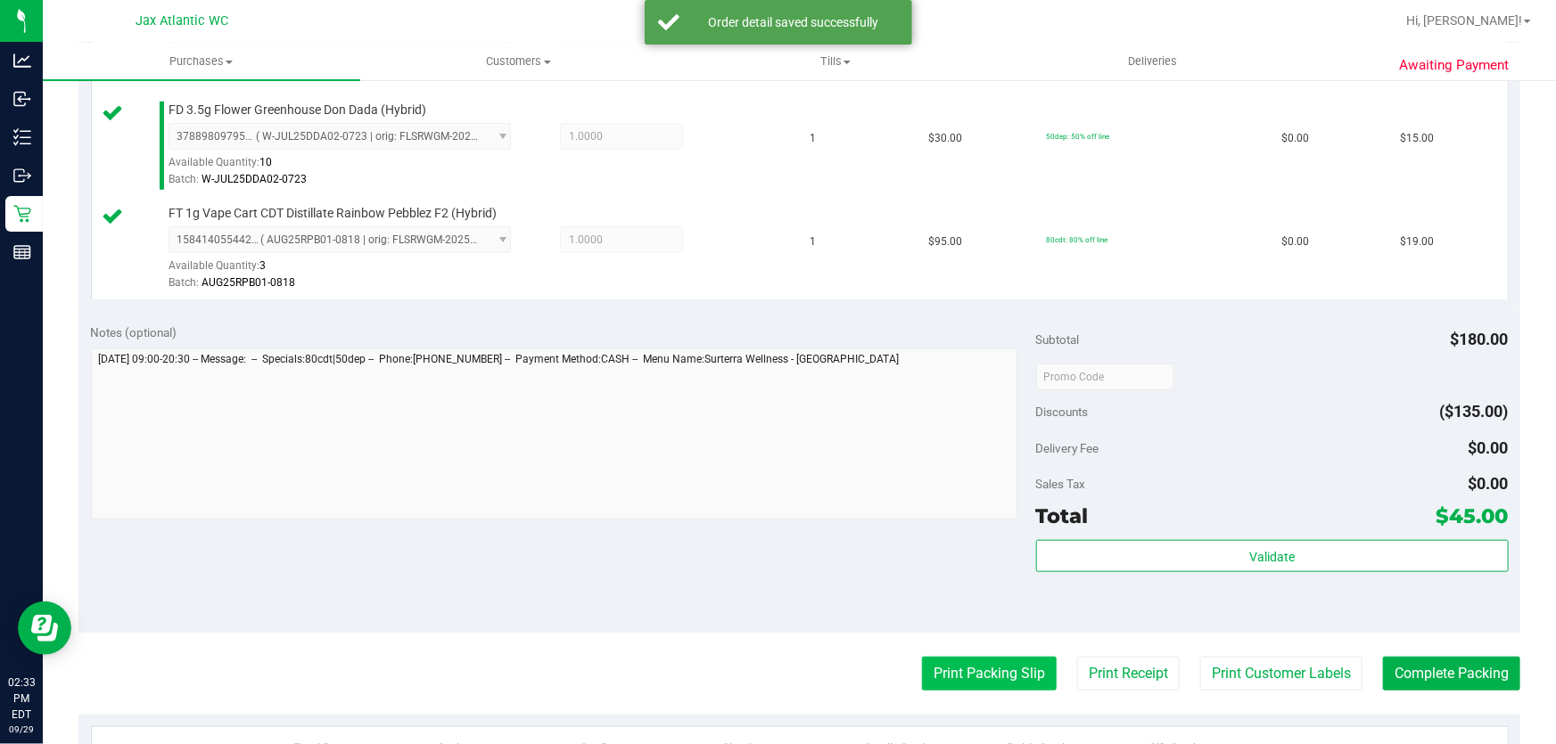
click at [948, 680] on button "Print Packing Slip" at bounding box center [989, 674] width 135 height 34
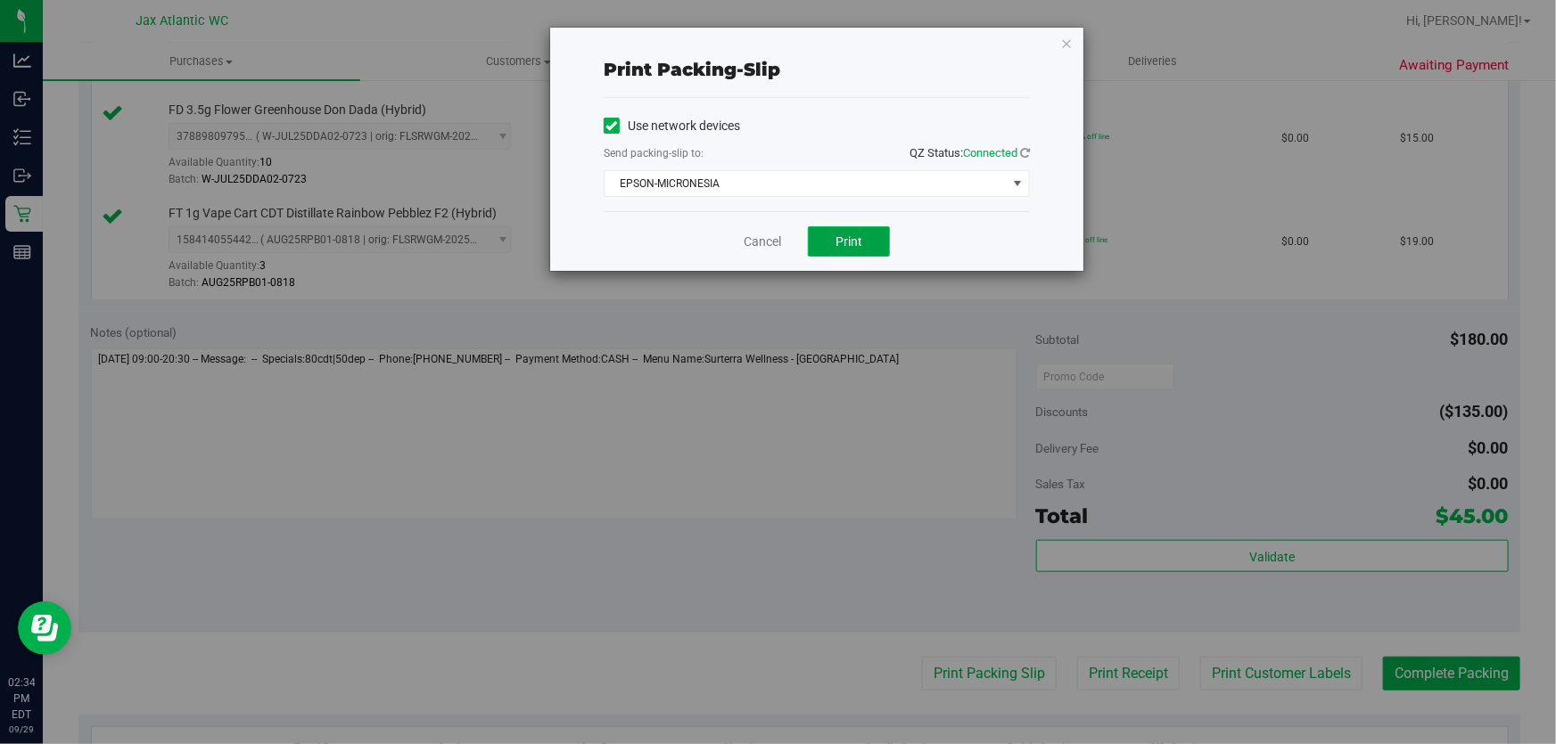
click at [855, 244] on span "Print" at bounding box center [848, 241] width 27 height 14
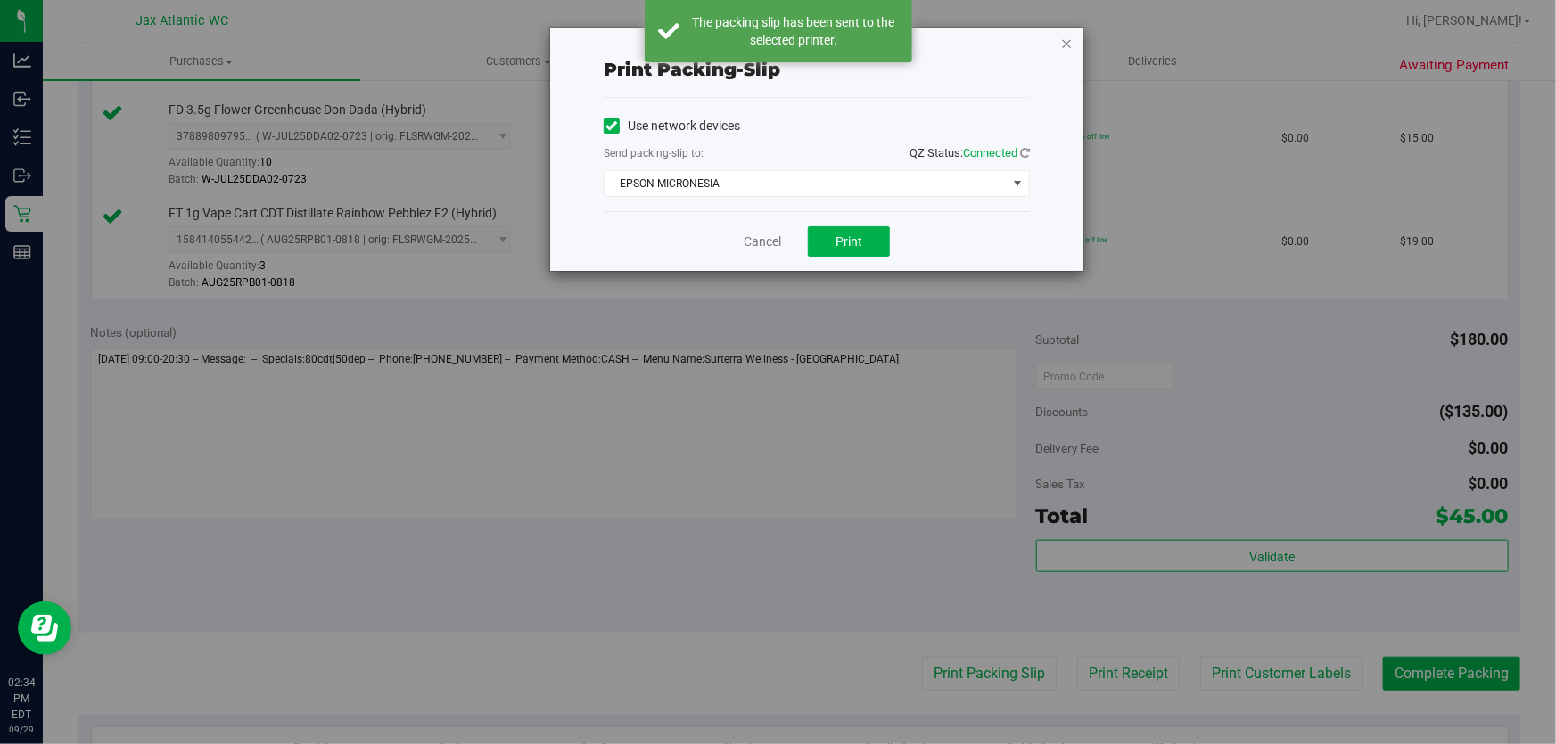
click at [1065, 44] on icon "button" at bounding box center [1066, 42] width 12 height 21
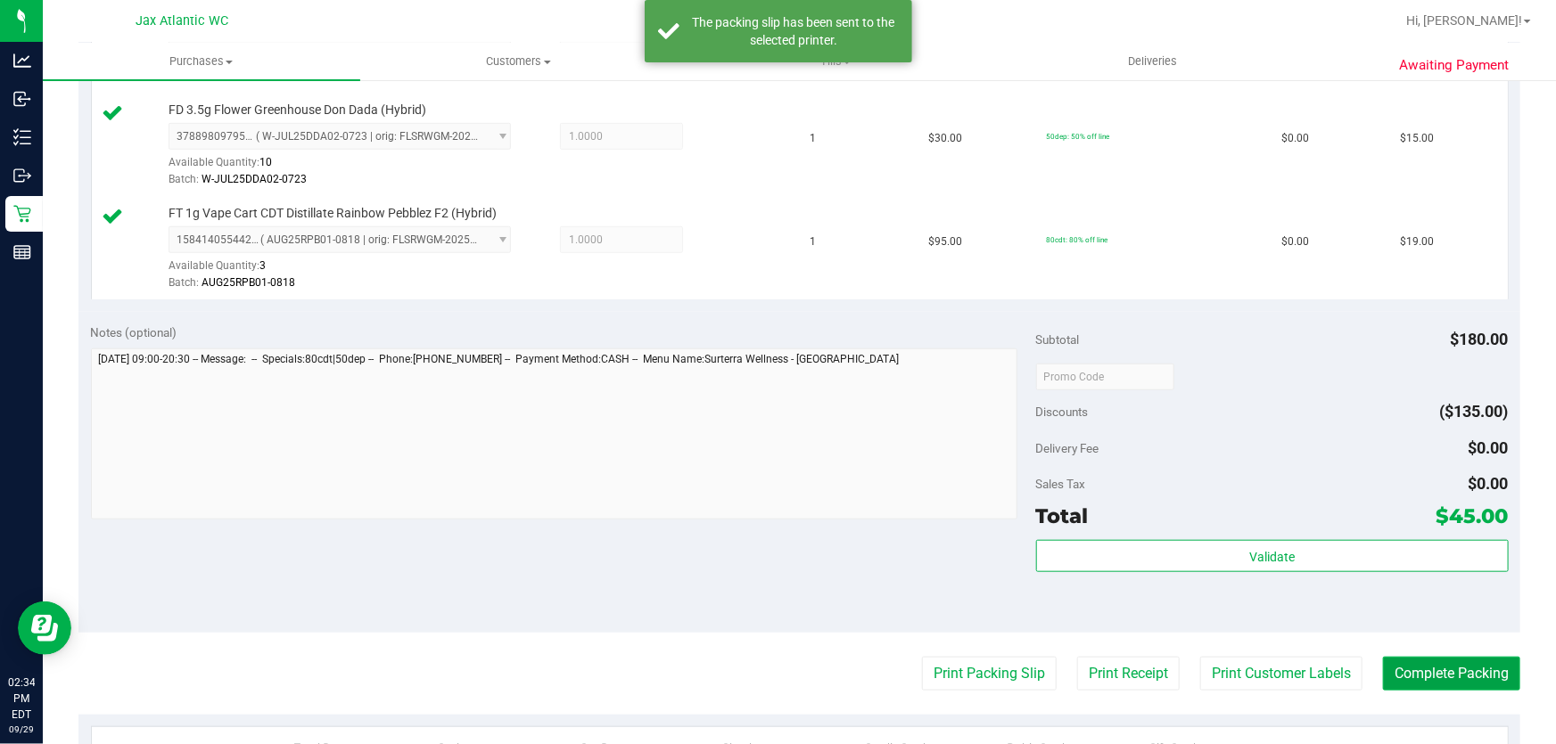
click at [1450, 670] on button "Complete Packing" at bounding box center [1451, 674] width 137 height 34
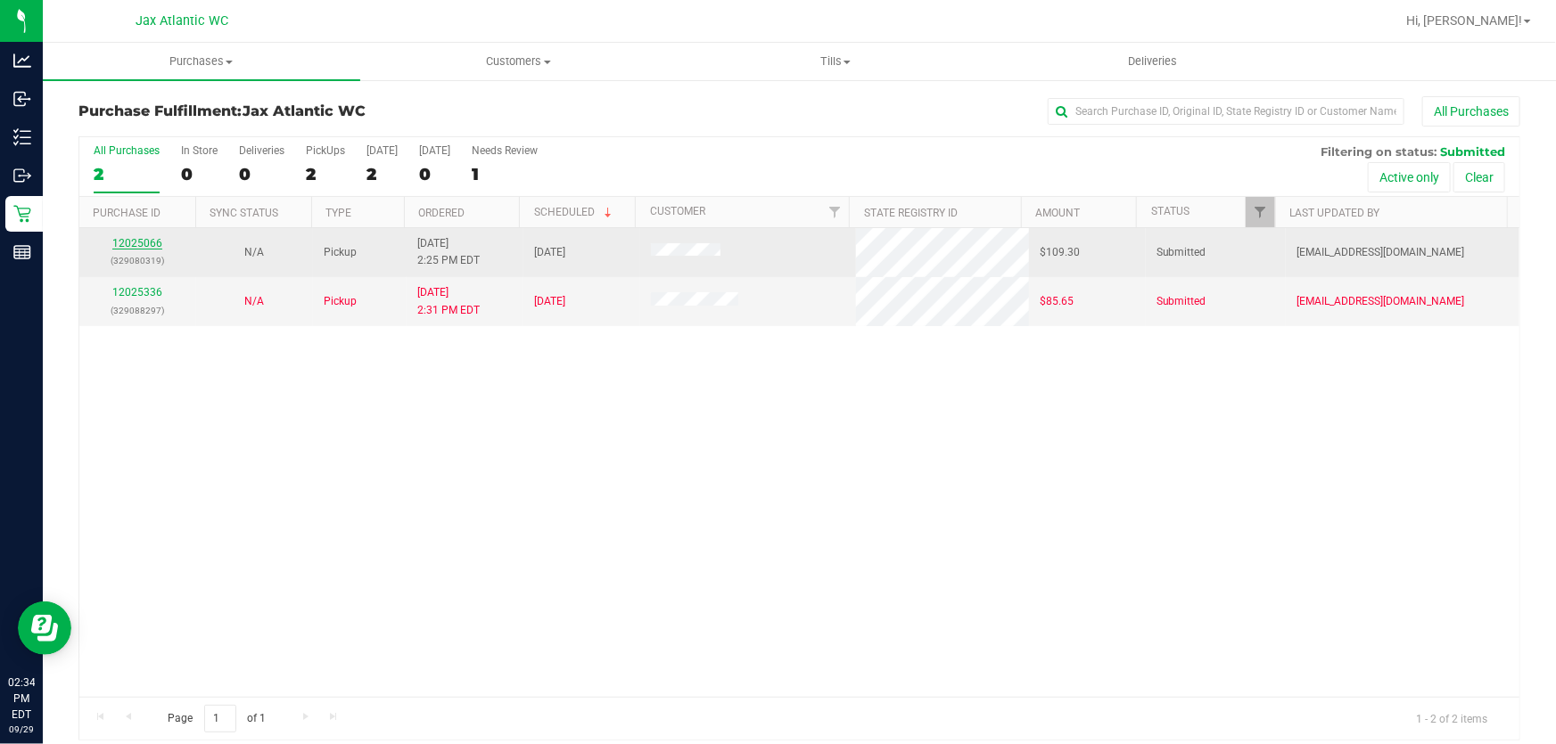
click at [157, 242] on link "12025066" at bounding box center [137, 243] width 50 height 12
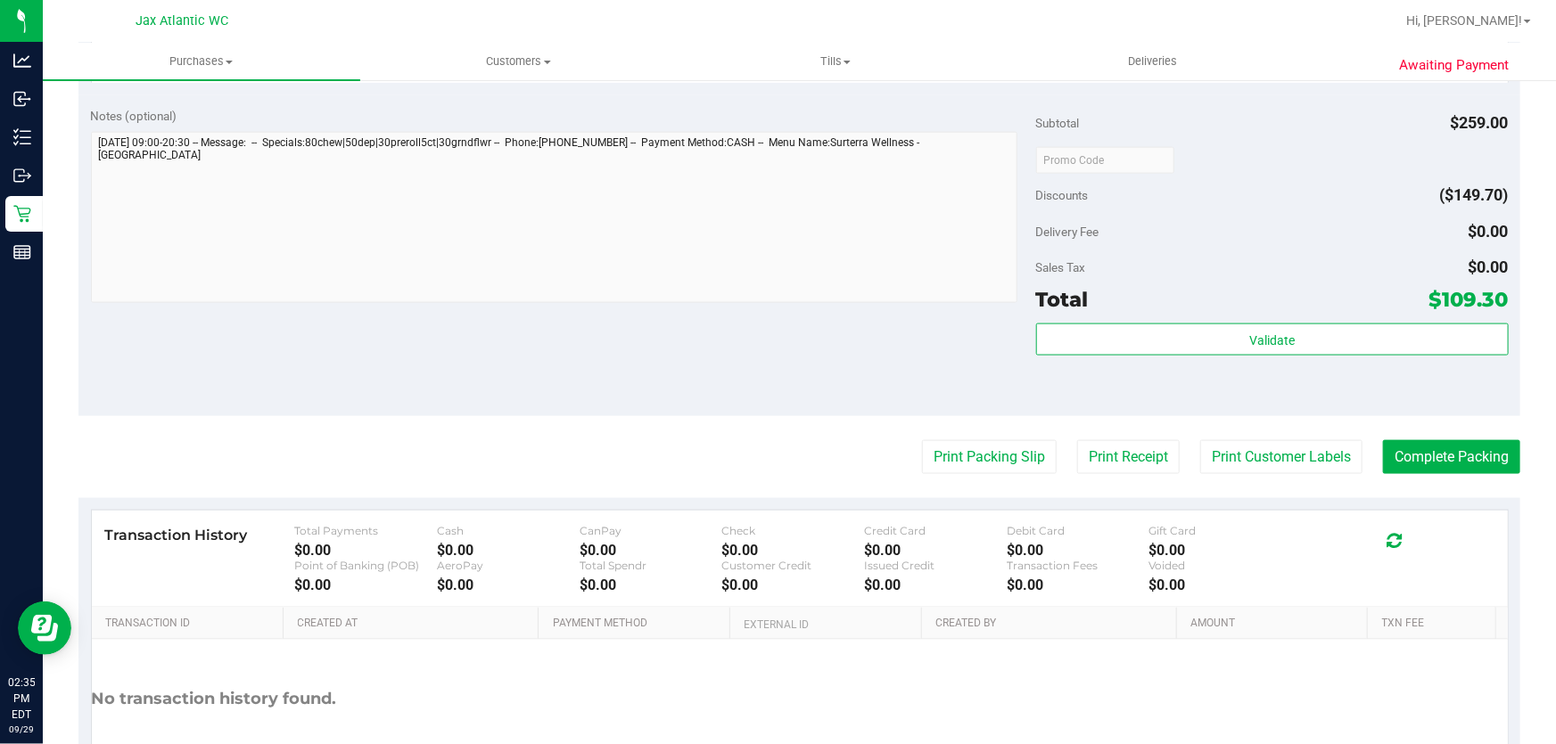
scroll to position [882, 0]
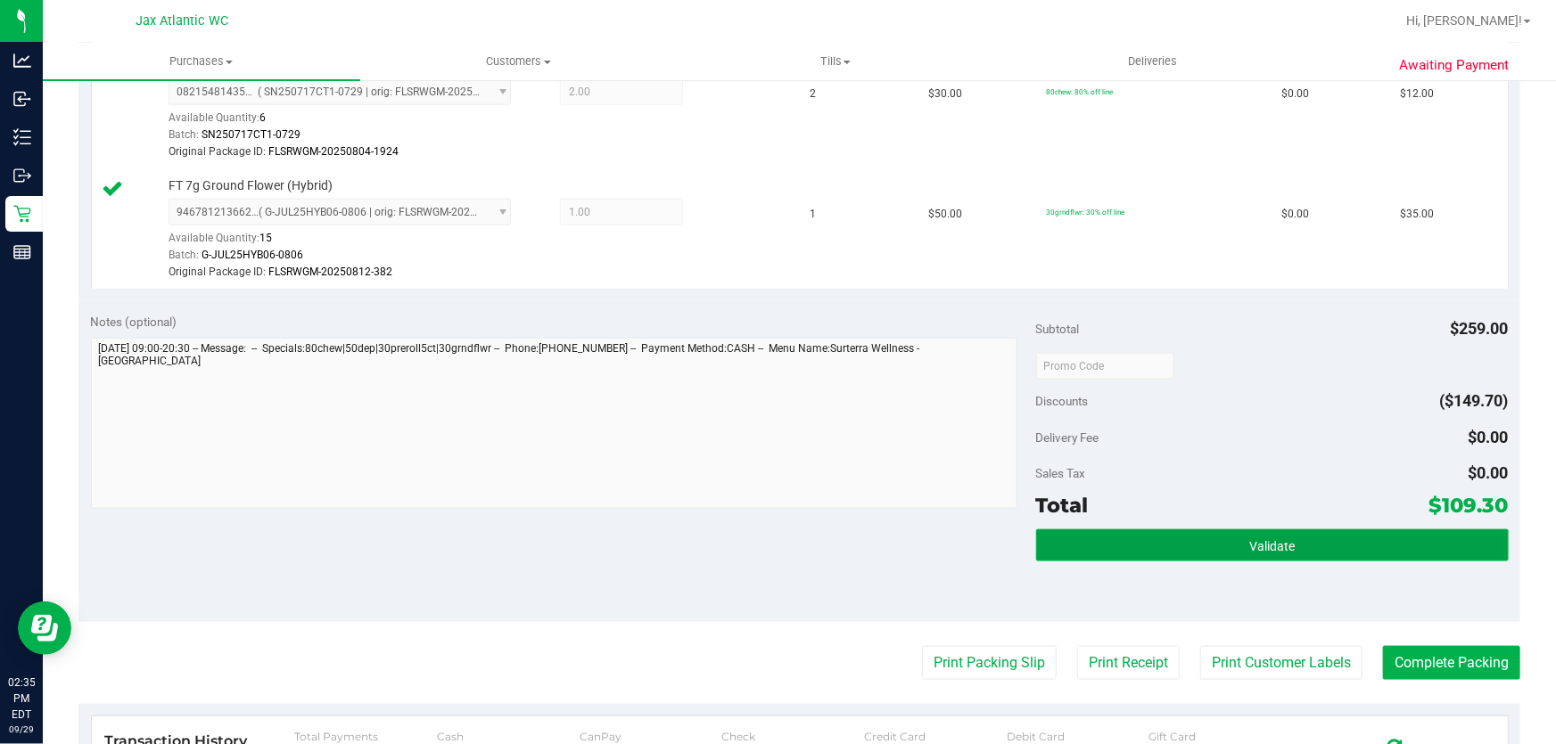
click at [1351, 543] on button "Validate" at bounding box center [1272, 545] width 472 height 32
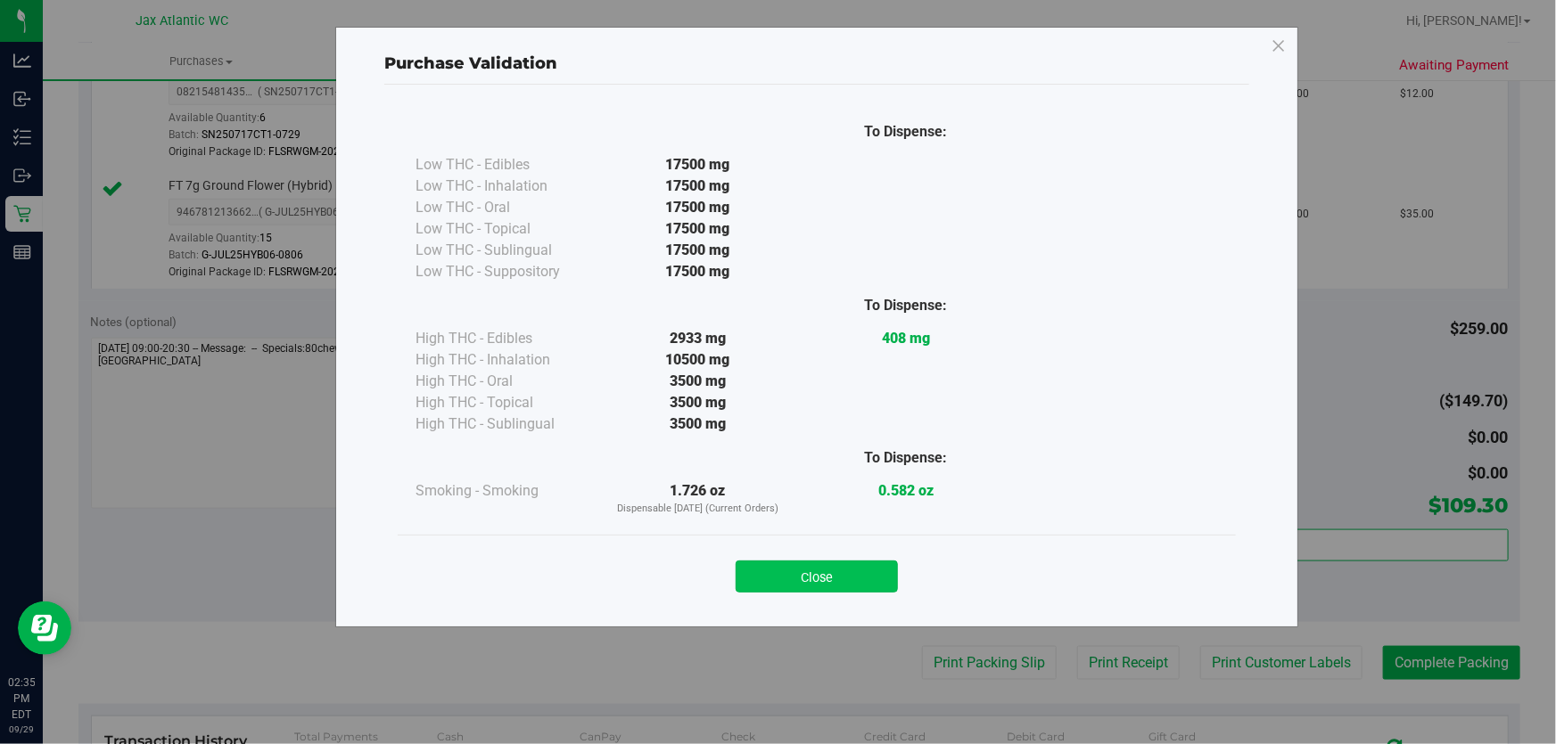
click at [856, 561] on div "Close" at bounding box center [816, 571] width 811 height 45
click at [820, 571] on button "Close" at bounding box center [816, 577] width 162 height 32
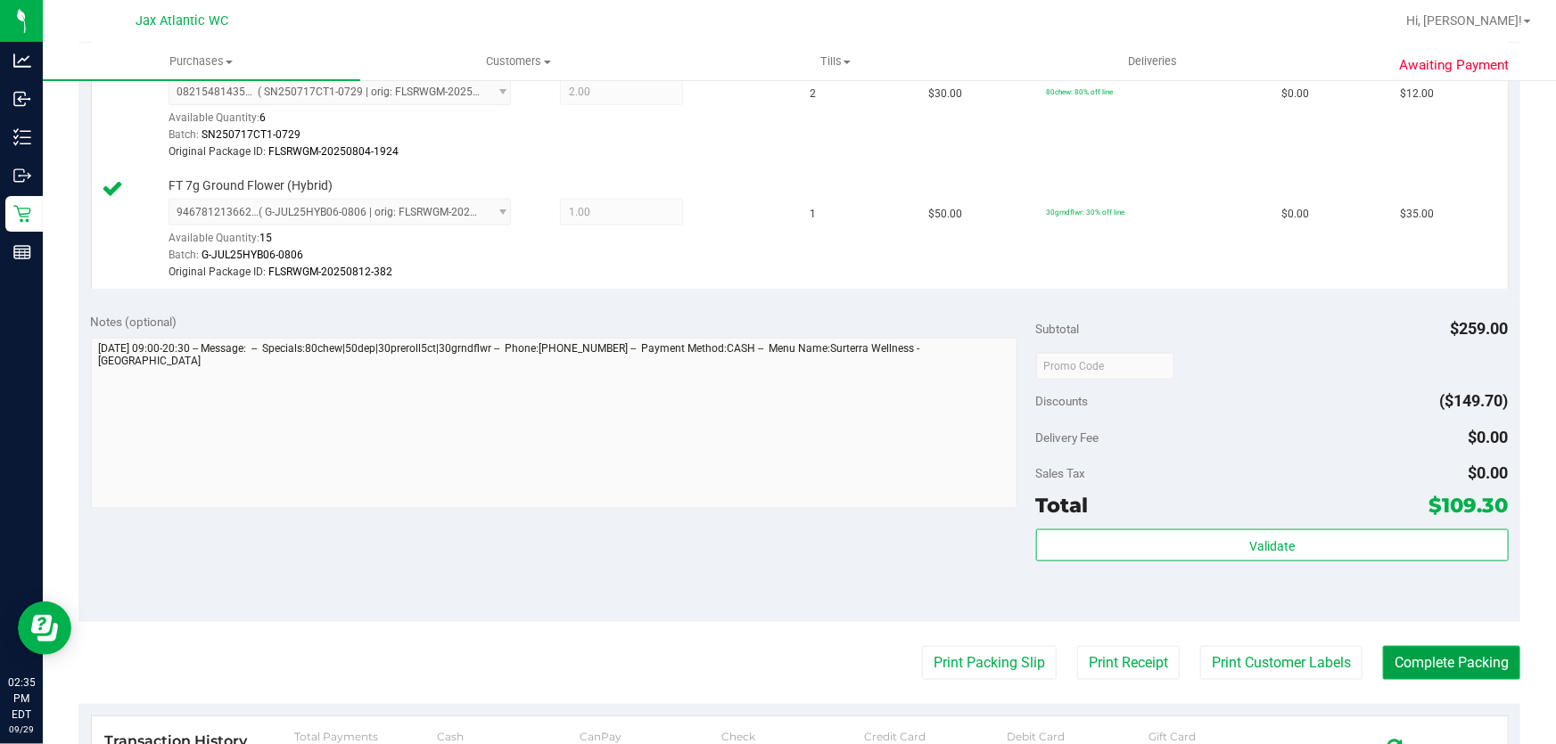
click at [1410, 653] on button "Complete Packing" at bounding box center [1451, 663] width 137 height 34
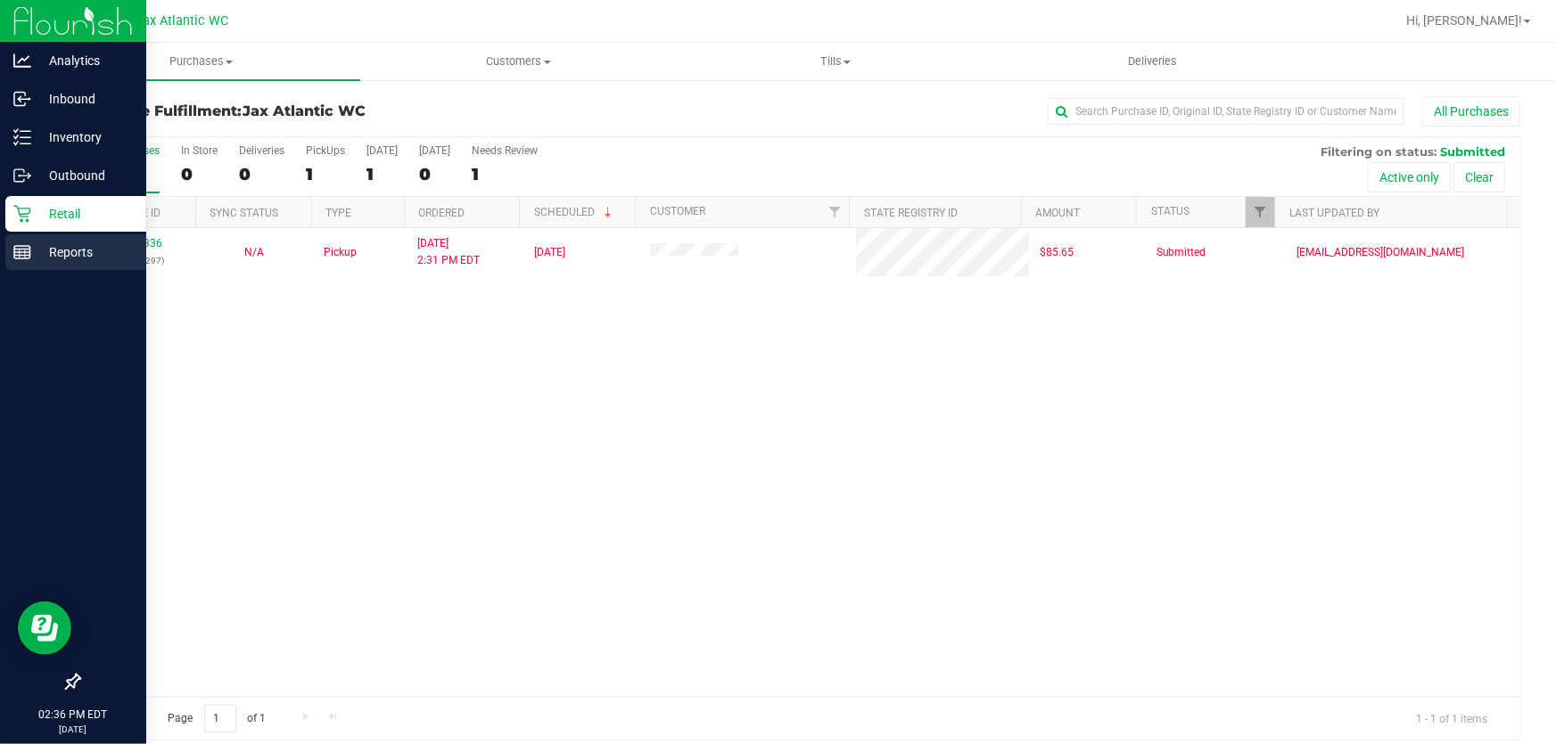
click at [36, 255] on p "Reports" at bounding box center [84, 252] width 107 height 21
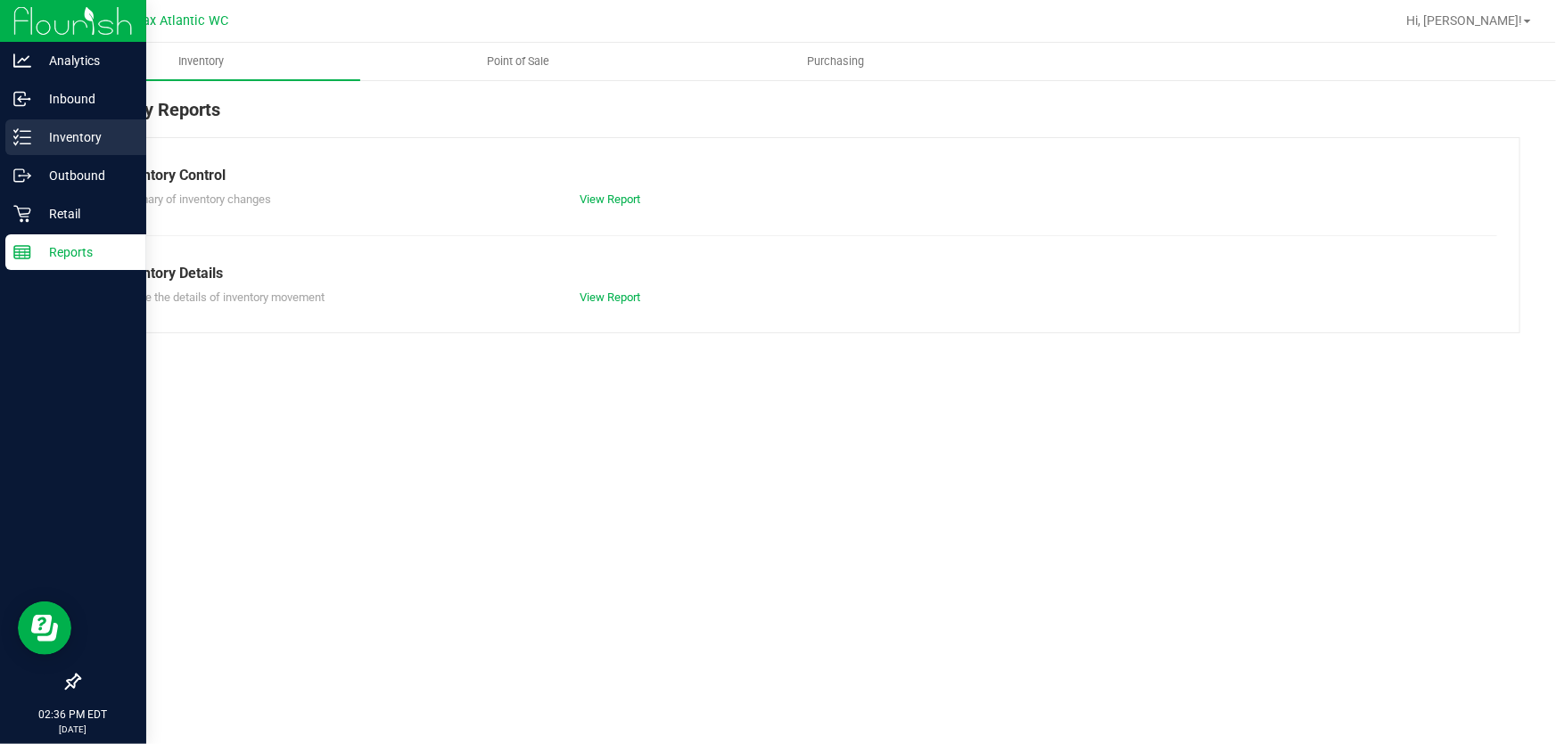
click at [31, 143] on p "Inventory" at bounding box center [84, 137] width 107 height 21
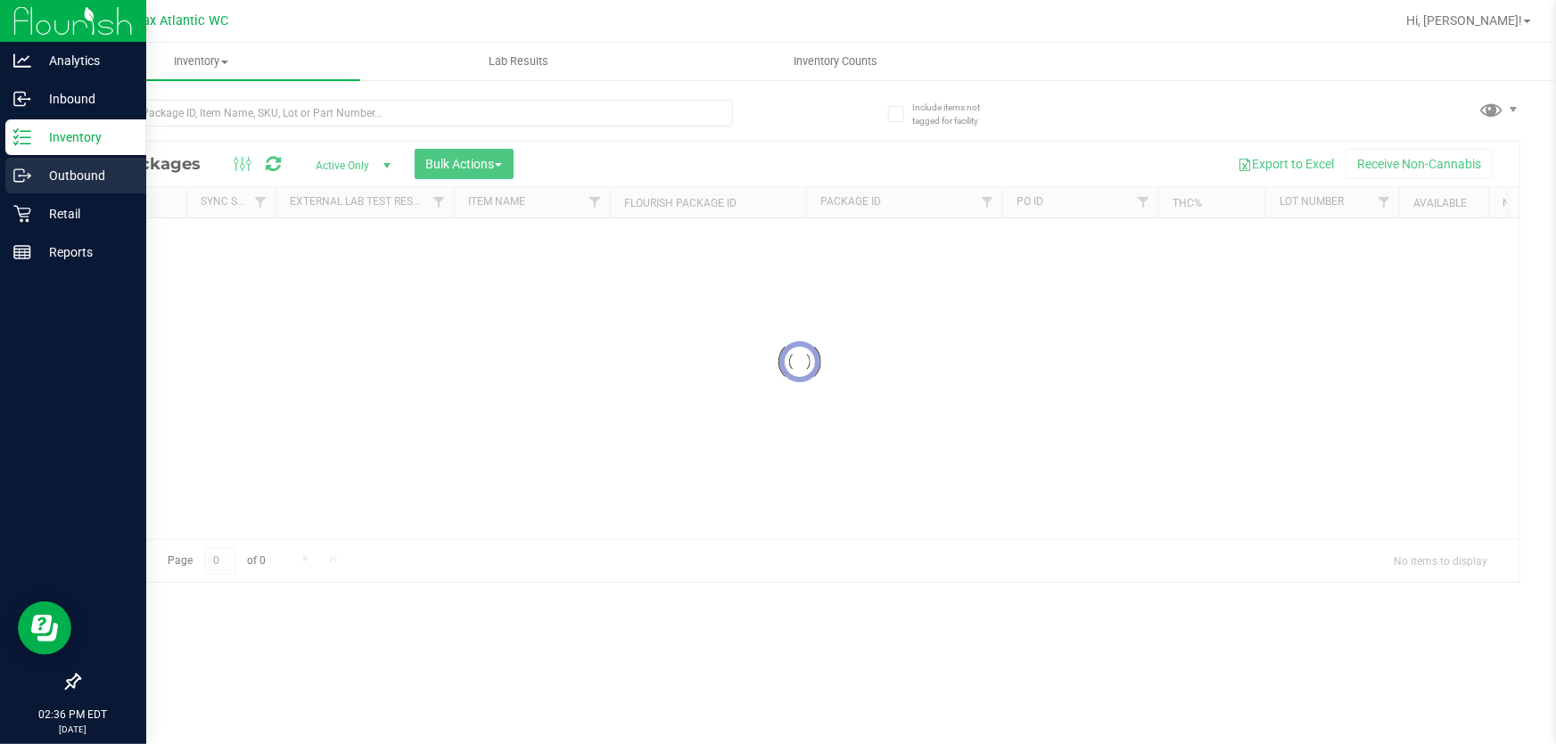
click at [24, 170] on icon at bounding box center [19, 175] width 10 height 12
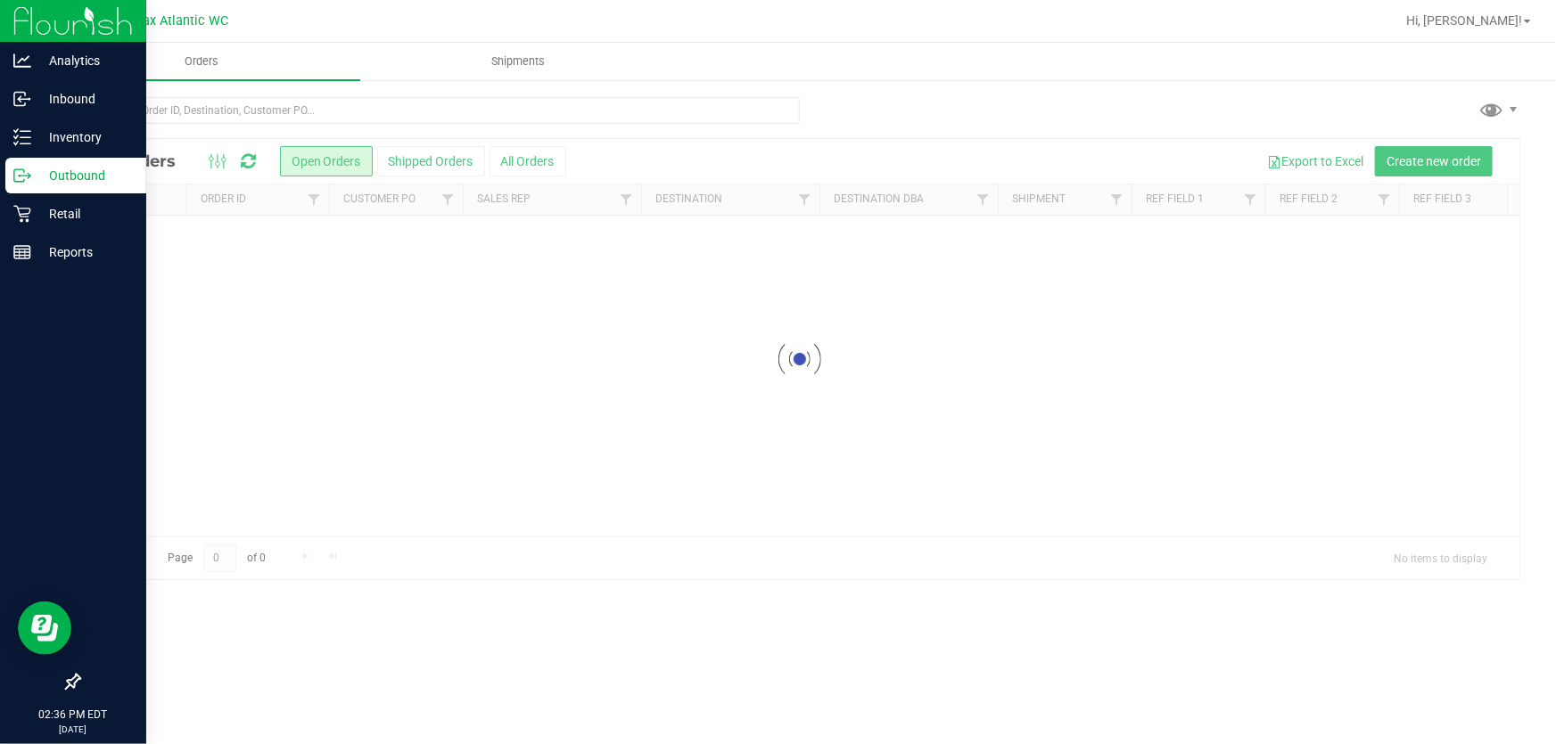
click at [25, 176] on icon at bounding box center [22, 176] width 18 height 18
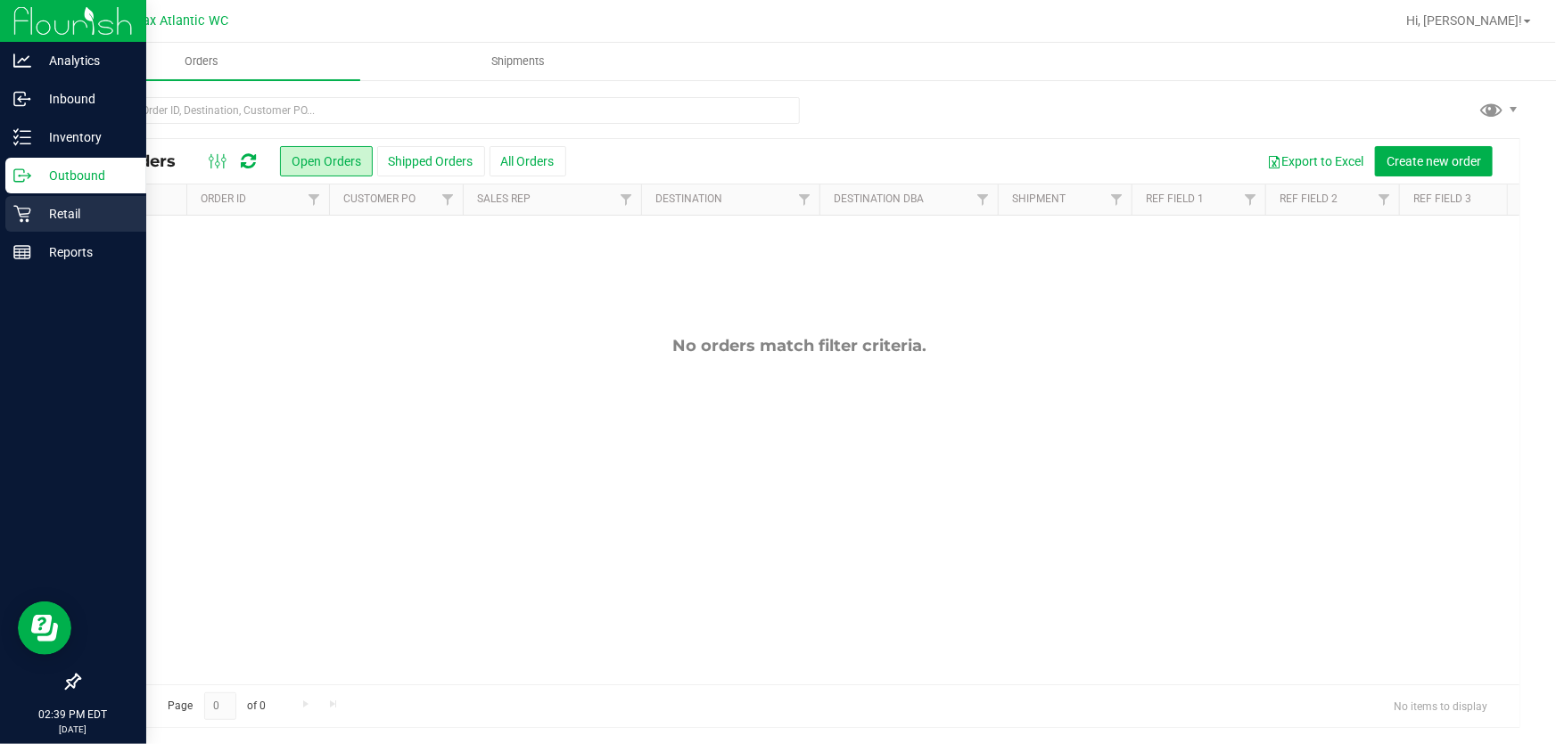
click at [31, 213] on p "Retail" at bounding box center [84, 213] width 107 height 21
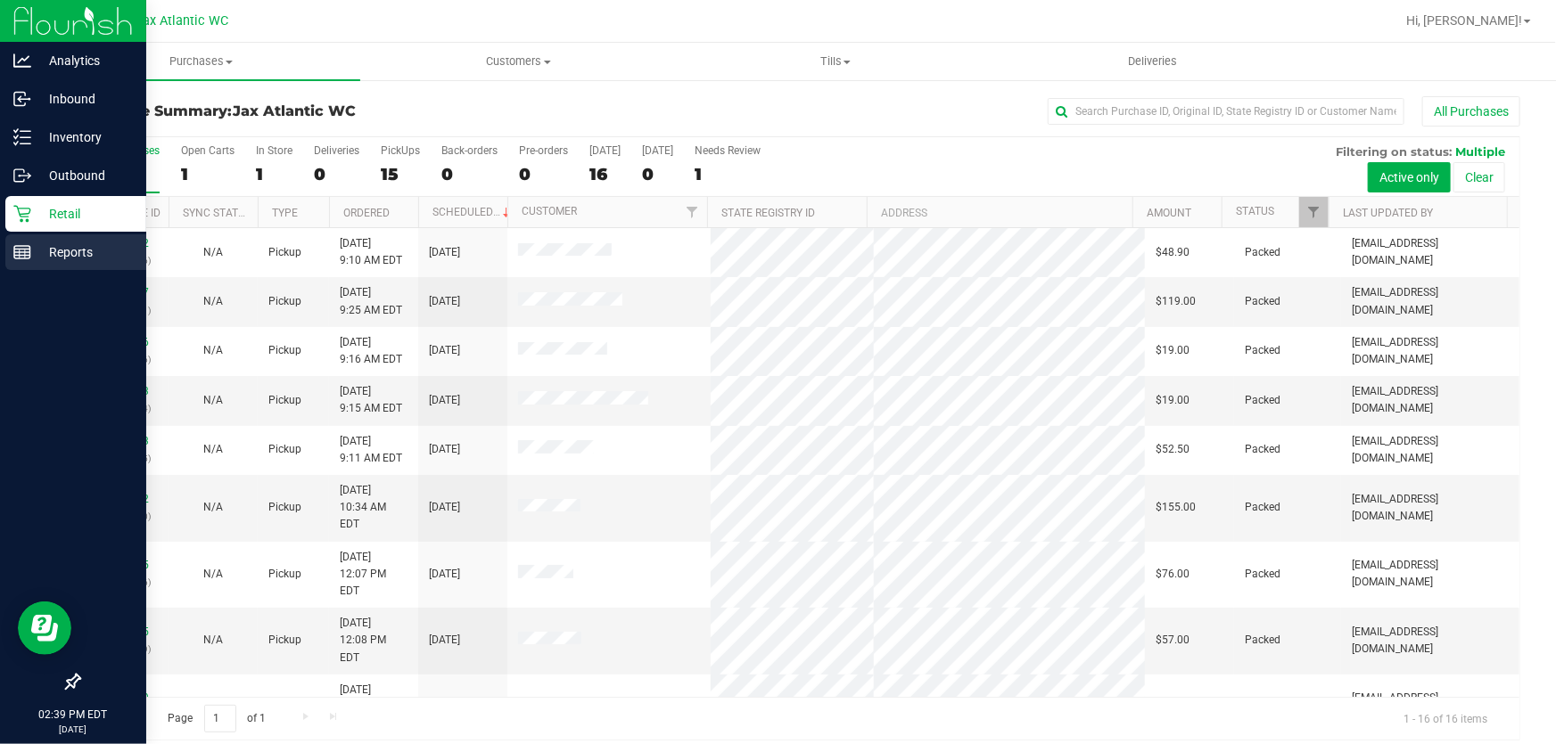
click at [31, 256] on p "Reports" at bounding box center [84, 252] width 107 height 21
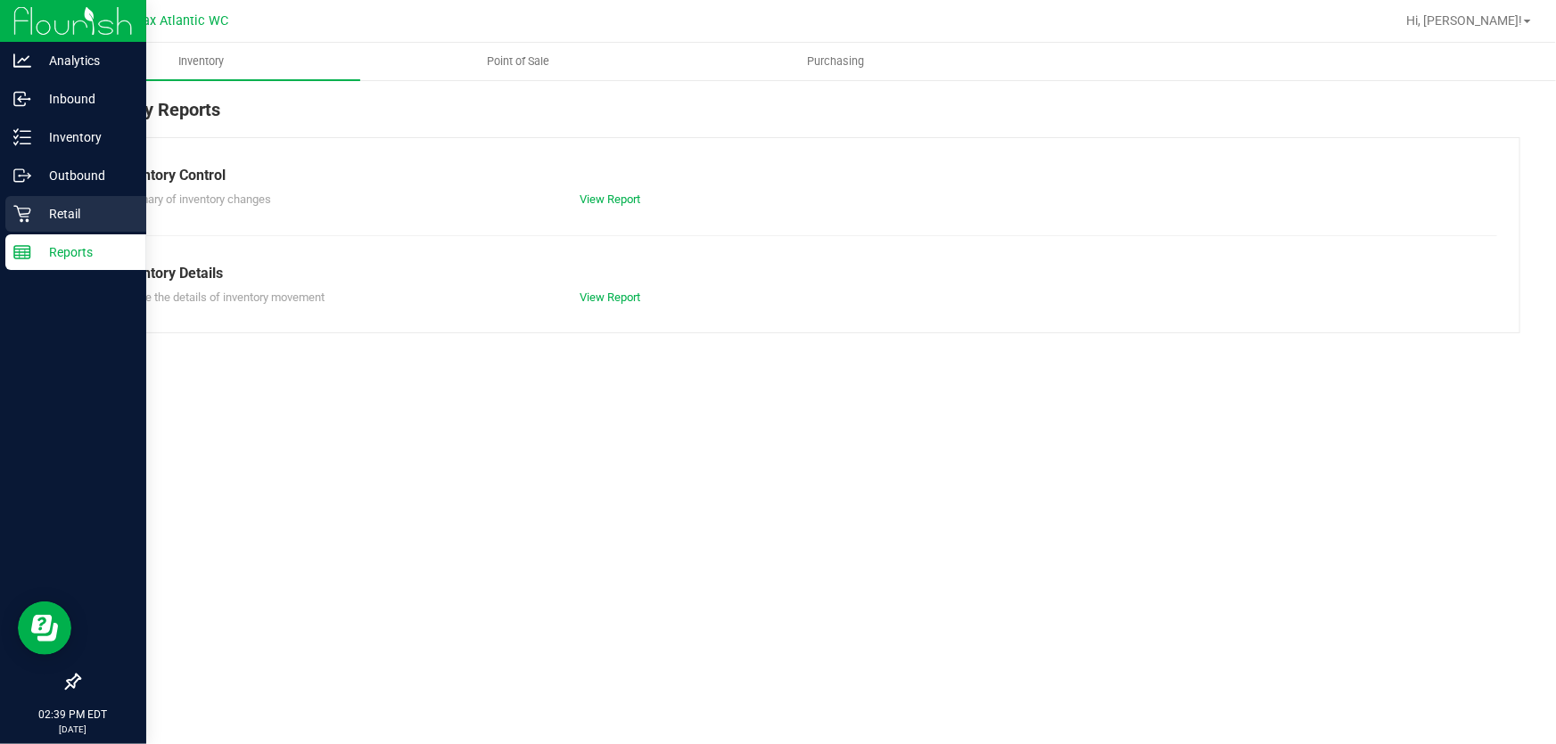
click at [44, 213] on p "Retail" at bounding box center [84, 213] width 107 height 21
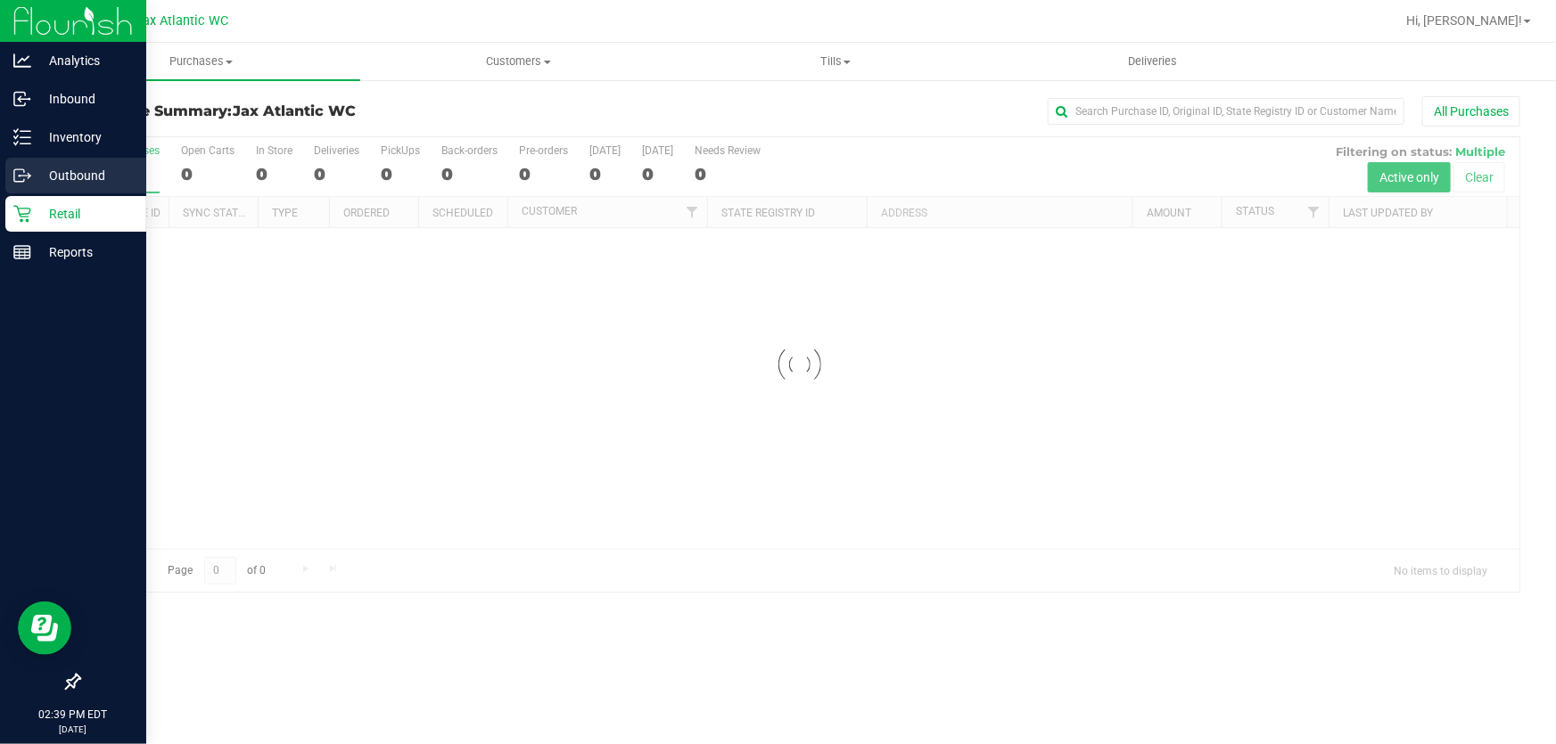
click at [29, 170] on icon at bounding box center [22, 176] width 18 height 18
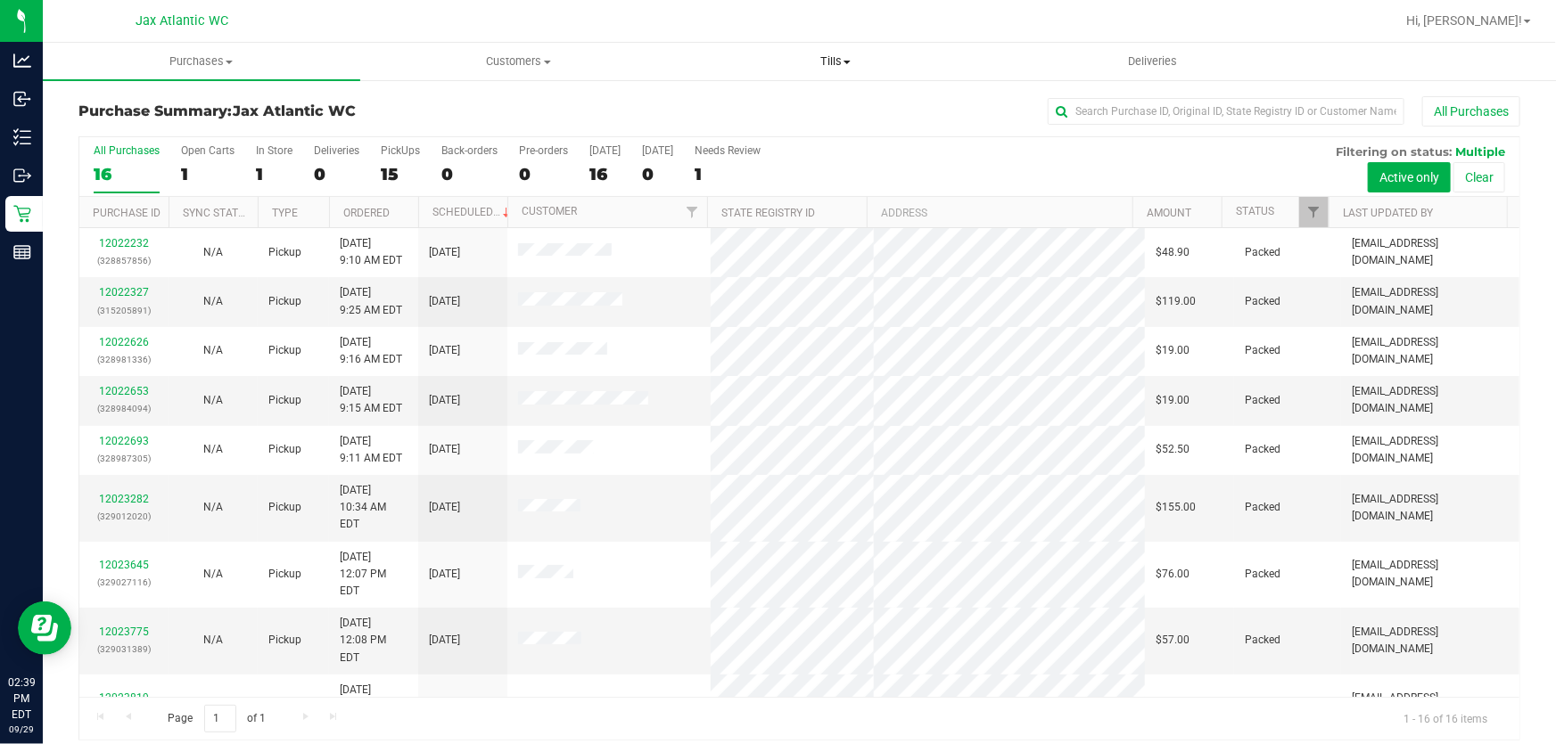
click at [833, 65] on span "Tills" at bounding box center [835, 61] width 316 height 16
click at [833, 65] on span "Tills" at bounding box center [835, 61] width 317 height 16
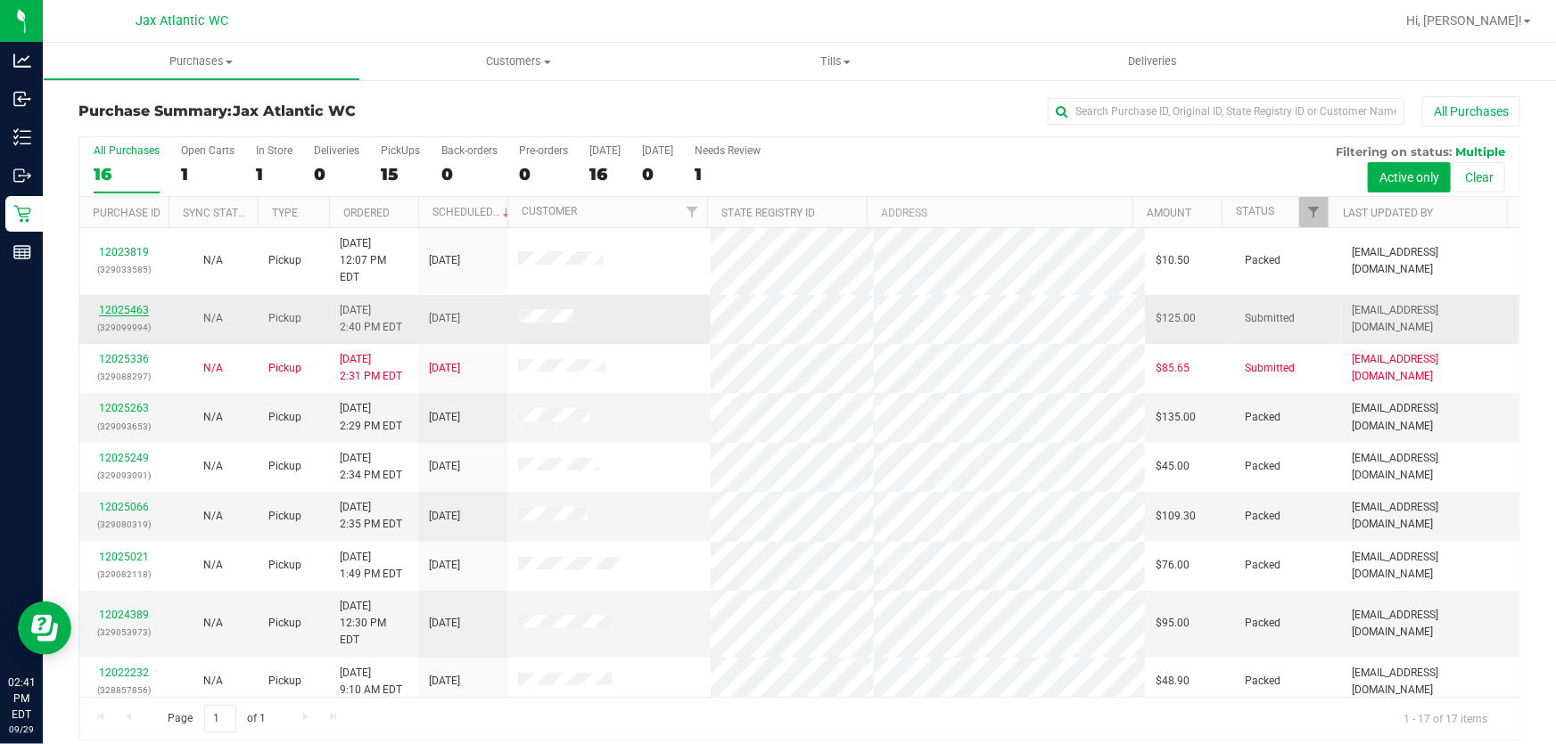
click at [124, 304] on link "12025463" at bounding box center [124, 310] width 50 height 12
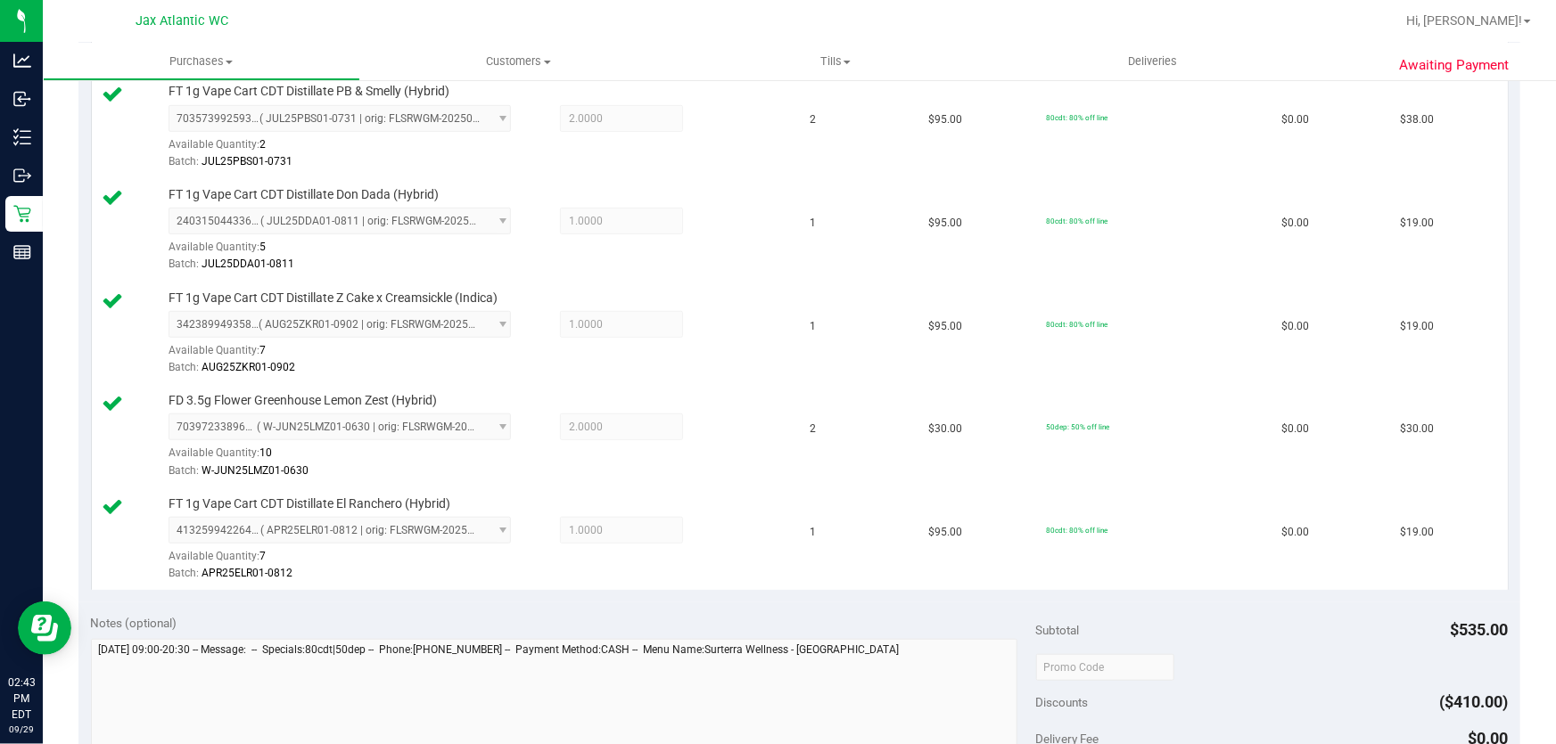
scroll to position [729, 0]
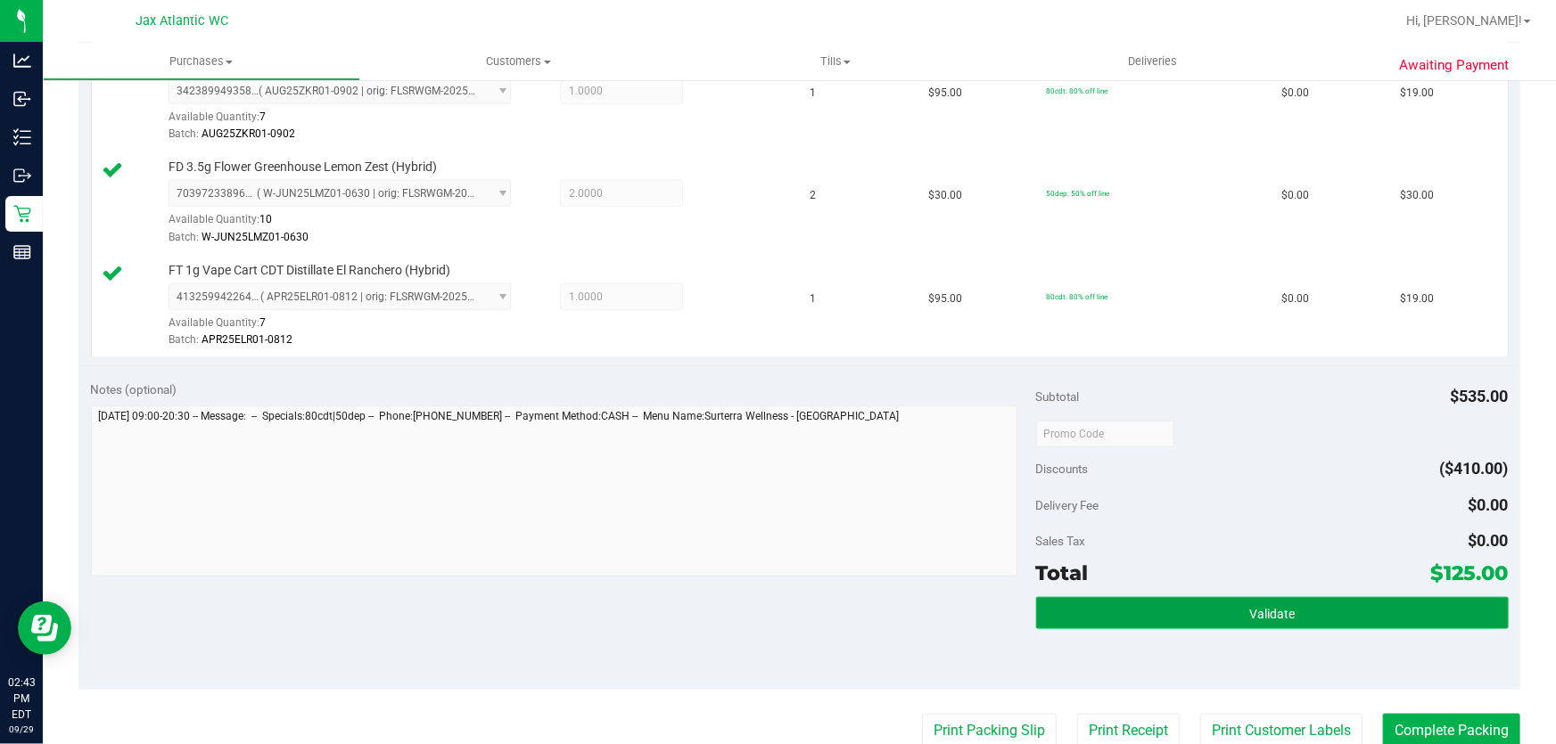
click at [1122, 611] on button "Validate" at bounding box center [1272, 613] width 472 height 32
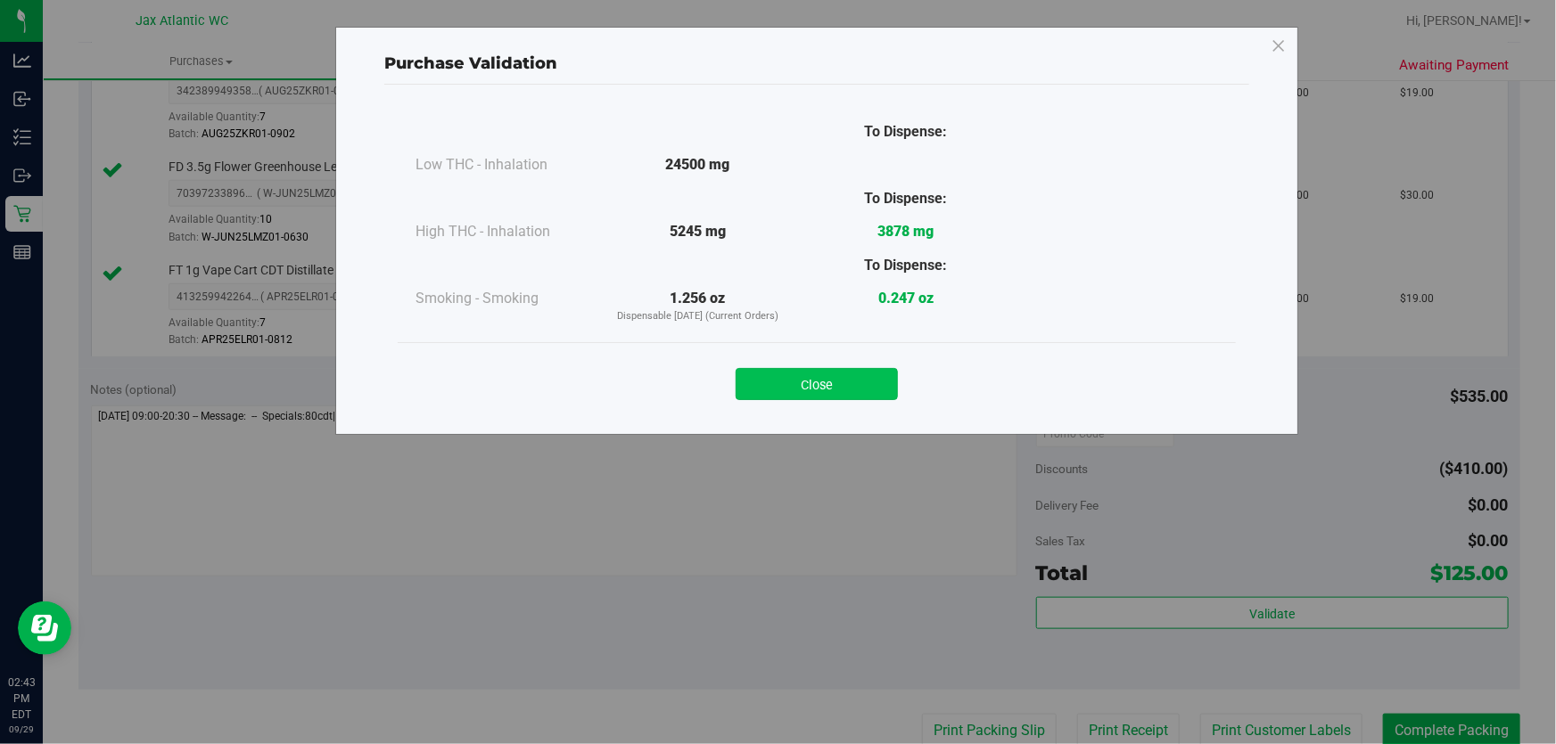
click at [803, 392] on button "Close" at bounding box center [816, 384] width 162 height 32
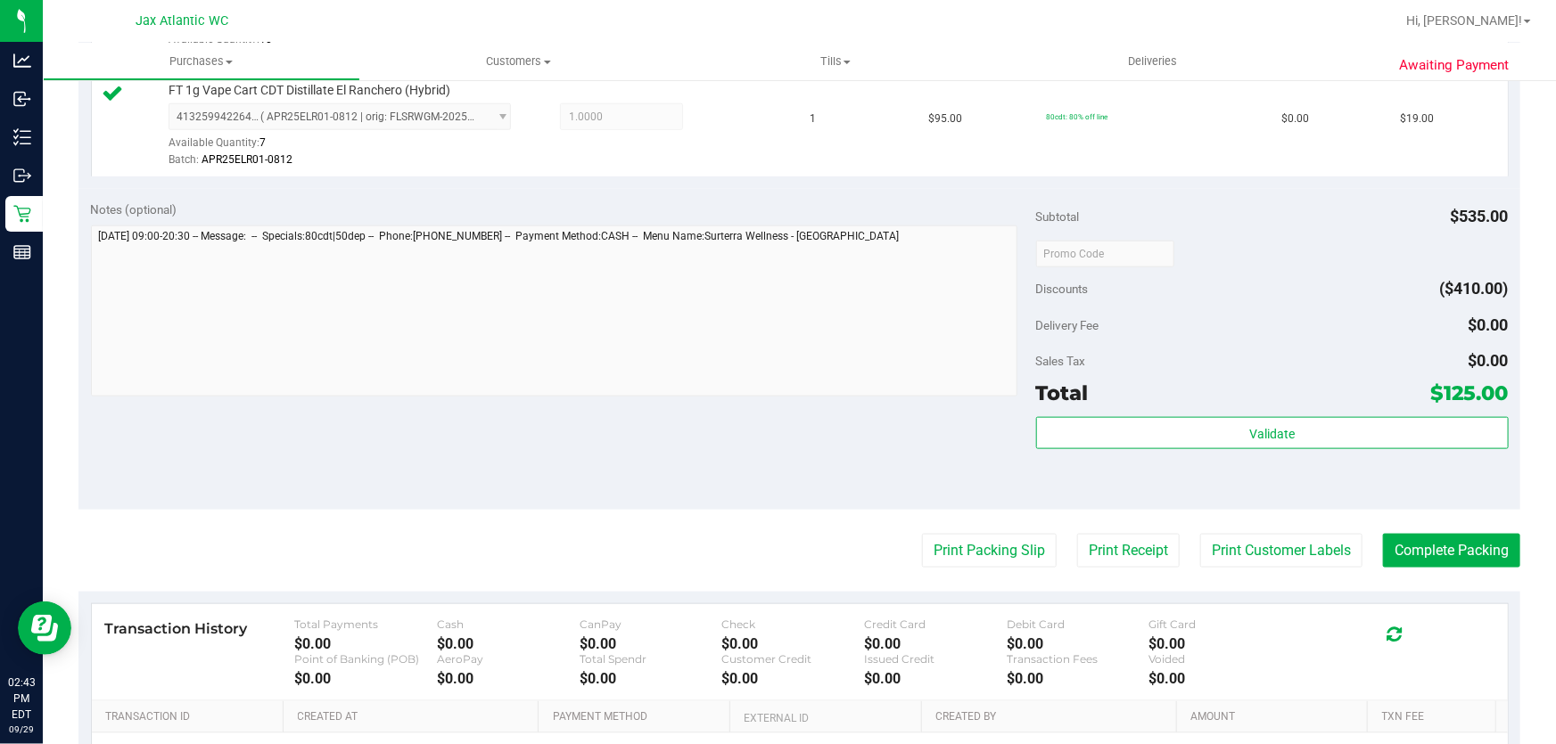
scroll to position [1053, 0]
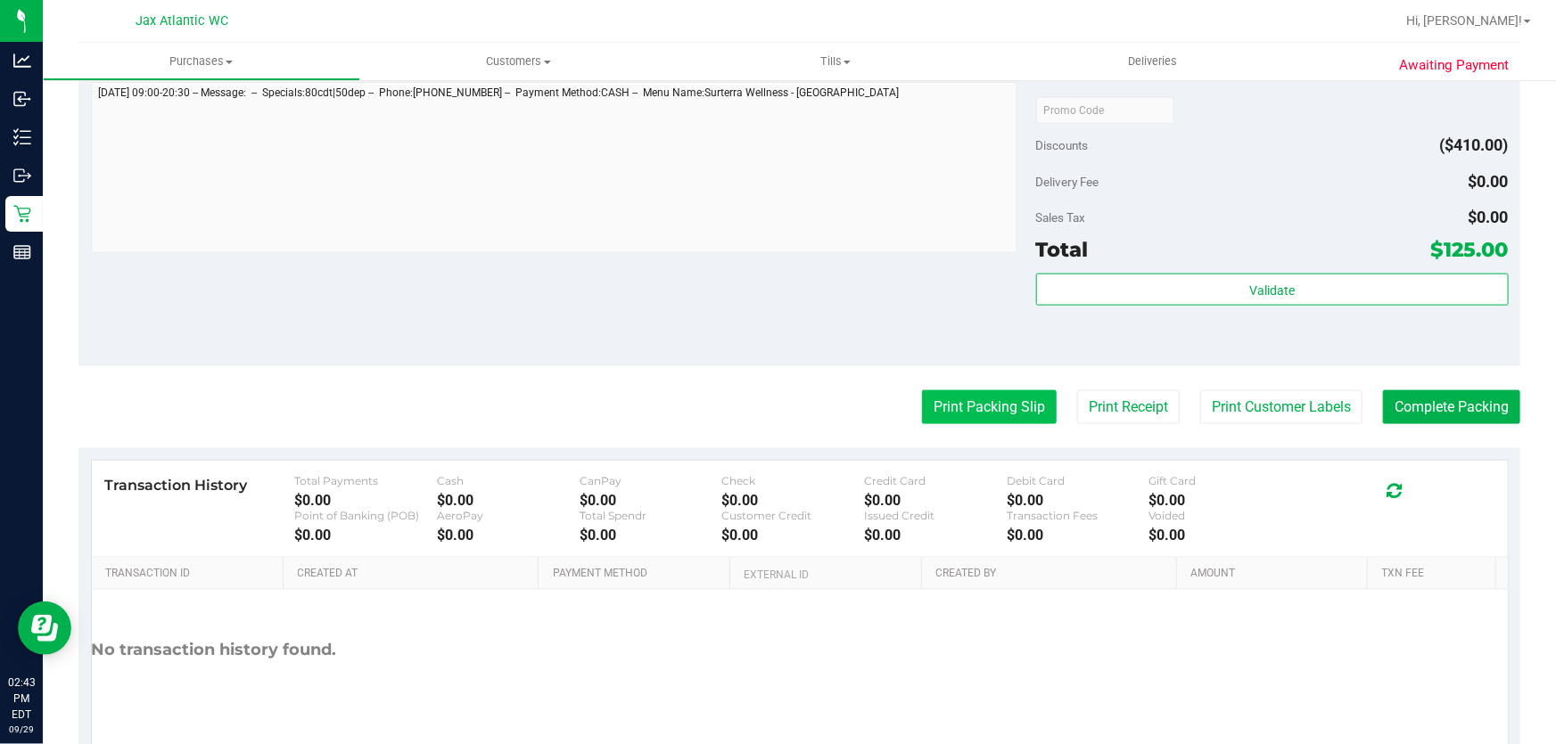
click at [956, 415] on button "Print Packing Slip" at bounding box center [989, 407] width 135 height 34
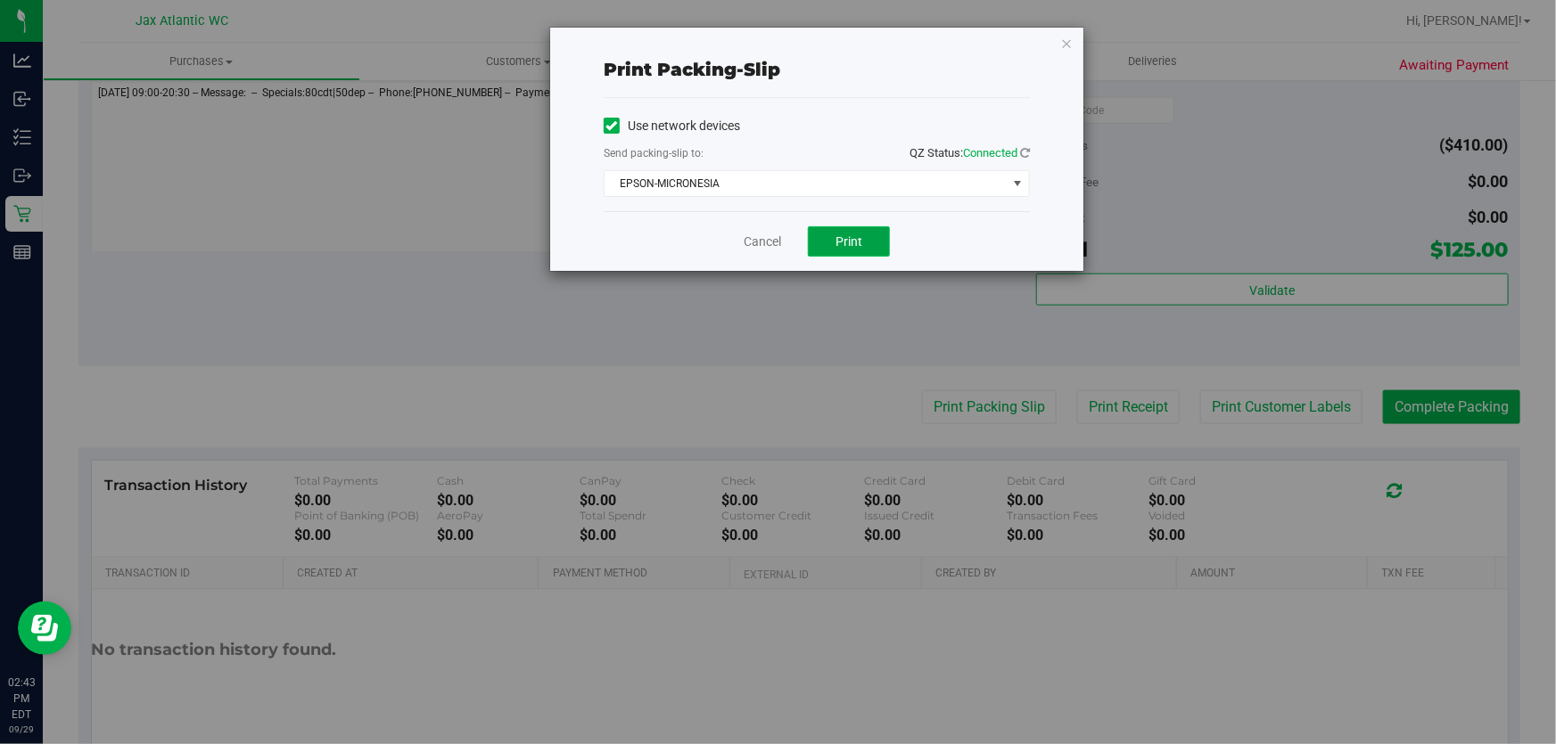
click at [827, 242] on button "Print" at bounding box center [849, 241] width 82 height 30
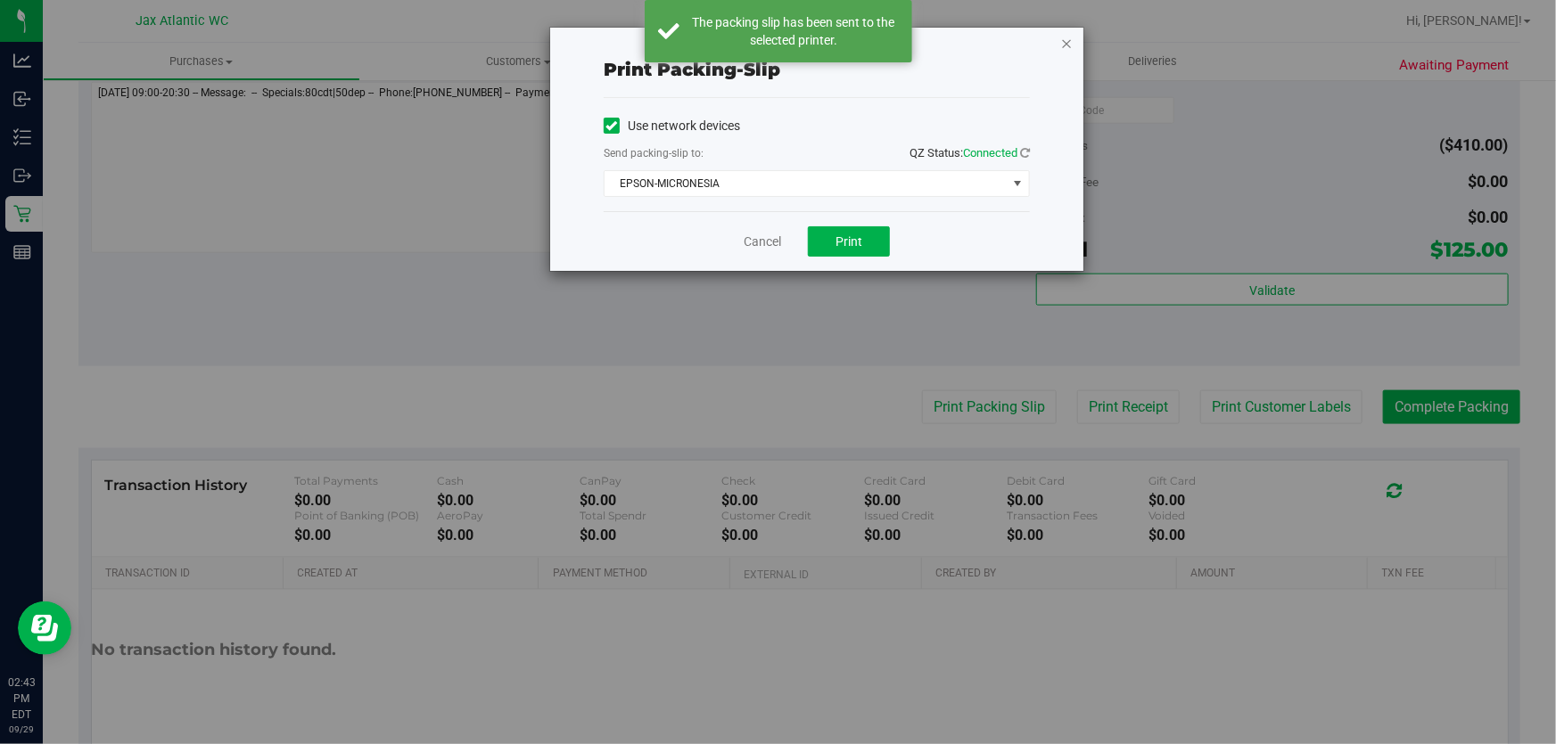
click at [1061, 43] on icon "button" at bounding box center [1066, 42] width 12 height 21
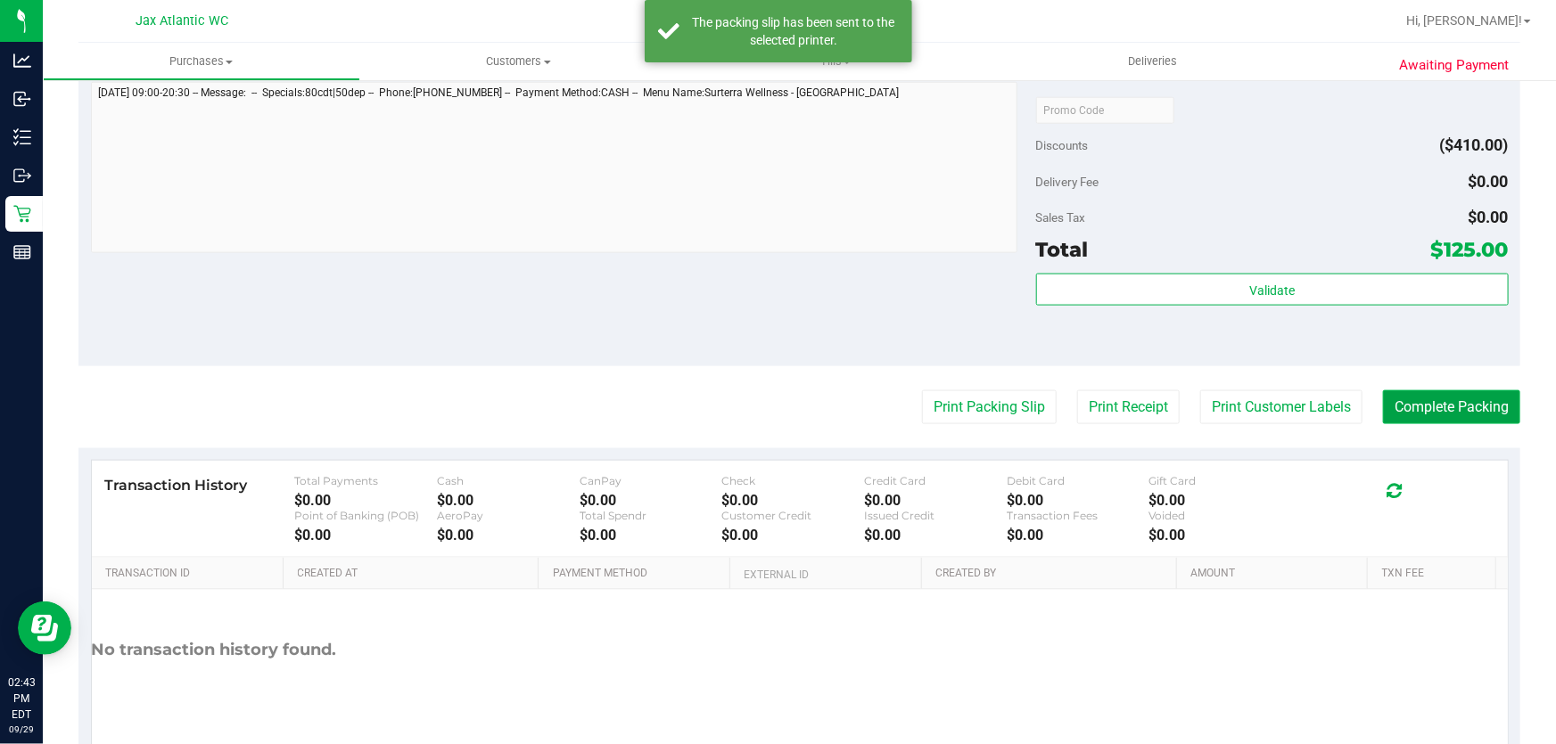
drag, startPoint x: 1466, startPoint y: 405, endPoint x: 1475, endPoint y: 404, distance: 9.0
click at [1466, 404] on button "Complete Packing" at bounding box center [1451, 407] width 137 height 34
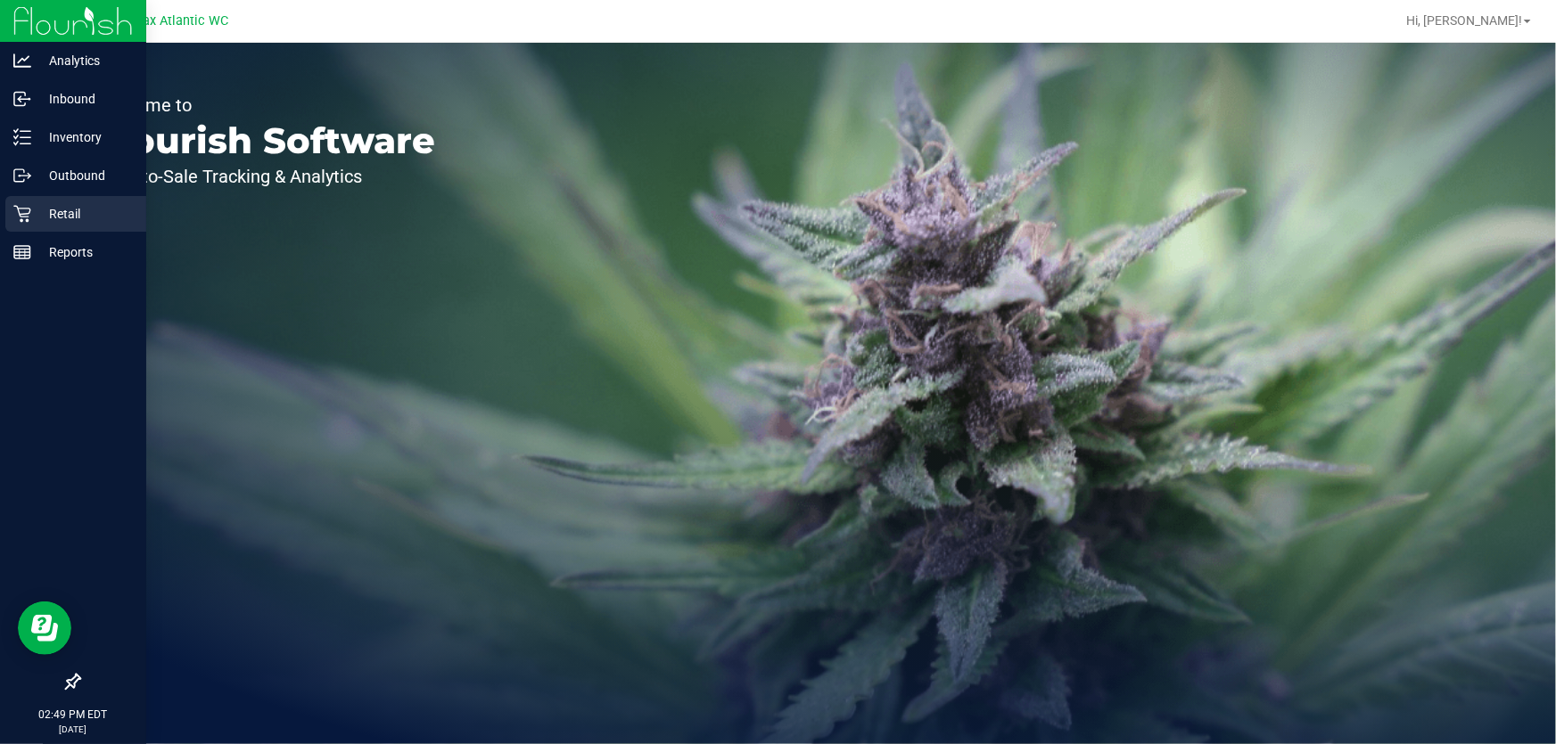
click at [26, 209] on icon at bounding box center [22, 214] width 18 height 18
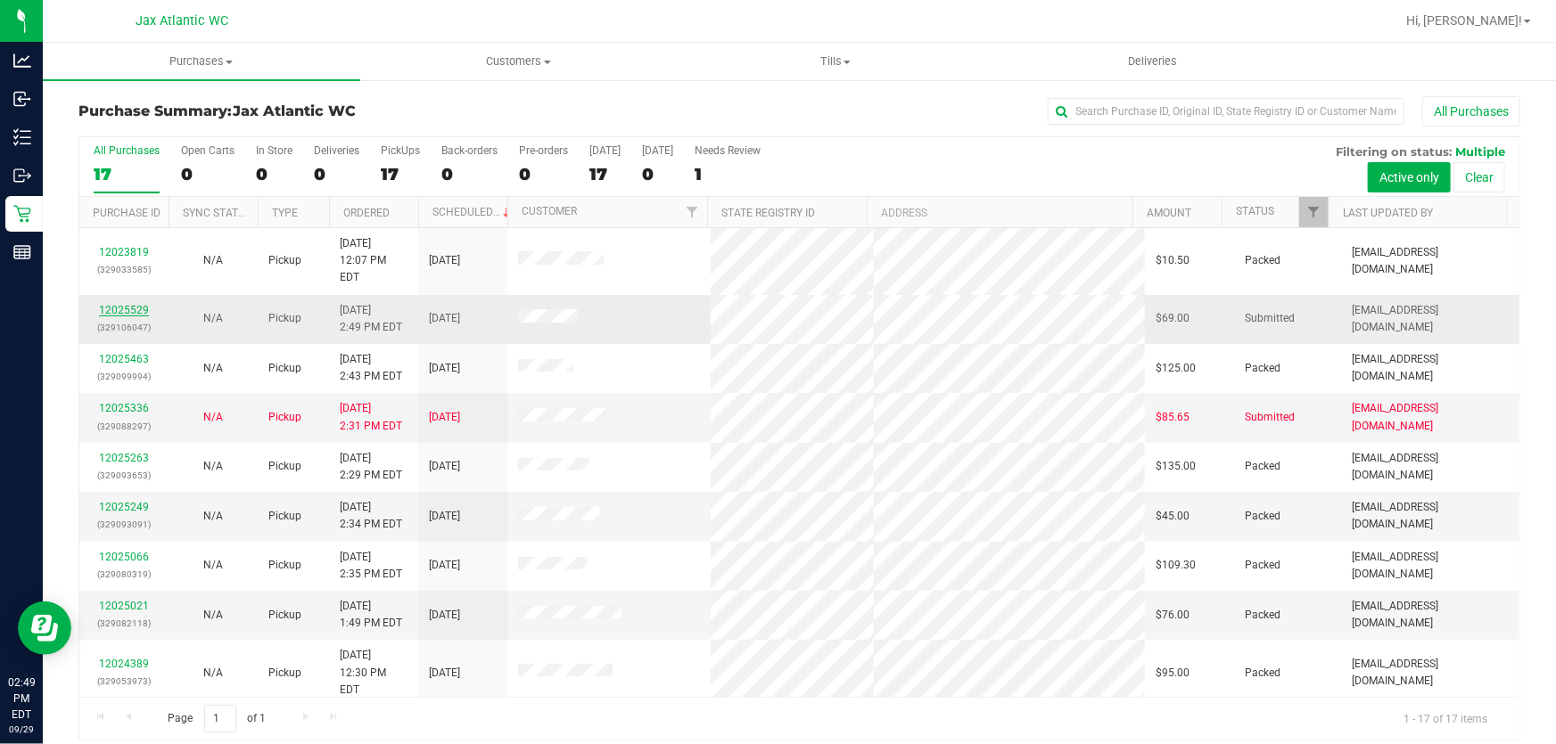
click at [128, 304] on link "12025529" at bounding box center [124, 310] width 50 height 12
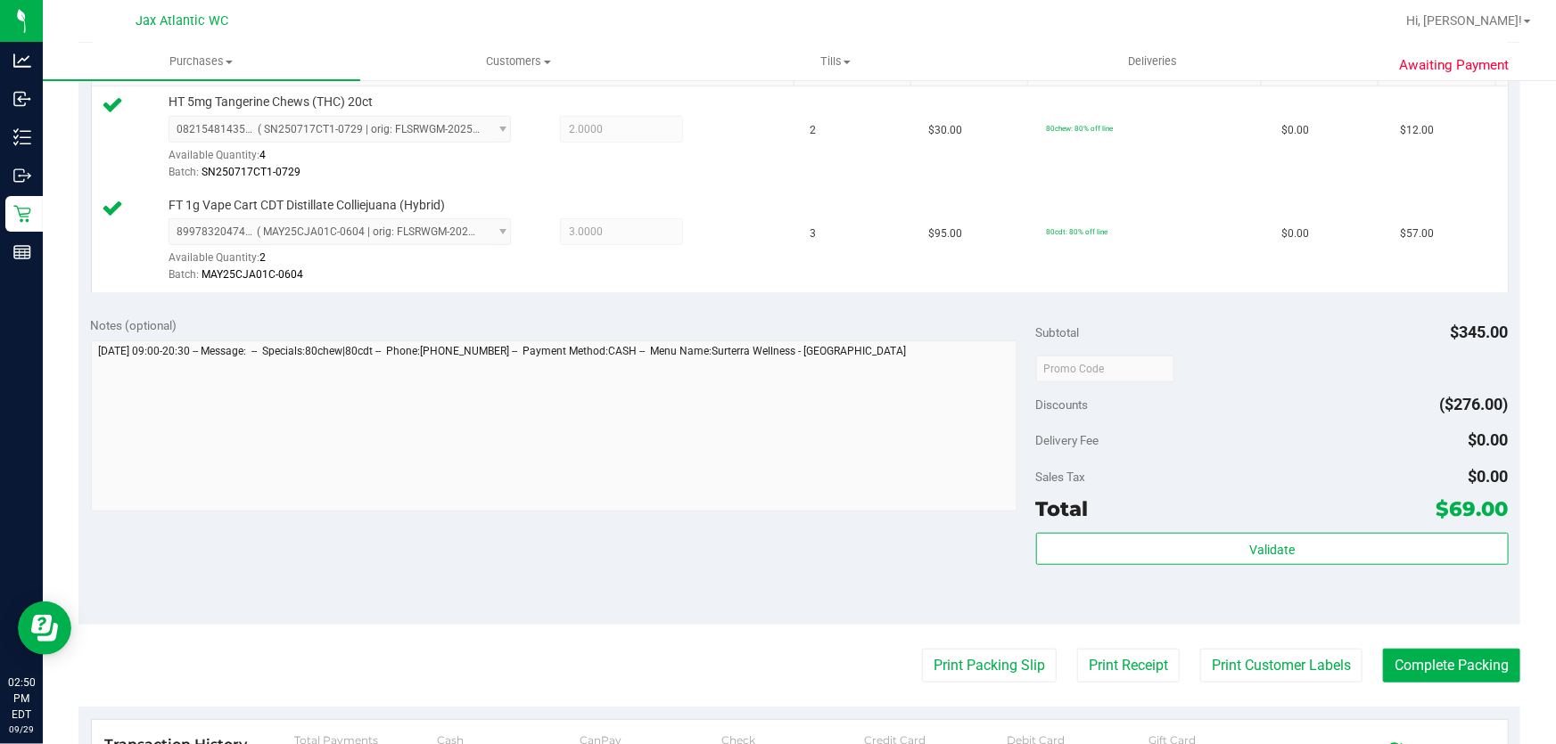
scroll to position [486, 0]
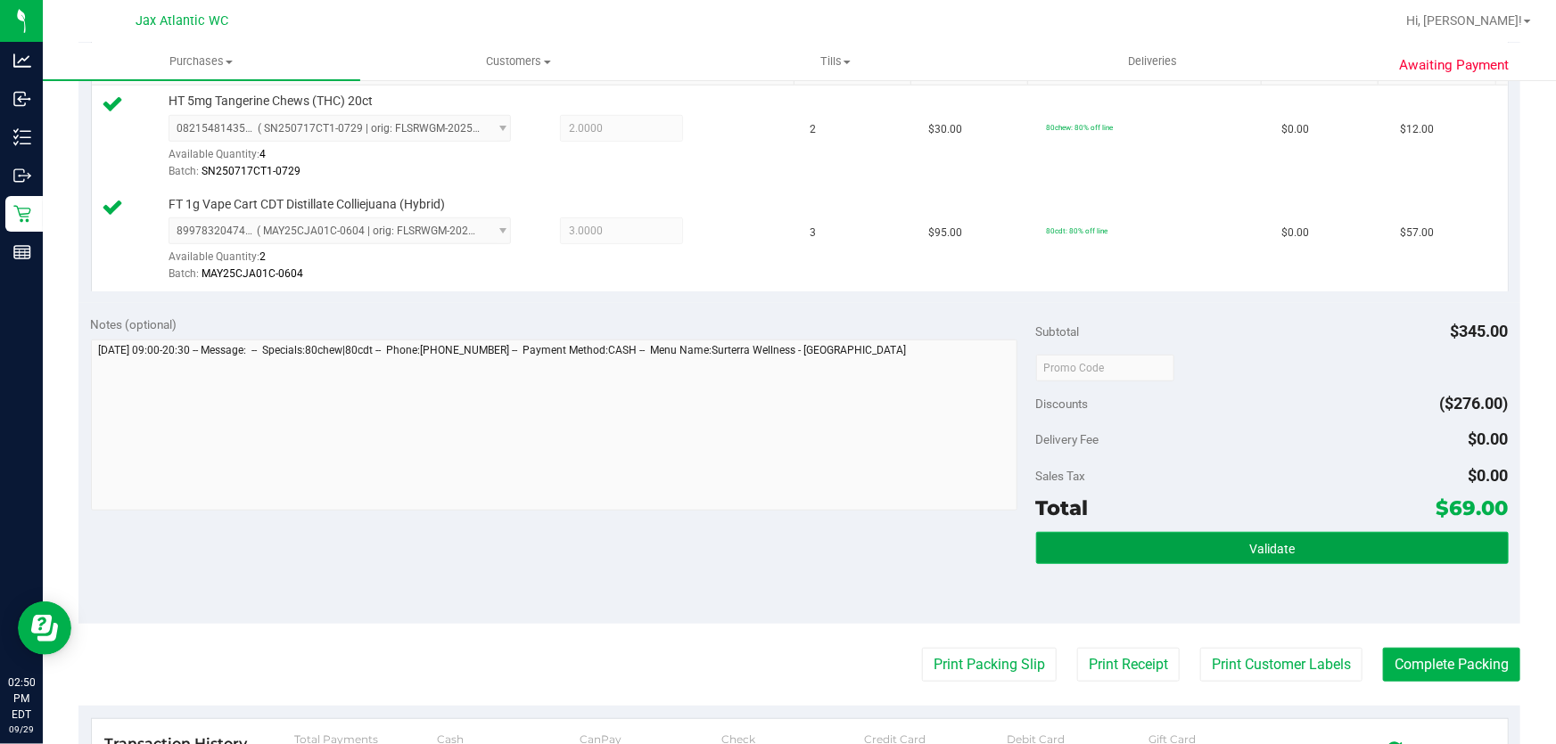
click at [1262, 553] on span "Validate" at bounding box center [1271, 549] width 45 height 14
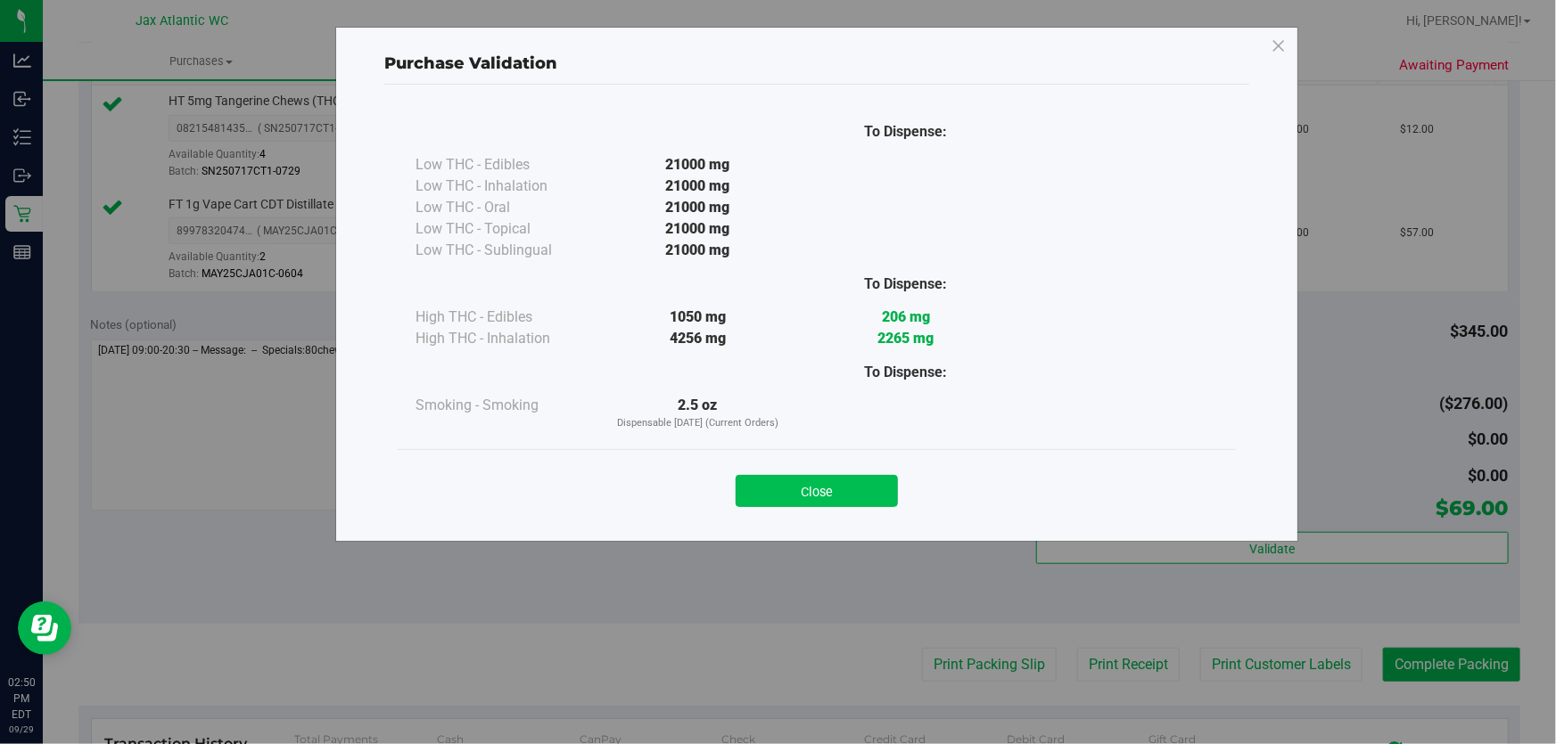
click at [835, 490] on button "Close" at bounding box center [816, 491] width 162 height 32
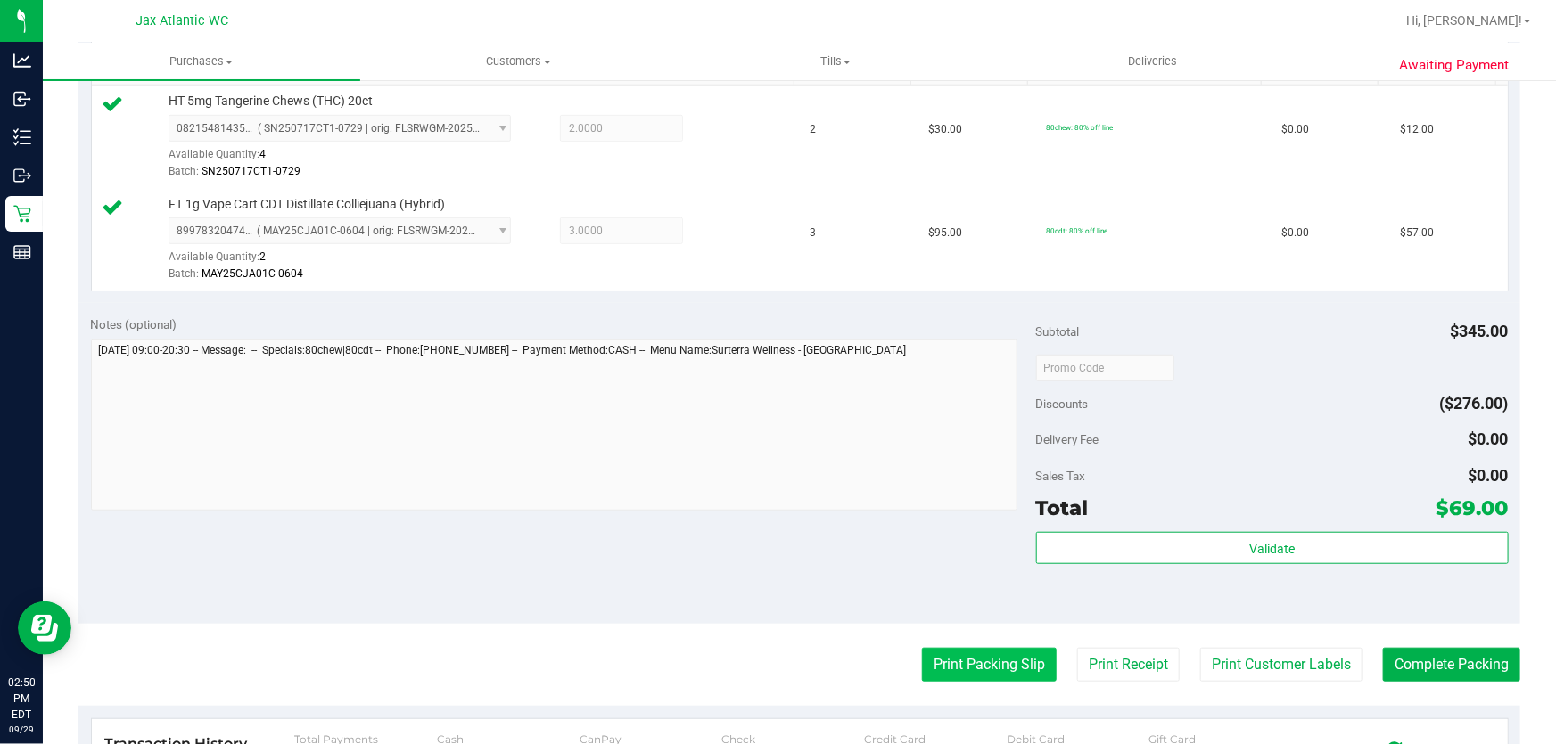
click at [941, 669] on button "Print Packing Slip" at bounding box center [989, 665] width 135 height 34
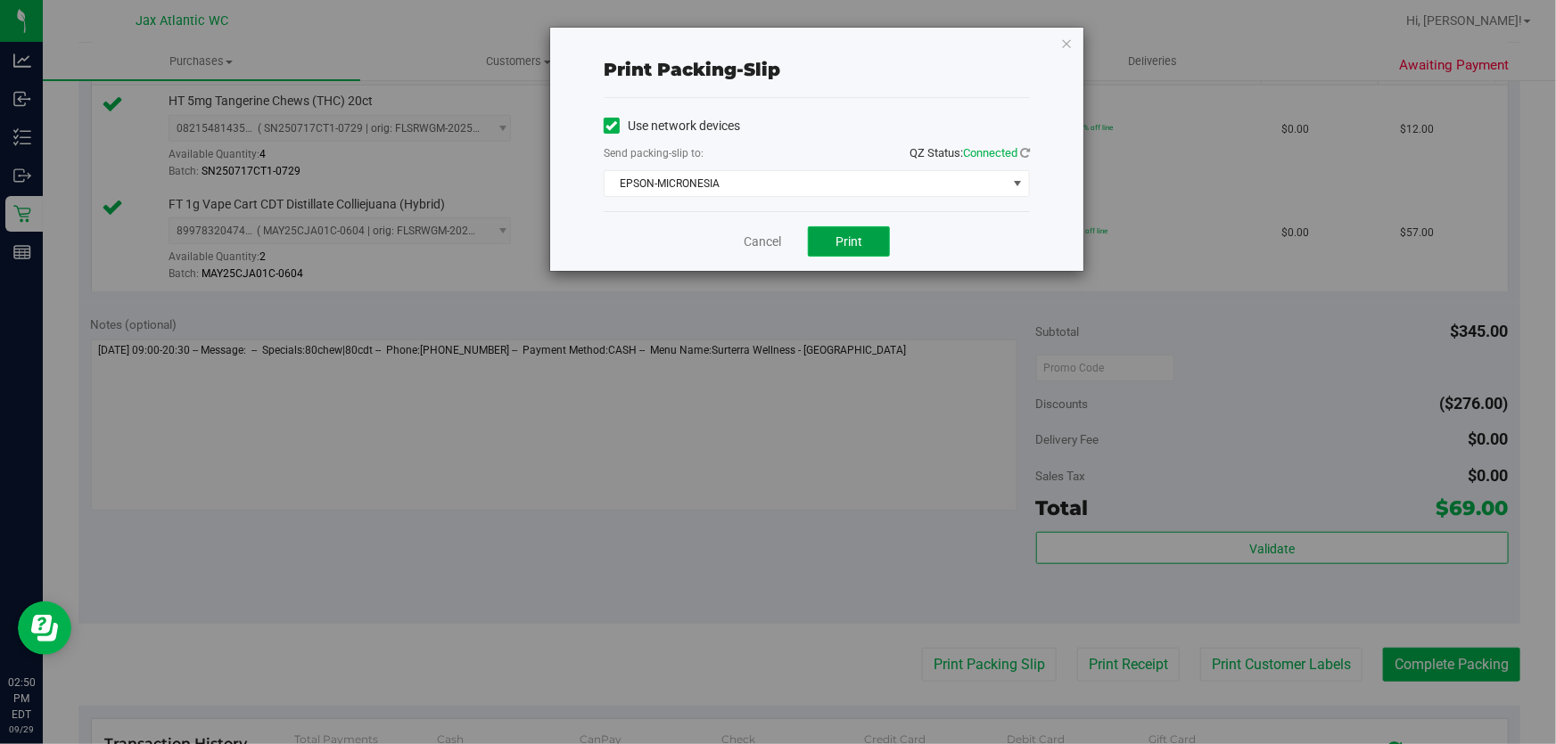
click at [833, 242] on button "Print" at bounding box center [849, 241] width 82 height 30
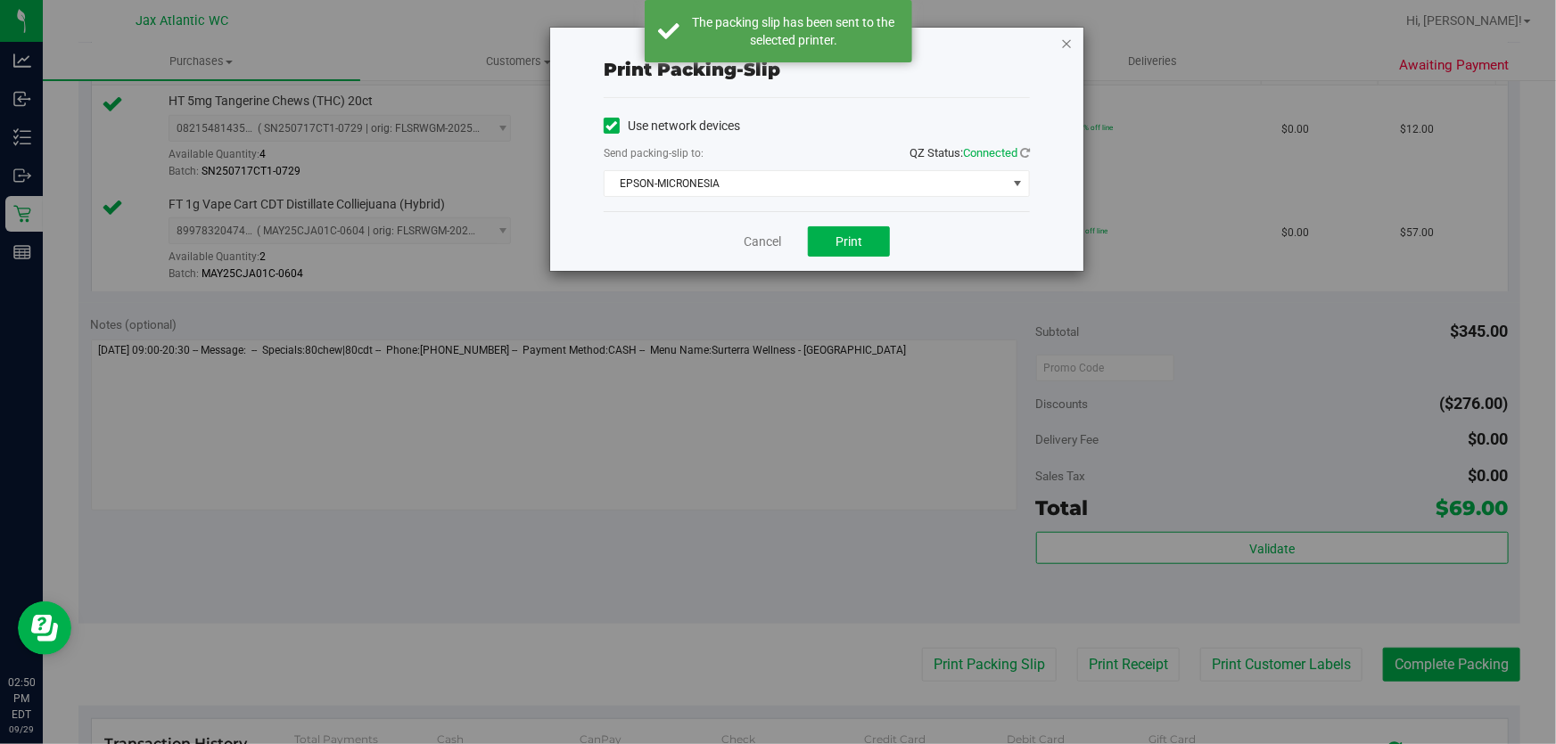
click at [1067, 41] on icon "button" at bounding box center [1066, 42] width 12 height 21
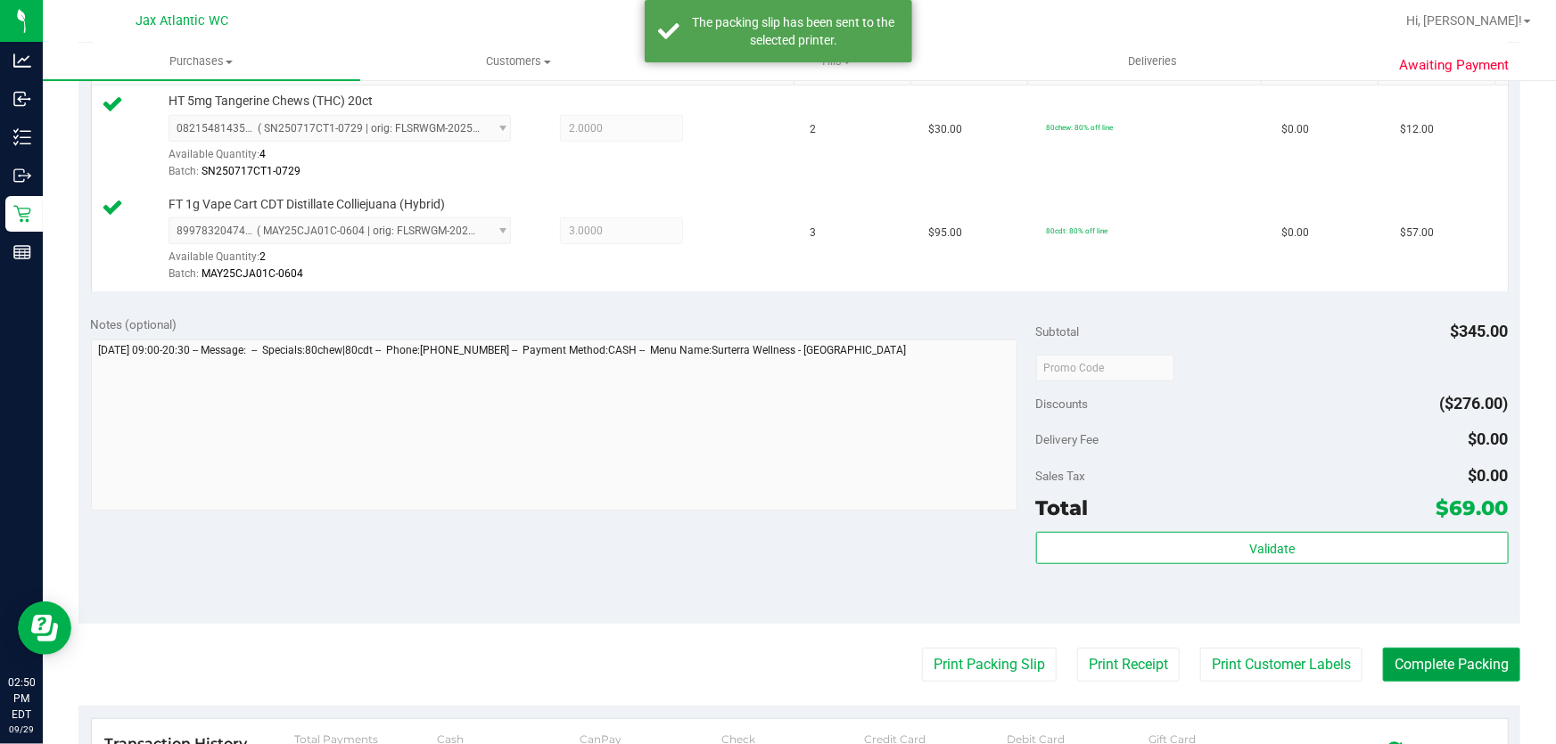
drag, startPoint x: 1438, startPoint y: 673, endPoint x: 1446, endPoint y: 683, distance: 12.7
click at [1437, 673] on button "Complete Packing" at bounding box center [1451, 665] width 137 height 34
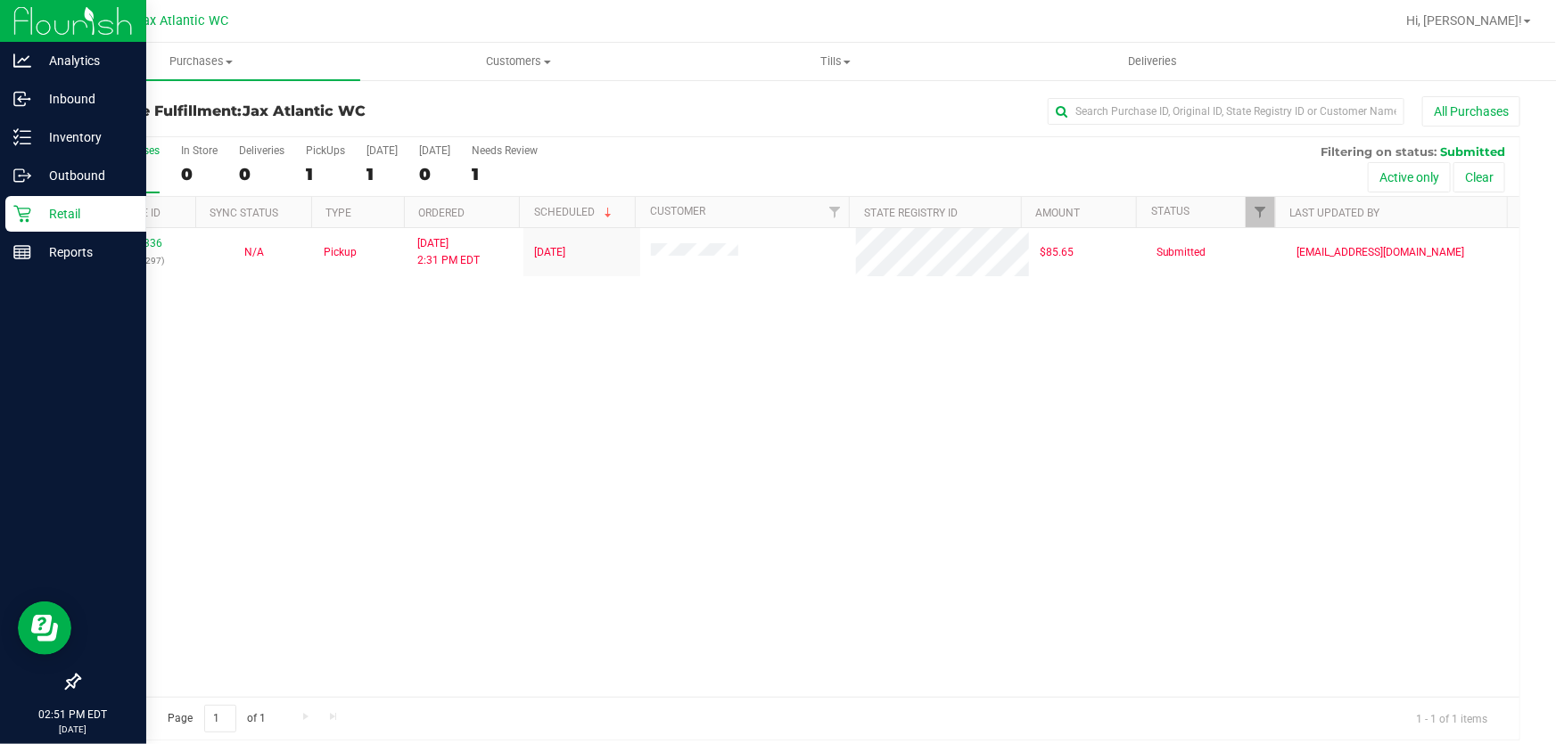
click at [24, 210] on icon at bounding box center [22, 214] width 18 height 18
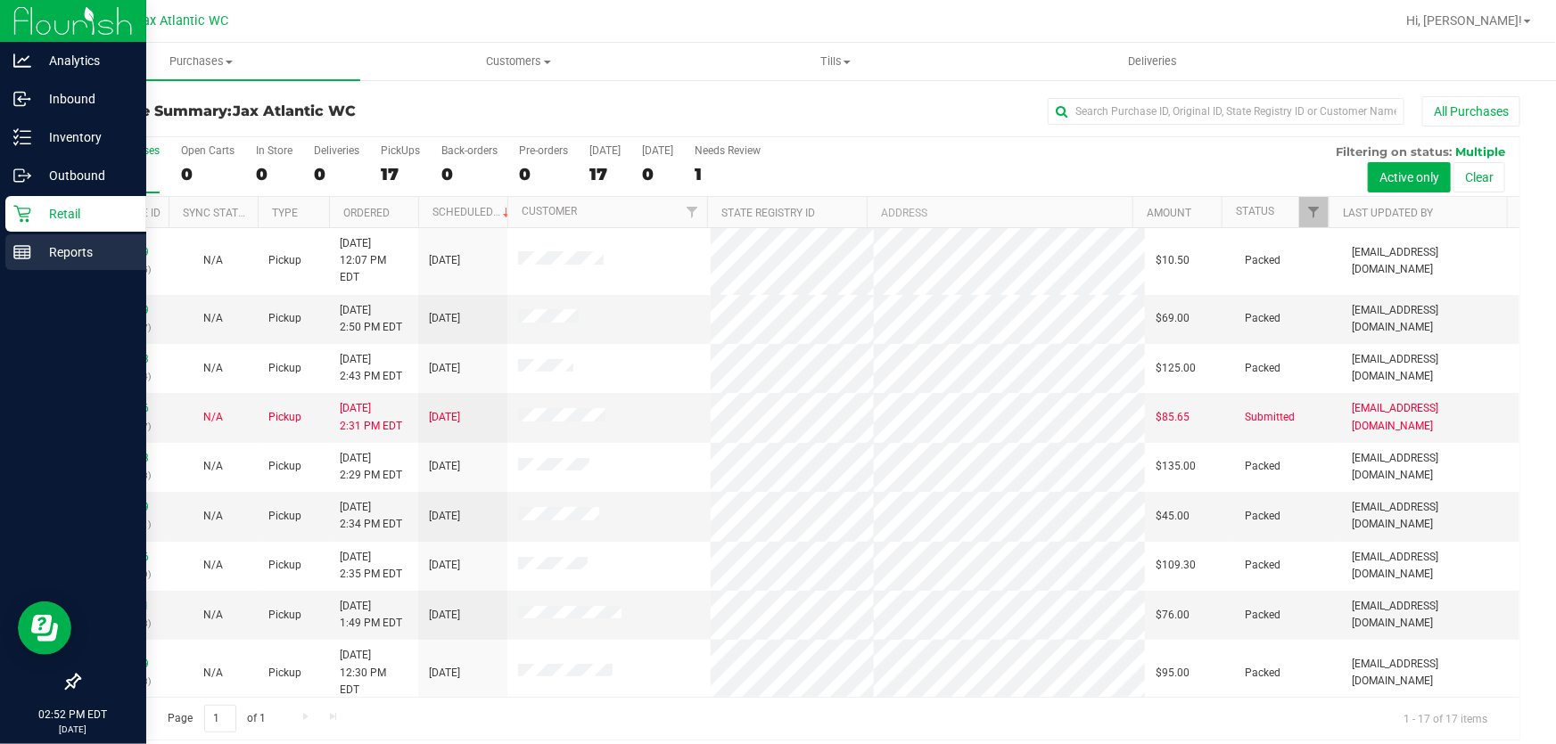
click at [32, 248] on p "Reports" at bounding box center [84, 252] width 107 height 21
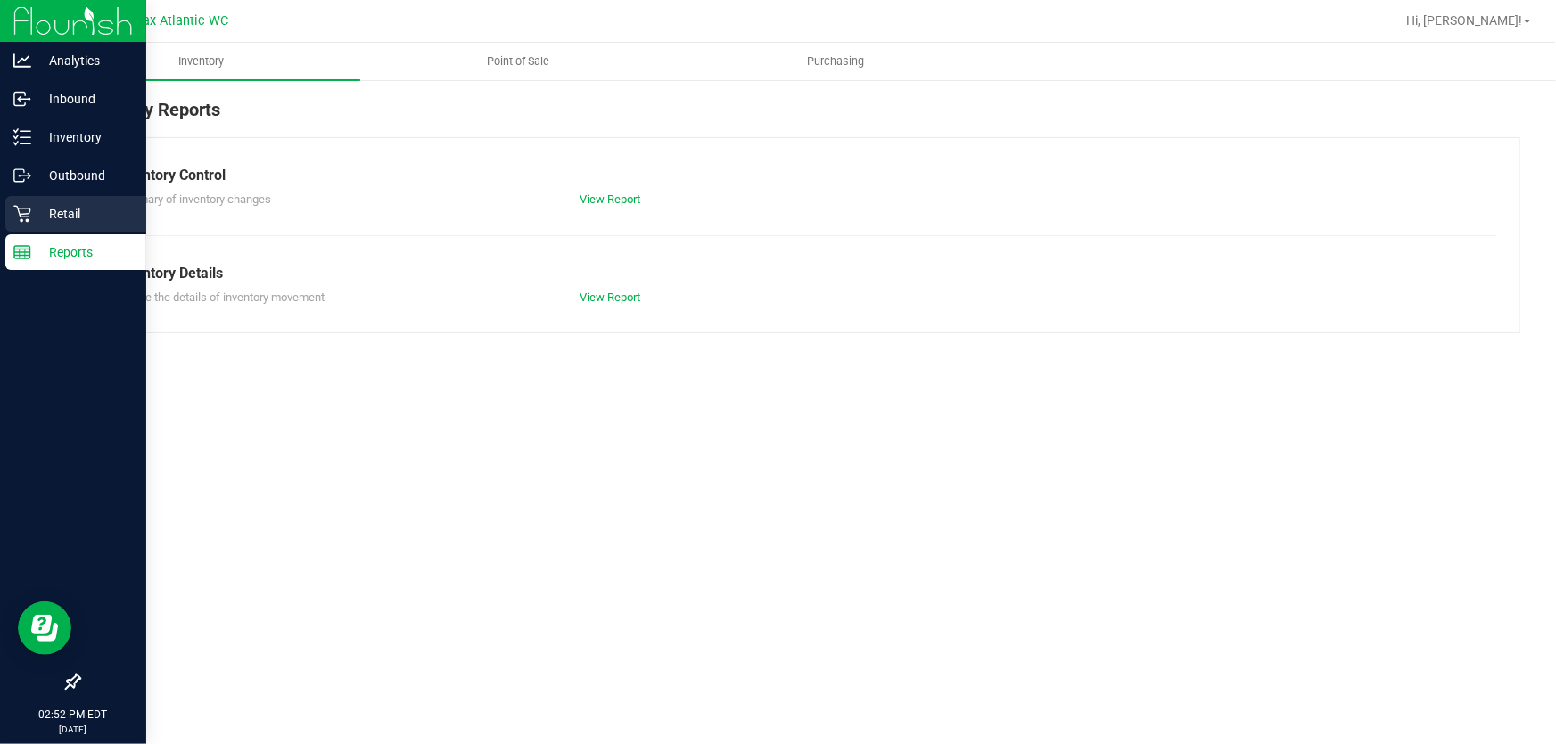
click at [57, 207] on p "Retail" at bounding box center [84, 213] width 107 height 21
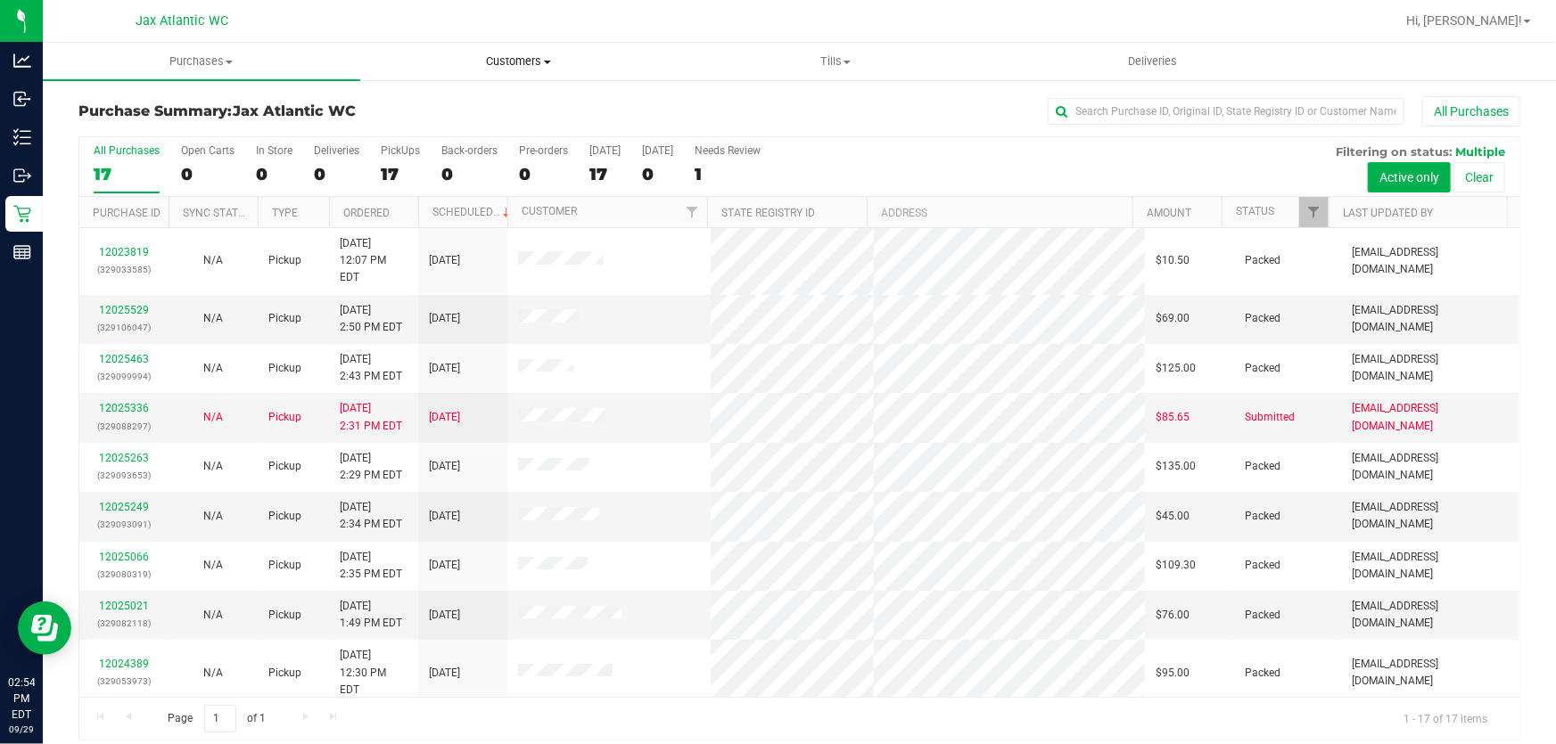
click at [546, 65] on span "Customers" at bounding box center [519, 61] width 316 height 16
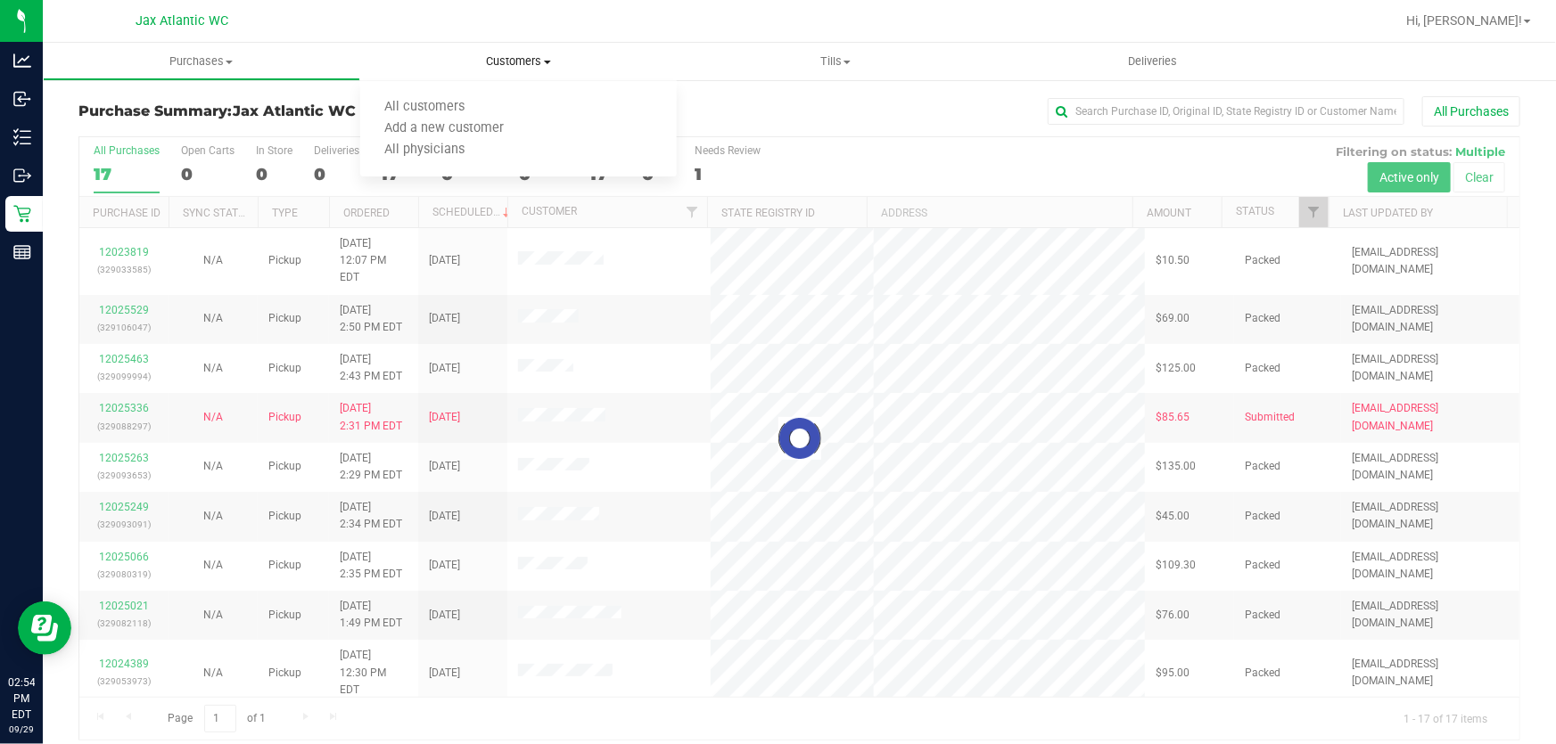
click at [526, 63] on span "Customers" at bounding box center [518, 61] width 317 height 16
click at [827, 59] on span "Tills" at bounding box center [835, 61] width 316 height 16
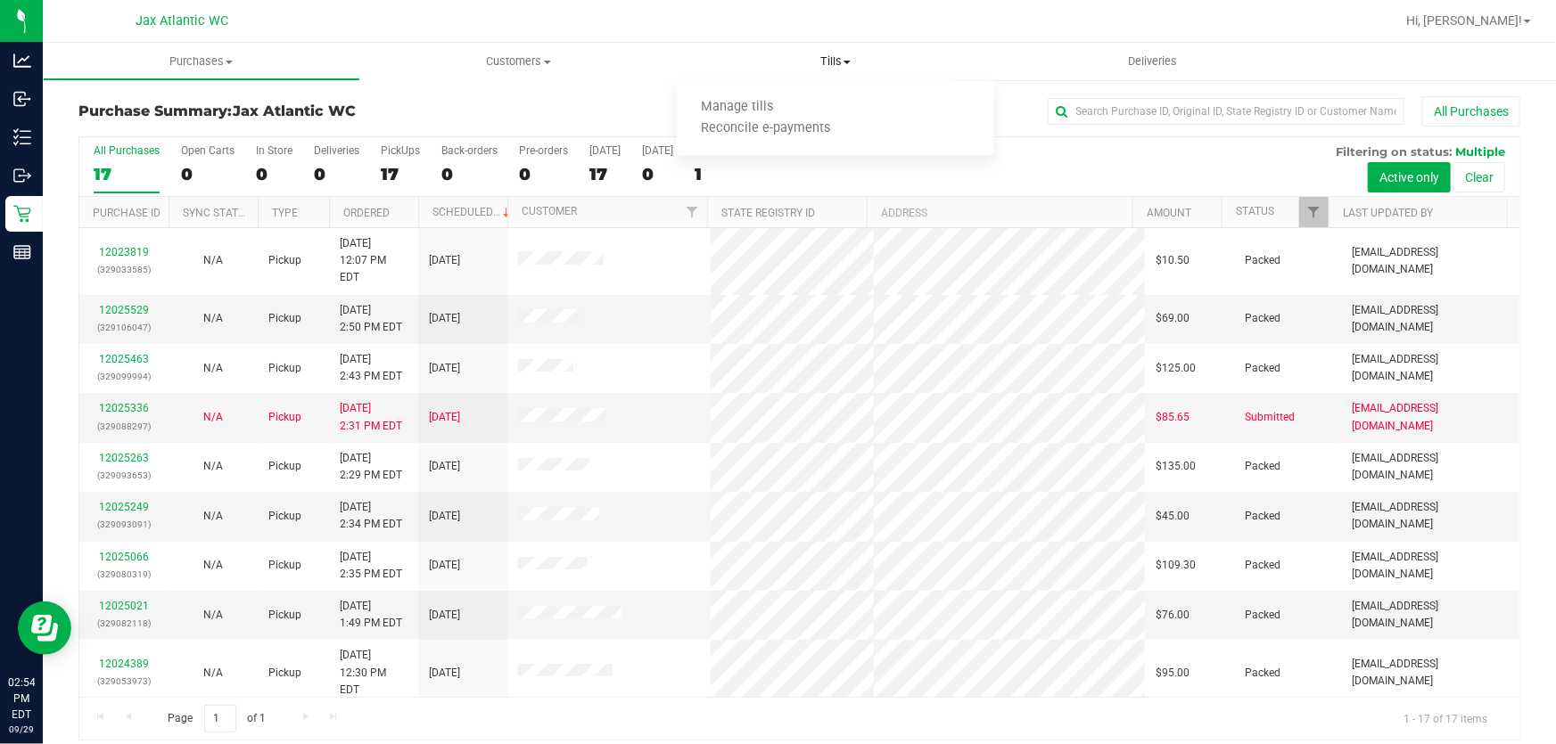
click at [827, 59] on span "Tills" at bounding box center [835, 61] width 317 height 16
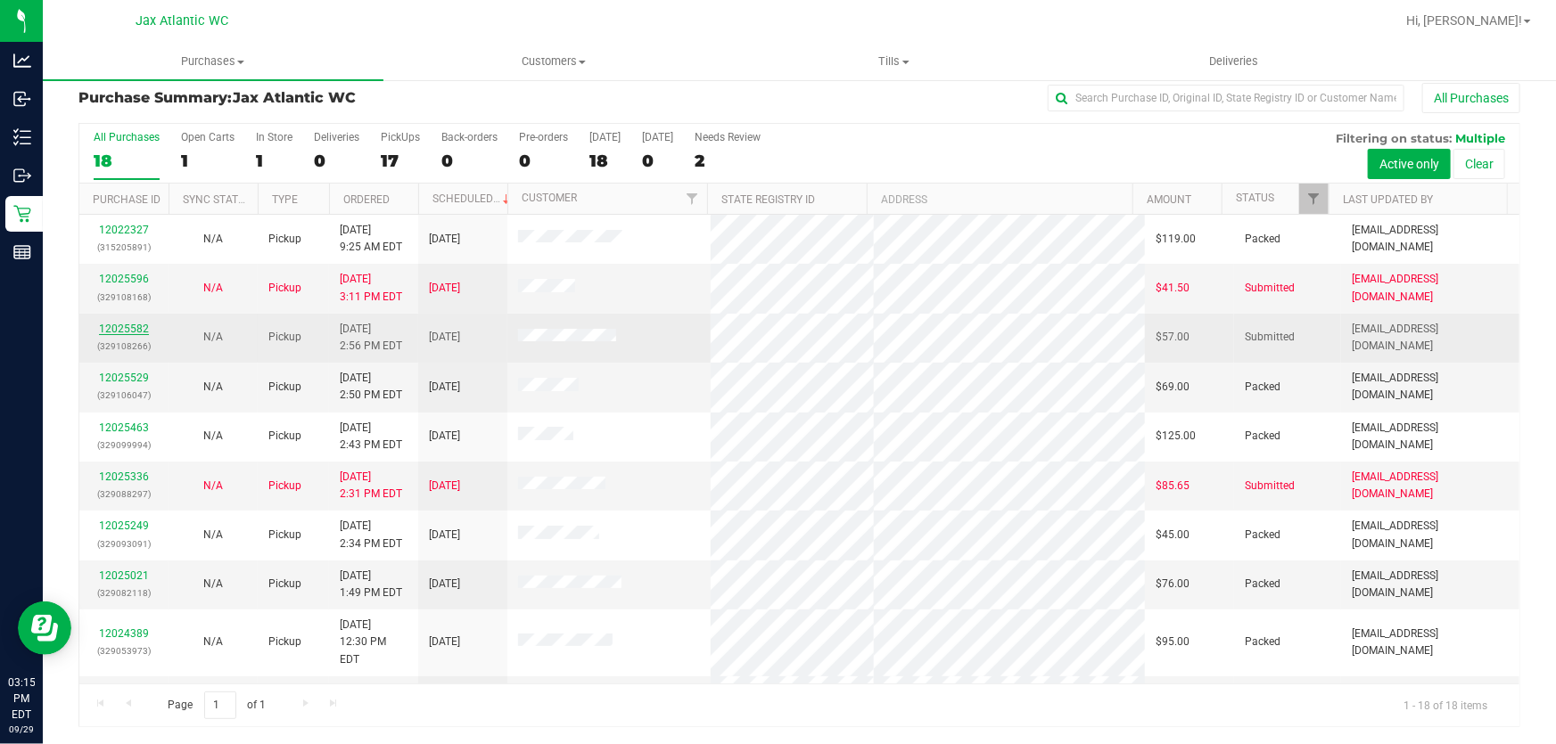
click at [138, 327] on link "12025582" at bounding box center [124, 329] width 50 height 12
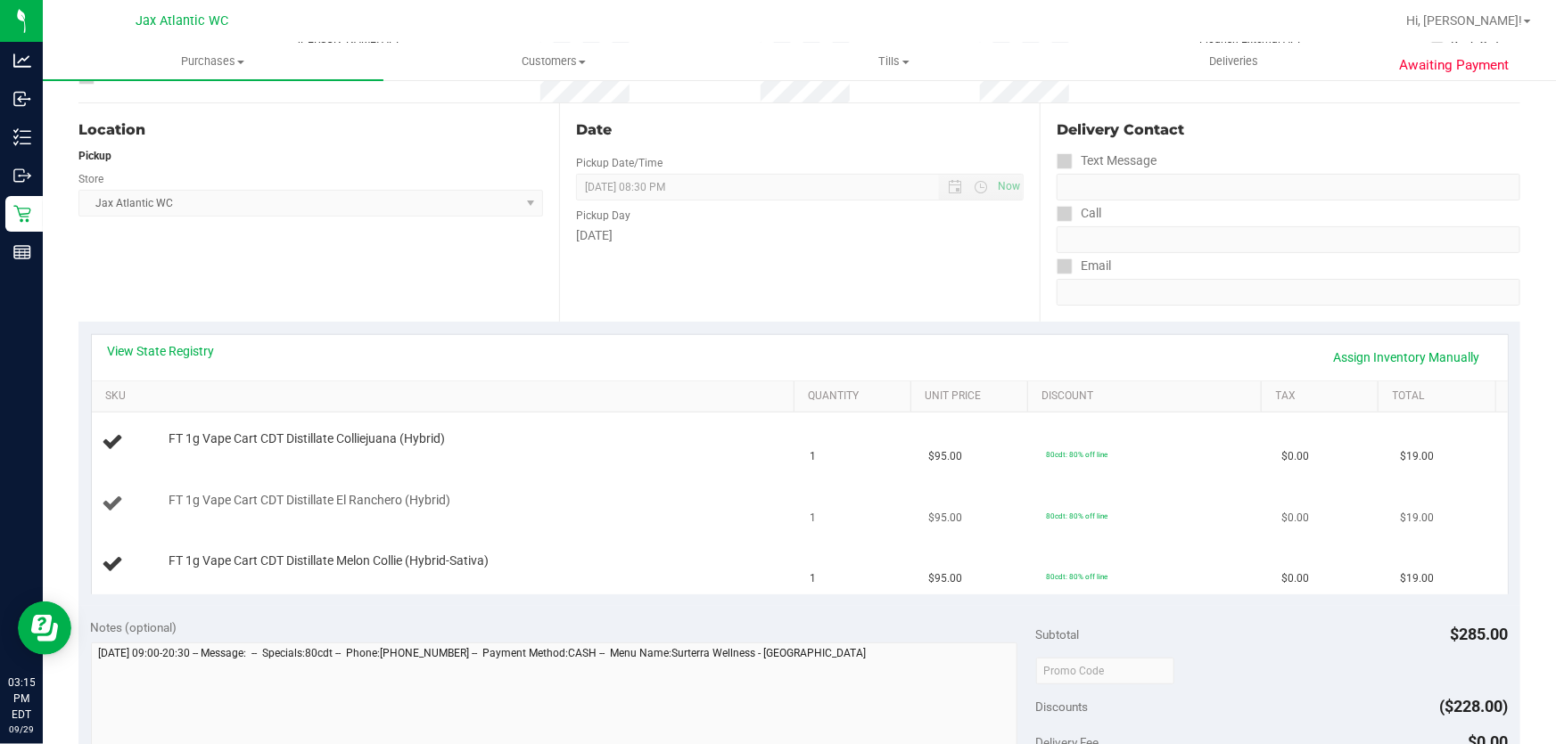
scroll to position [176, 0]
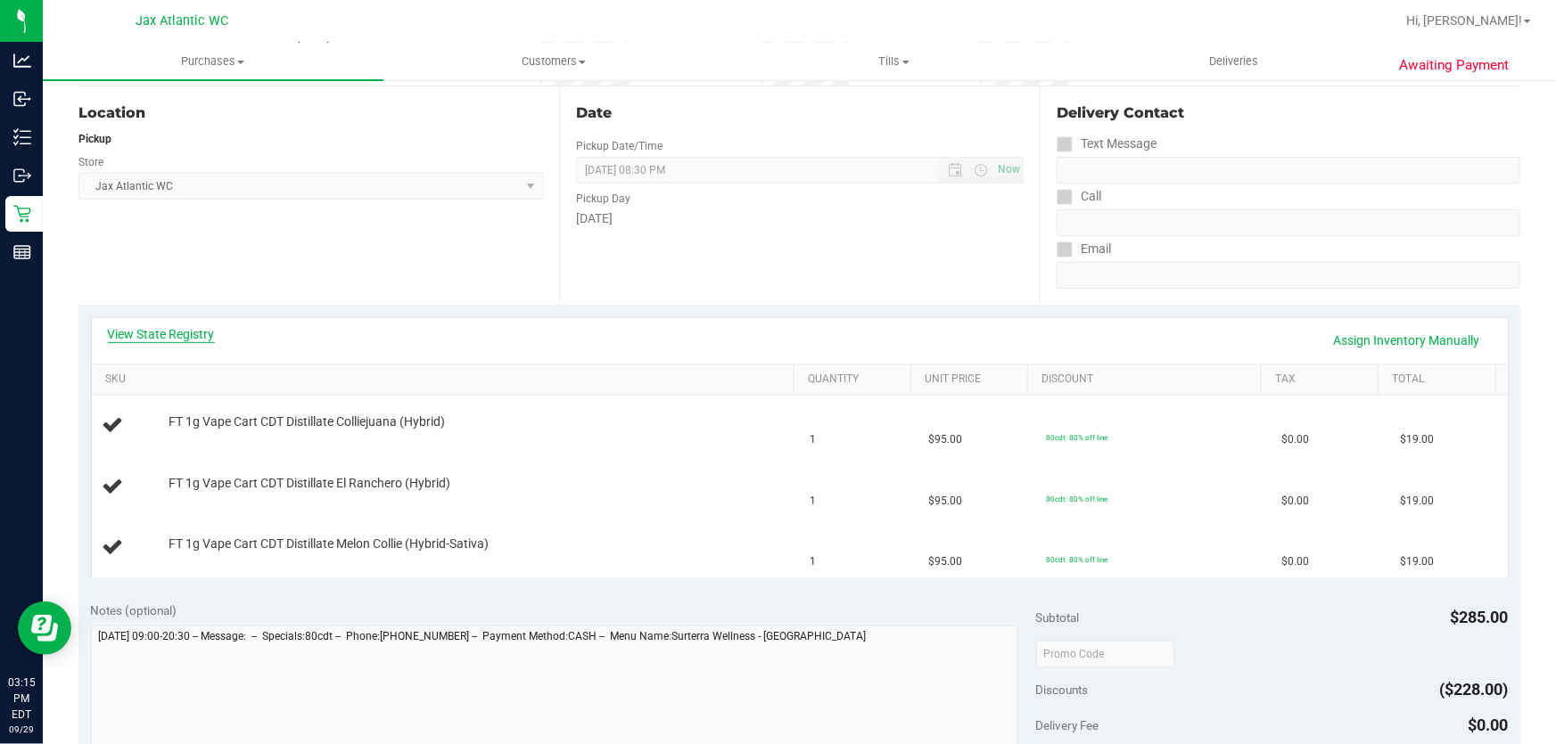
click at [187, 333] on link "View State Registry" at bounding box center [161, 334] width 107 height 18
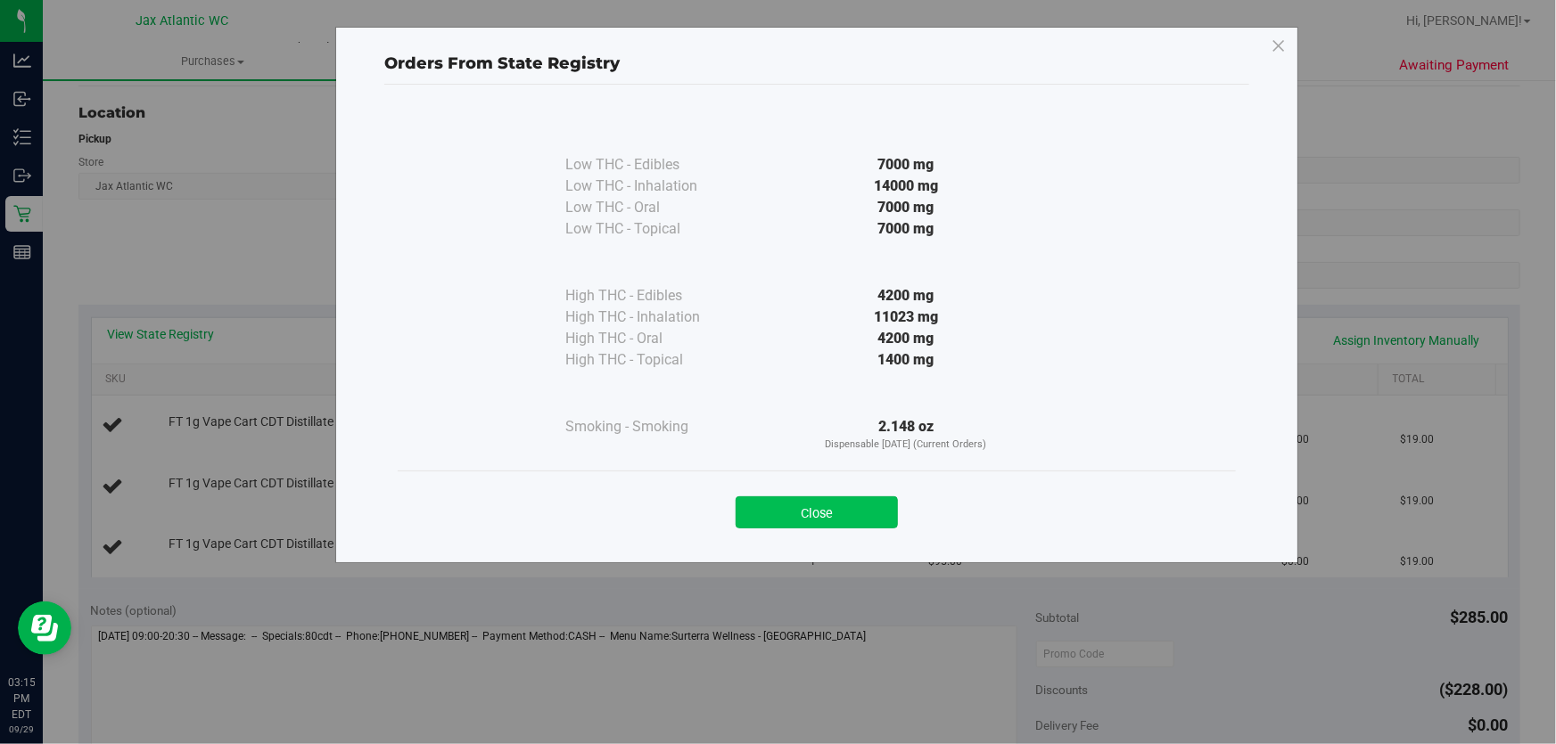
click at [759, 518] on button "Close" at bounding box center [816, 513] width 162 height 32
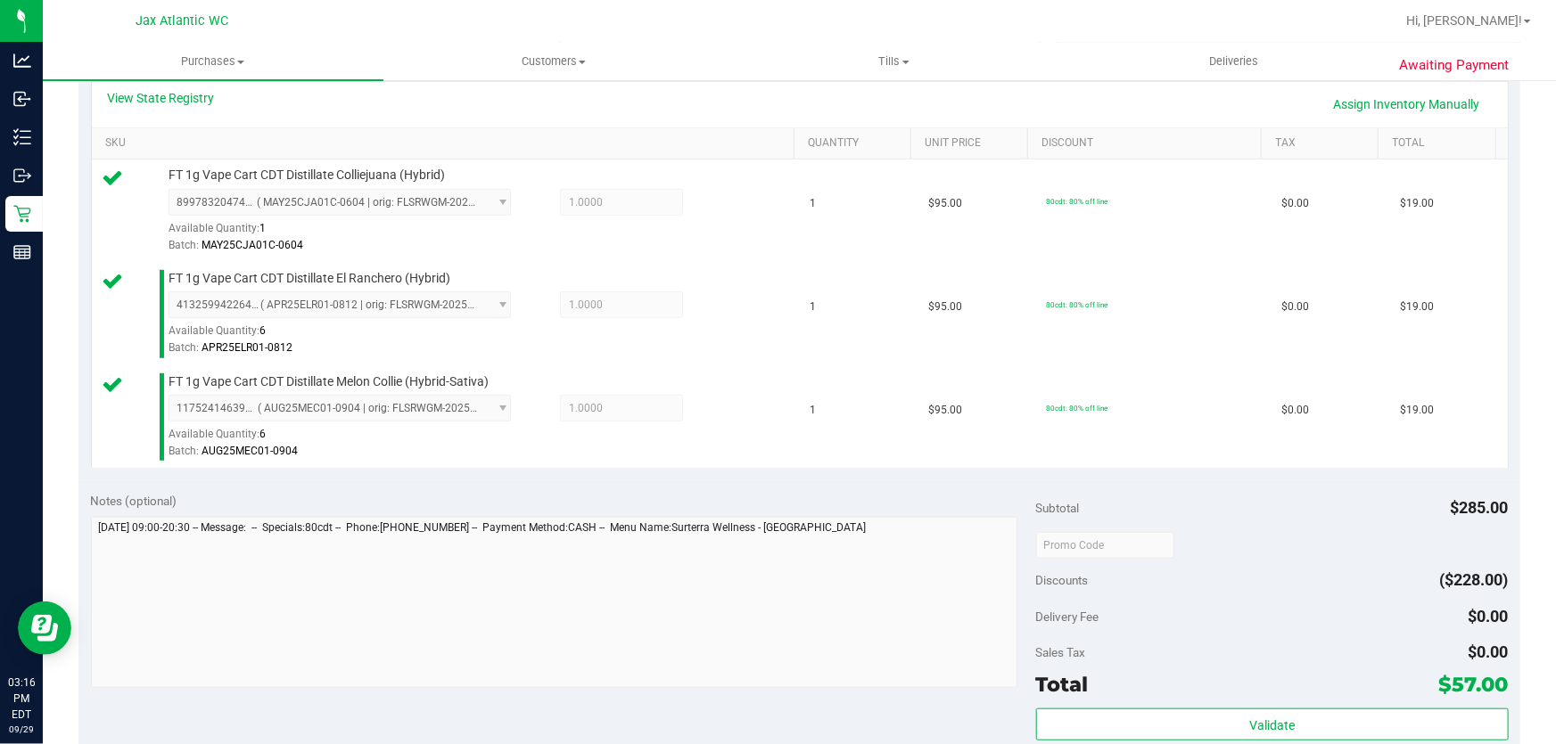
scroll to position [580, 0]
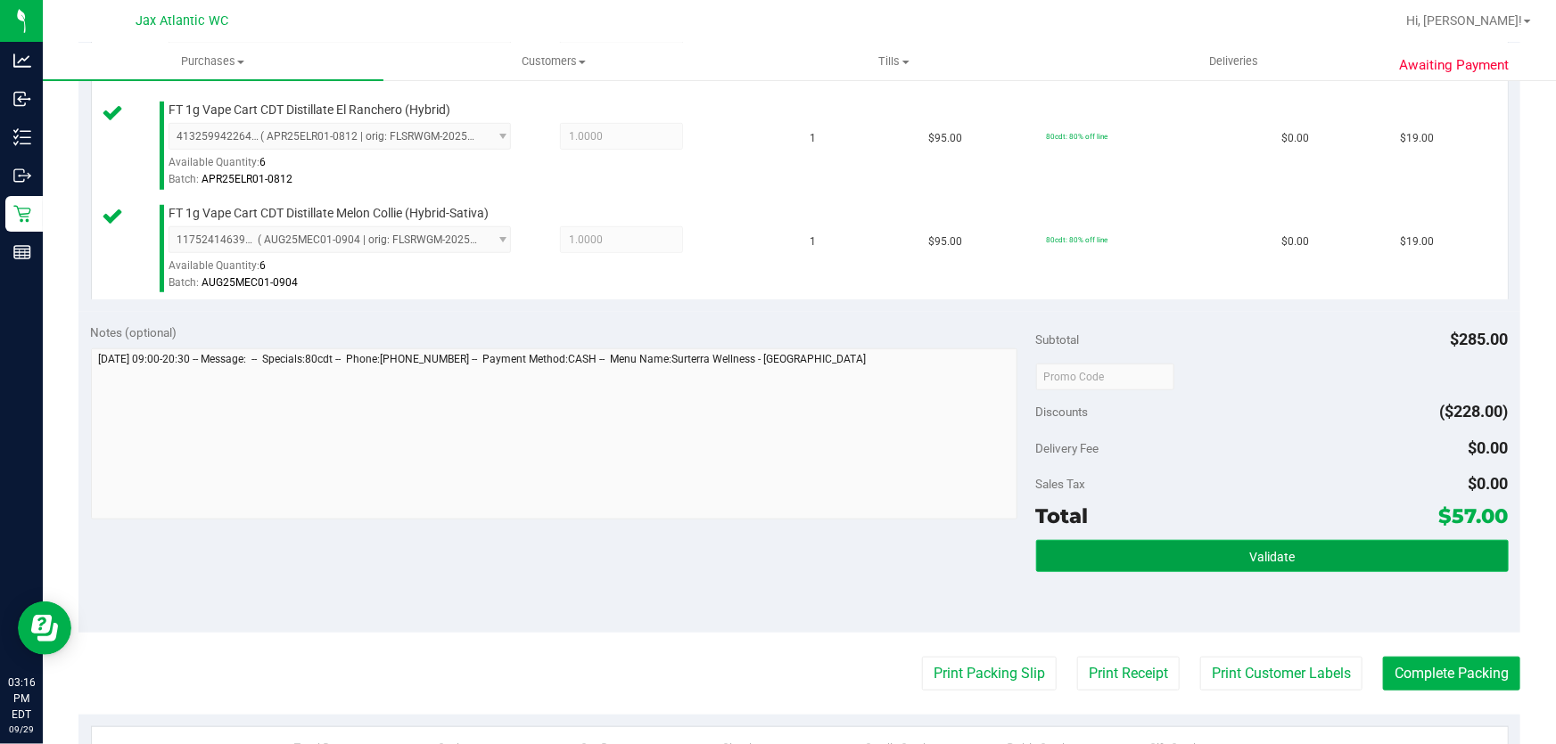
click at [1178, 561] on button "Validate" at bounding box center [1272, 556] width 472 height 32
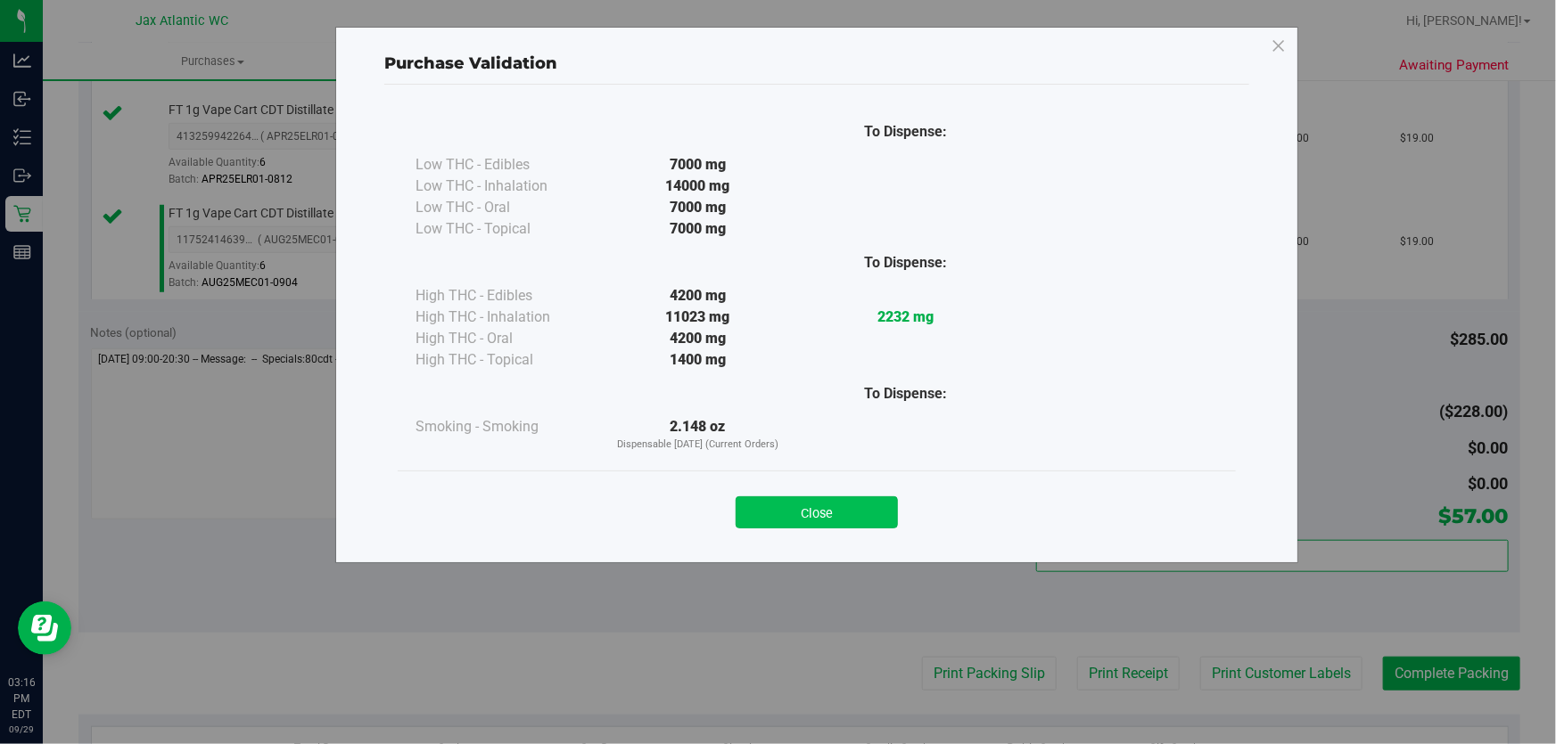
click at [800, 509] on button "Close" at bounding box center [816, 513] width 162 height 32
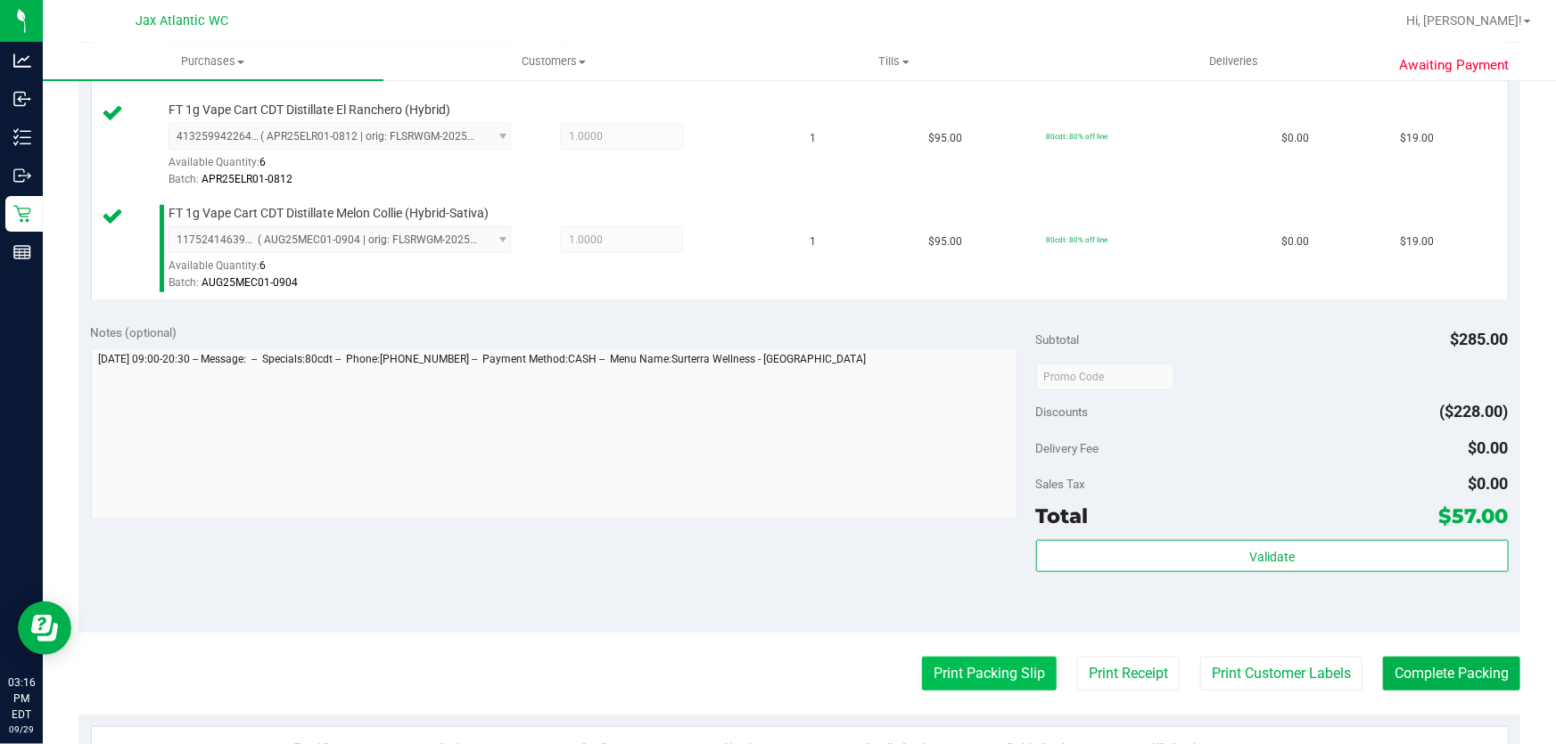
click at [944, 661] on button "Print Packing Slip" at bounding box center [989, 674] width 135 height 34
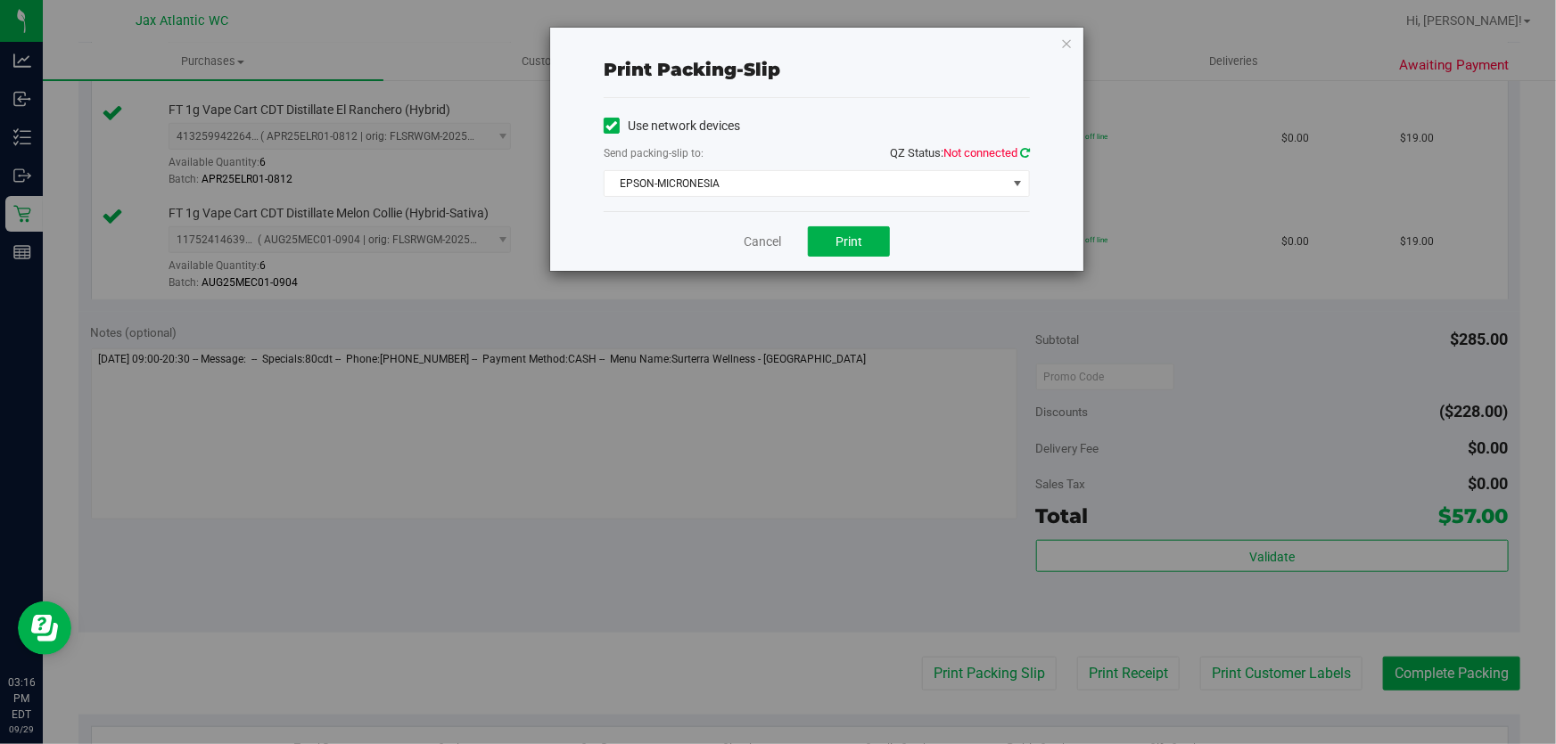
click at [1021, 158] on icon at bounding box center [1025, 153] width 10 height 12
click at [713, 187] on span "EPSON-MICRONESIA" at bounding box center [805, 183] width 402 height 25
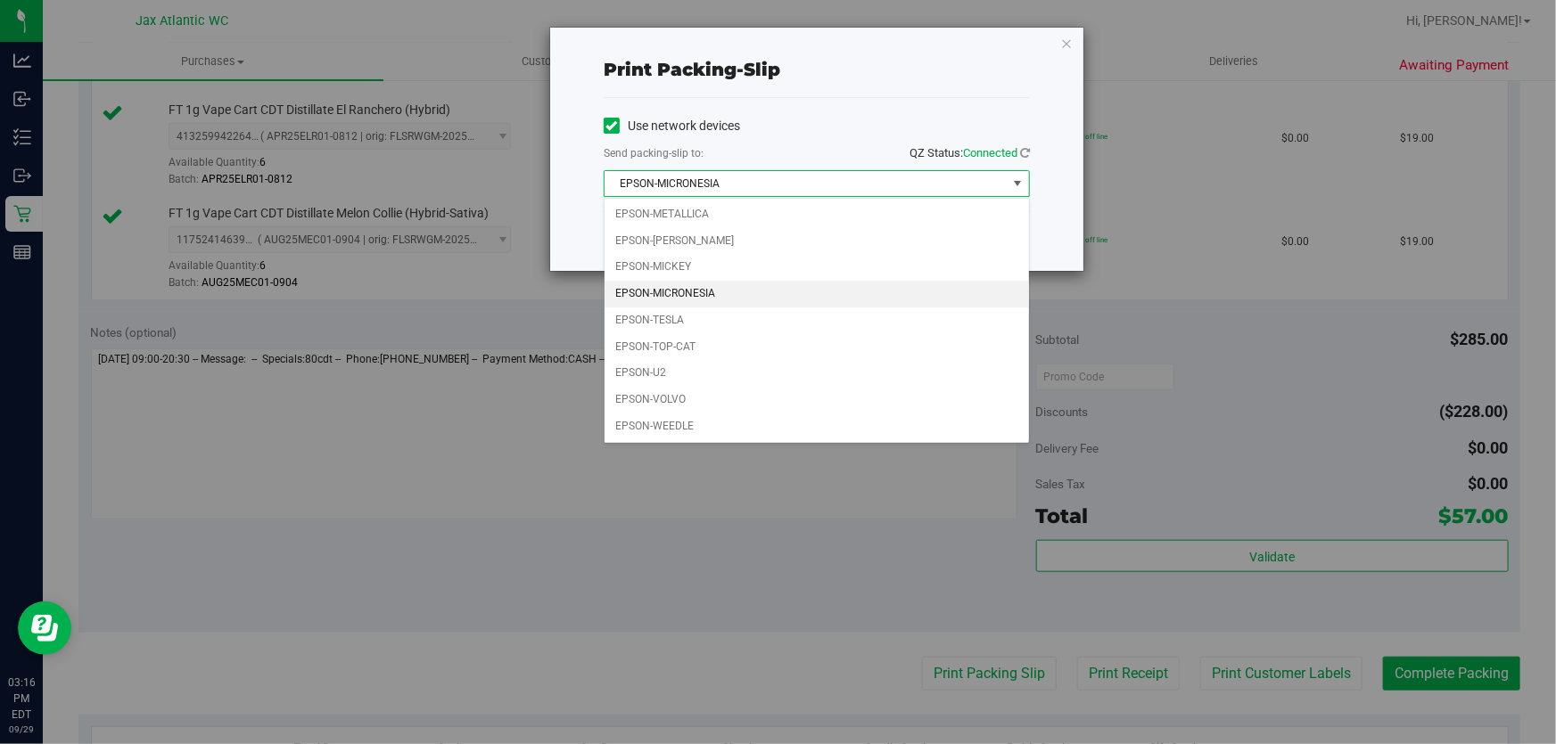
click at [704, 291] on li "EPSON-MICRONESIA" at bounding box center [816, 294] width 424 height 27
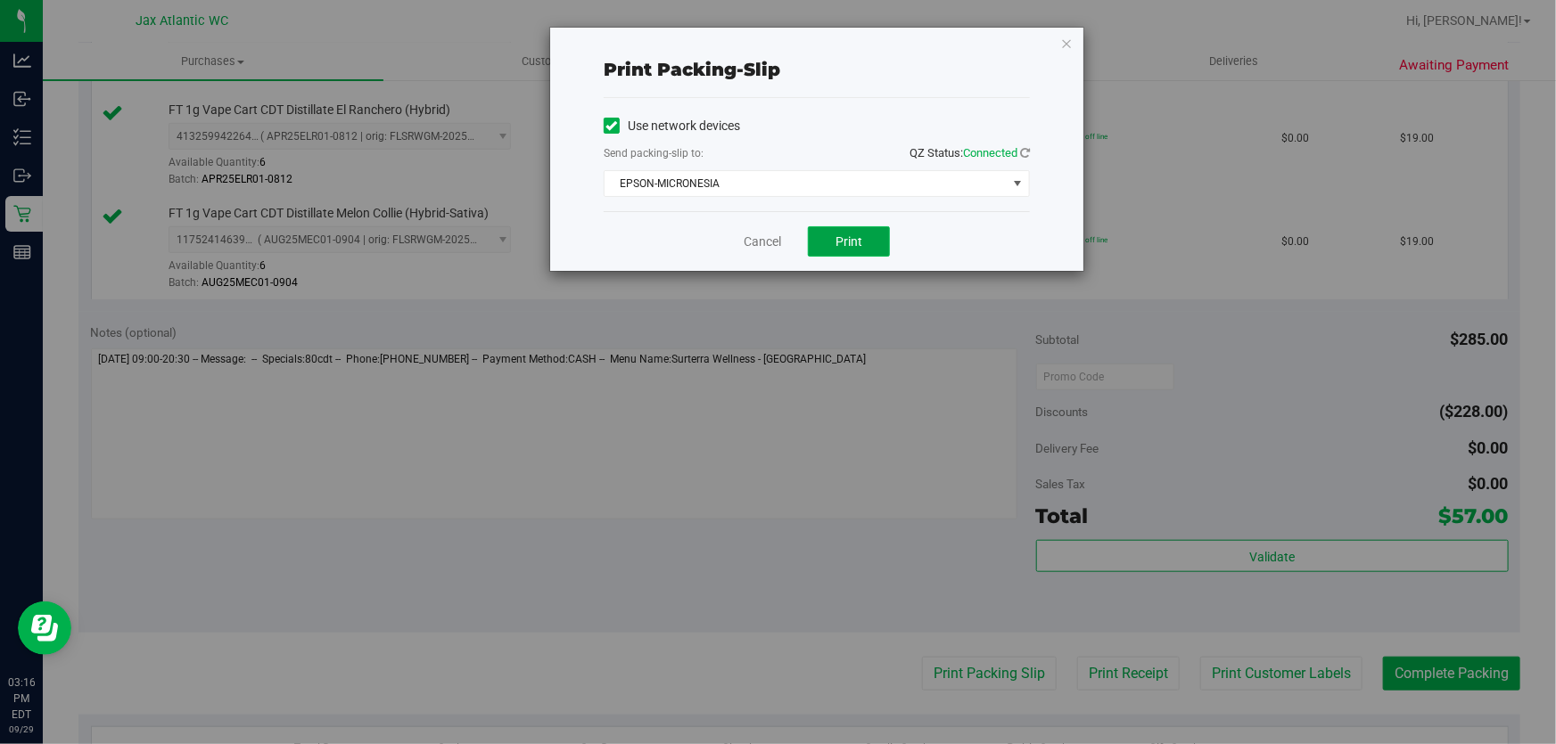
drag, startPoint x: 831, startPoint y: 238, endPoint x: 835, endPoint y: 250, distance: 12.4
click at [833, 242] on button "Print" at bounding box center [849, 241] width 82 height 30
click at [787, 247] on div "Cancel Print" at bounding box center [816, 241] width 426 height 60
click at [759, 240] on link "Cancel" at bounding box center [761, 242] width 37 height 19
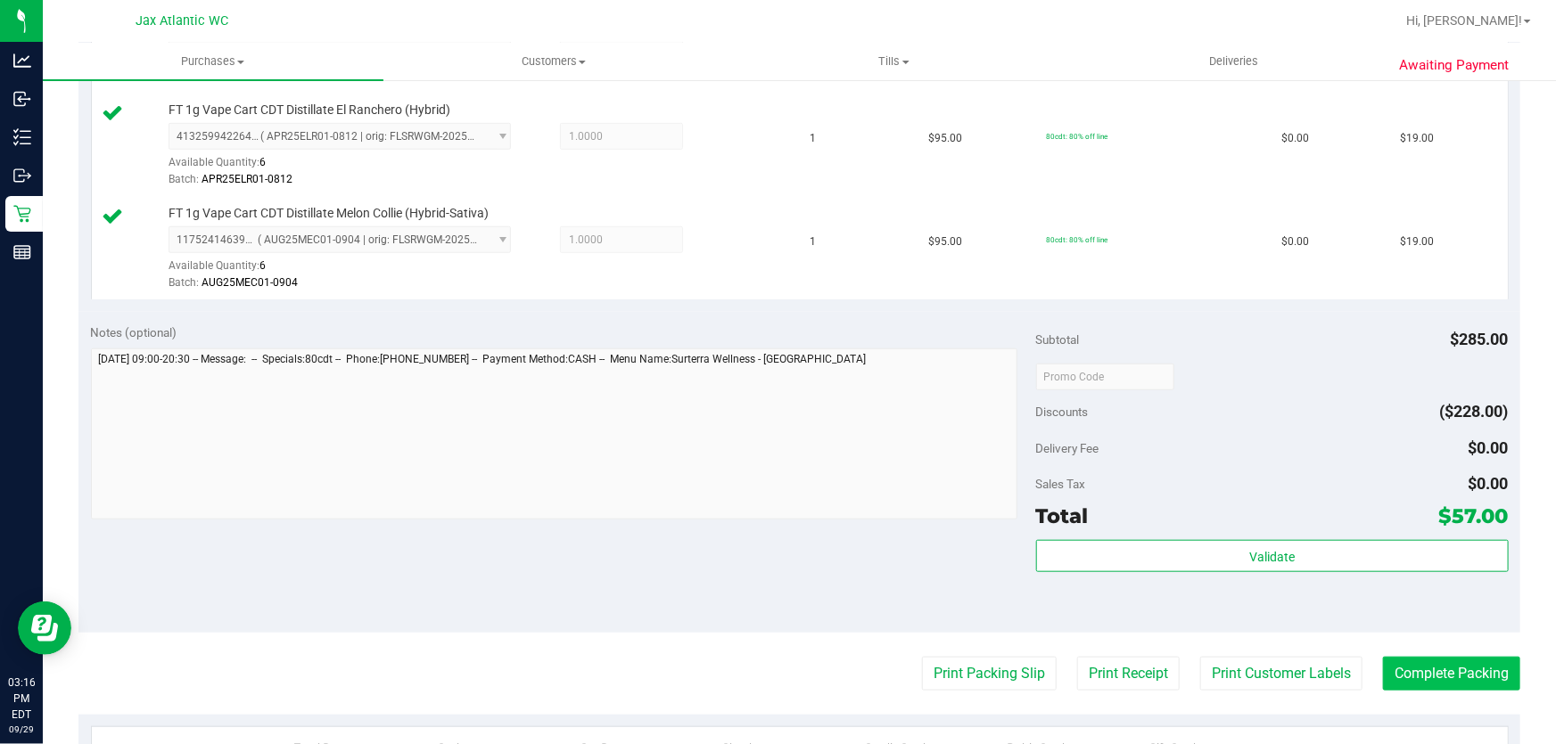
click at [1477, 683] on purchase-details "Back Edit Purchase Cancel Purchase View Profile # 12025582 BioTrack ID: - Submi…" at bounding box center [798, 282] width 1441 height 1532
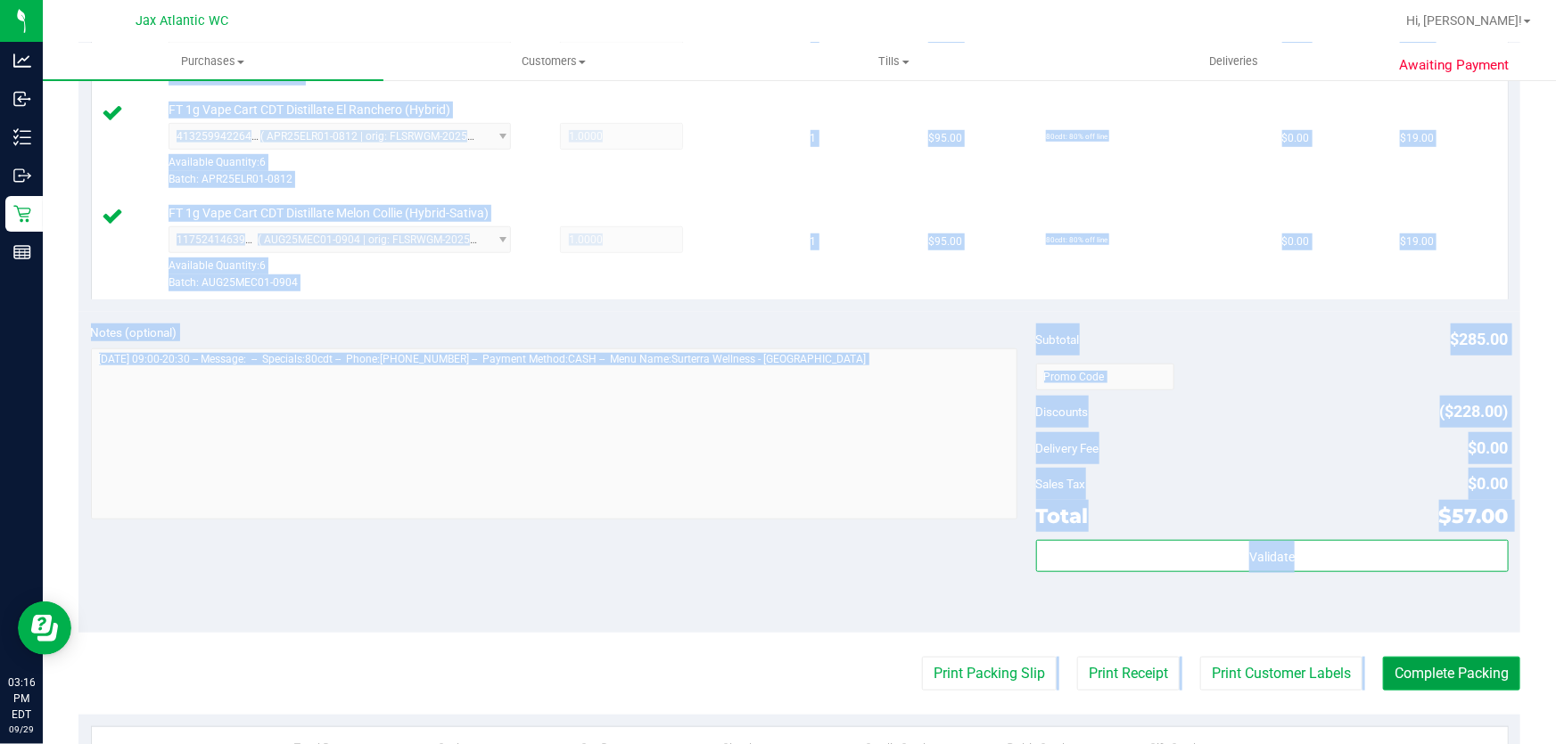
click at [1383, 667] on button "Complete Packing" at bounding box center [1451, 674] width 137 height 34
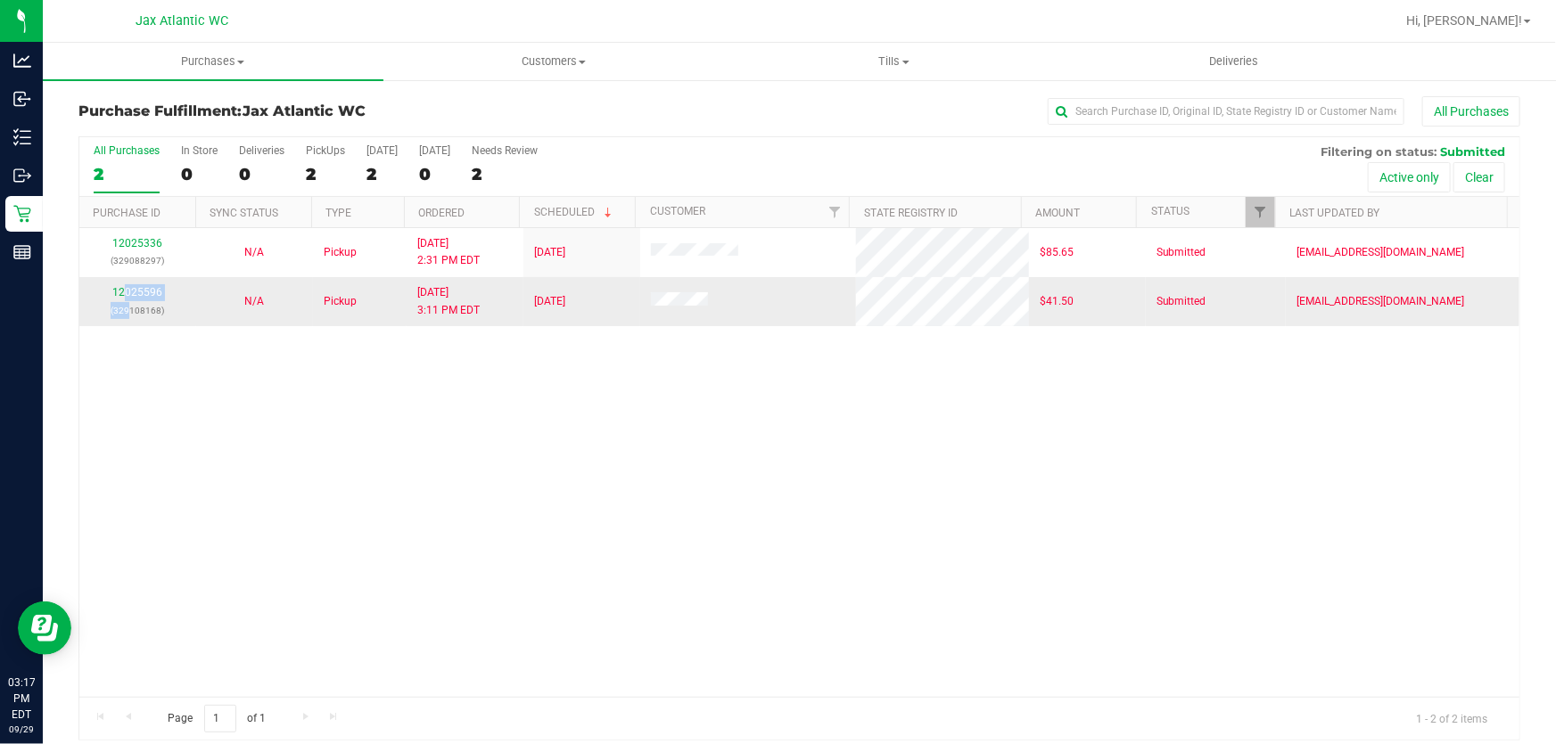
click at [122, 300] on div "12025596 (329108168)" at bounding box center [137, 301] width 95 height 34
click at [121, 293] on link "12025596" at bounding box center [137, 292] width 50 height 12
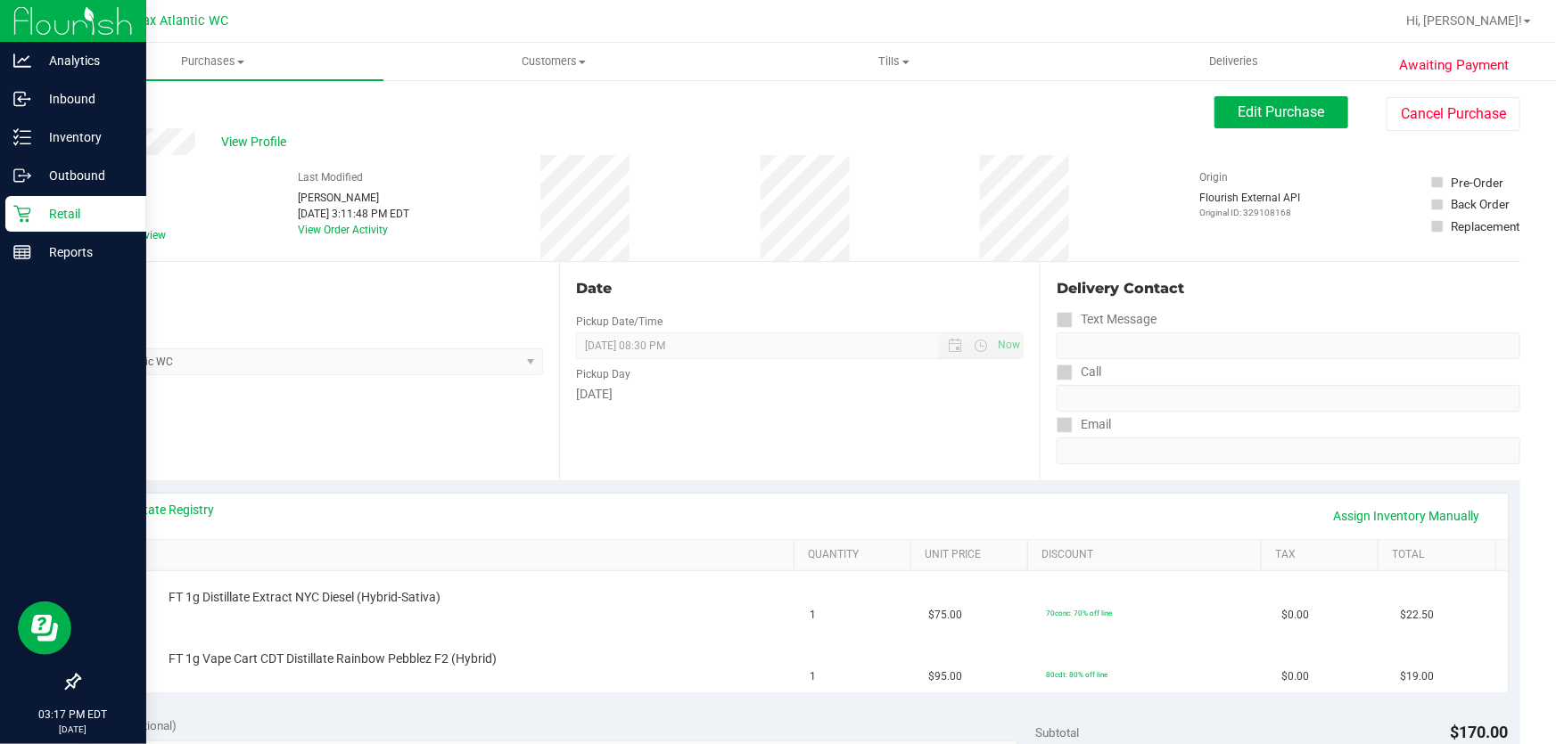
click at [29, 206] on icon at bounding box center [22, 214] width 18 height 18
